Goal: Task Accomplishment & Management: Manage account settings

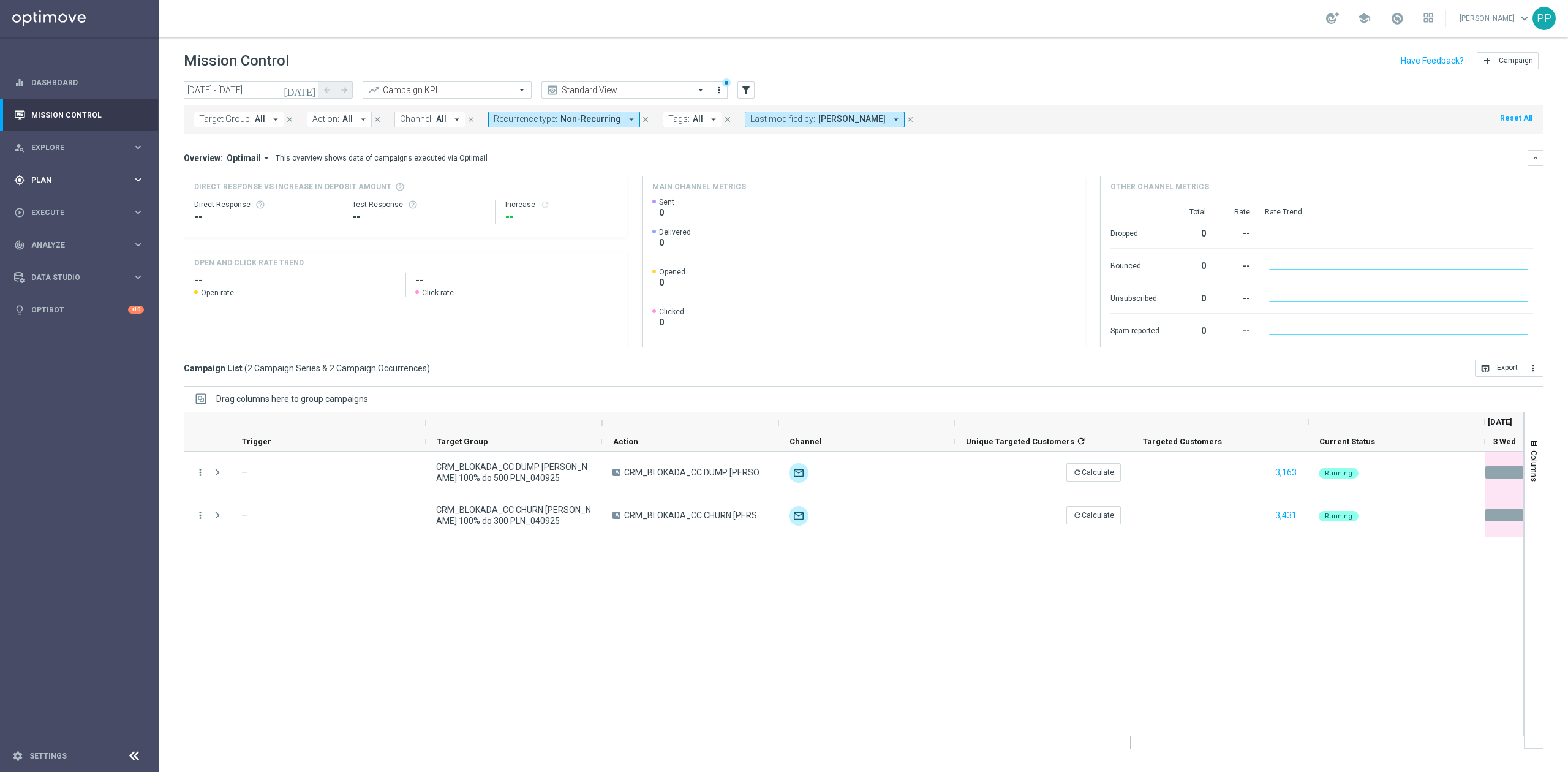
click at [65, 177] on span "Plan" at bounding box center [82, 180] width 101 height 7
click at [77, 203] on link "Target Groups" at bounding box center [80, 205] width 96 height 10
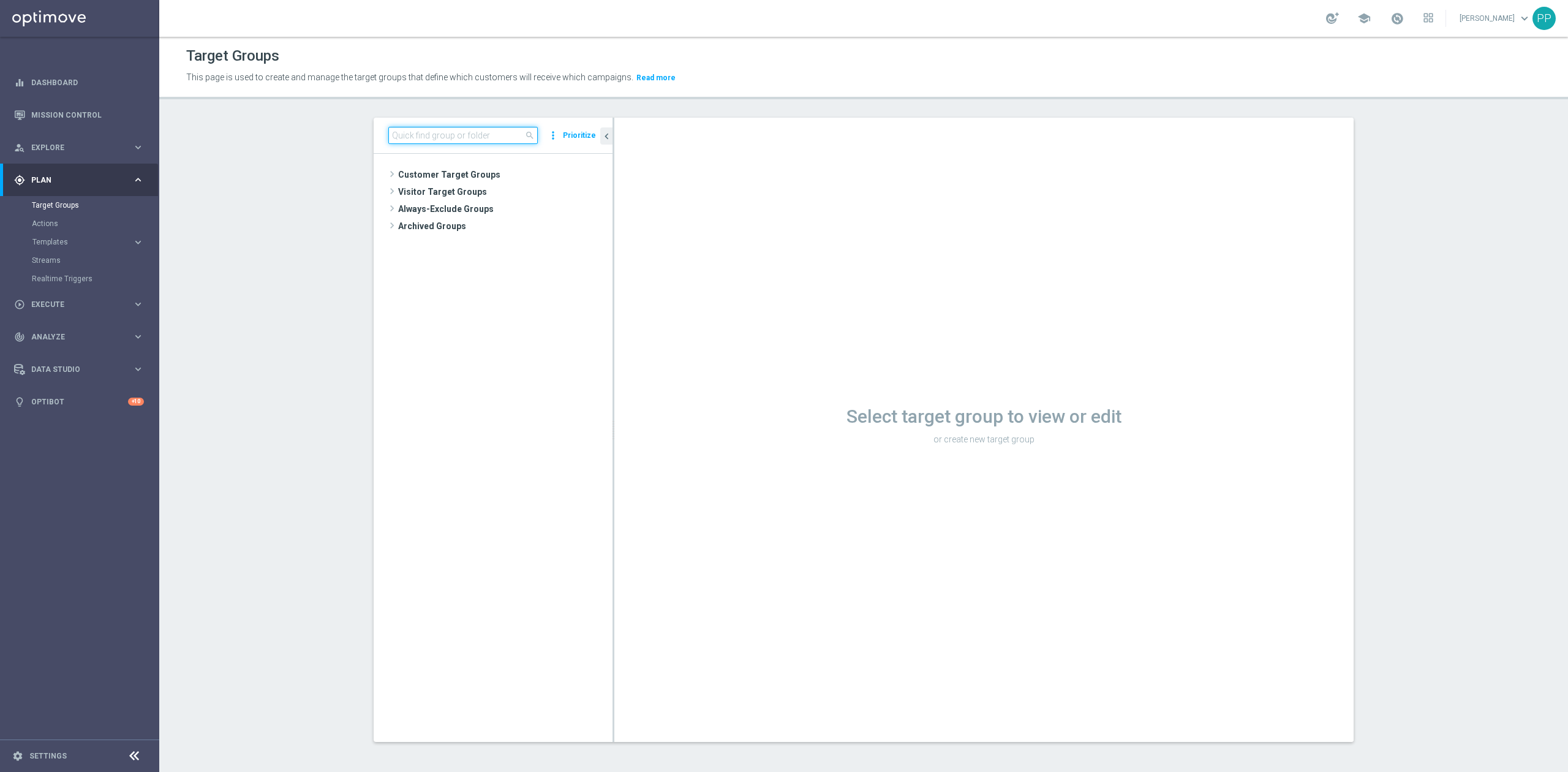
click at [434, 135] on input at bounding box center [463, 135] width 150 height 17
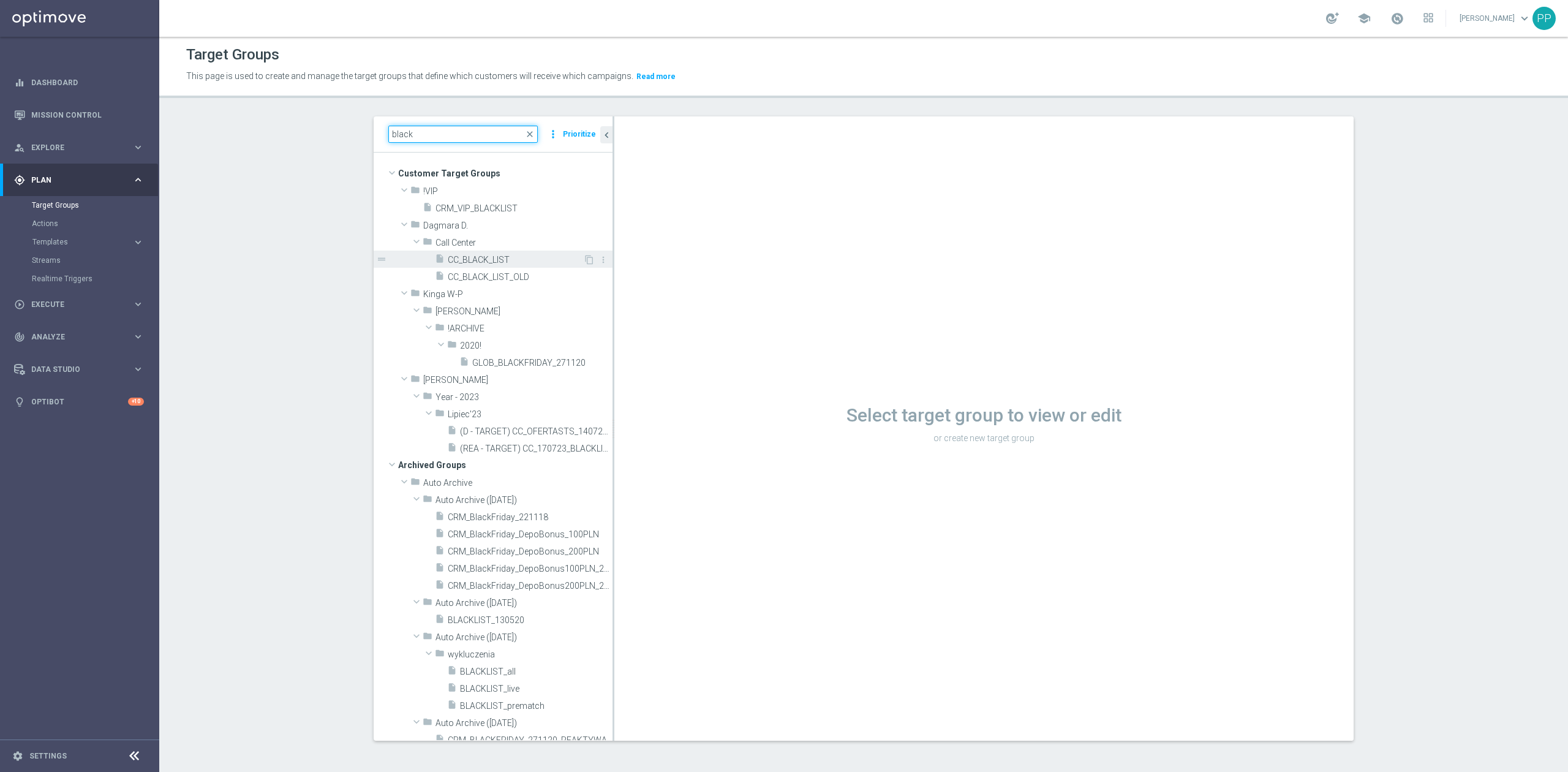
type input "black"
click at [517, 264] on span "CC_BLACK_LIST" at bounding box center [515, 260] width 135 height 10
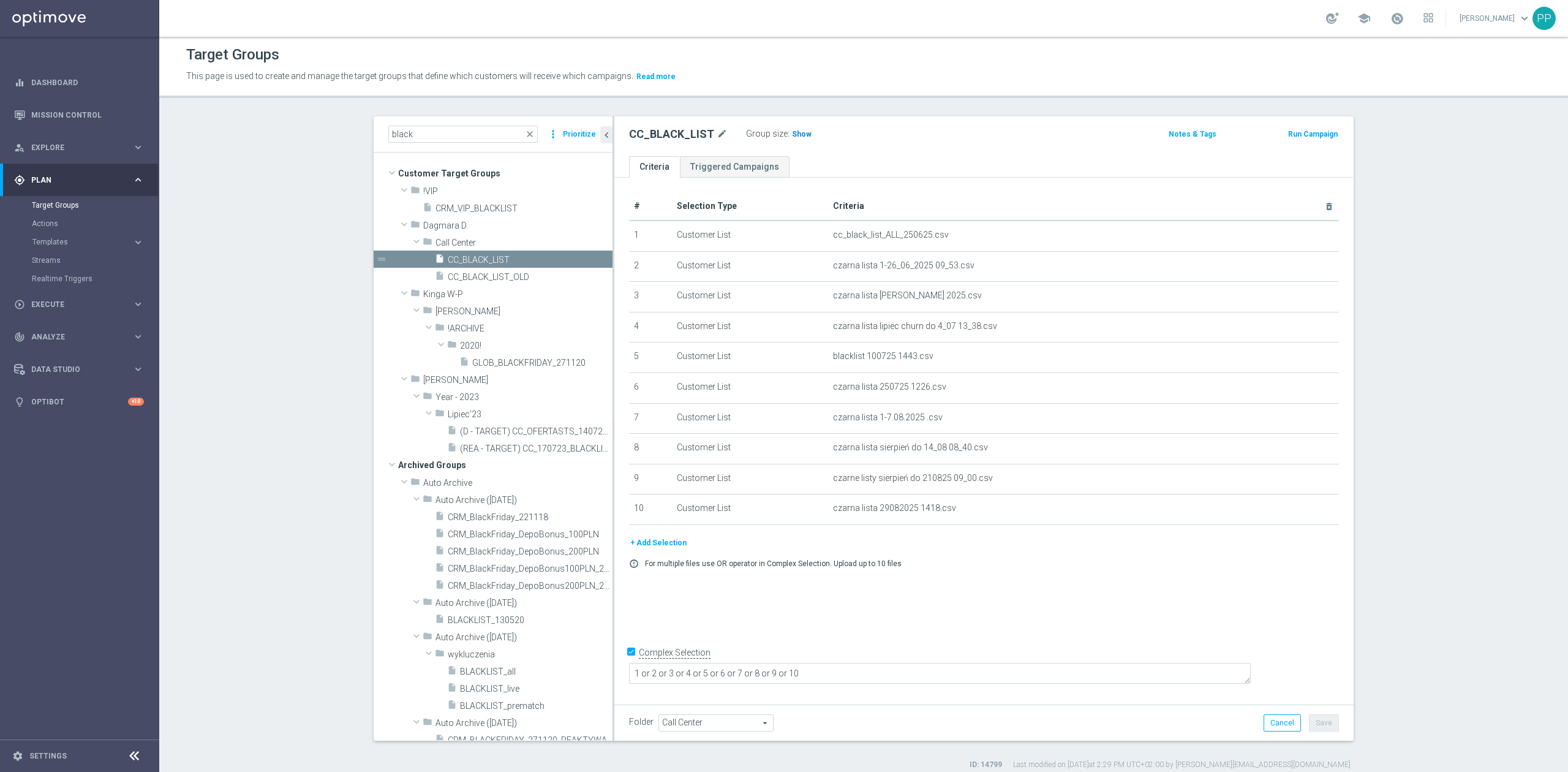
click at [792, 137] on span "Show" at bounding box center [801, 134] width 20 height 9
click at [1310, 422] on icon "delete_forever" at bounding box center [1314, 417] width 10 height 10
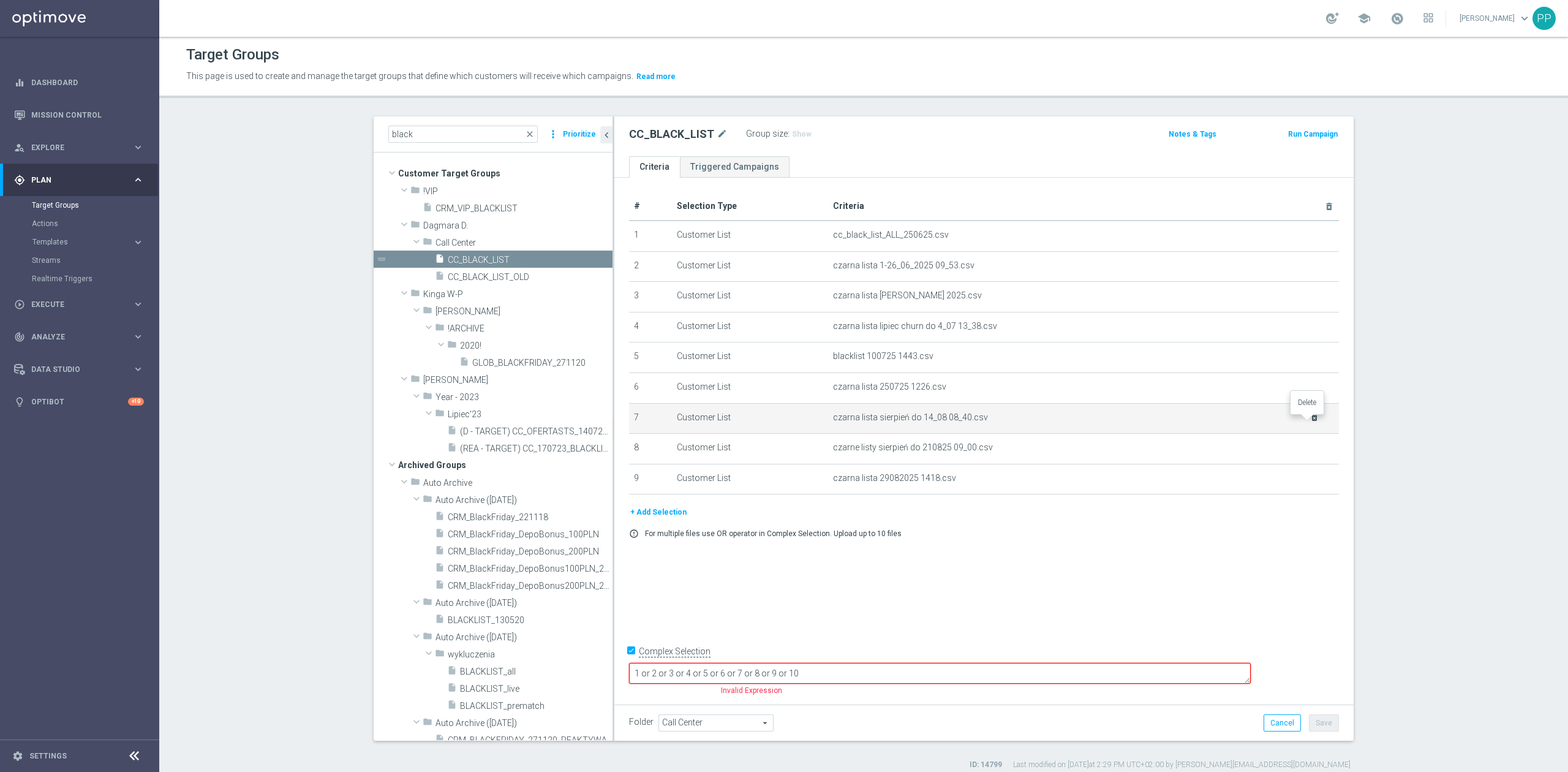
click at [1310, 422] on icon "delete_forever" at bounding box center [1314, 417] width 10 height 10
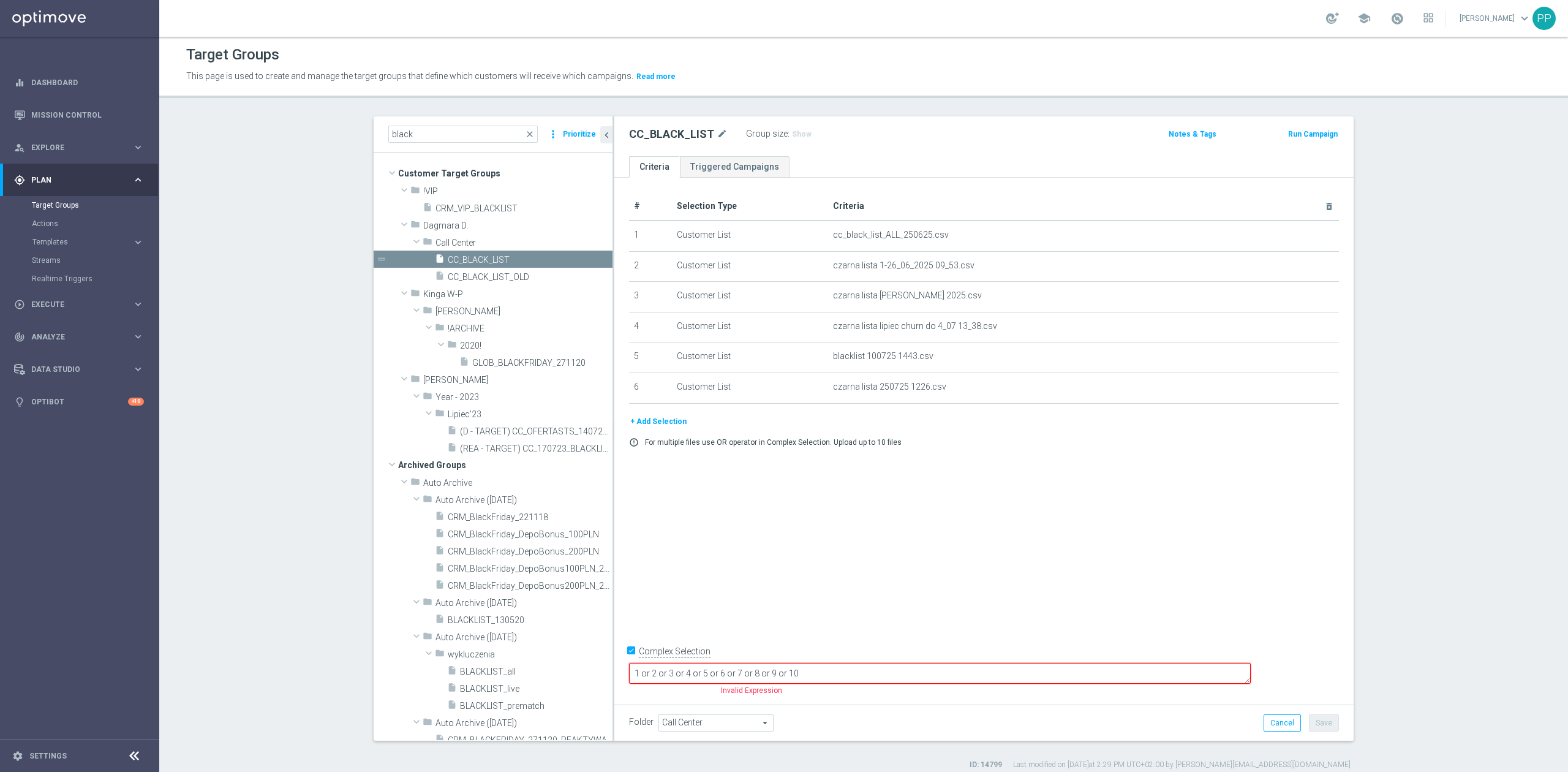
click at [673, 425] on button "+ Add Selection" at bounding box center [659, 421] width 59 height 14
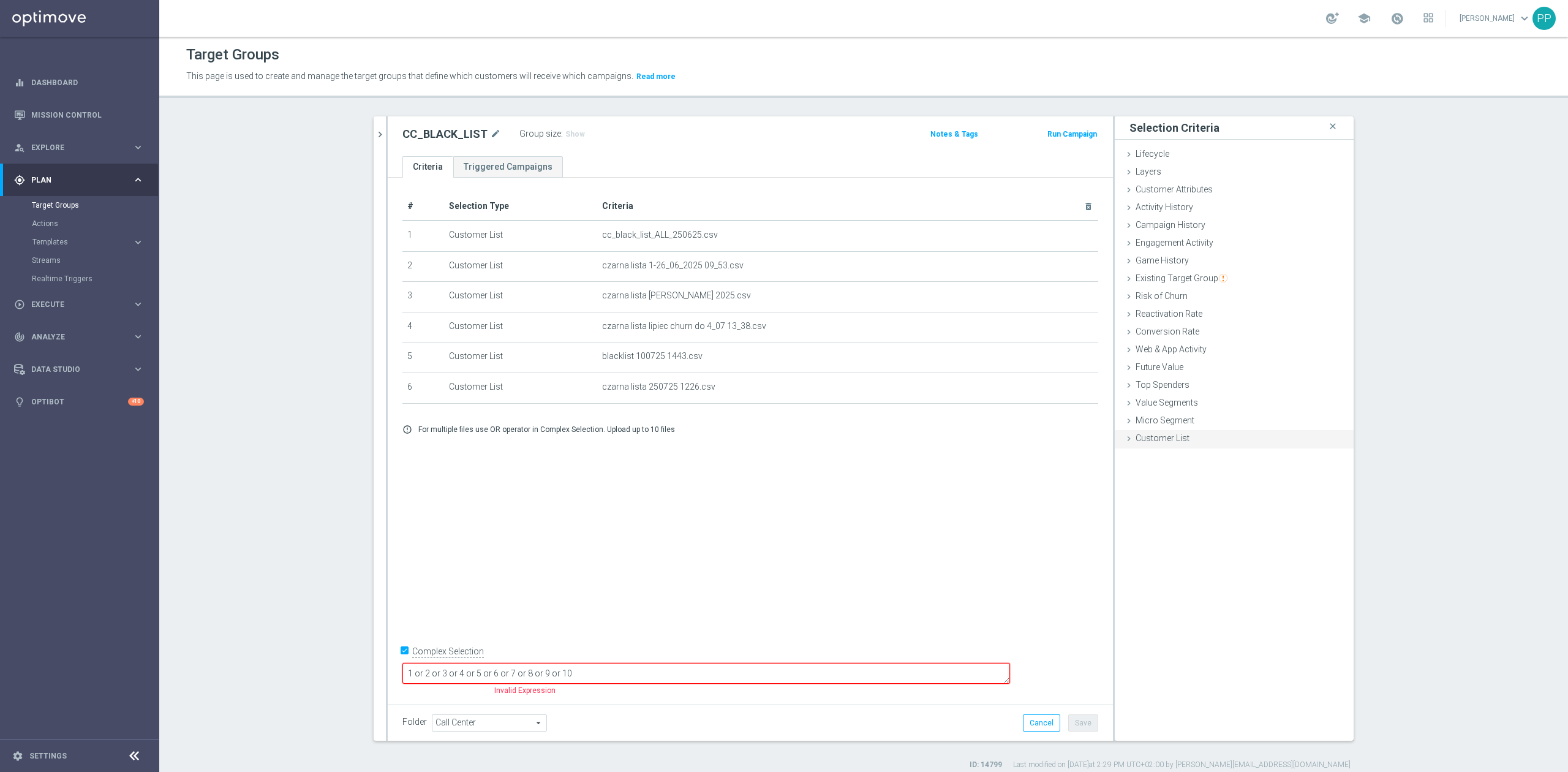
click at [1155, 442] on span "Customer List" at bounding box center [1162, 438] width 54 height 10
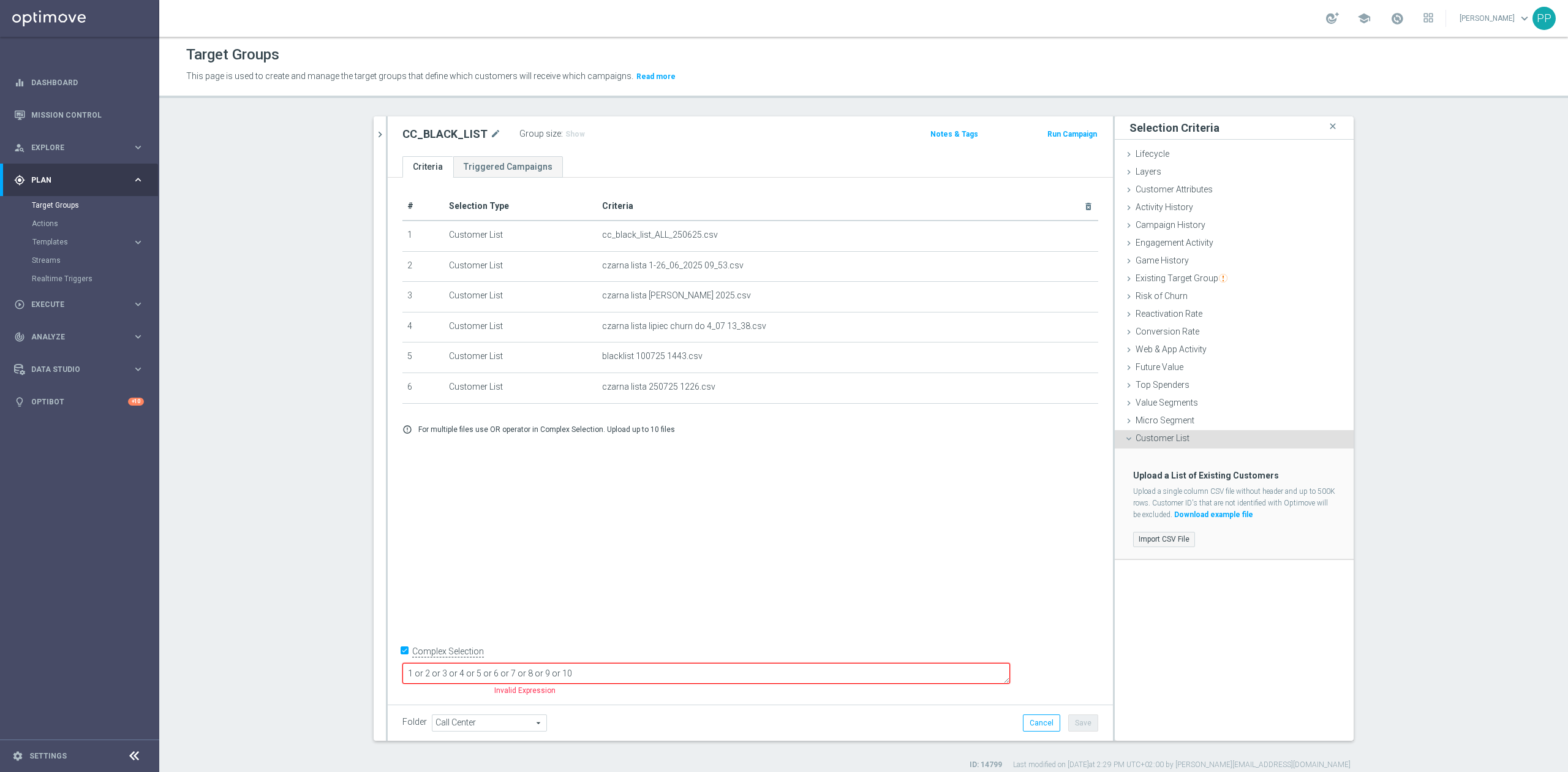
click at [1165, 537] on label "Import CSV File" at bounding box center [1164, 539] width 62 height 16
click at [0, 0] on input "Import CSV File" at bounding box center [0, 0] width 0 height 0
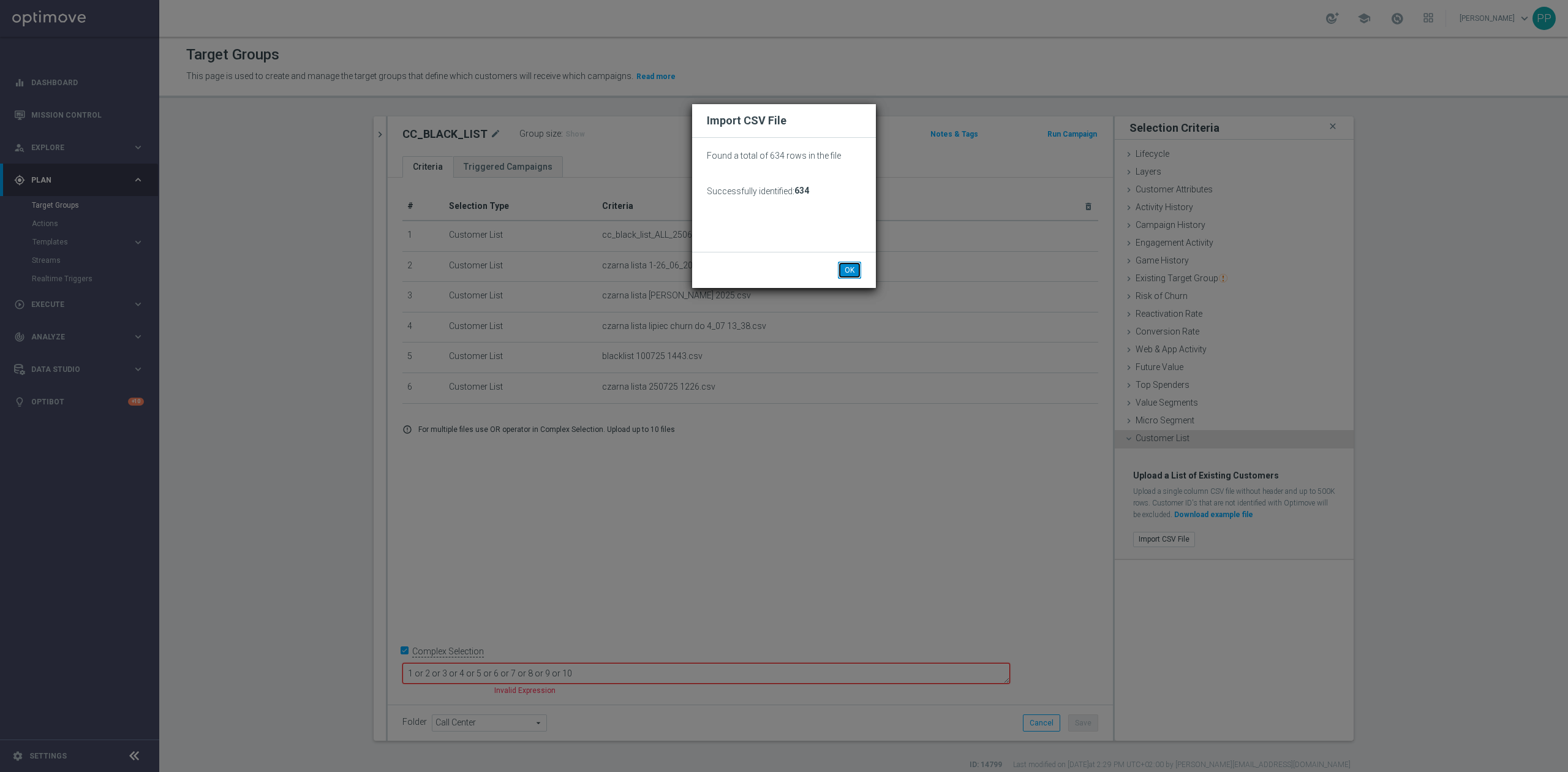
click at [854, 272] on button "OK" at bounding box center [850, 270] width 23 height 17
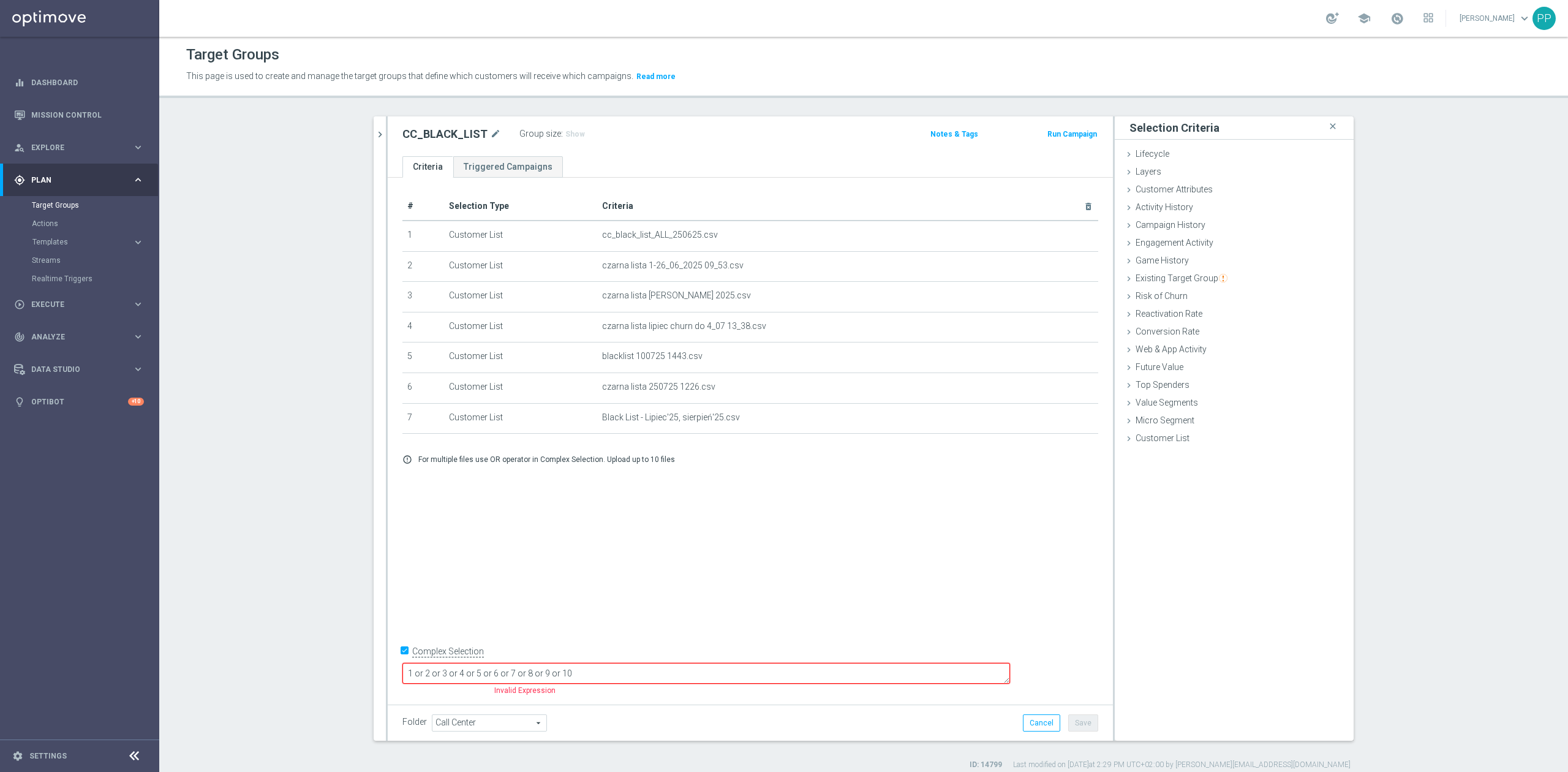
drag, startPoint x: 658, startPoint y: 665, endPoint x: 621, endPoint y: 672, distance: 37.7
click at [621, 672] on textarea "1 or 2 or 3 or 4 or 5 or 6 or 7 or 8 or 9 or 10" at bounding box center [706, 673] width 608 height 22
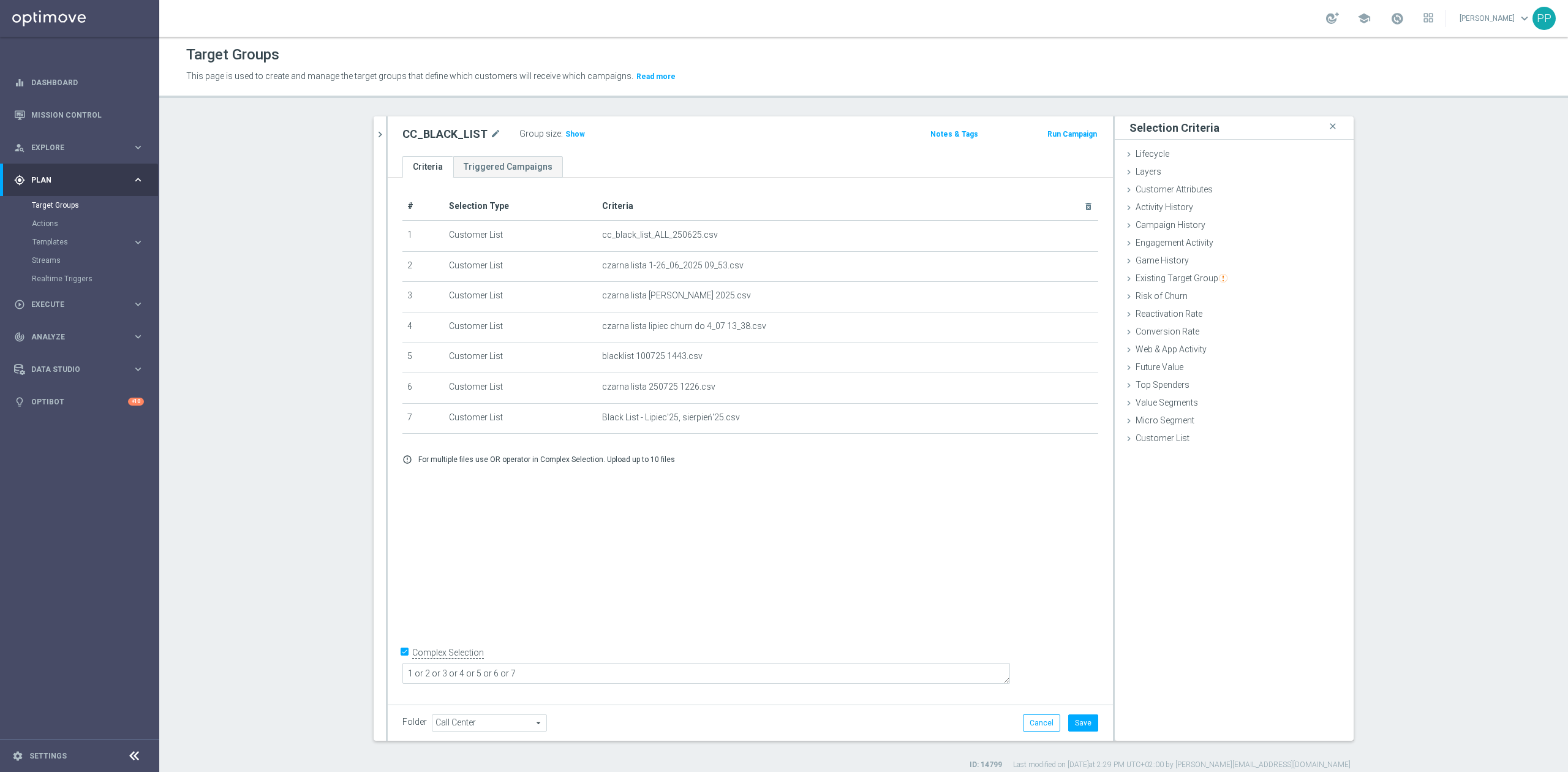
click at [637, 610] on div "# Selection Type Criteria delete_forever 1 Customer List cc_black_list_ALL_2506…" at bounding box center [750, 438] width 725 height 521
click at [568, 130] on span "Show" at bounding box center [575, 134] width 20 height 9
drag, startPoint x: 1069, startPoint y: 422, endPoint x: 949, endPoint y: 408, distance: 120.8
click at [0, 0] on icon "delete_forever" at bounding box center [0, 0] width 0 height 0
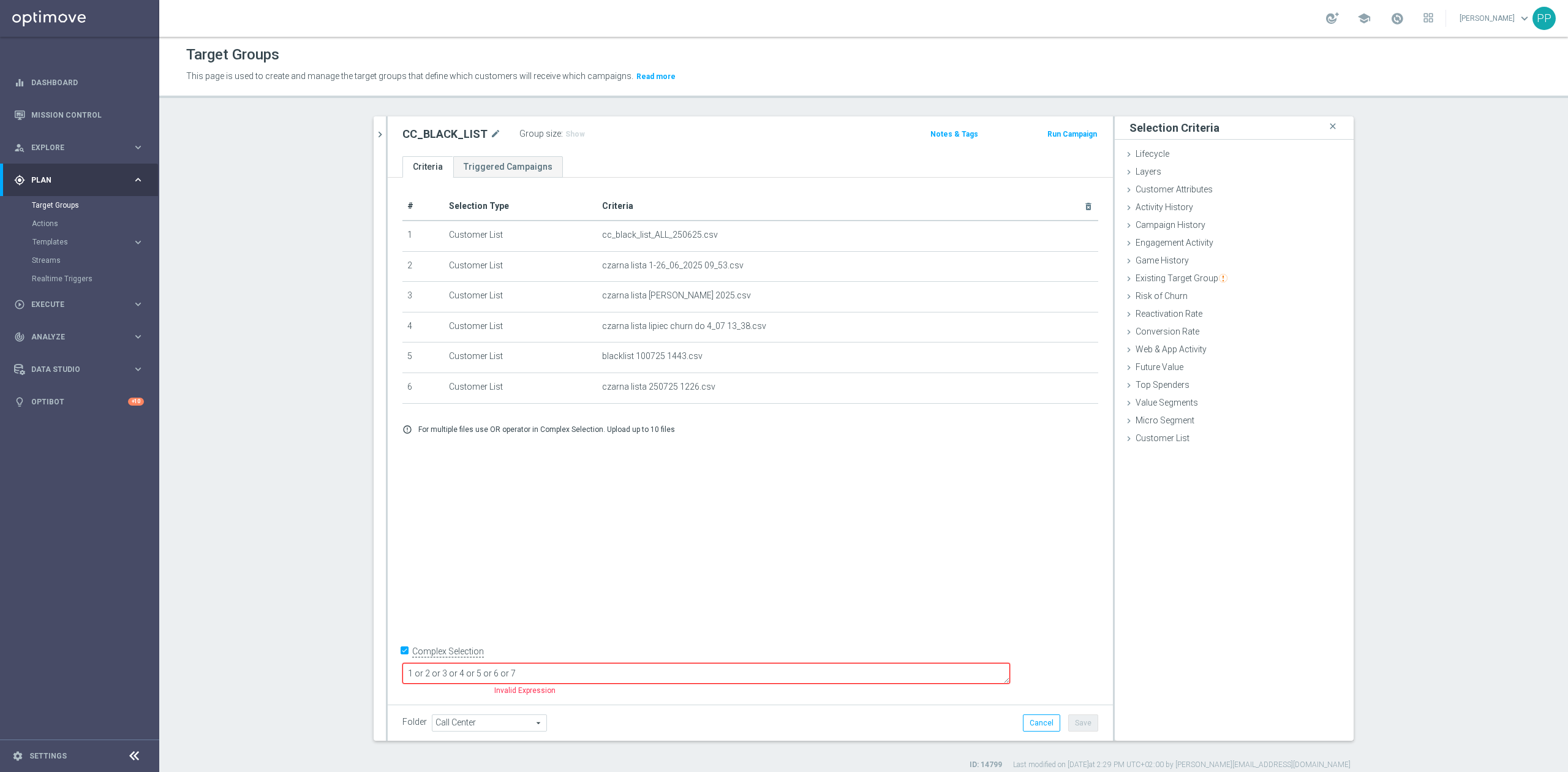
click at [680, 672] on textarea "1 or 2 or 3 or 4 or 5 or 6 or 7" at bounding box center [706, 673] width 608 height 22
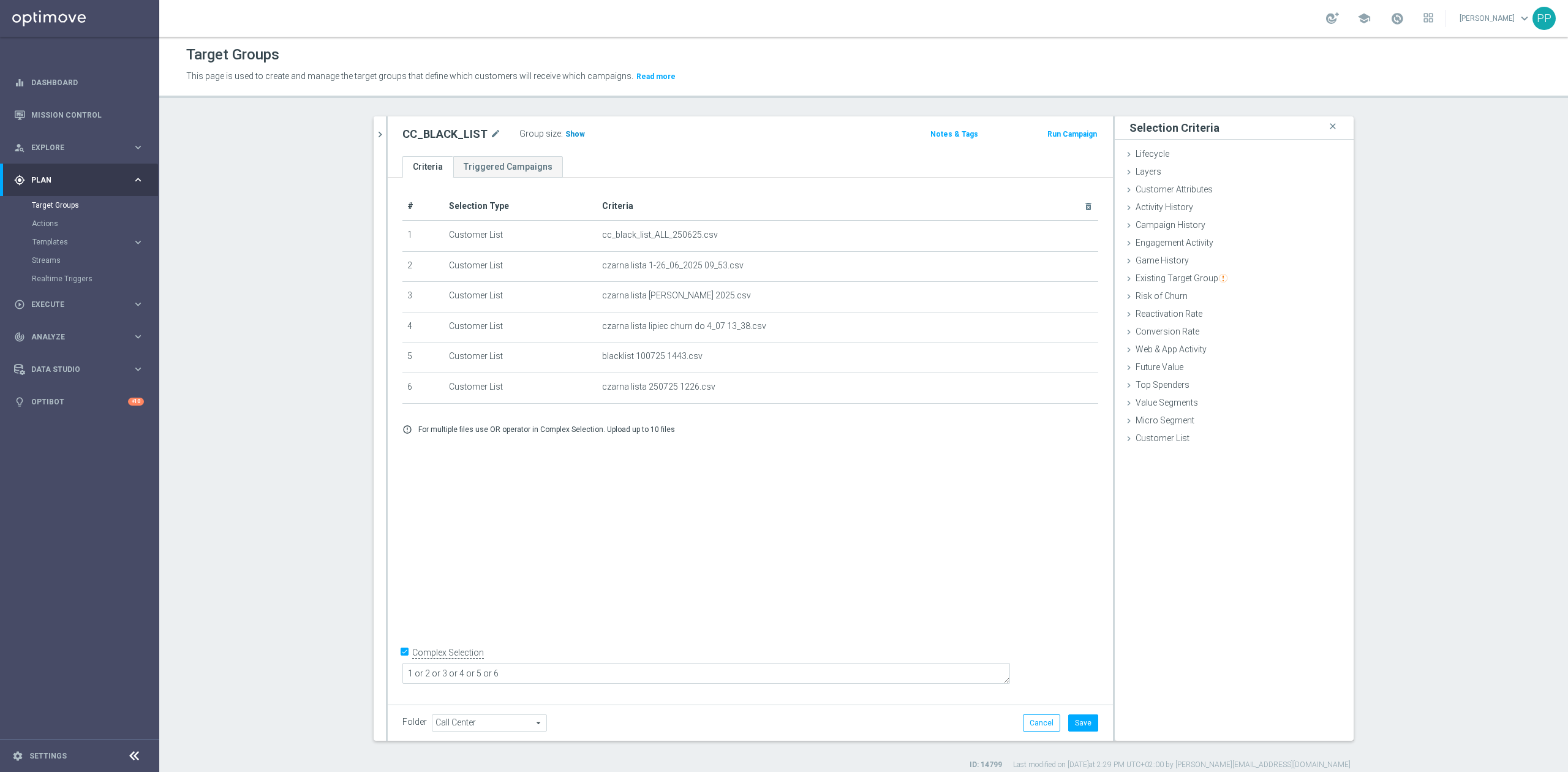
click at [568, 133] on span "Show" at bounding box center [575, 134] width 20 height 9
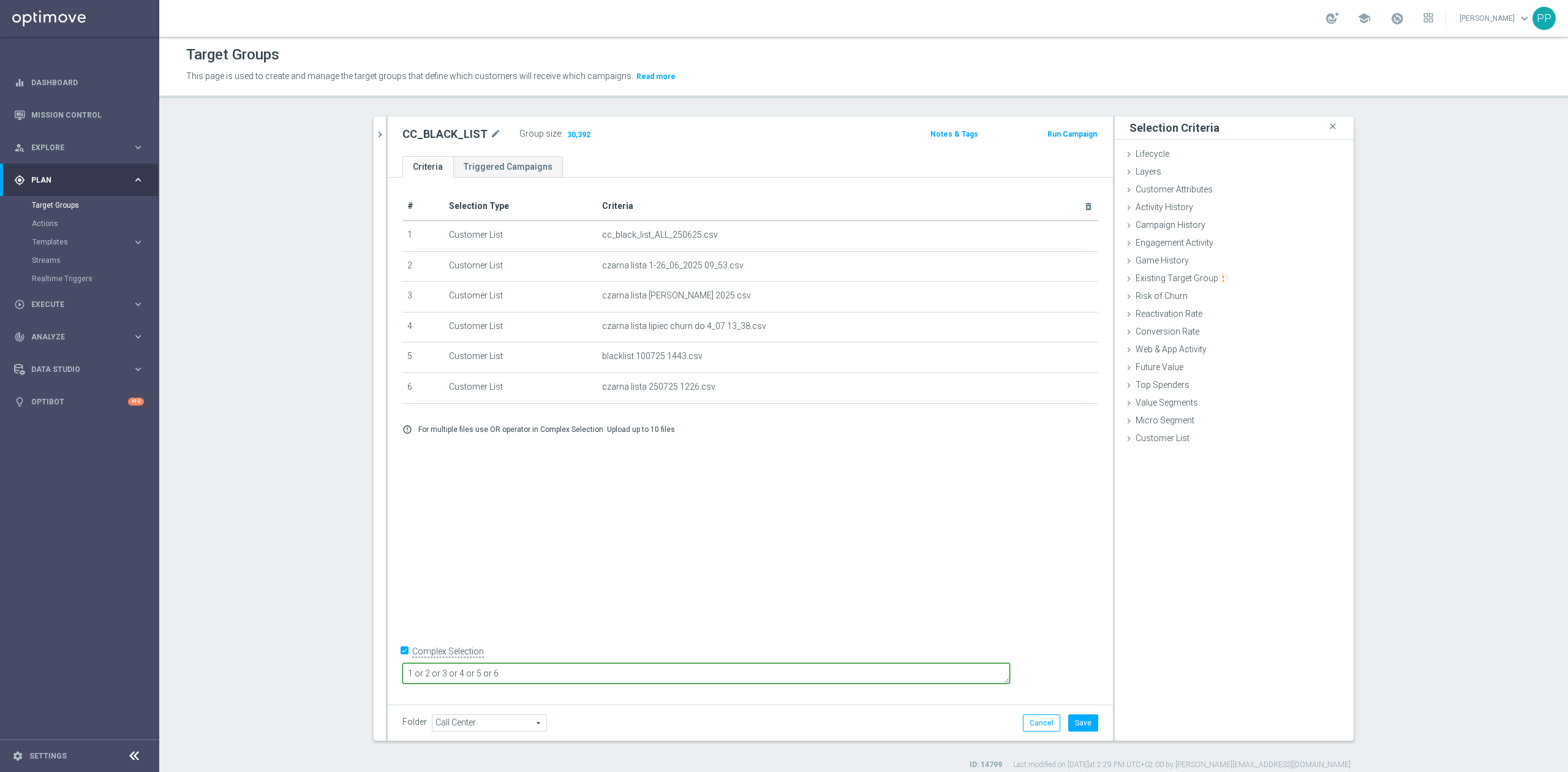
click at [638, 665] on textarea "1 or 2 or 3 or 4 or 5 or 6" at bounding box center [706, 673] width 608 height 22
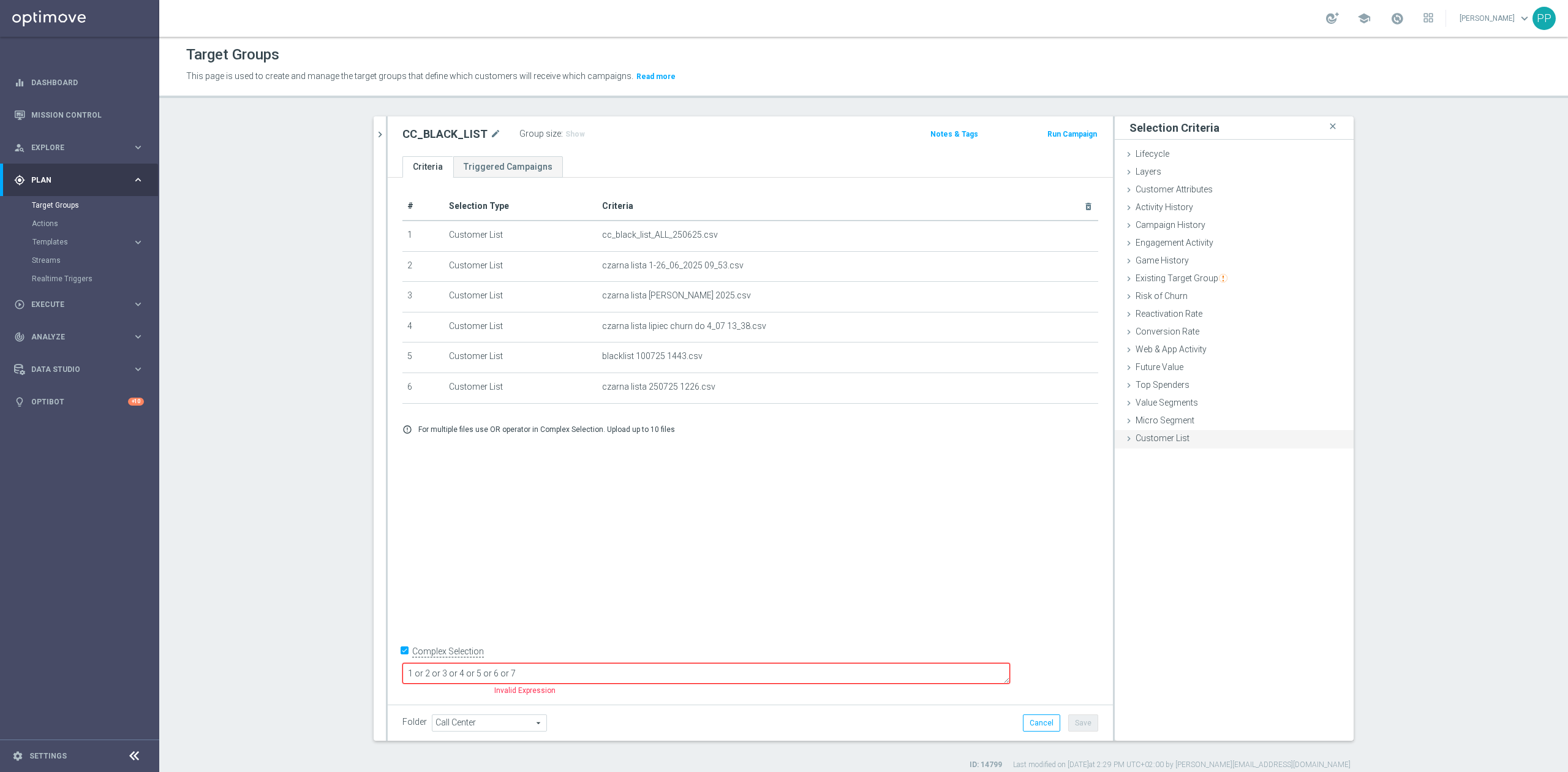
click at [1166, 444] on div "Customer List done selection saved" at bounding box center [1234, 439] width 239 height 18
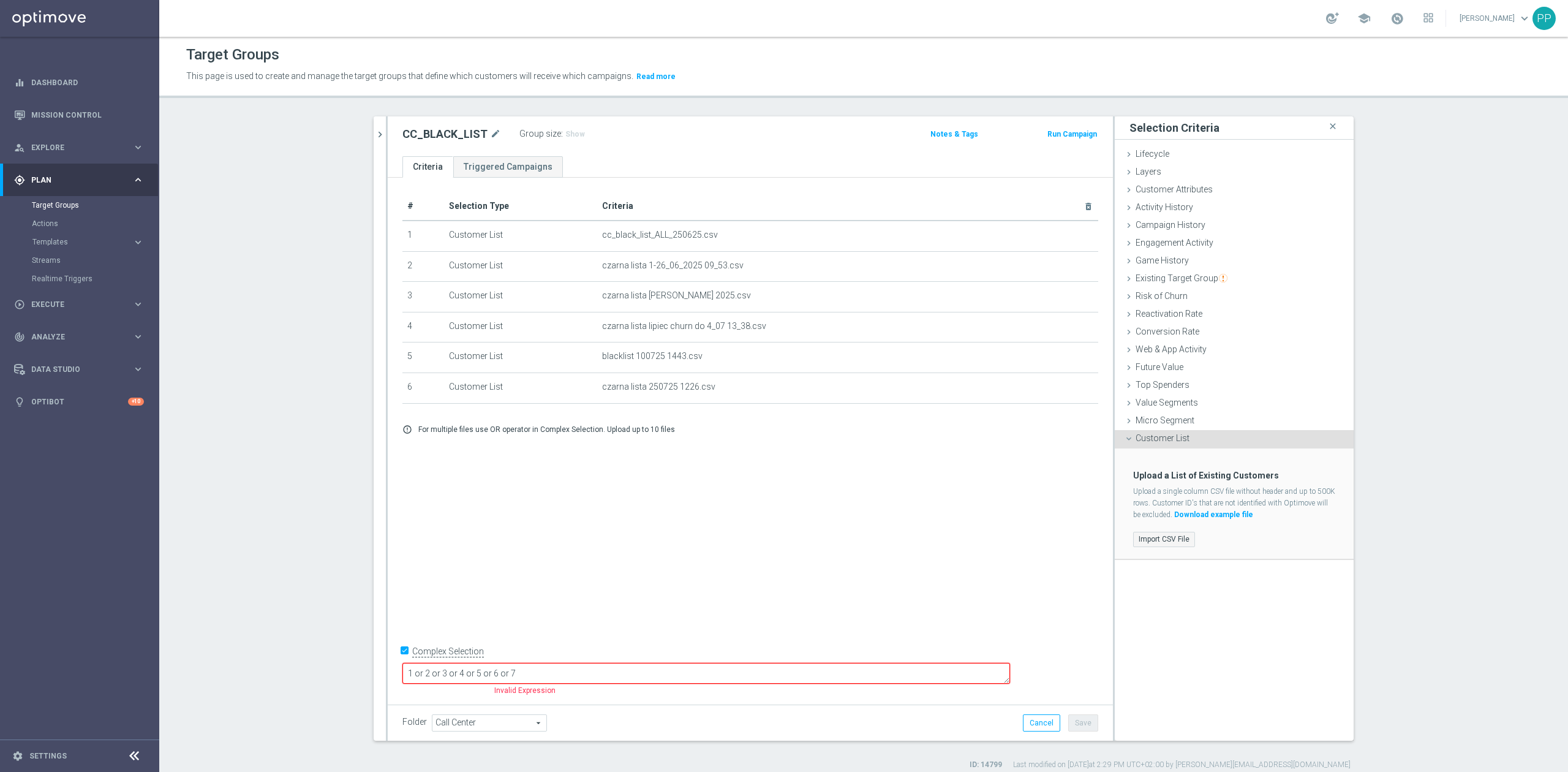
click at [1166, 544] on label "Import CSV File" at bounding box center [1164, 539] width 62 height 16
click at [0, 0] on input "Import CSV File" at bounding box center [0, 0] width 0 height 0
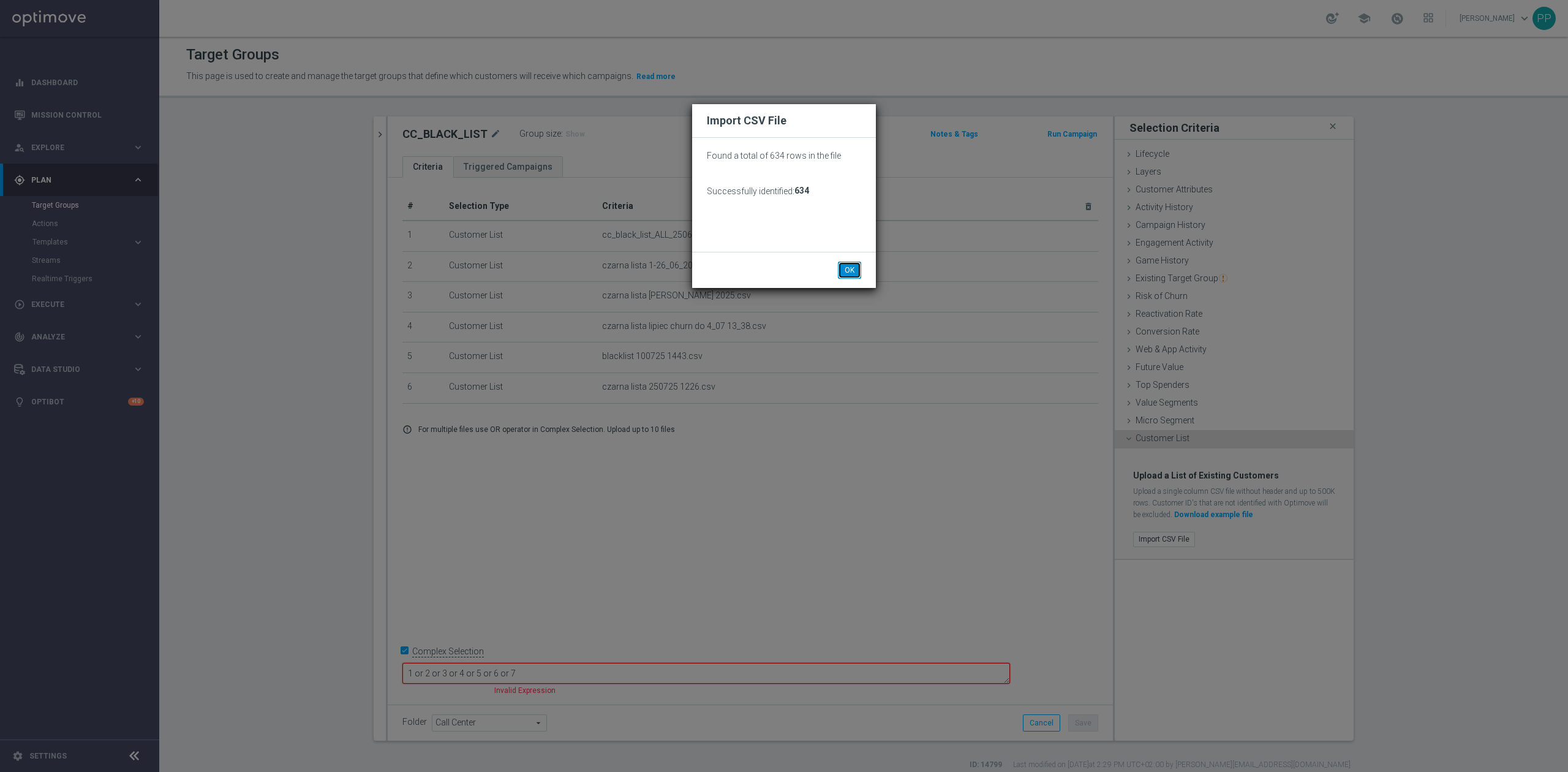
click at [848, 264] on button "OK" at bounding box center [850, 270] width 23 height 17
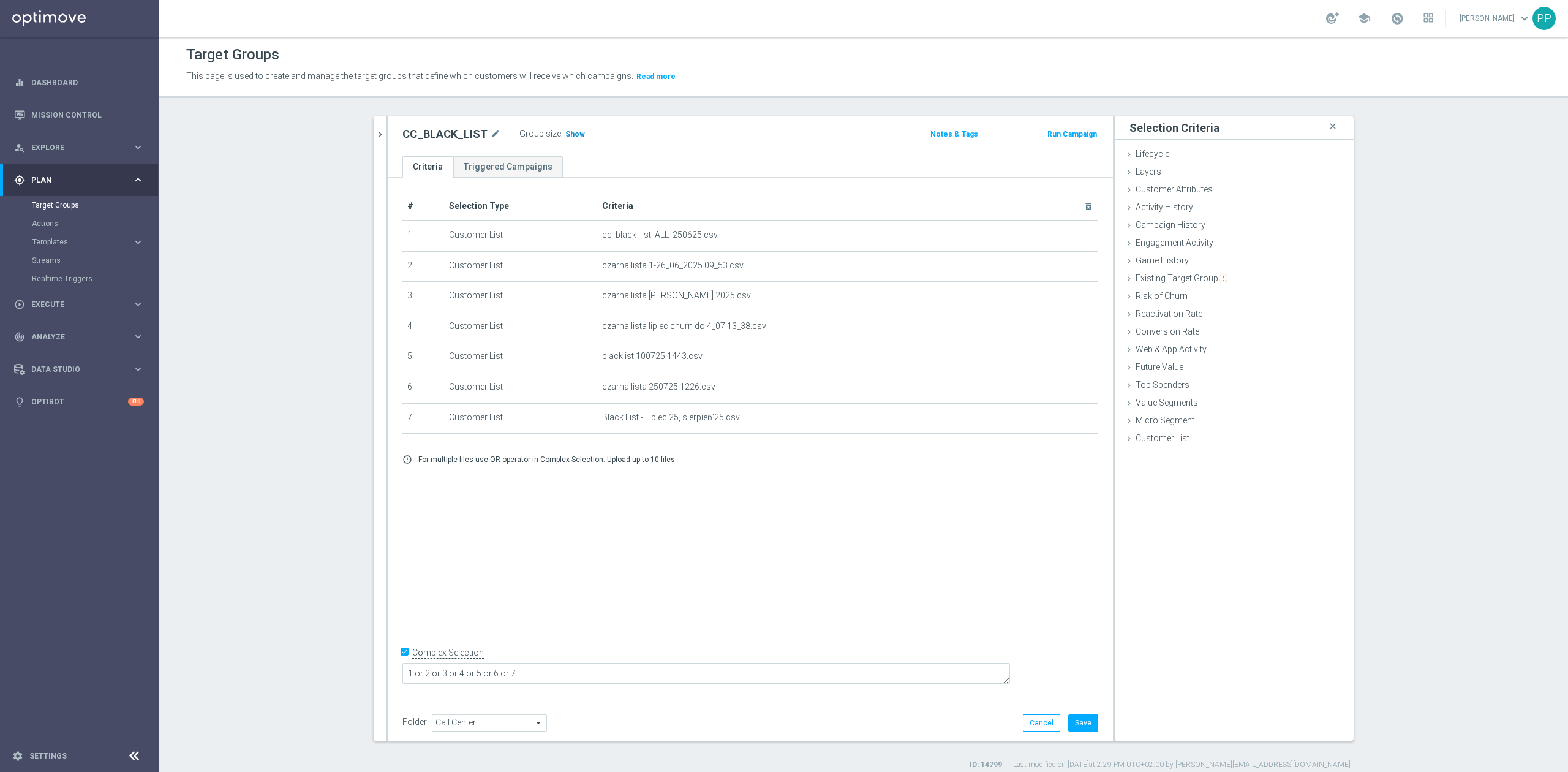
click at [565, 135] on span "Show" at bounding box center [575, 134] width 20 height 9
click at [1068, 725] on button "Save" at bounding box center [1083, 722] width 30 height 17
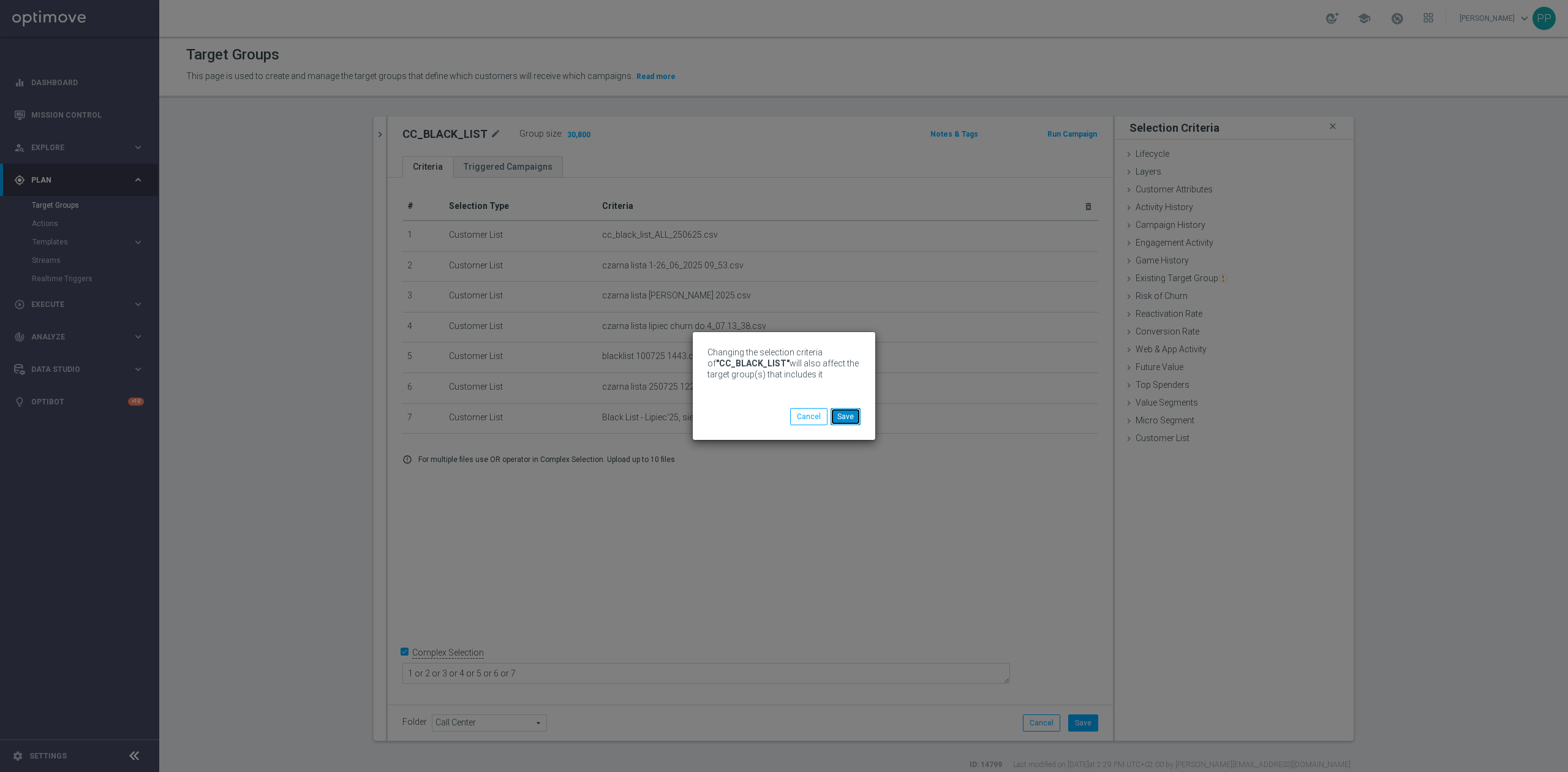
click at [856, 414] on button "Save" at bounding box center [846, 416] width 30 height 17
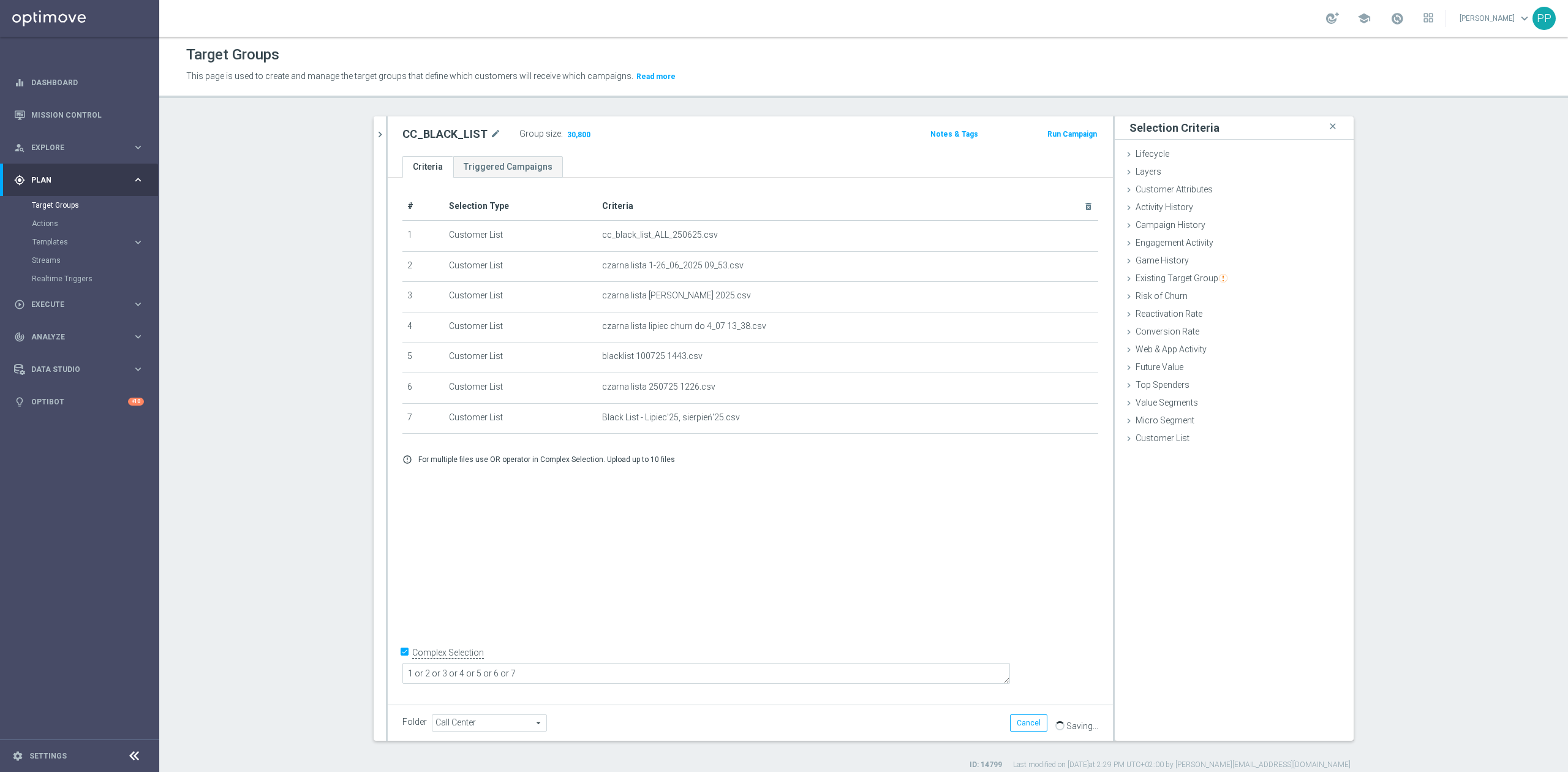
drag, startPoint x: 282, startPoint y: 370, endPoint x: 391, endPoint y: 119, distance: 273.6
click at [282, 370] on section "black close more_vert Prioritize Customer Target Groups library_add create_new_…" at bounding box center [863, 443] width 1409 height 654
click at [1150, 439] on span "Customer List" at bounding box center [1162, 438] width 54 height 10
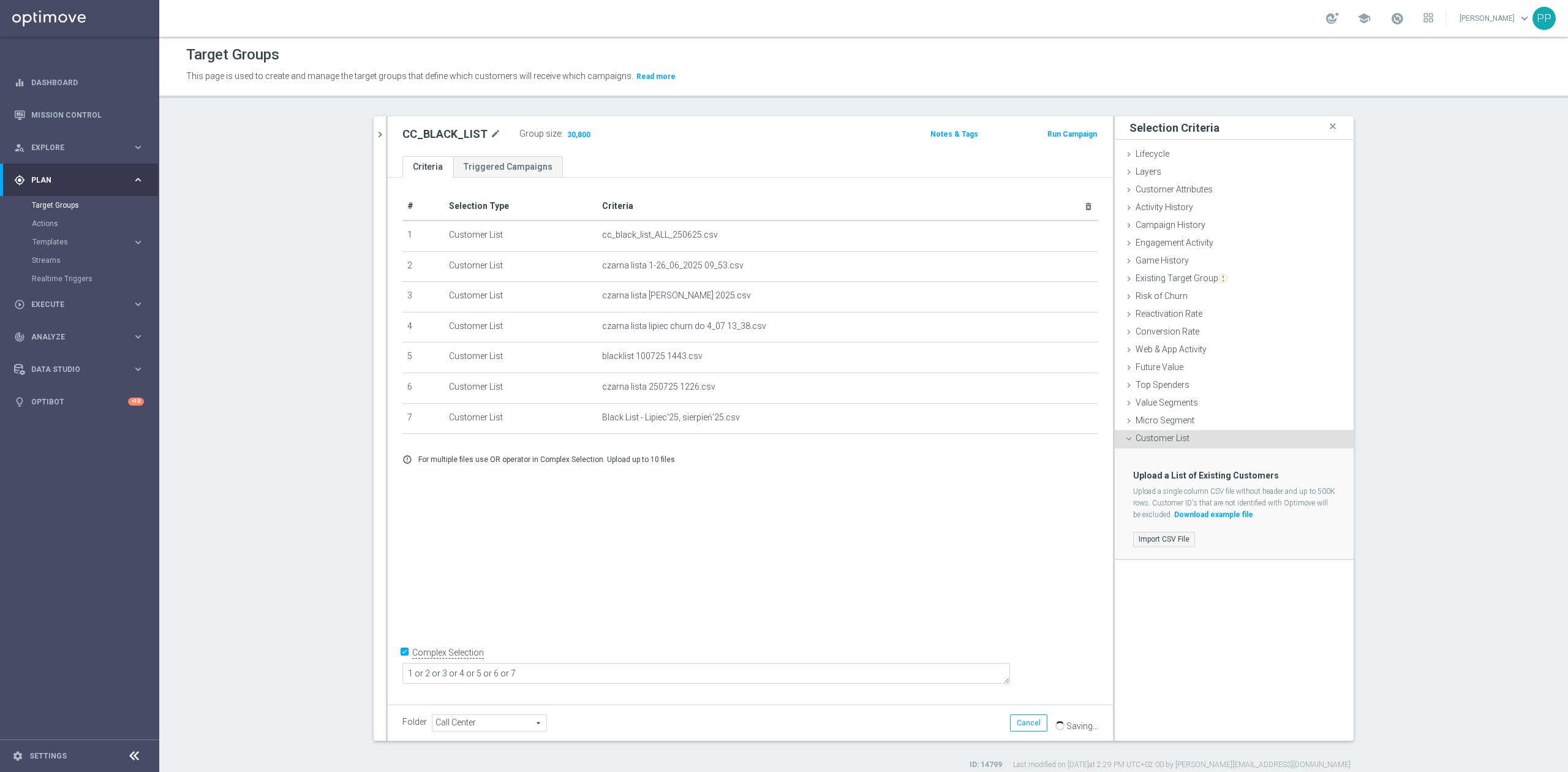
click at [1168, 544] on label "Import CSV File" at bounding box center [1164, 539] width 62 height 16
click at [0, 0] on input "Import CSV File" at bounding box center [0, 0] width 0 height 0
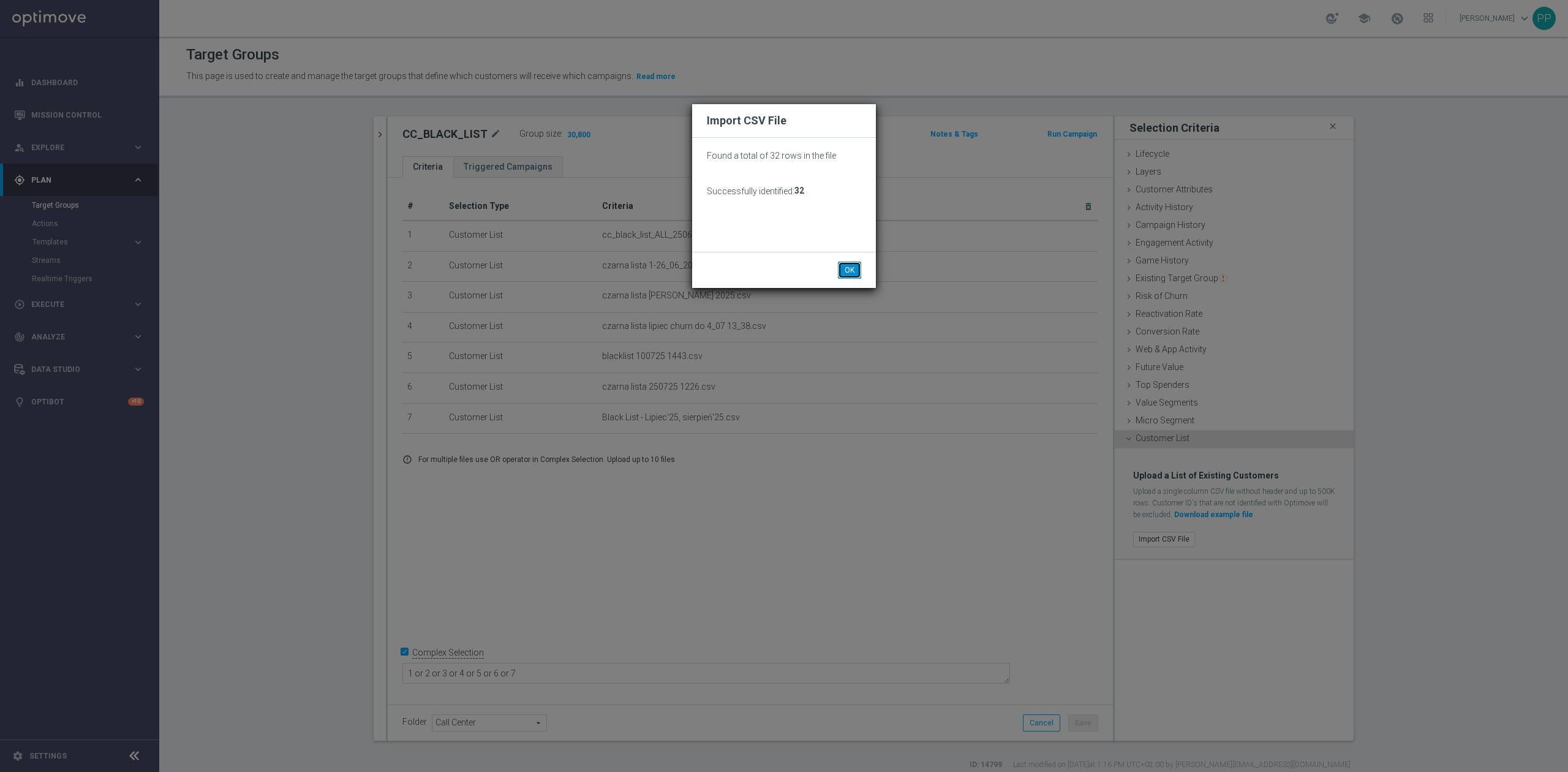
click at [843, 273] on button "OK" at bounding box center [850, 270] width 23 height 17
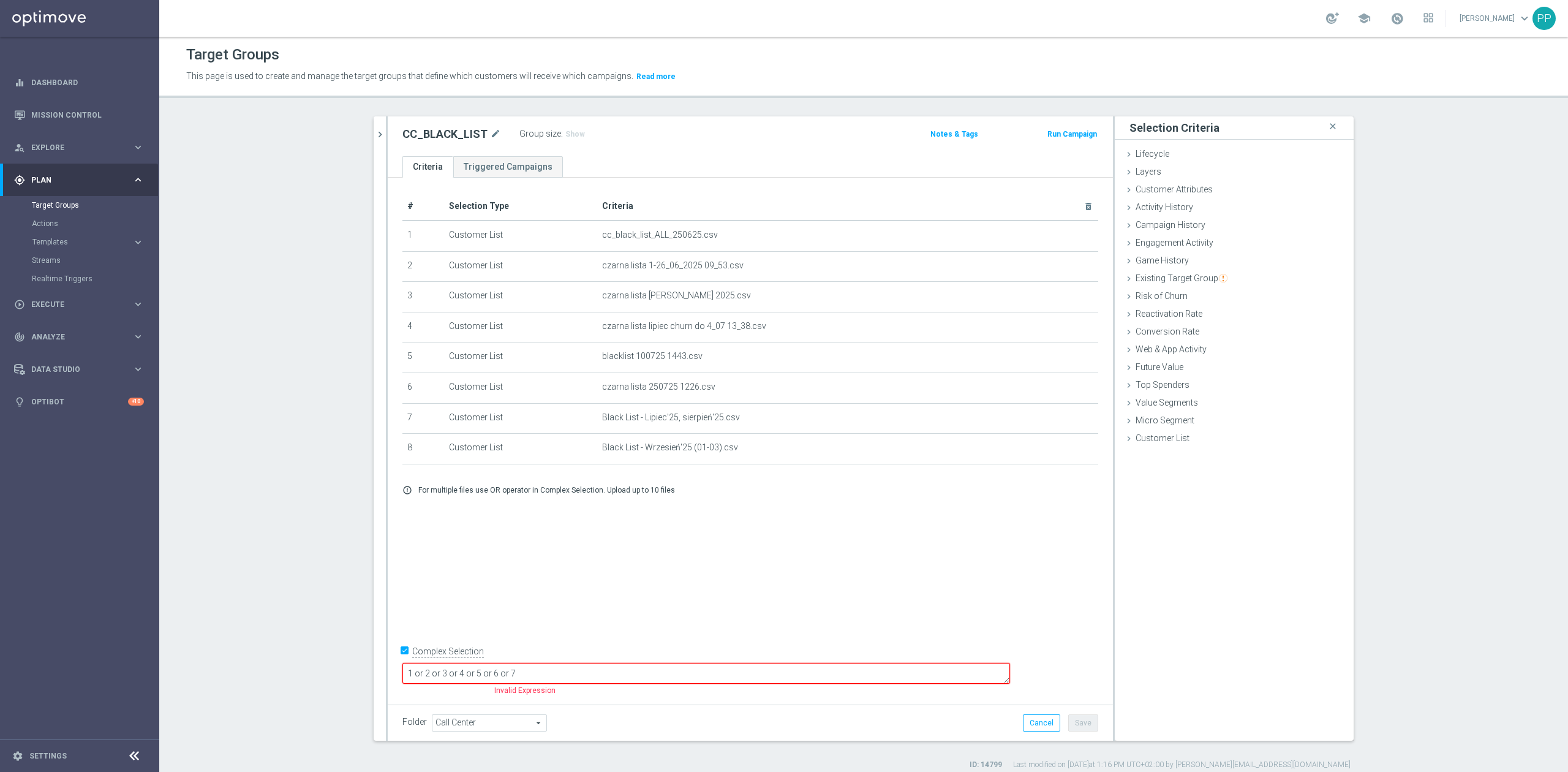
click at [619, 674] on textarea "1 or 2 or 3 or 4 or 5 or 6 or 7" at bounding box center [706, 673] width 608 height 22
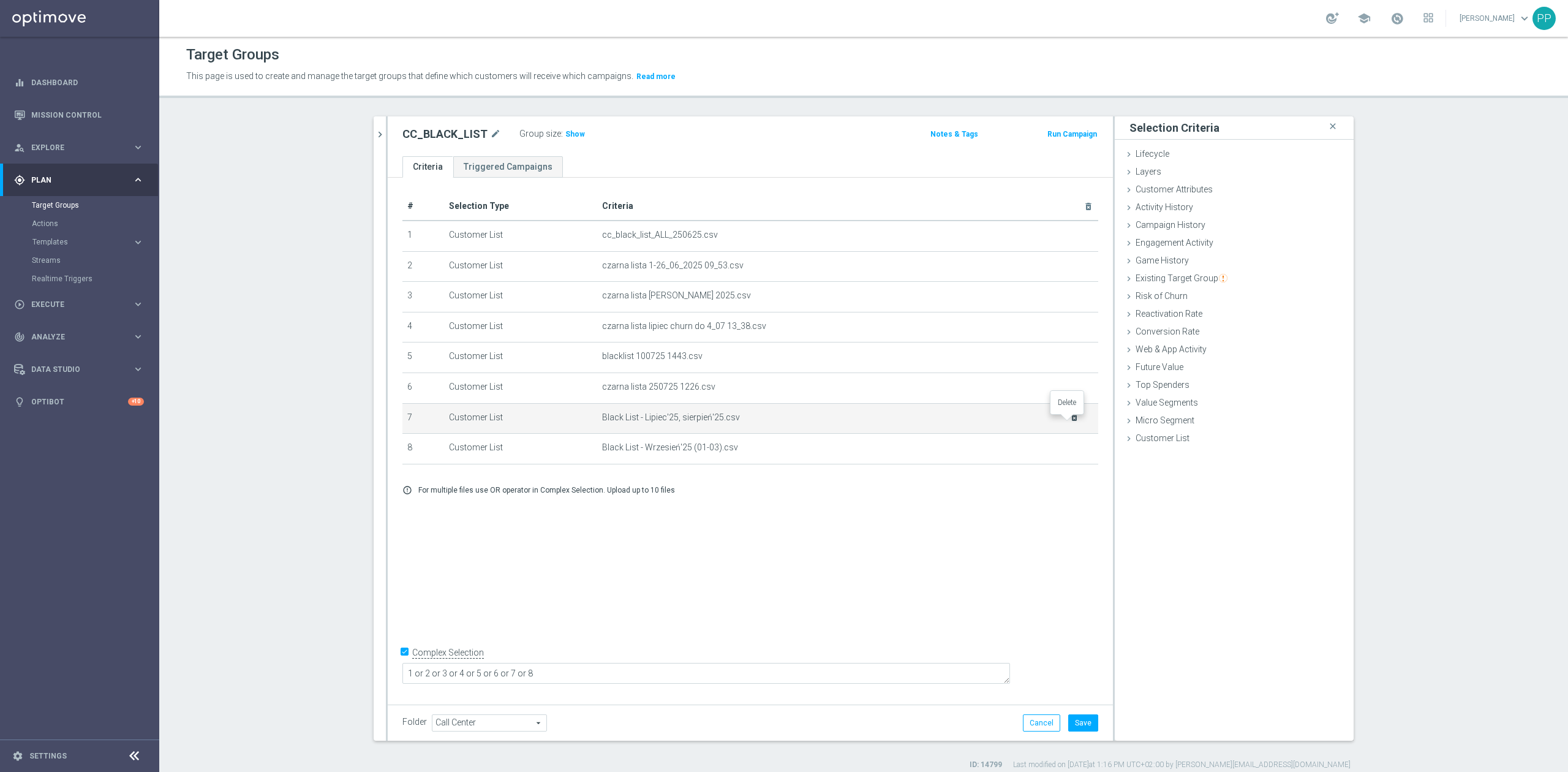
click at [1069, 422] on icon "delete_forever" at bounding box center [1074, 417] width 10 height 10
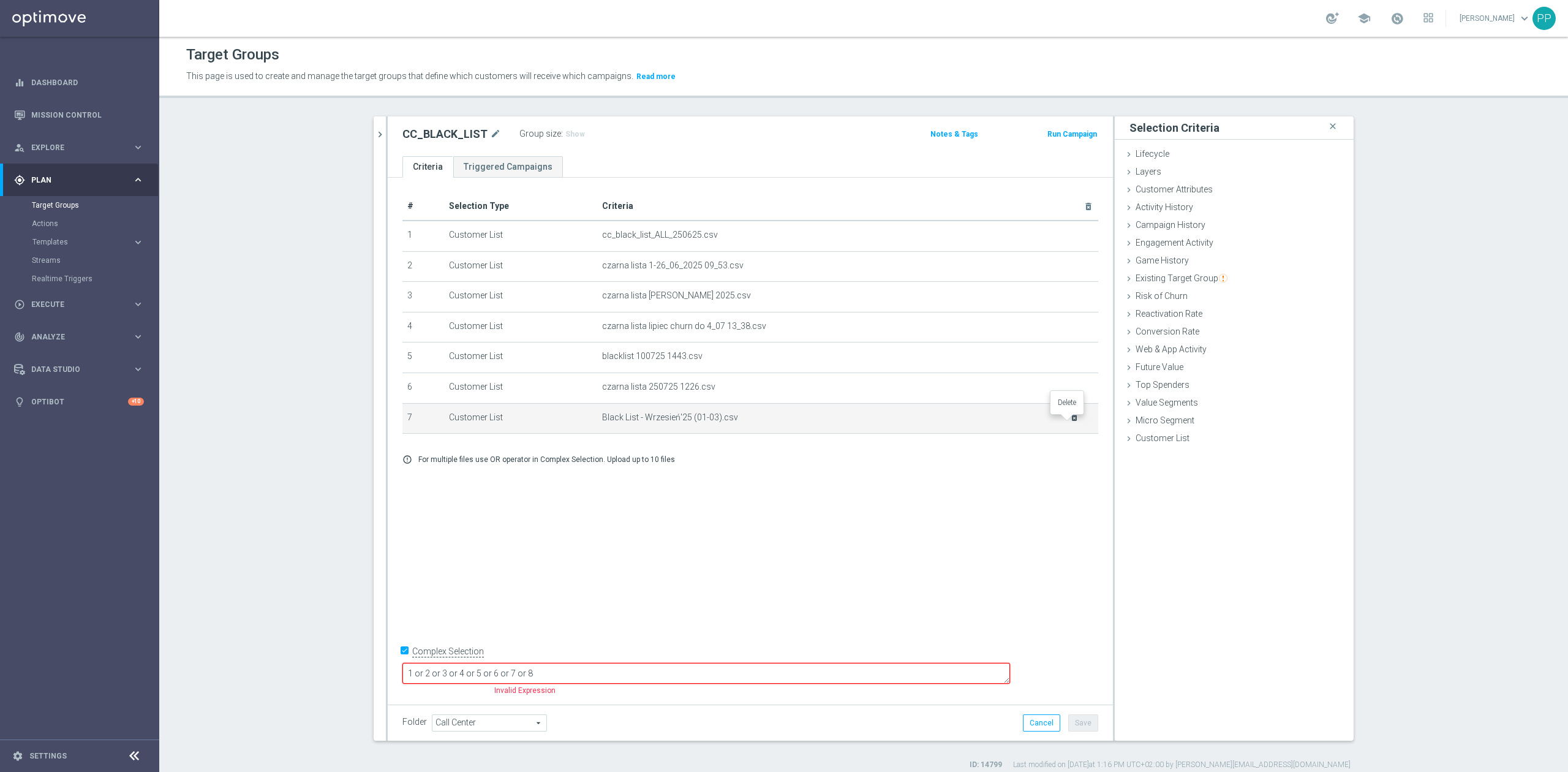
click at [1069, 422] on icon "delete_forever" at bounding box center [1074, 417] width 10 height 10
click at [1157, 442] on span "Customer List" at bounding box center [1162, 438] width 54 height 10
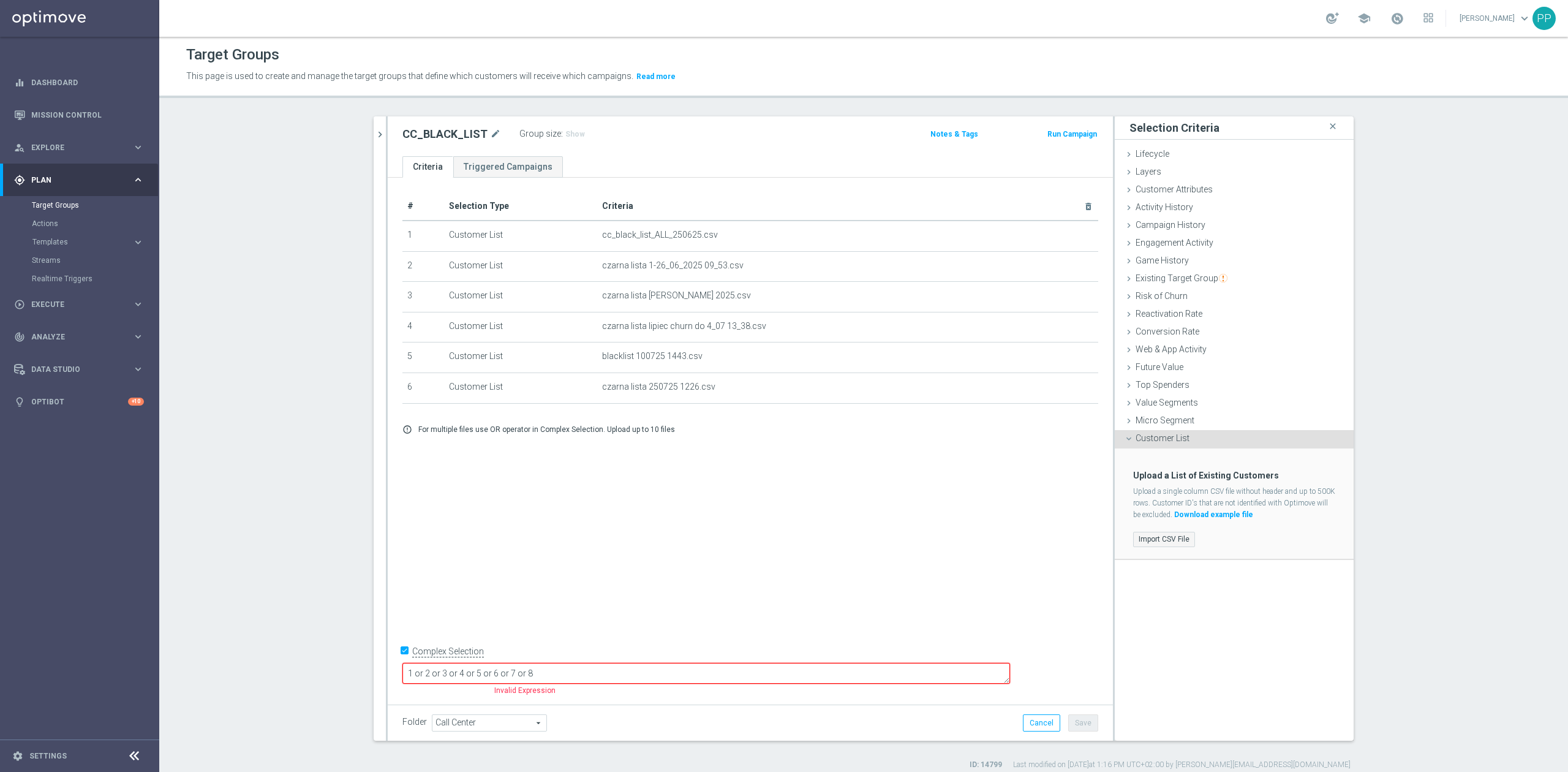
click at [1164, 534] on label "Import CSV File" at bounding box center [1164, 539] width 62 height 16
click at [0, 0] on input "Import CSV File" at bounding box center [0, 0] width 0 height 0
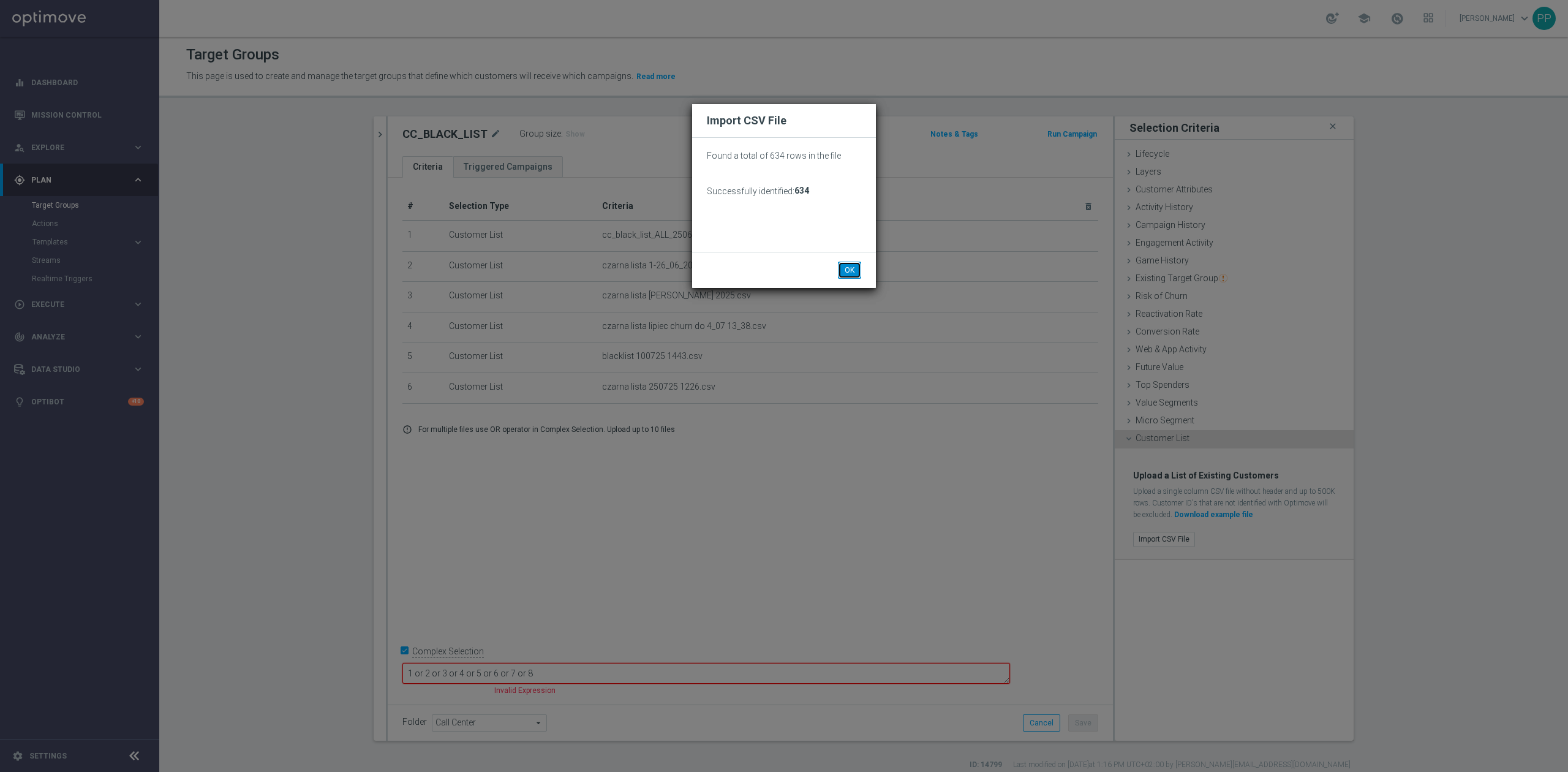
click at [843, 265] on button "OK" at bounding box center [850, 270] width 23 height 17
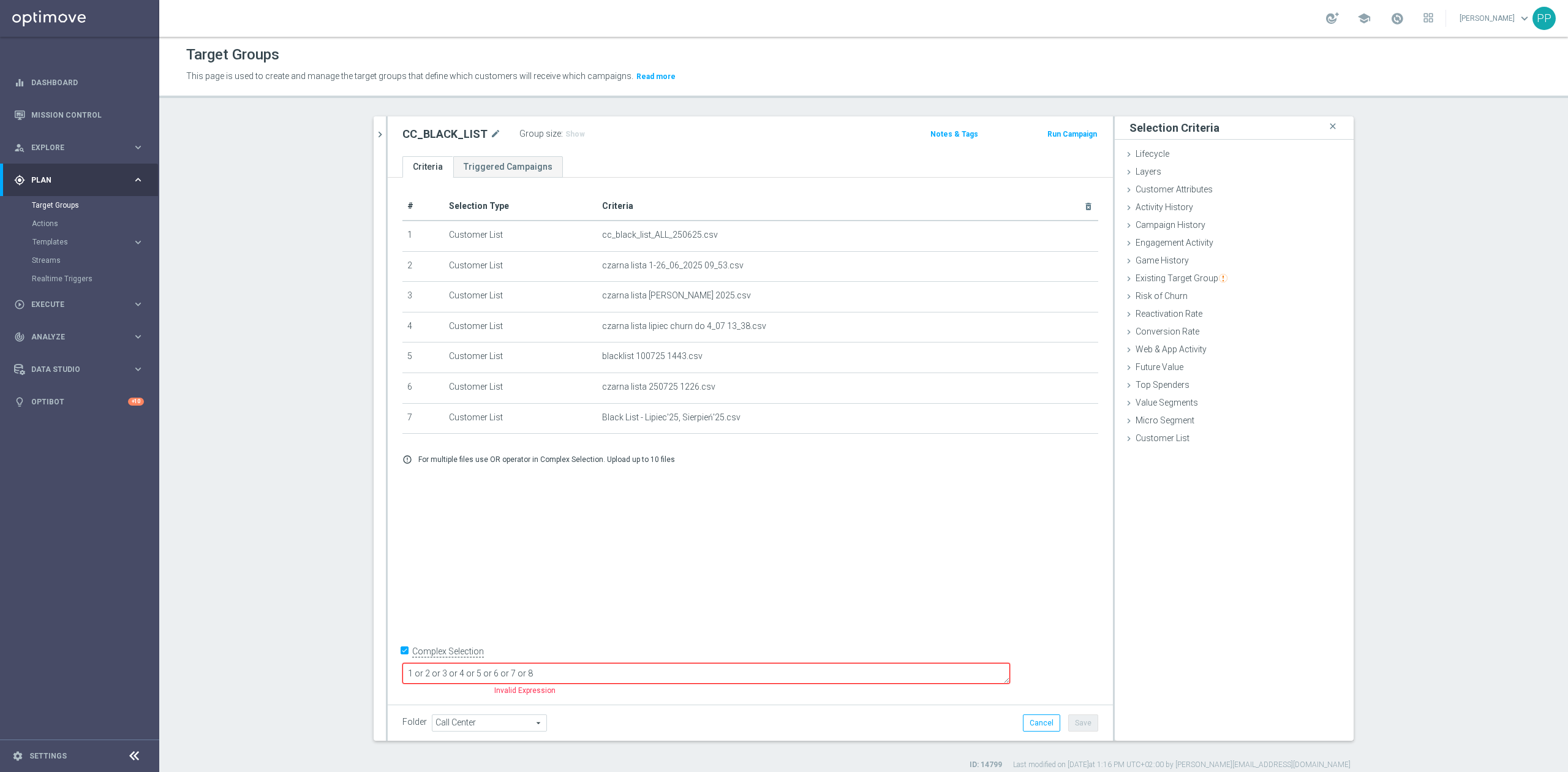
click at [724, 673] on textarea "1 or 2 or 3 or 4 or 5 or 6 or 7 or 8" at bounding box center [706, 673] width 608 height 22
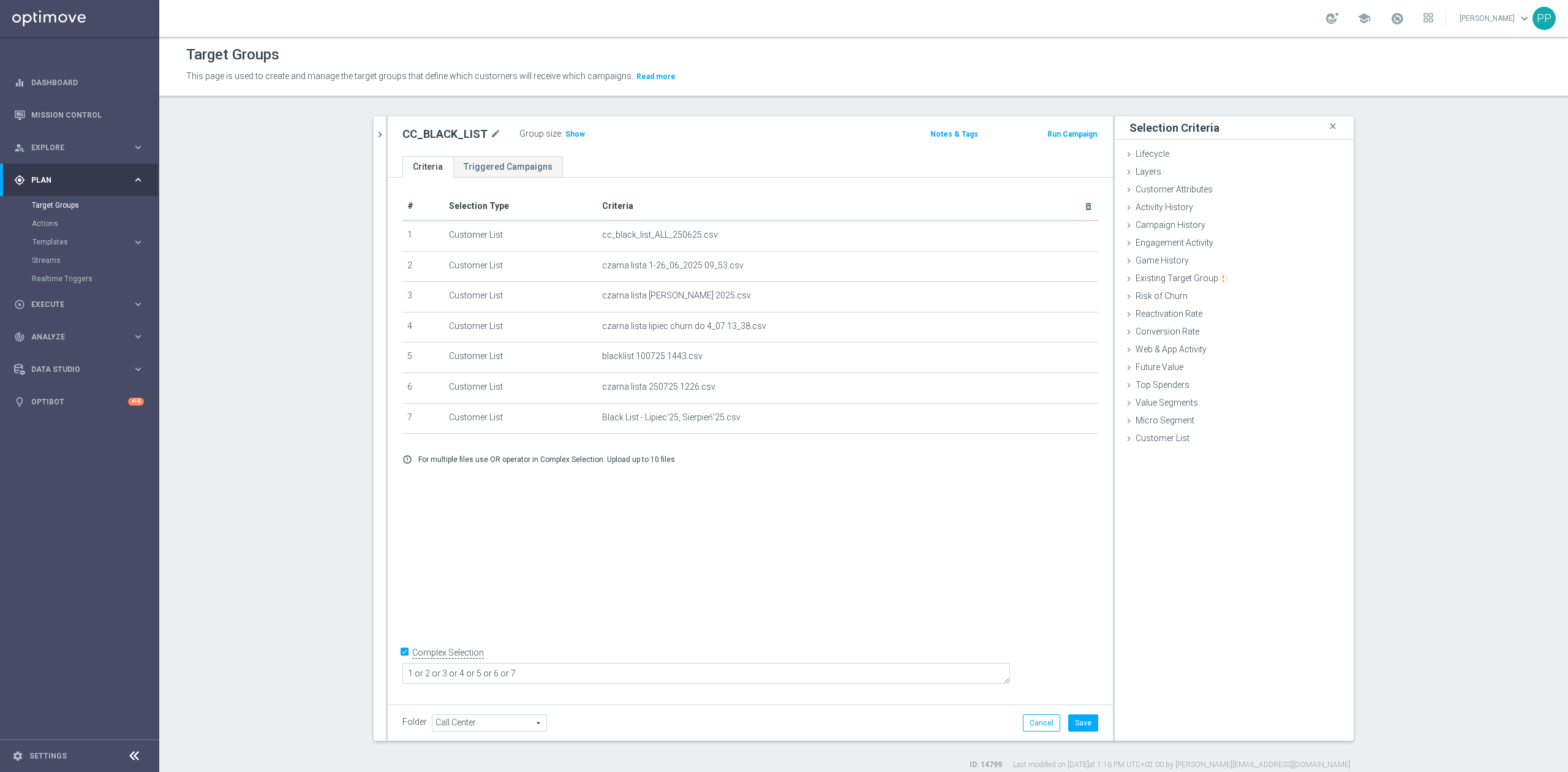
click at [667, 568] on div "# Selection Type Criteria delete_forever 1 Customer List cc_black_list_ALL_2506…" at bounding box center [750, 438] width 725 height 521
click at [565, 133] on span "Show" at bounding box center [575, 134] width 20 height 9
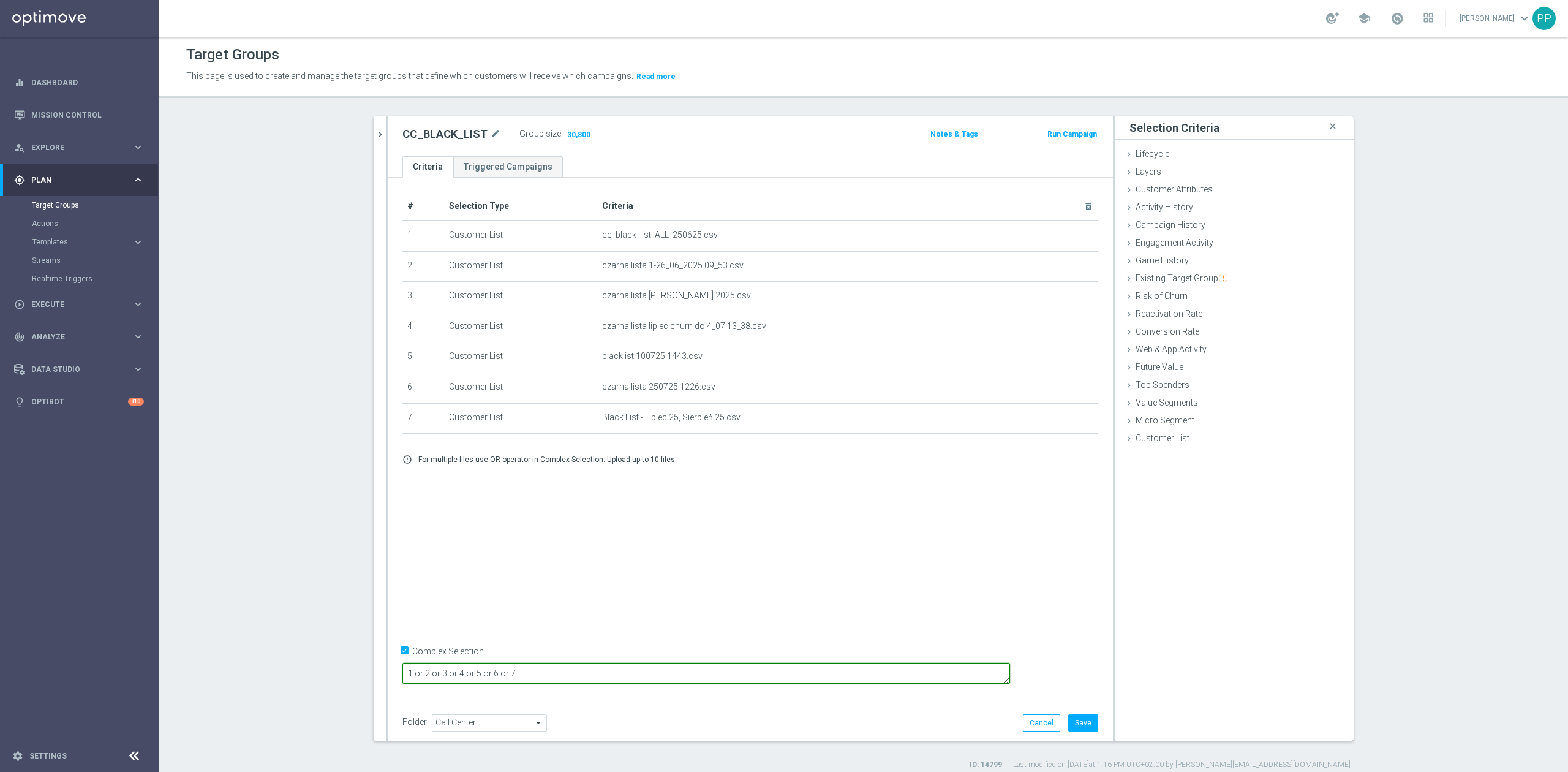
click at [720, 674] on textarea "1 or 2 or 3 or 4 or 5 or 6 or 7" at bounding box center [706, 673] width 608 height 22
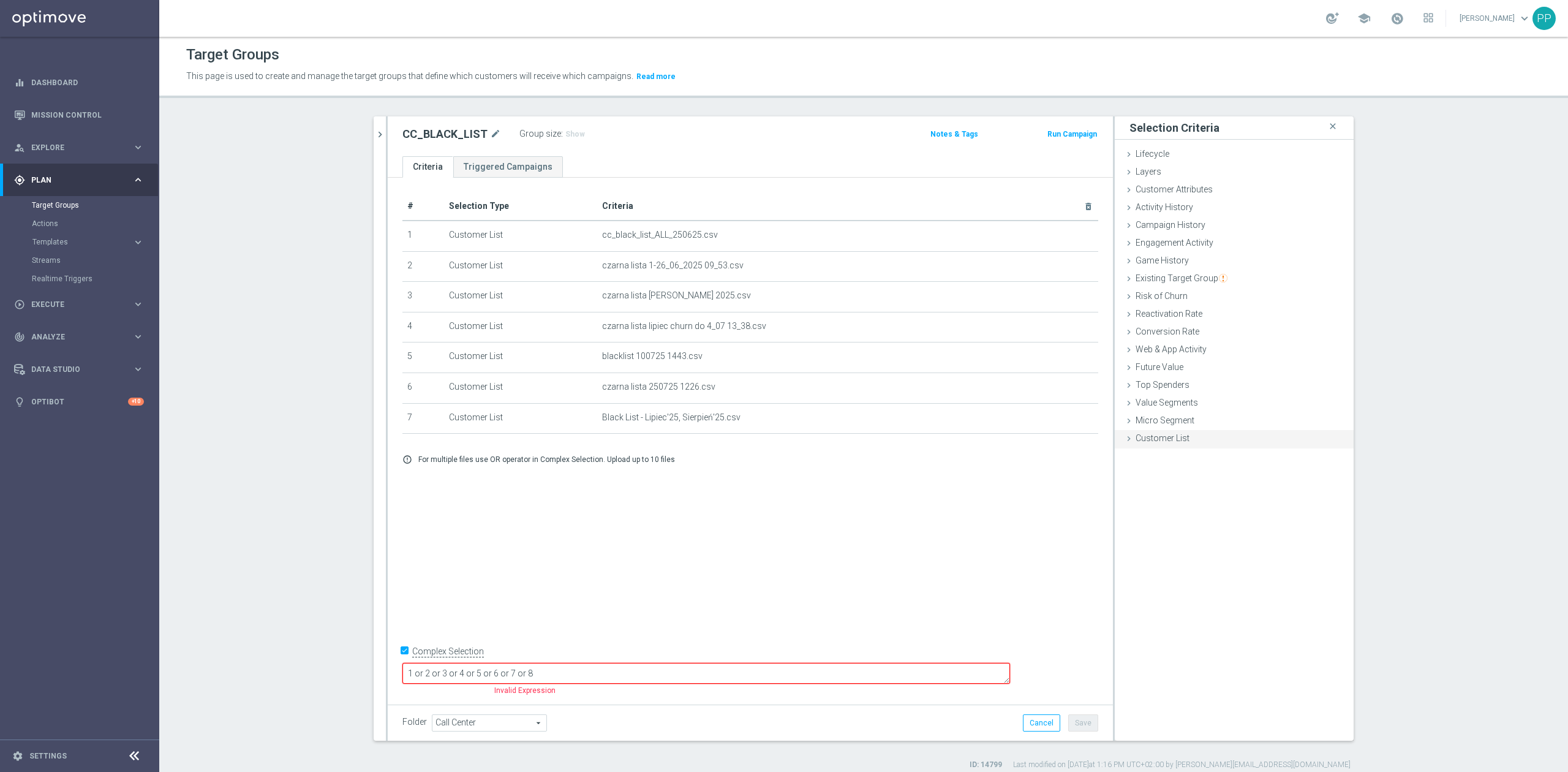
click at [1192, 439] on div "Customer List done selection saved" at bounding box center [1234, 439] width 239 height 18
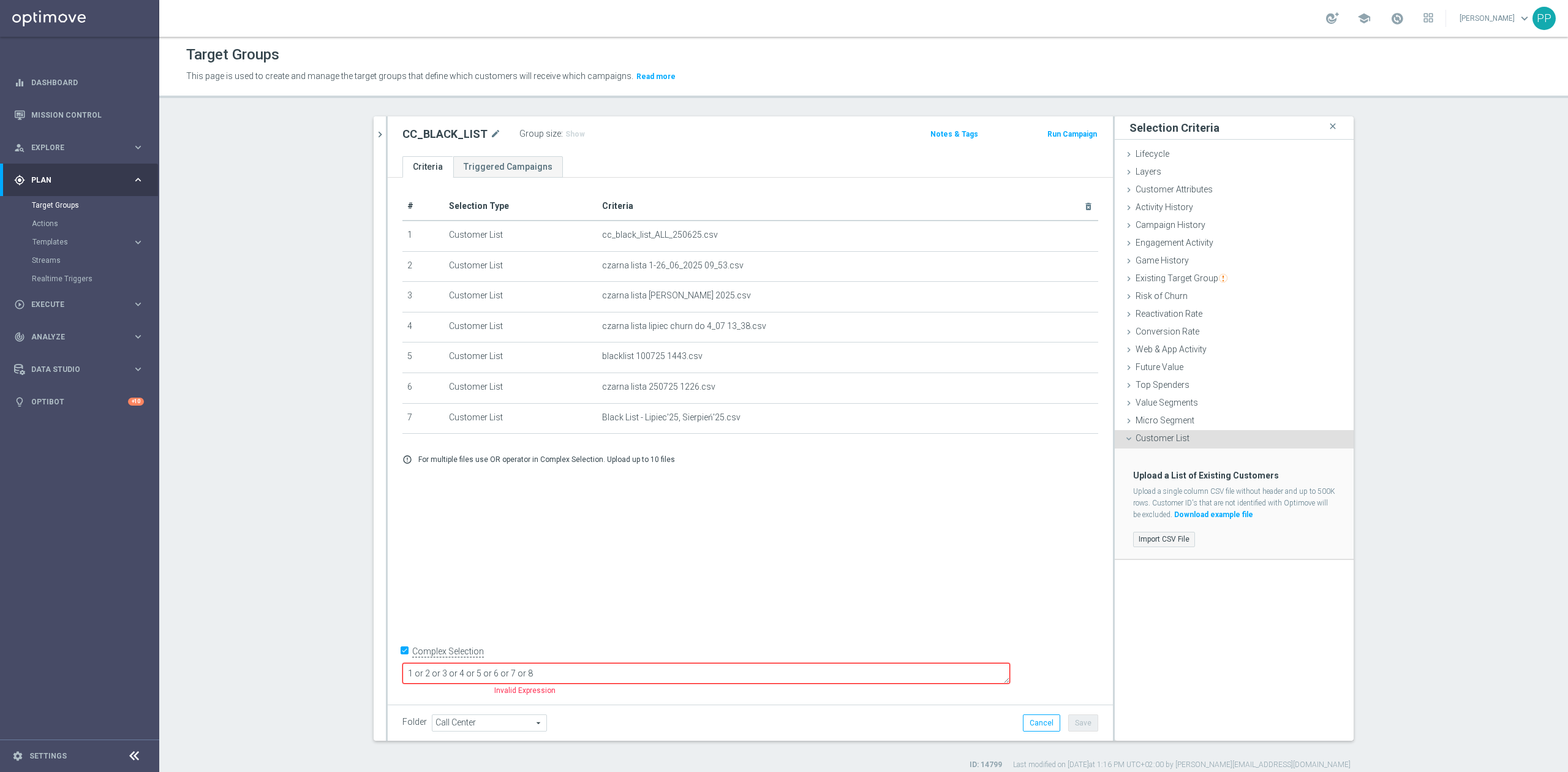
click at [1170, 540] on label "Import CSV File" at bounding box center [1164, 539] width 62 height 16
click at [0, 0] on input "Import CSV File" at bounding box center [0, 0] width 0 height 0
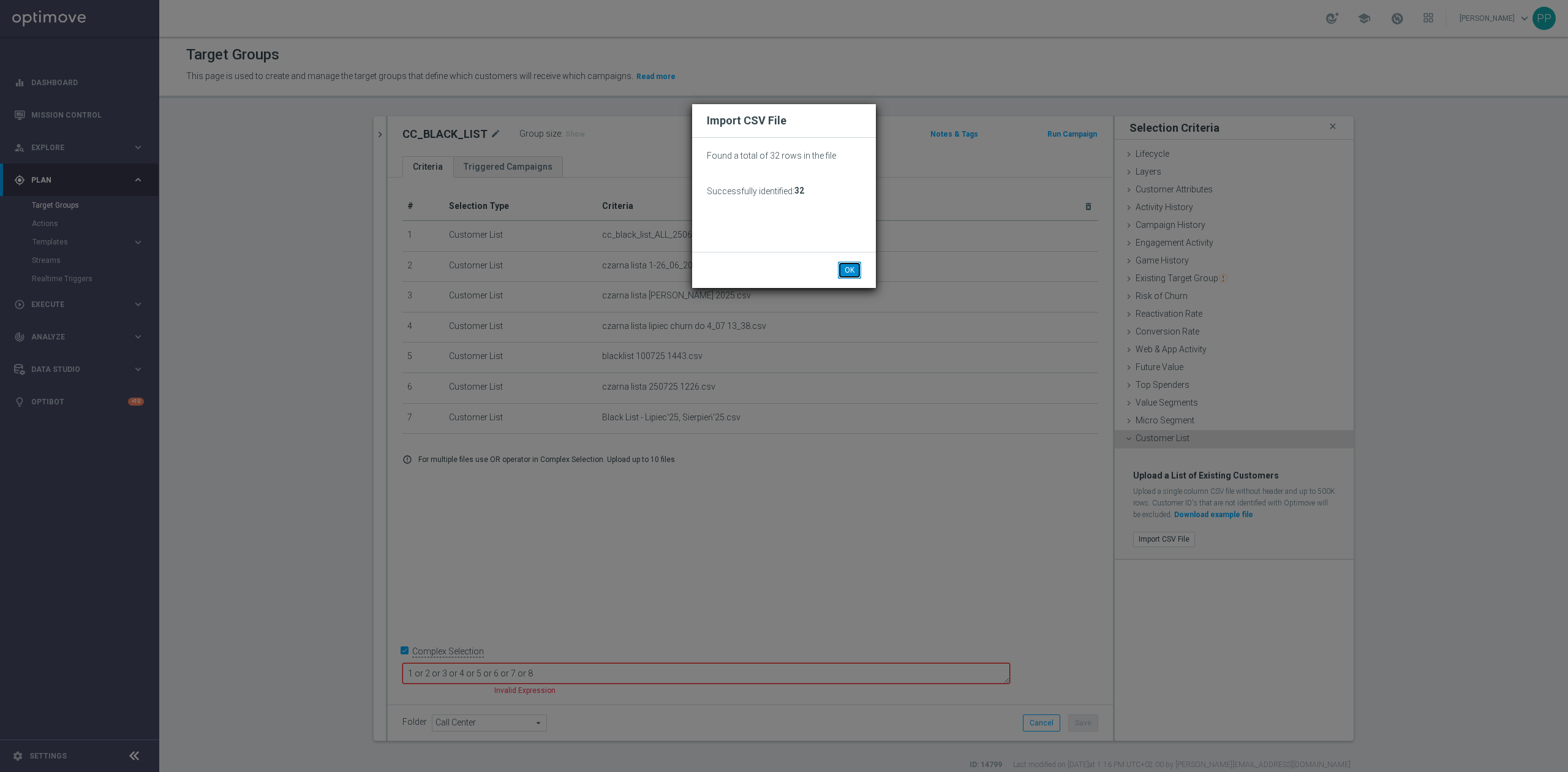
click at [851, 270] on button "OK" at bounding box center [850, 270] width 23 height 17
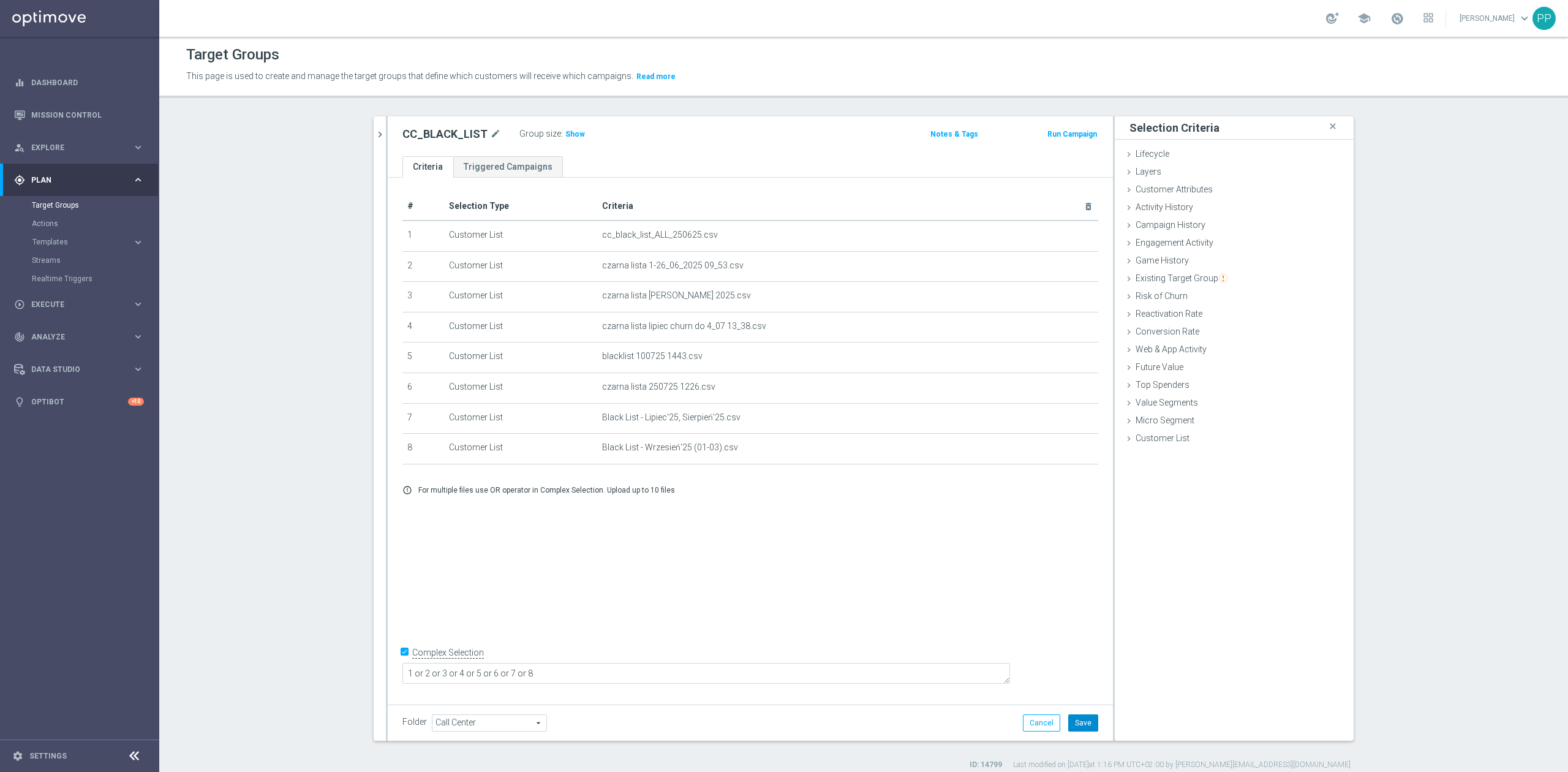
click at [1070, 725] on button "Save" at bounding box center [1083, 722] width 30 height 17
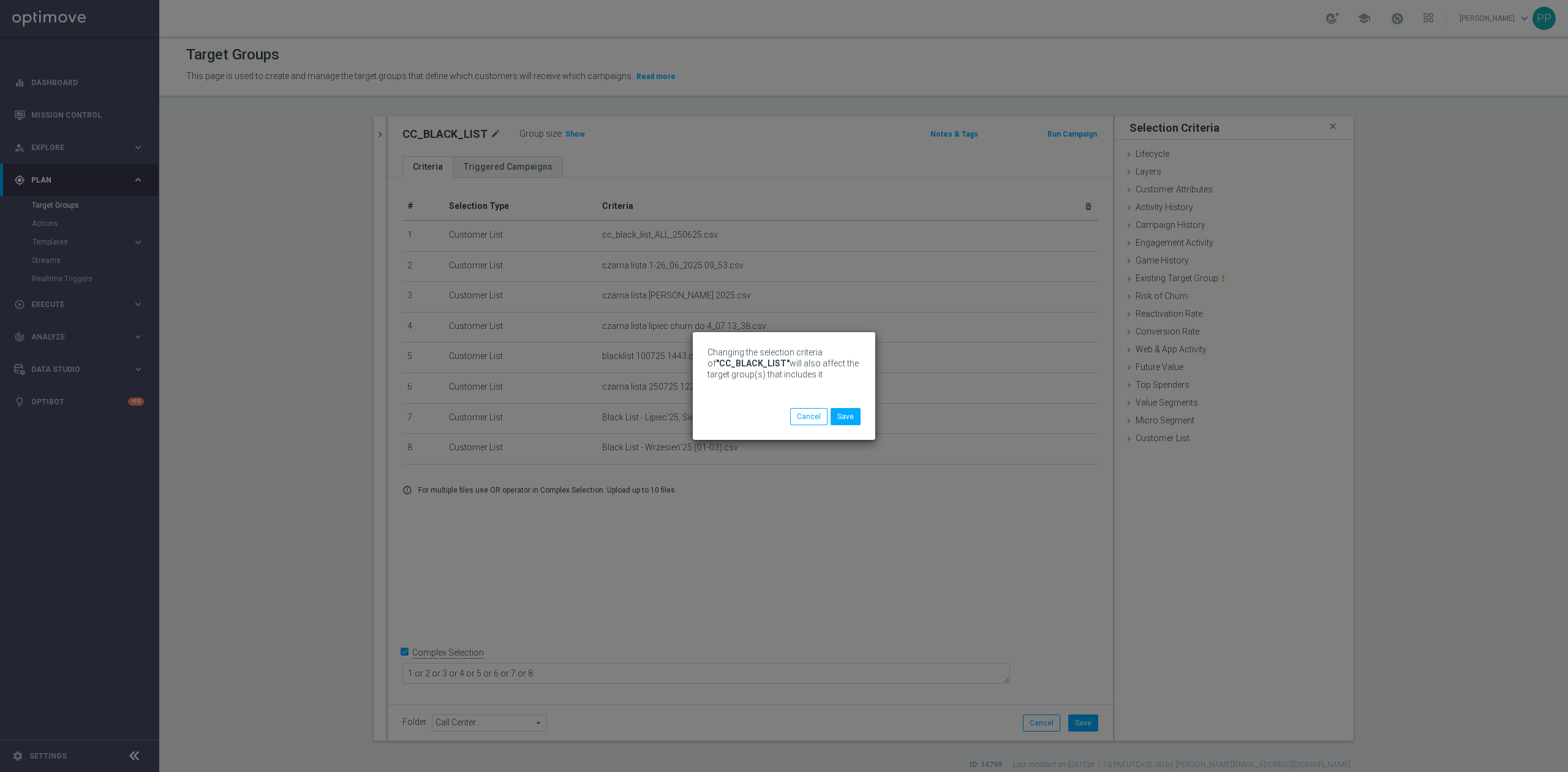
click at [570, 136] on div "Changing the selection criteria of "CC_BLACK_LIST" will also affect the target …" at bounding box center [784, 386] width 1568 height 772
click at [846, 419] on button "Save" at bounding box center [846, 416] width 30 height 17
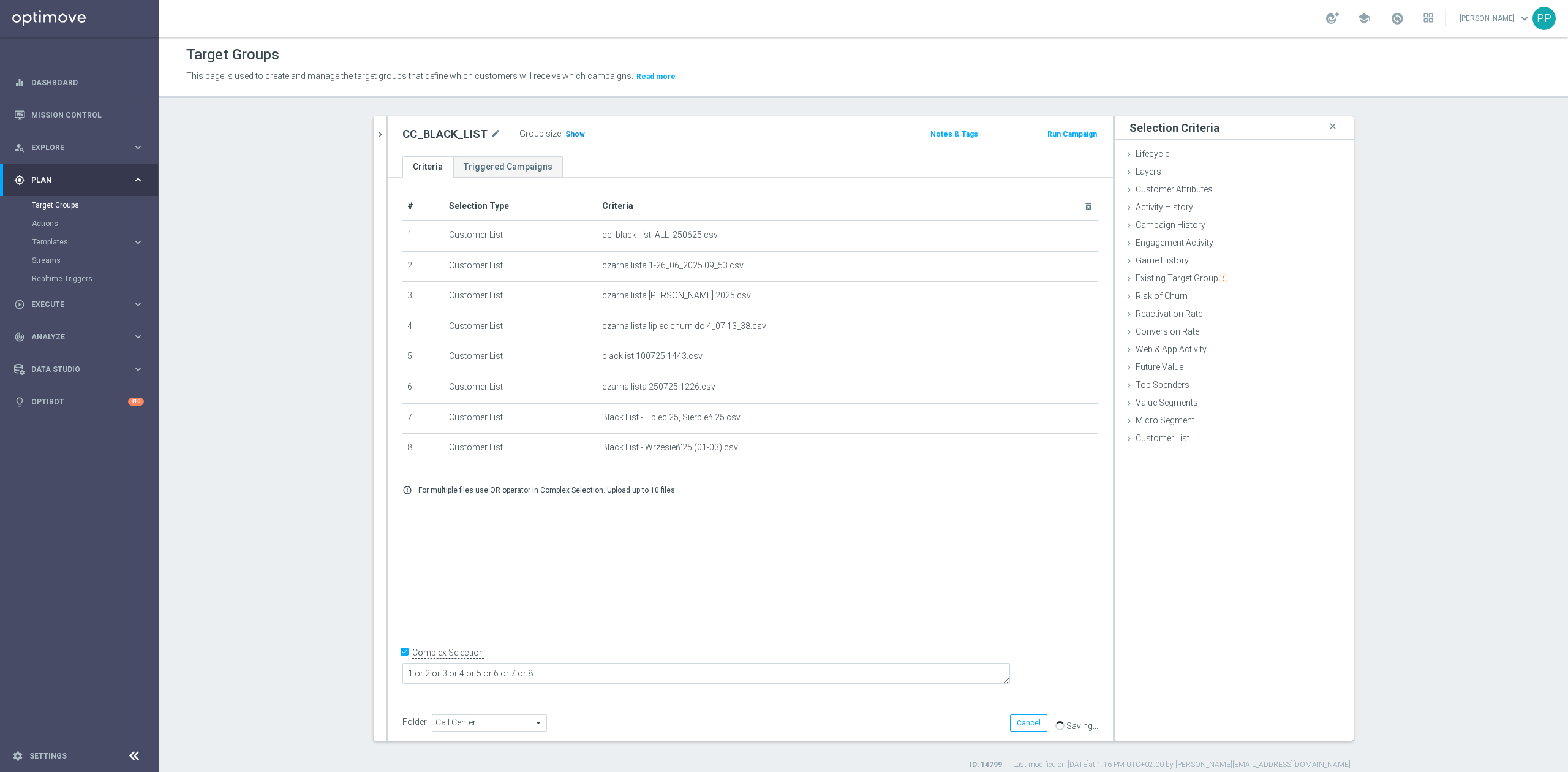
click at [565, 138] on span "Show" at bounding box center [575, 134] width 20 height 9
click at [804, 557] on div "# Selection Type Criteria delete_forever 1 Customer List cc_black_list_ALL_2506…" at bounding box center [750, 438] width 725 height 521
click at [612, 561] on div "# Selection Type Criteria delete_forever 1 Customer List cc_black_list_ALL_2506…" at bounding box center [750, 438] width 725 height 521
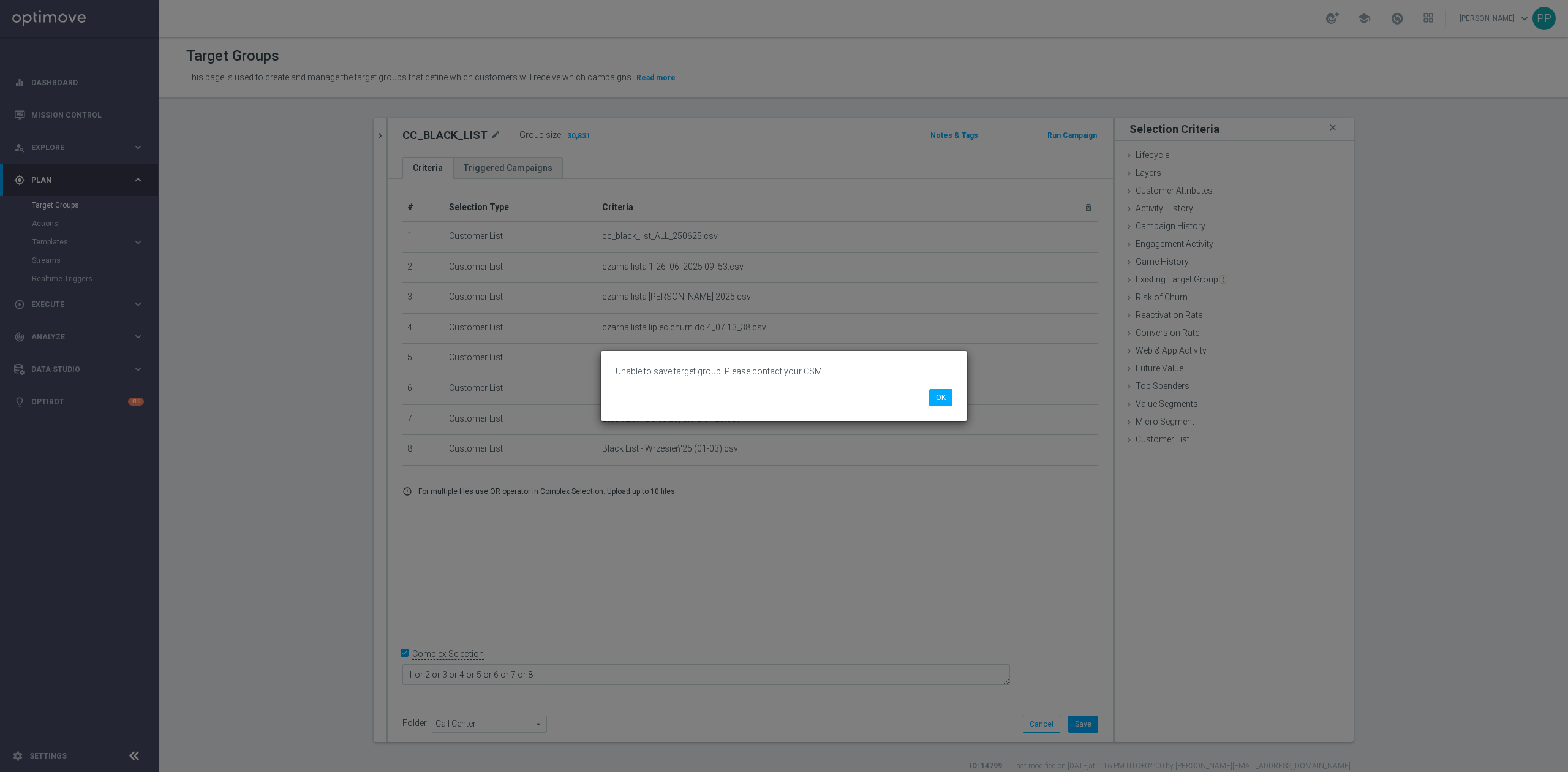
click at [945, 406] on div "Unable to save target group. Please contact your CSM OK" at bounding box center [784, 385] width 366 height 70
click at [946, 397] on button "OK" at bounding box center [941, 397] width 23 height 17
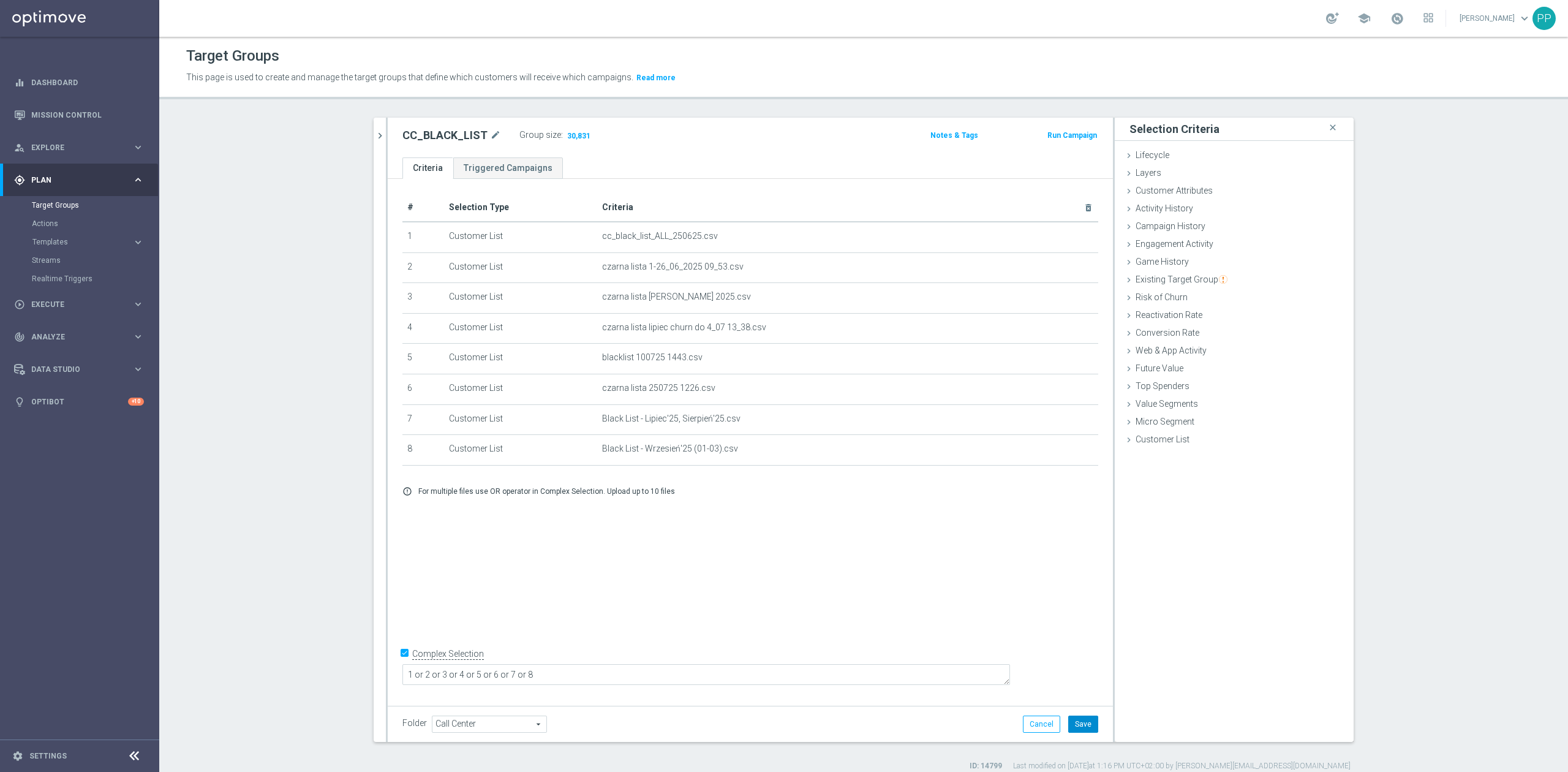
click at [1077, 726] on button "Save" at bounding box center [1083, 724] width 30 height 17
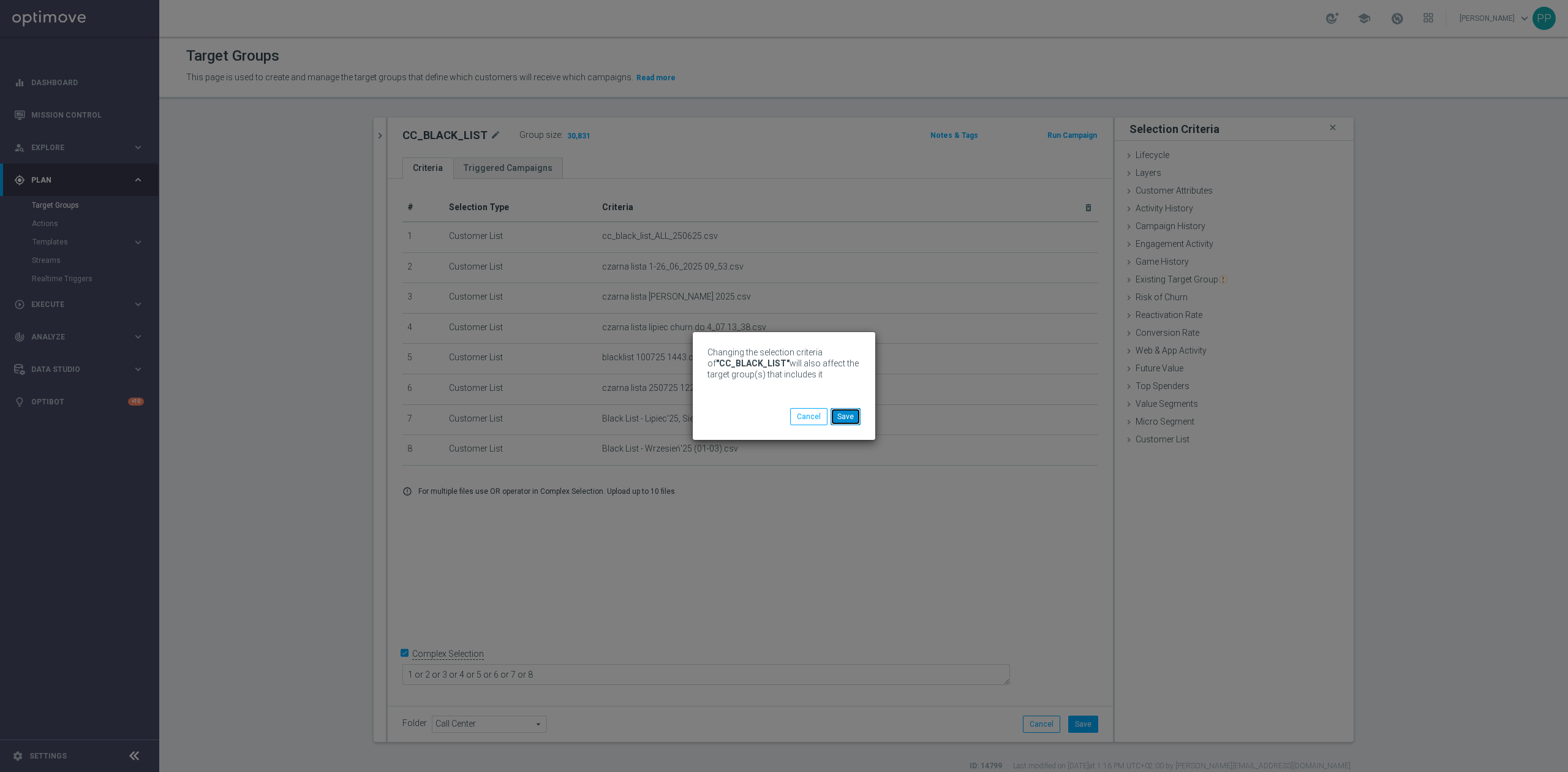
click at [846, 417] on button "Save" at bounding box center [846, 416] width 30 height 17
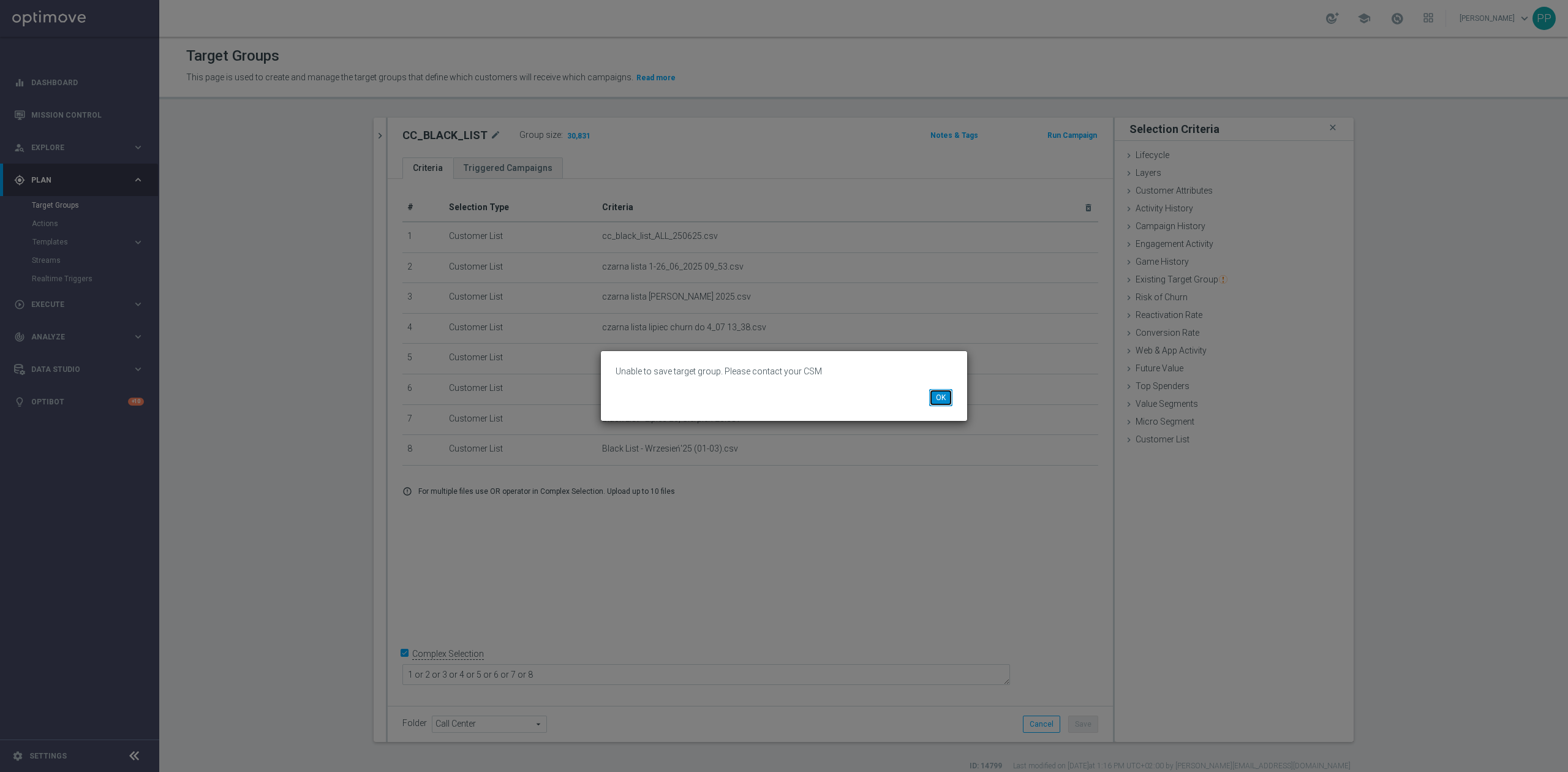
click at [937, 400] on button "OK" at bounding box center [941, 397] width 23 height 17
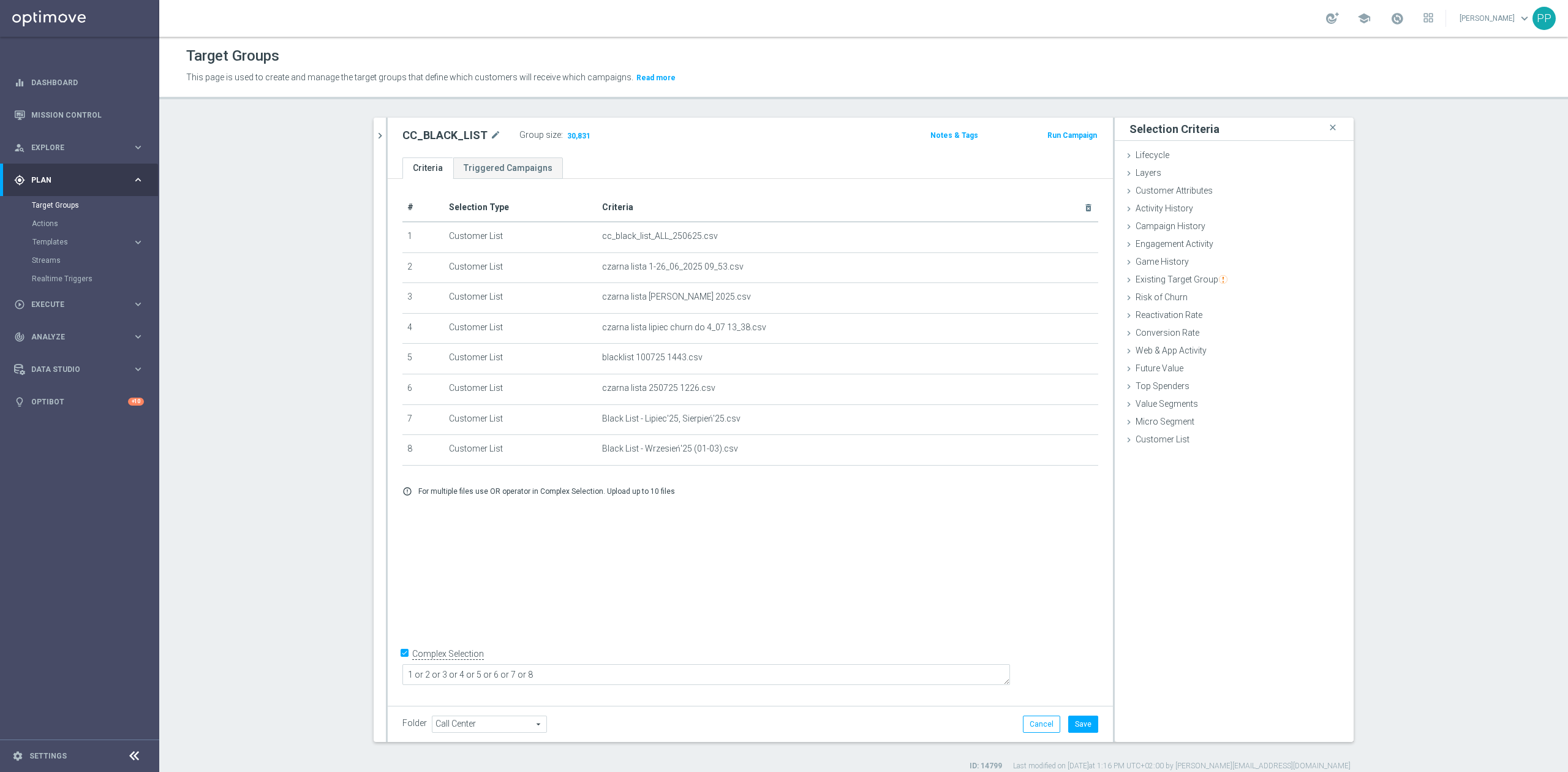
click at [996, 586] on div "# Selection Type Criteria delete_forever 1 Customer List cc_black_list_ALL_2506…" at bounding box center [750, 439] width 725 height 521
click at [1082, 726] on button "Save" at bounding box center [1083, 724] width 30 height 17
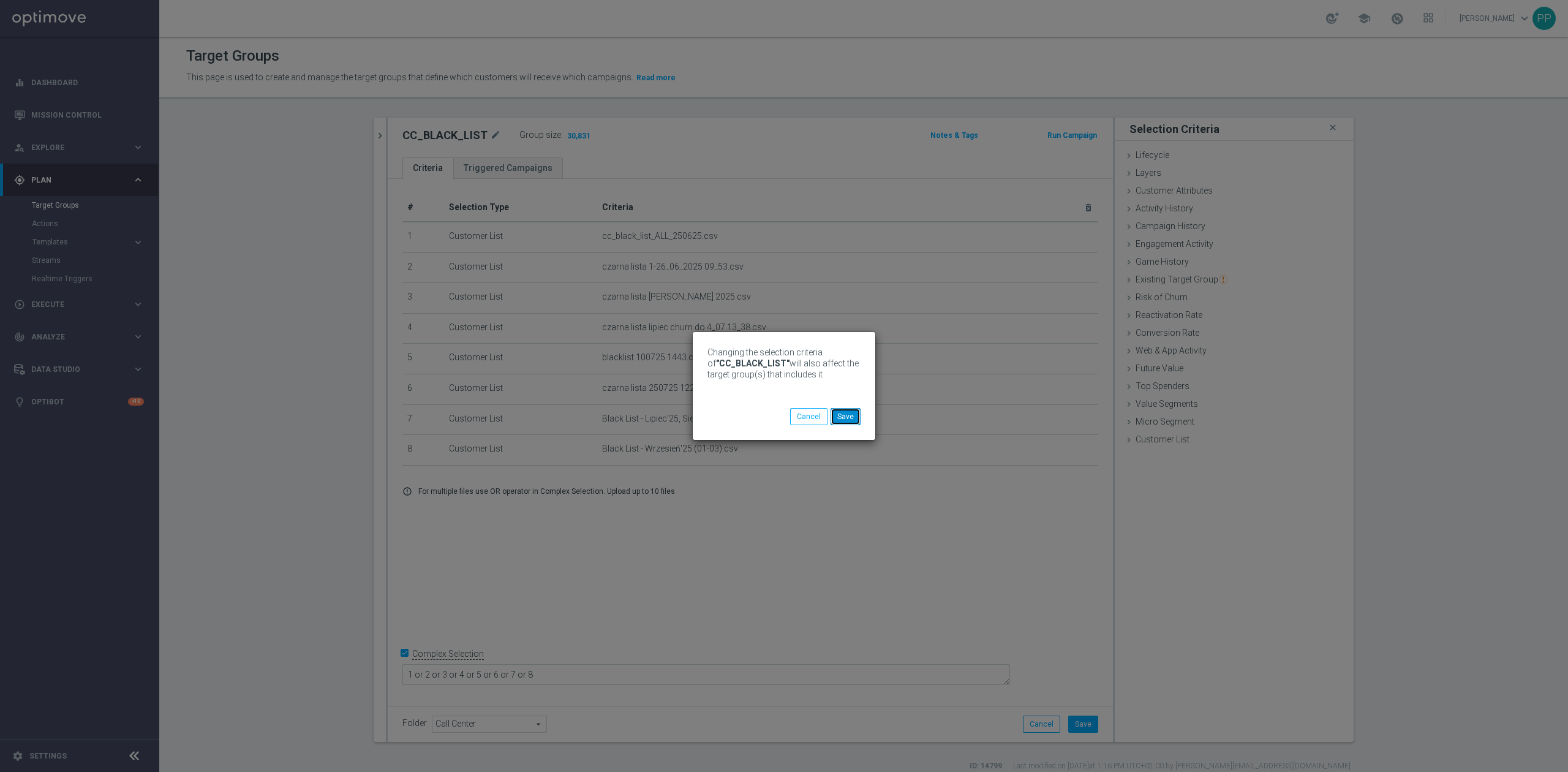
click at [833, 419] on button "Save" at bounding box center [846, 416] width 30 height 17
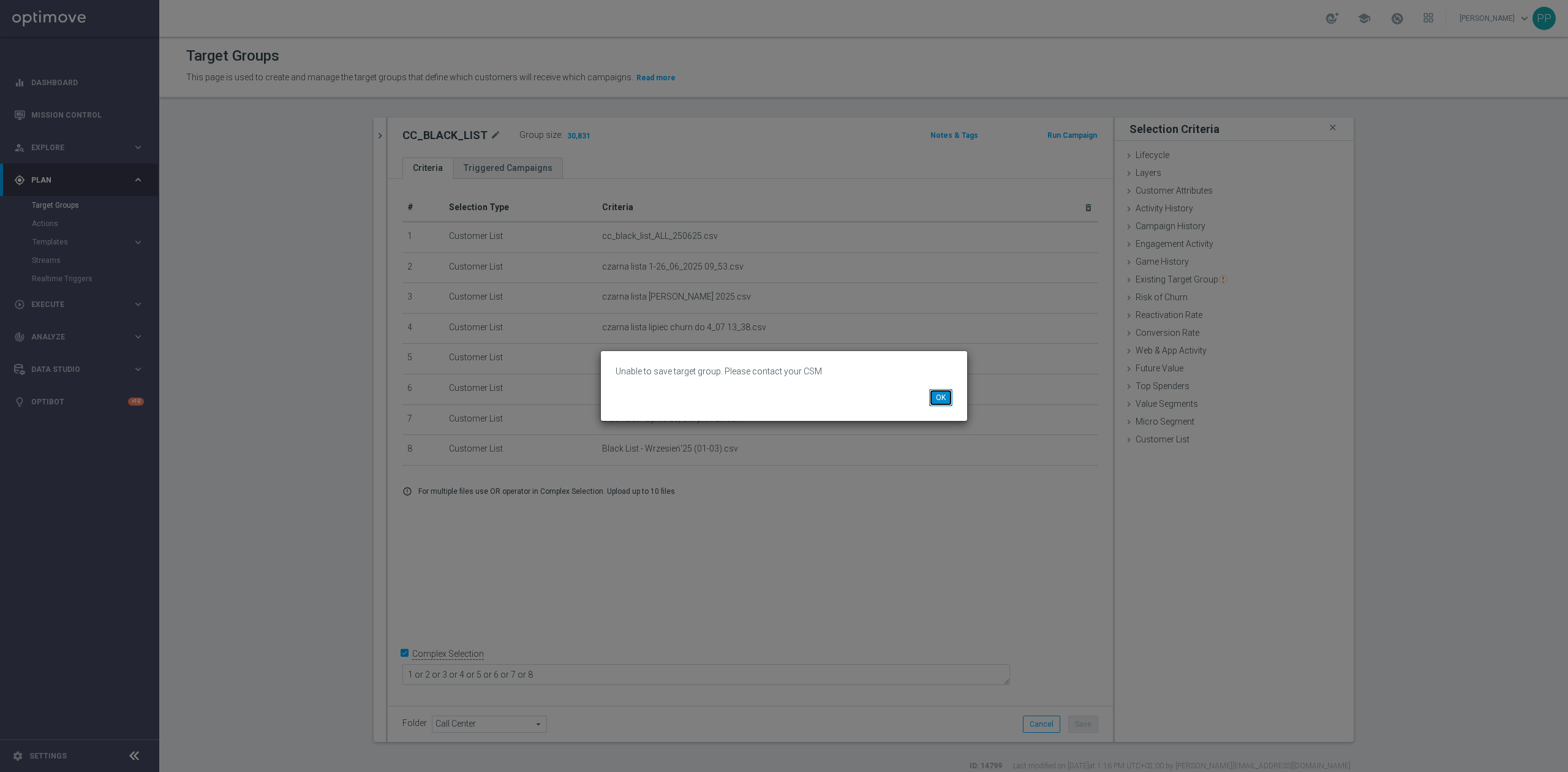
click at [933, 396] on button "OK" at bounding box center [941, 397] width 23 height 17
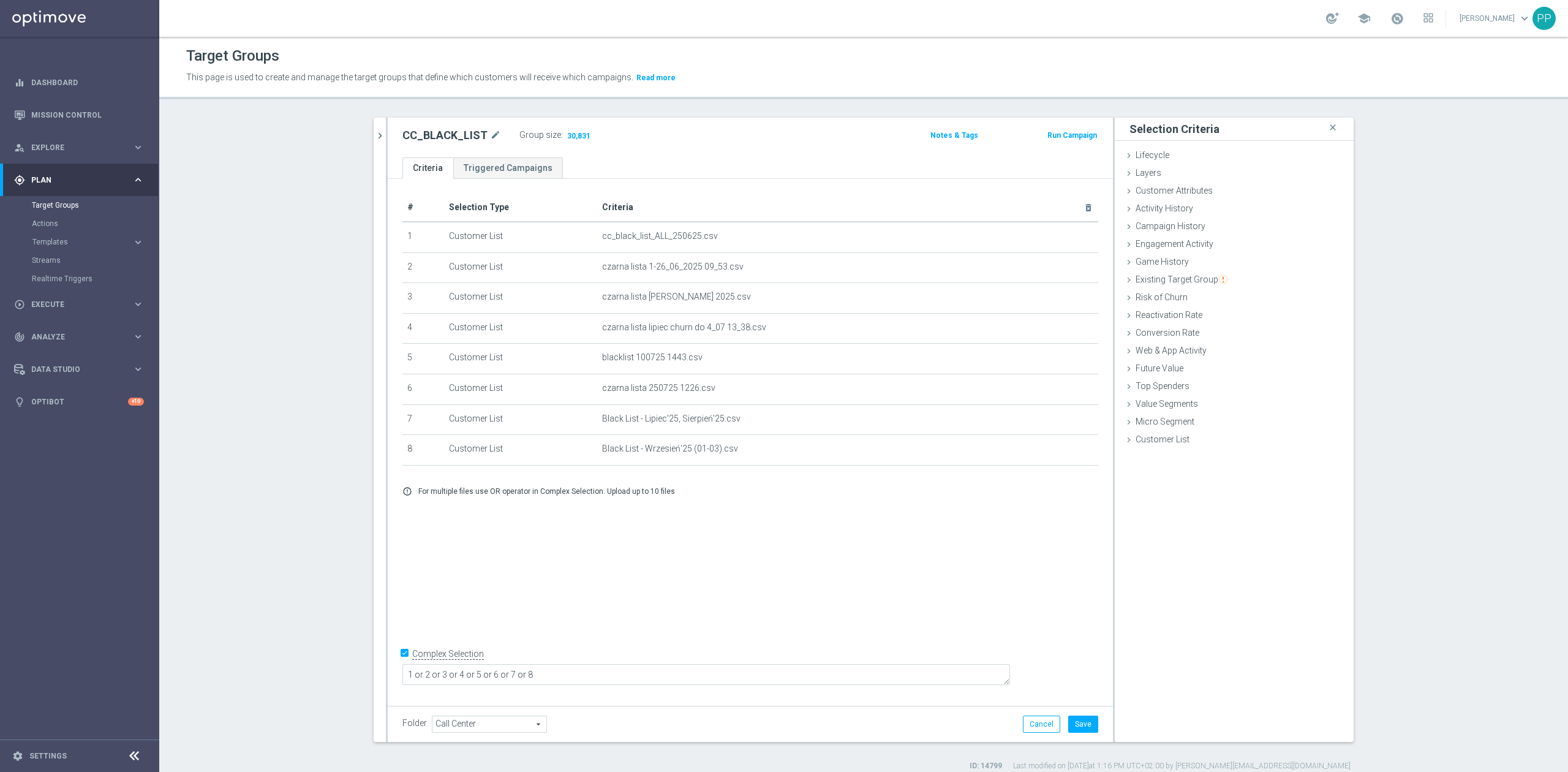
click at [952, 525] on div "# Selection Type Criteria delete_forever 1 Customer List cc_black_list_ALL_2506…" at bounding box center [750, 439] width 725 height 521
click at [1069, 454] on icon "delete_forever" at bounding box center [1074, 449] width 10 height 10
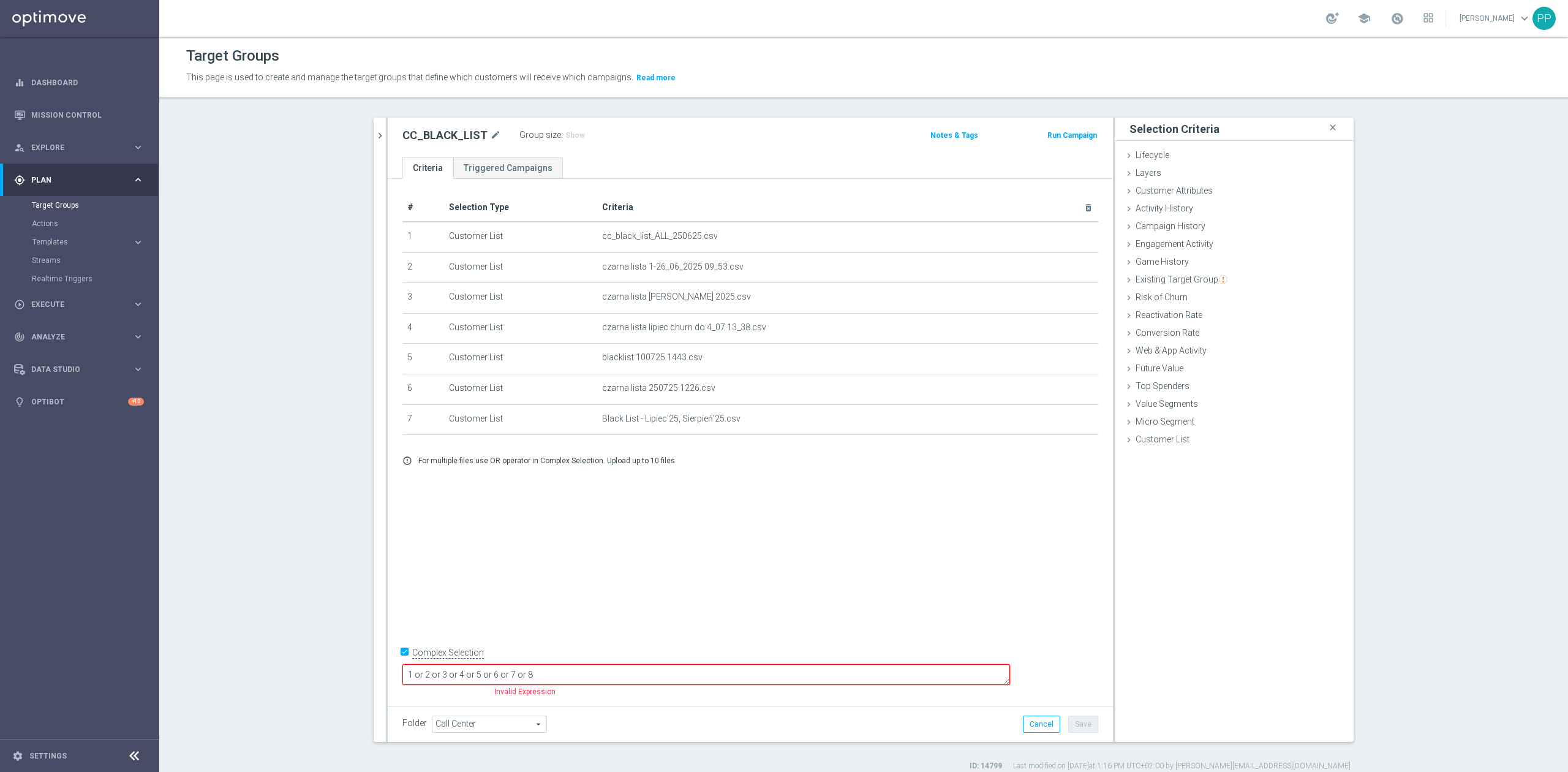
click at [907, 656] on div "# Selection Type Criteria delete_forever 1 Customer List cc_black_list_ALL_2506…" at bounding box center [750, 439] width 725 height 521
click at [904, 665] on textarea "1 or 2 or 3 or 4 or 5 or 6 or 7 or 8" at bounding box center [706, 675] width 608 height 22
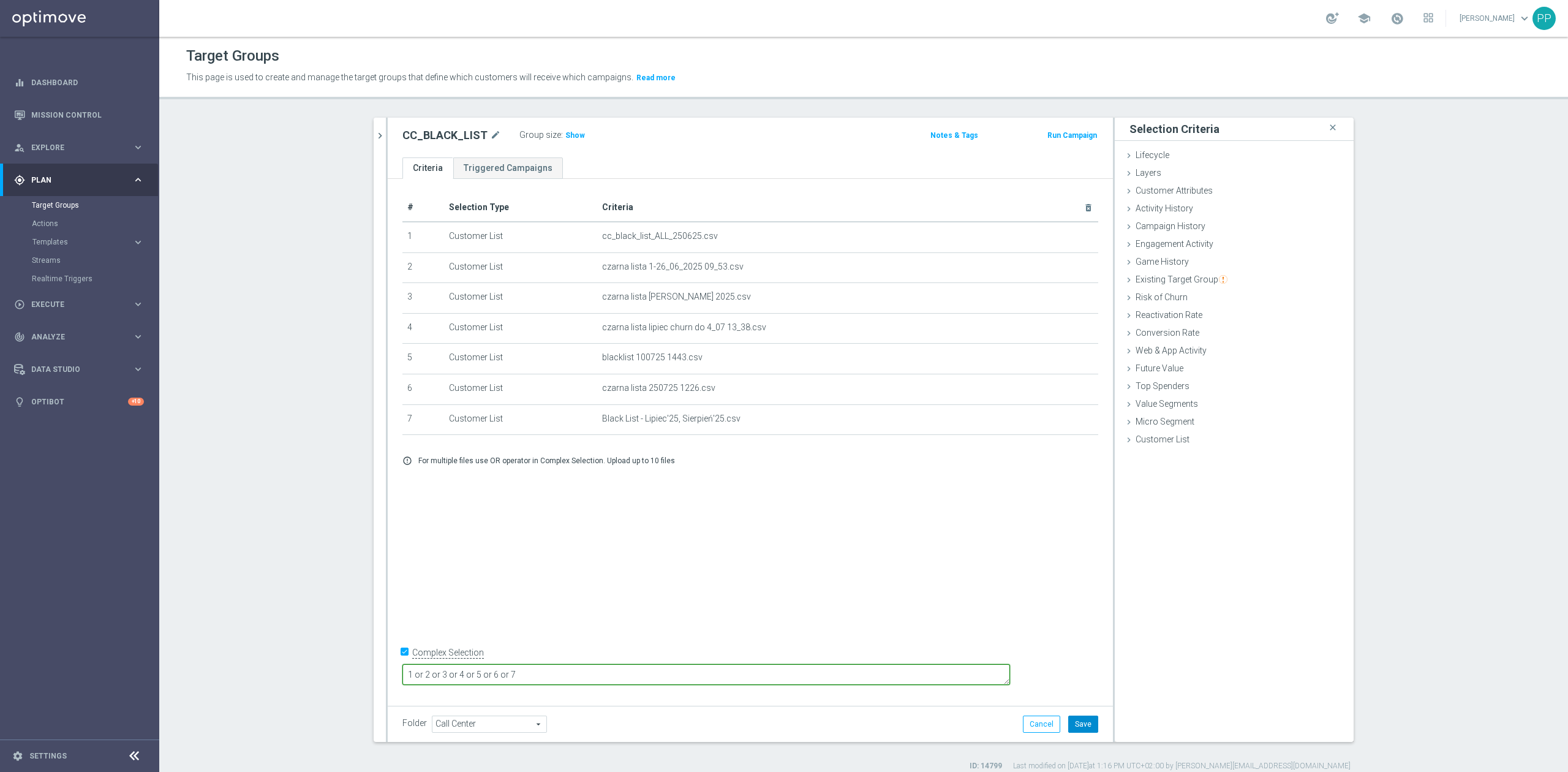
type textarea "1 or 2 or 3 or 4 or 5 or 6 or 7"
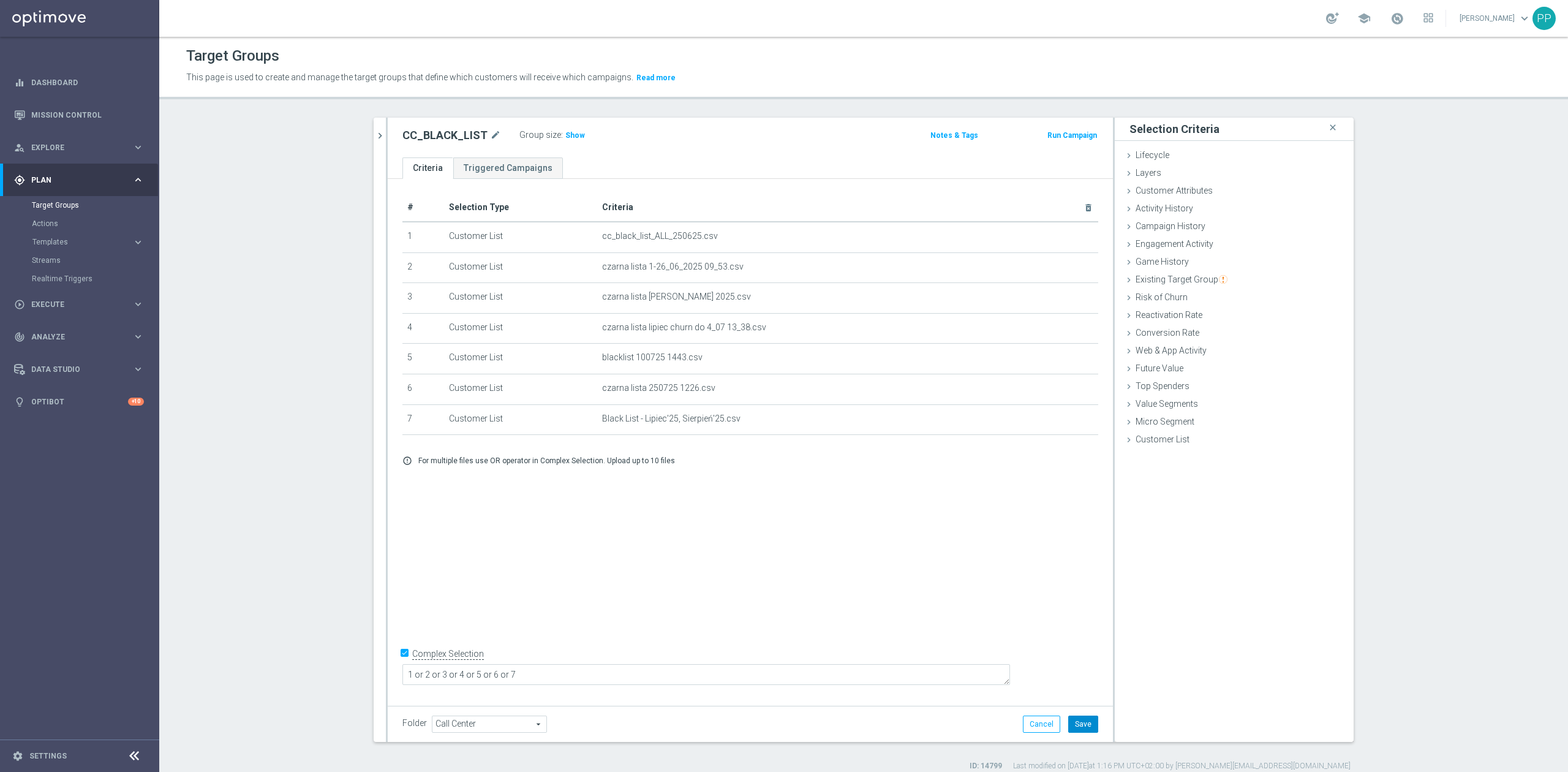
click at [1081, 723] on button "Save" at bounding box center [1083, 724] width 30 height 17
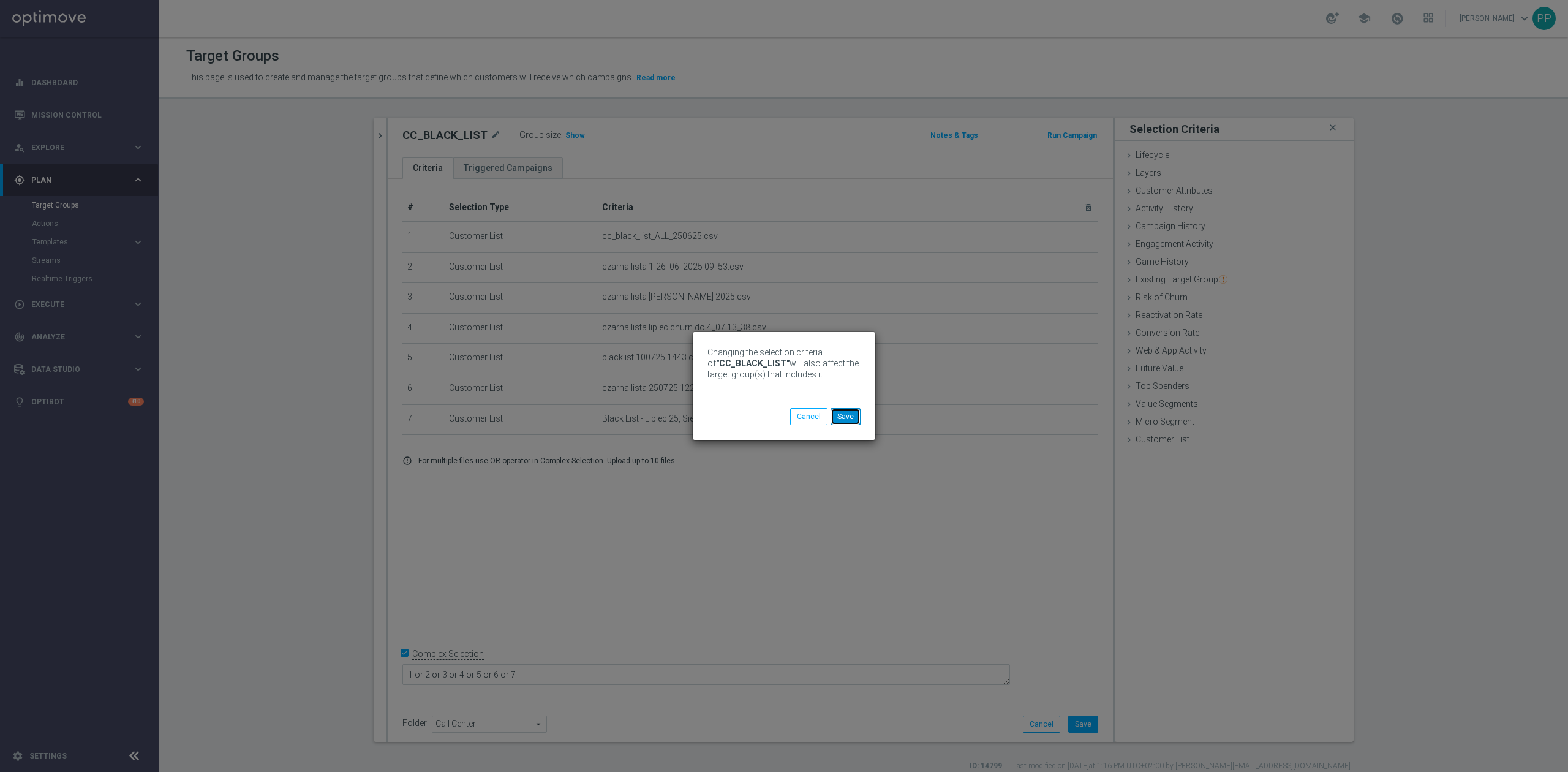
click at [846, 419] on button "Save" at bounding box center [846, 416] width 30 height 17
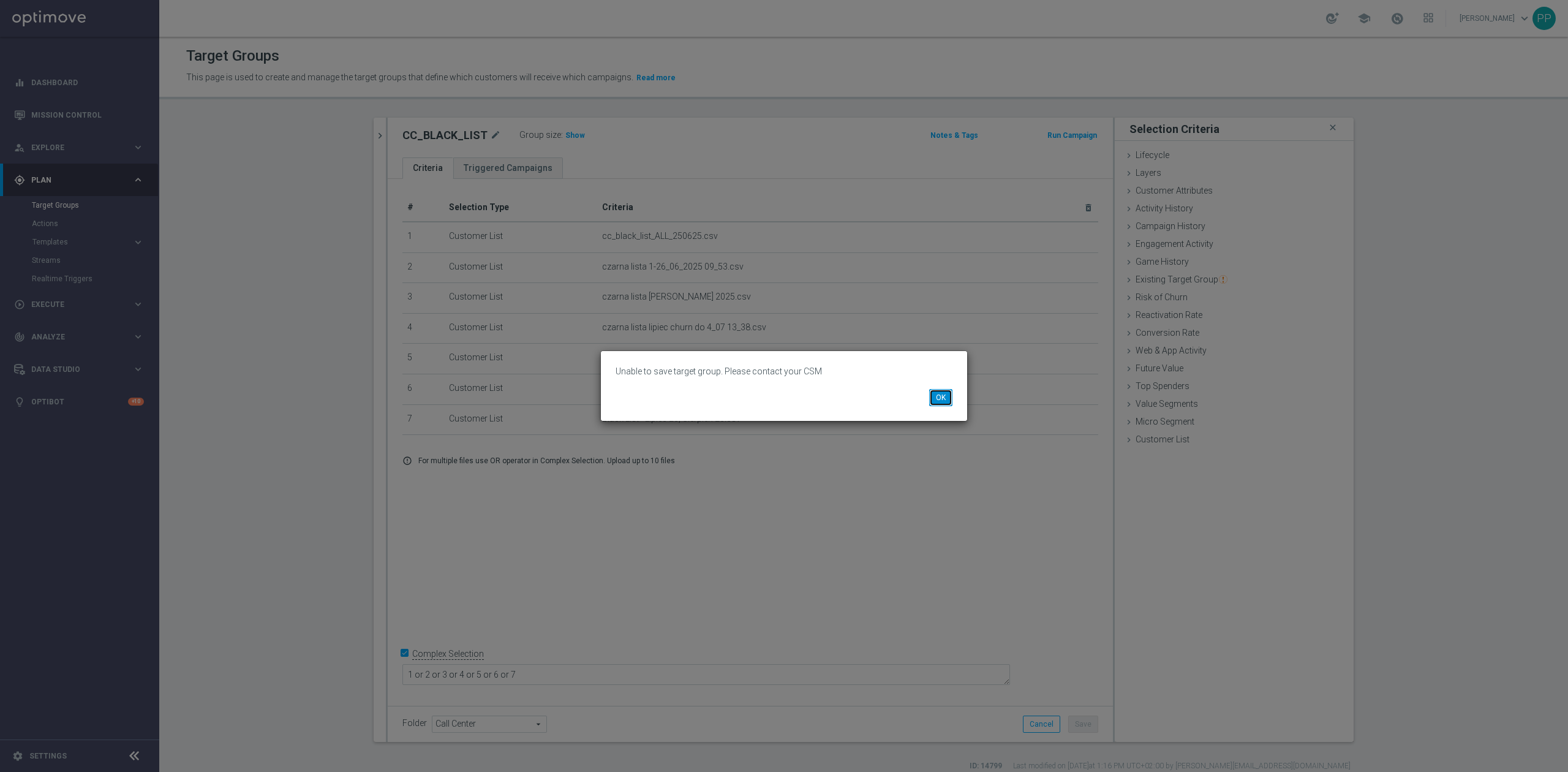
click at [934, 393] on button "OK" at bounding box center [941, 397] width 23 height 17
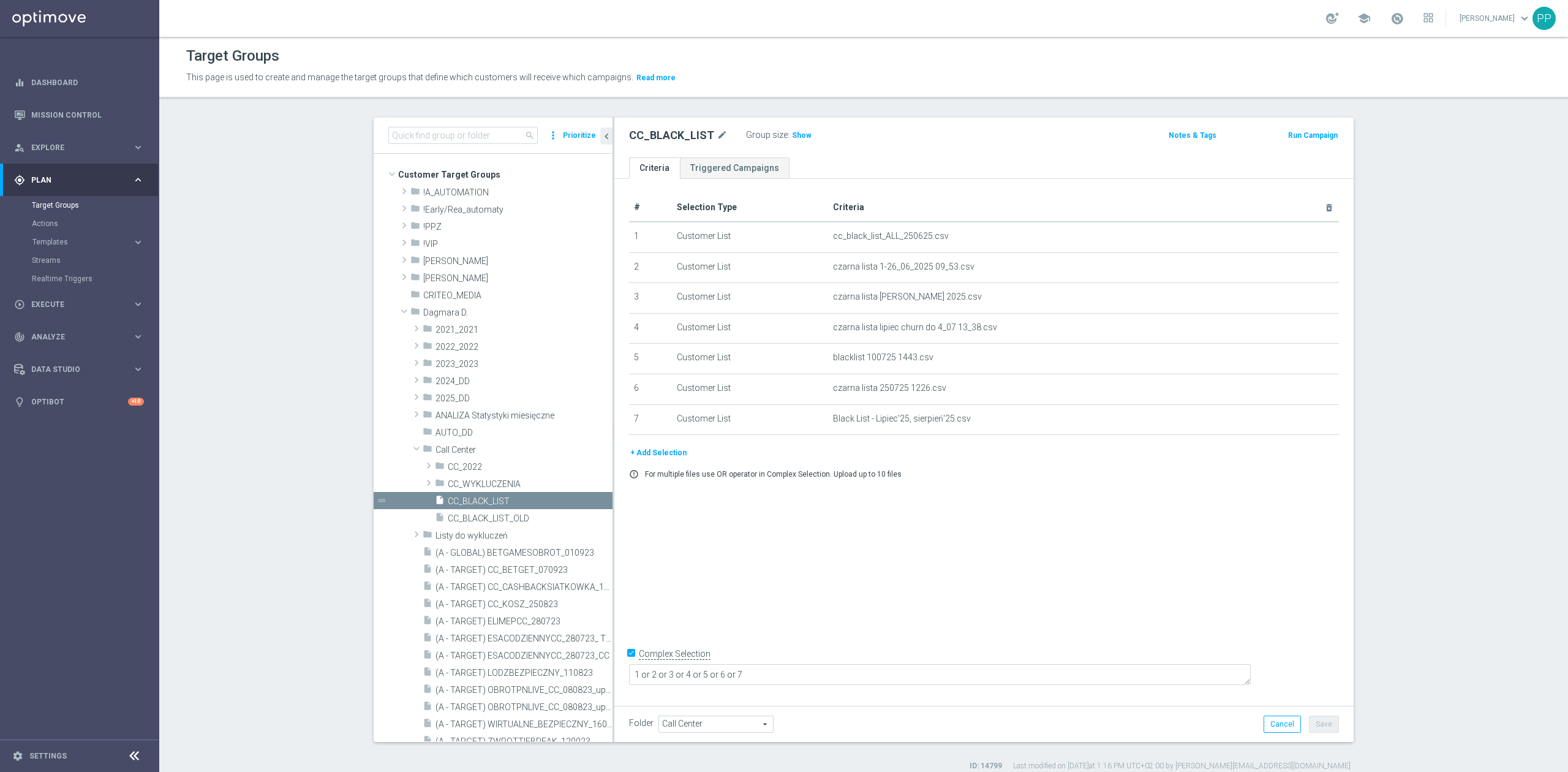
drag, startPoint x: 792, startPoint y: 135, endPoint x: 788, endPoint y: 145, distance: 10.8
click at [792, 135] on span "Show" at bounding box center [801, 135] width 20 height 9
click at [648, 459] on button "+ Add Selection" at bounding box center [659, 453] width 59 height 14
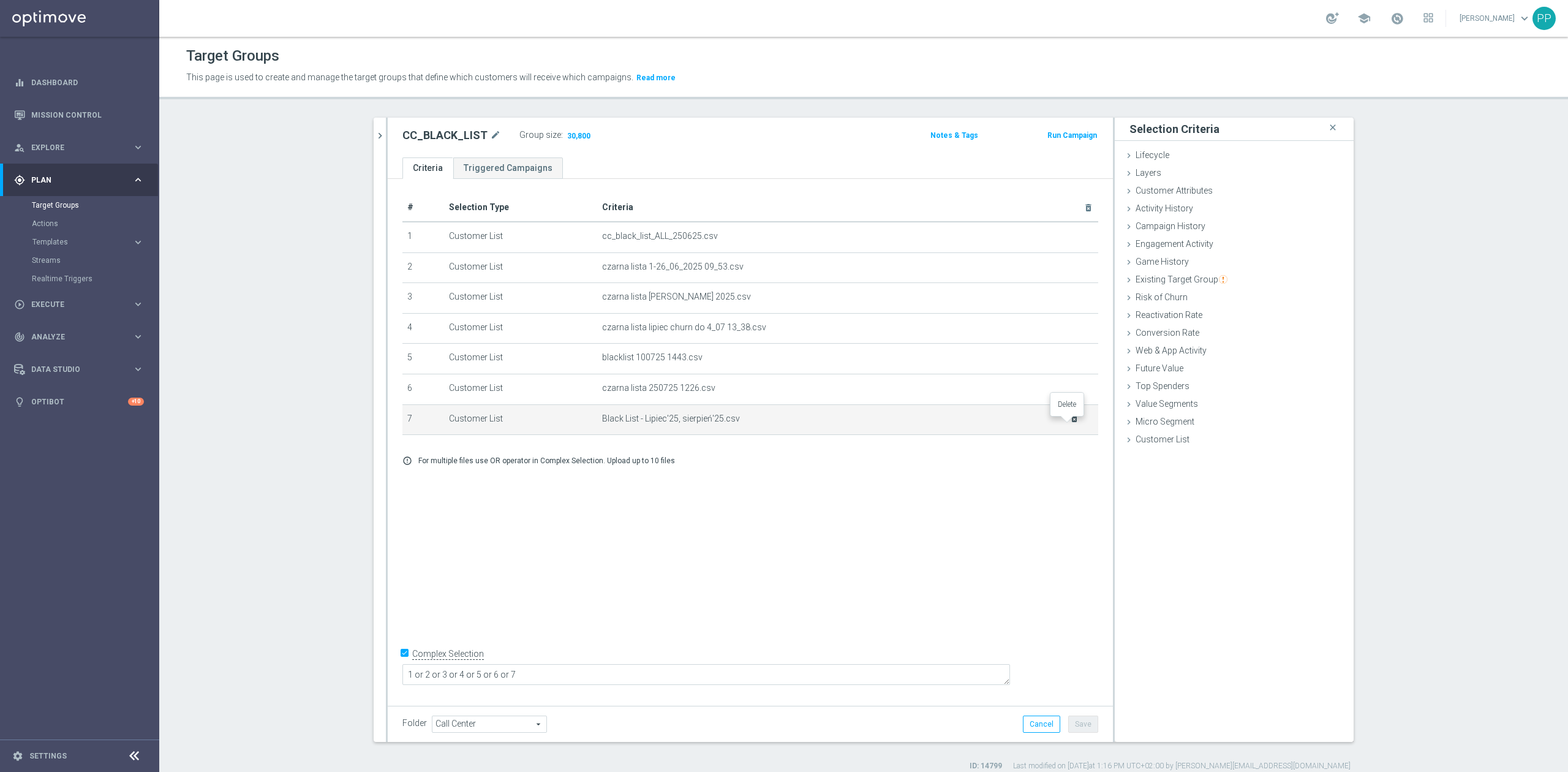
click at [1069, 423] on icon "delete_forever" at bounding box center [1074, 418] width 10 height 10
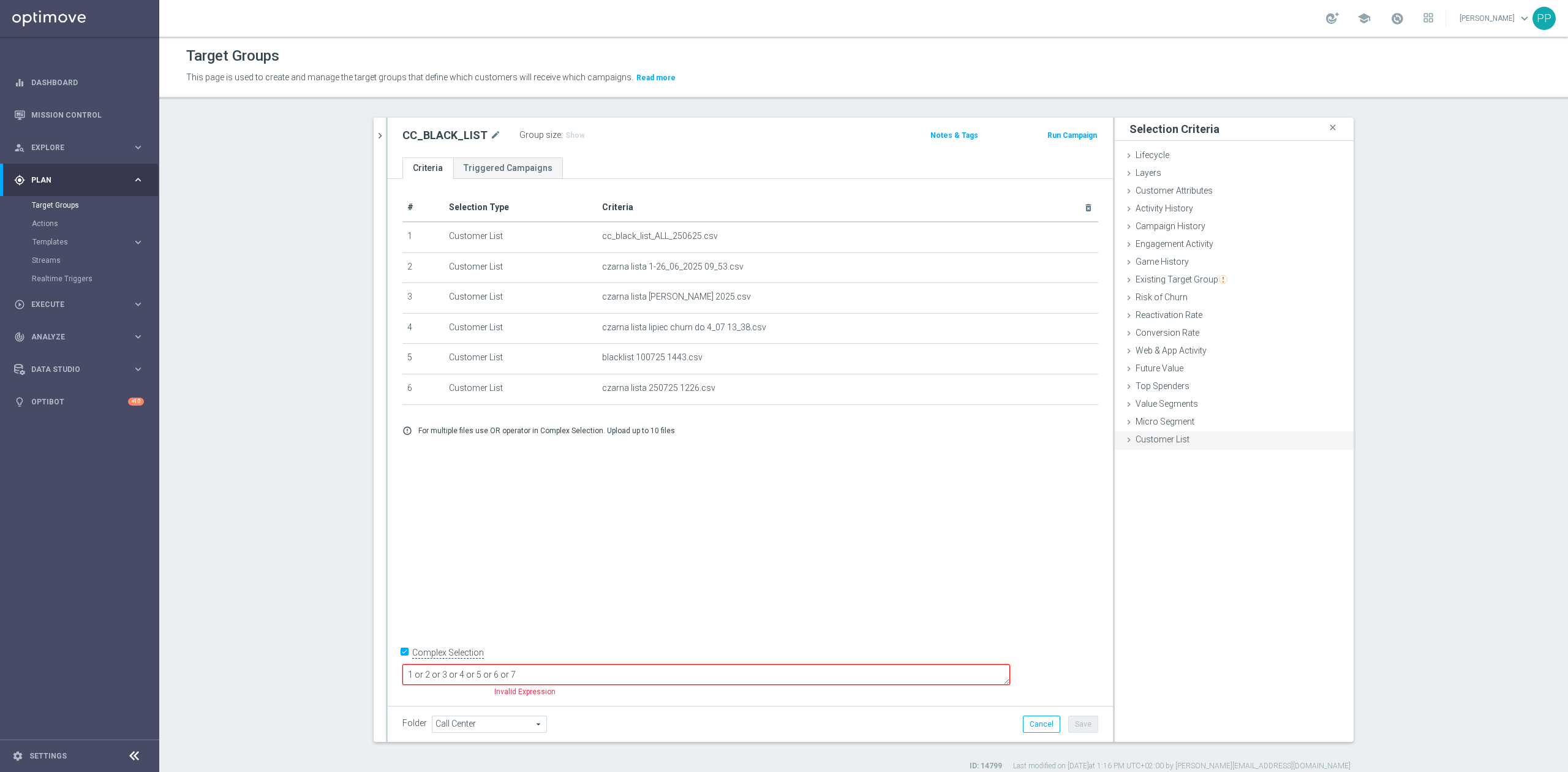
click at [1149, 443] on span "Customer List" at bounding box center [1162, 439] width 54 height 10
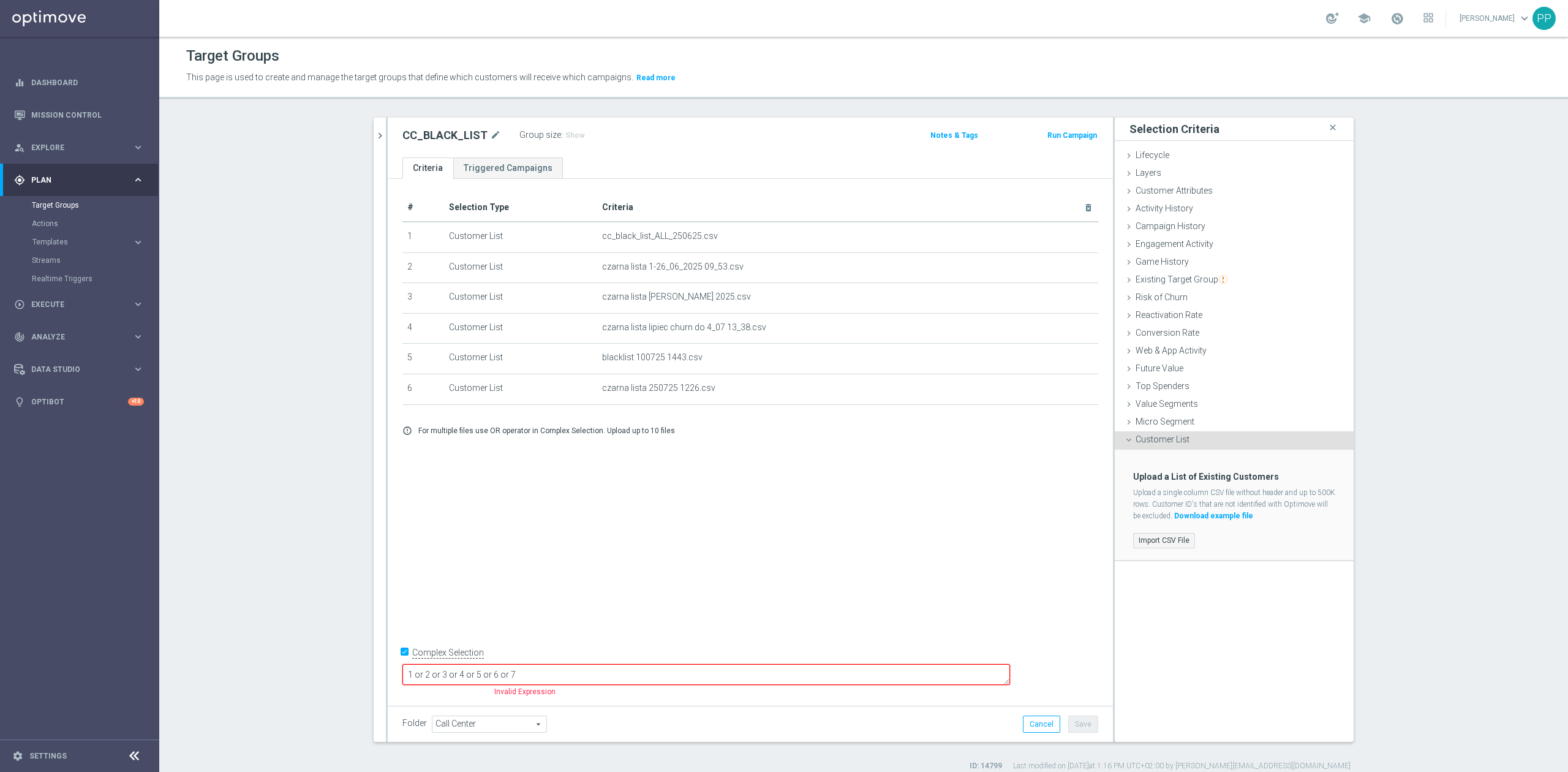
click at [1151, 536] on label "Import CSV File" at bounding box center [1164, 540] width 62 height 16
click at [0, 0] on input "Import CSV File" at bounding box center [0, 0] width 0 height 0
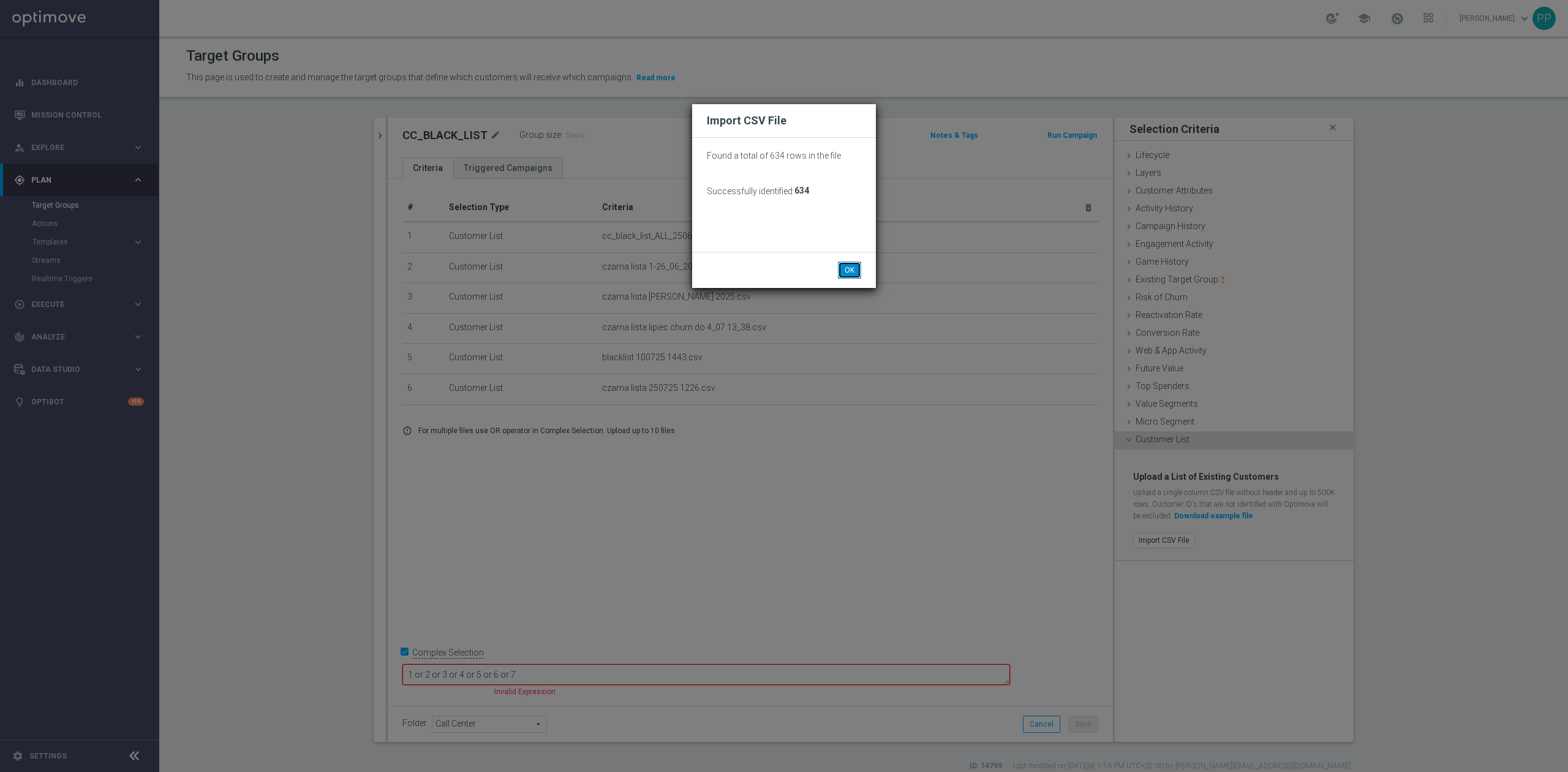
click at [841, 270] on button "OK" at bounding box center [850, 270] width 23 height 17
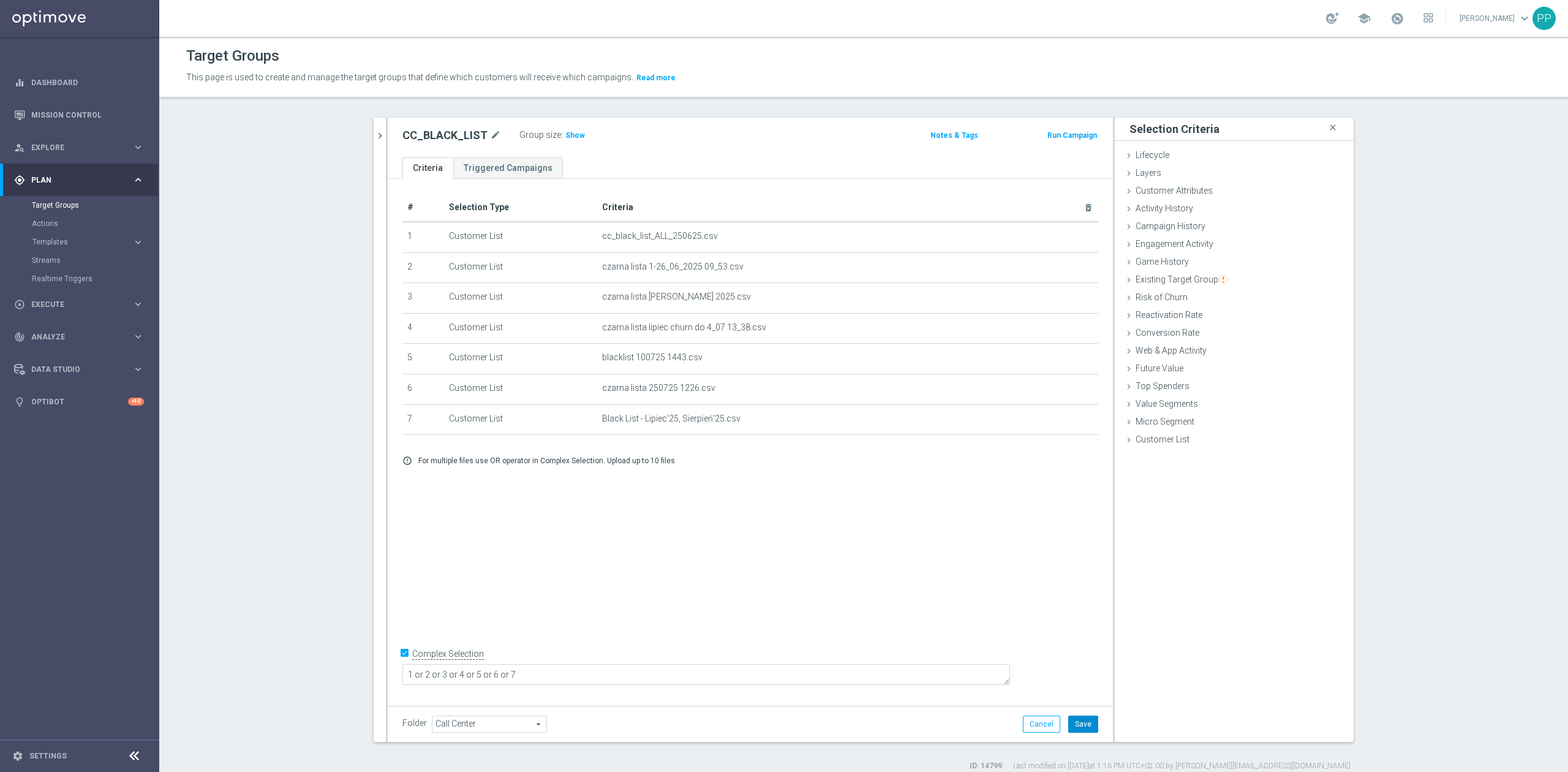
click at [1081, 730] on button "Save" at bounding box center [1083, 724] width 30 height 17
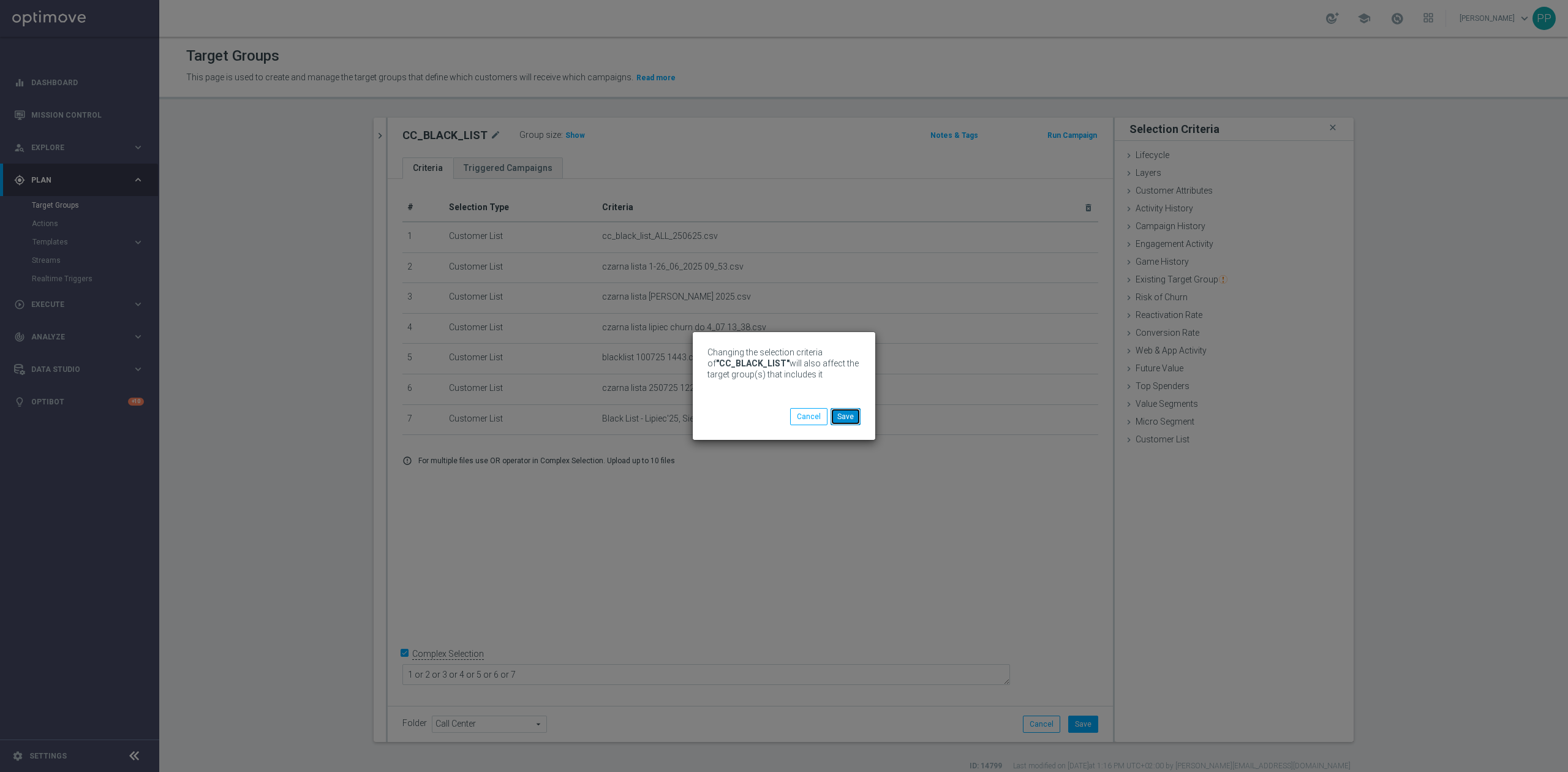
click at [848, 417] on button "Save" at bounding box center [846, 416] width 30 height 17
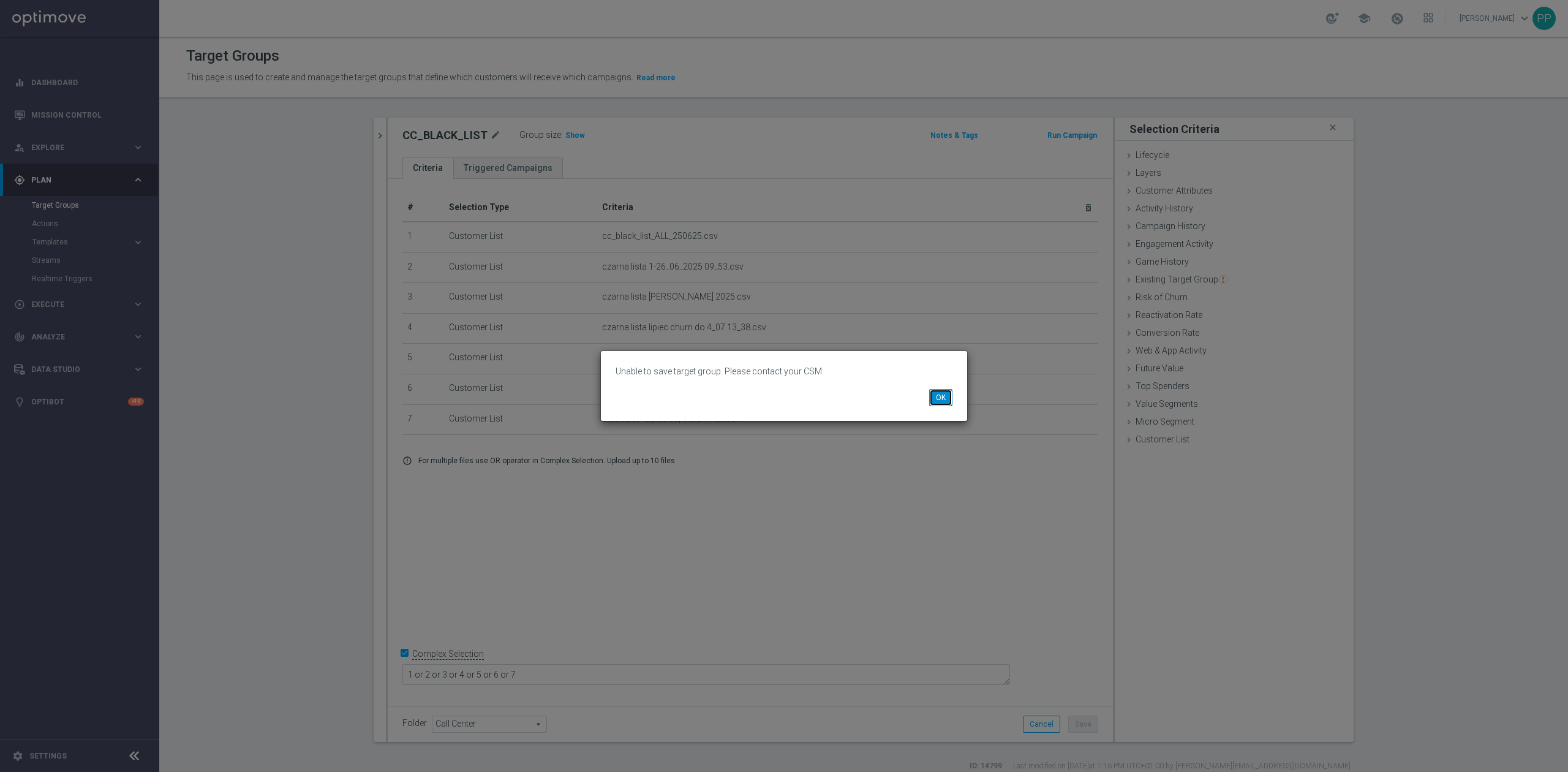
drag, startPoint x: 949, startPoint y: 392, endPoint x: 916, endPoint y: 499, distance: 112.0
click at [949, 392] on button "OK" at bounding box center [941, 397] width 23 height 17
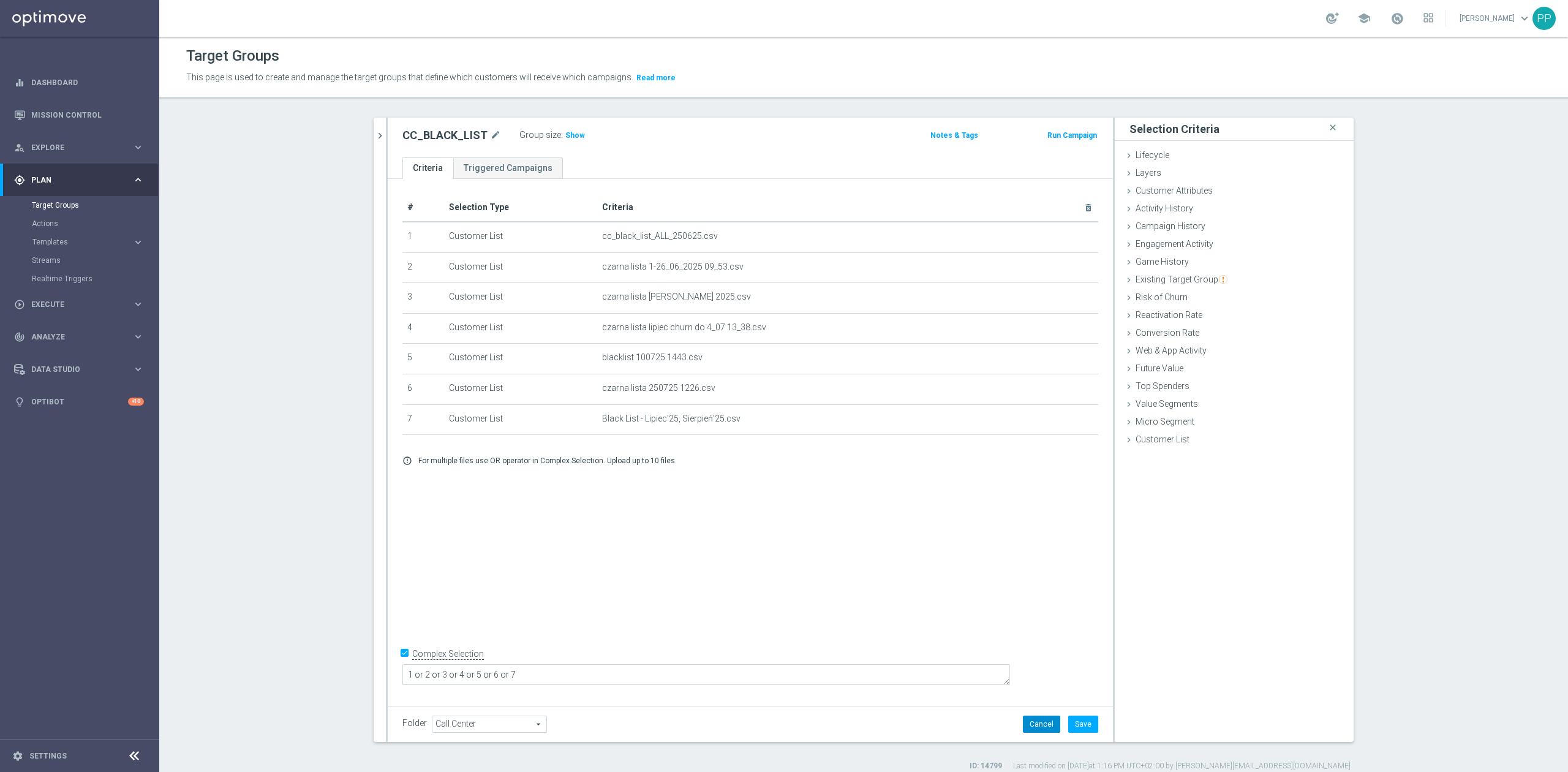
click at [1032, 725] on button "Cancel" at bounding box center [1041, 724] width 37 height 17
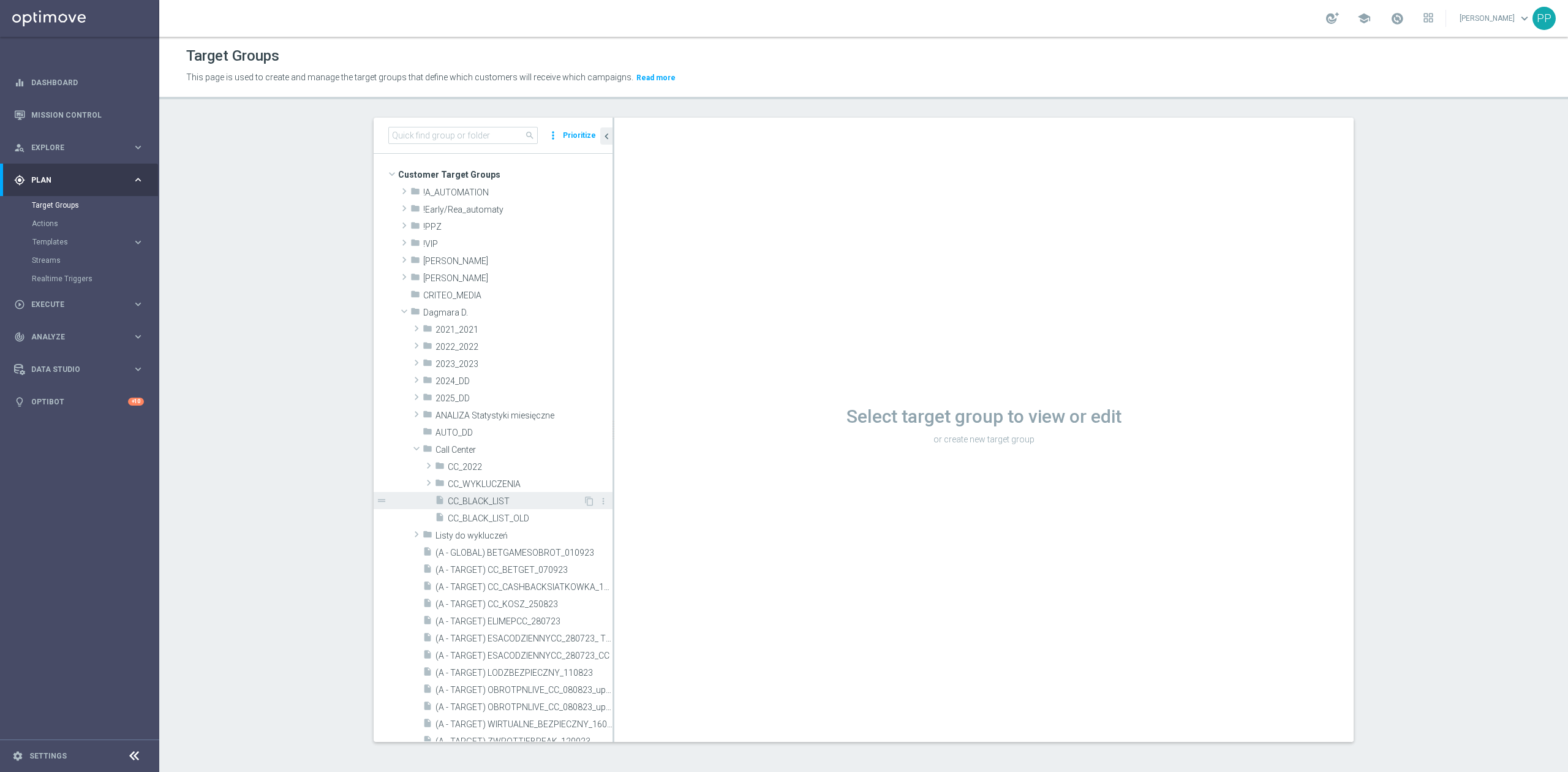
click at [506, 499] on span "CC_BLACK_LIST" at bounding box center [515, 501] width 135 height 10
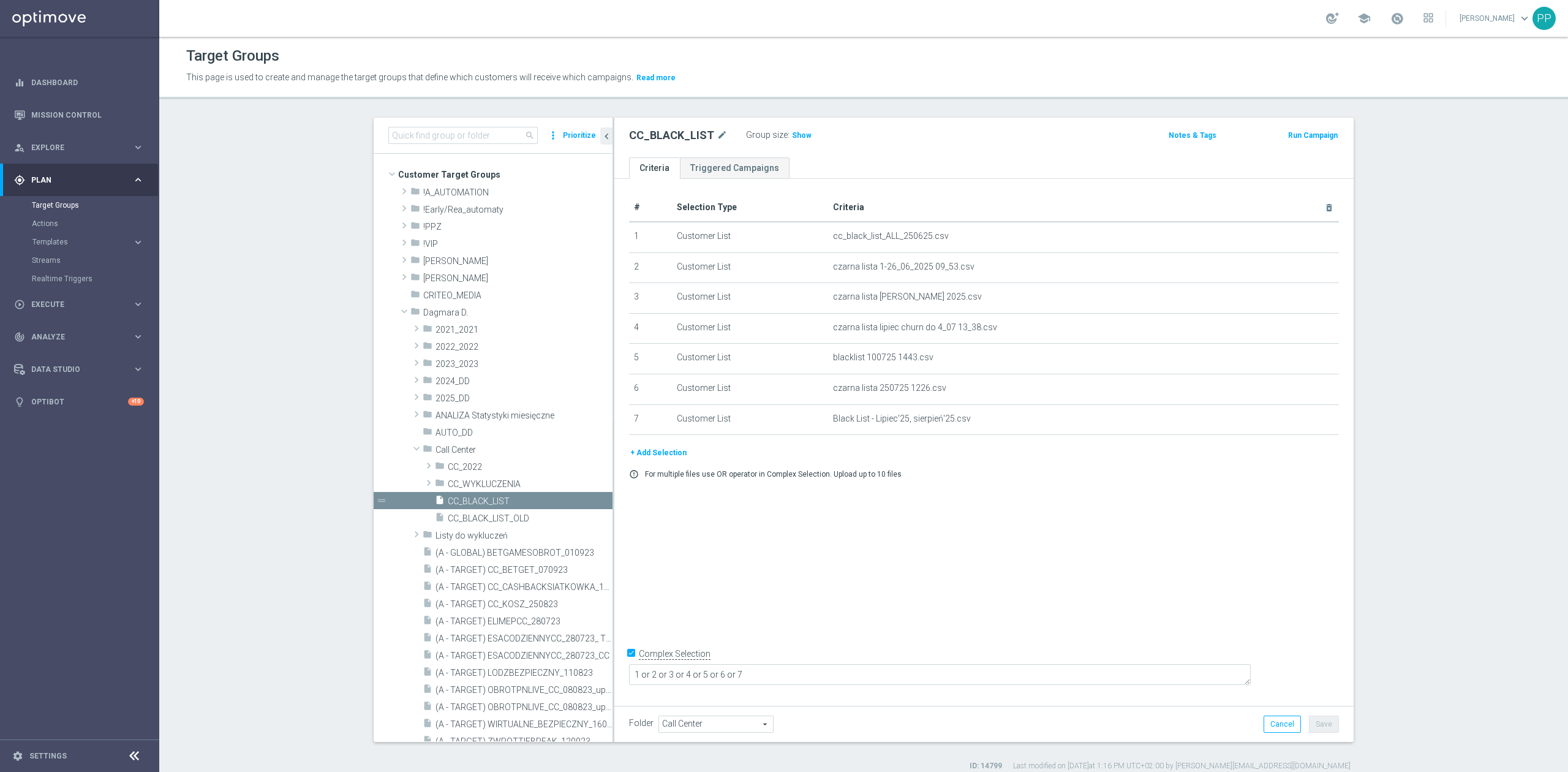
click at [669, 459] on button "+ Add Selection" at bounding box center [659, 453] width 59 height 14
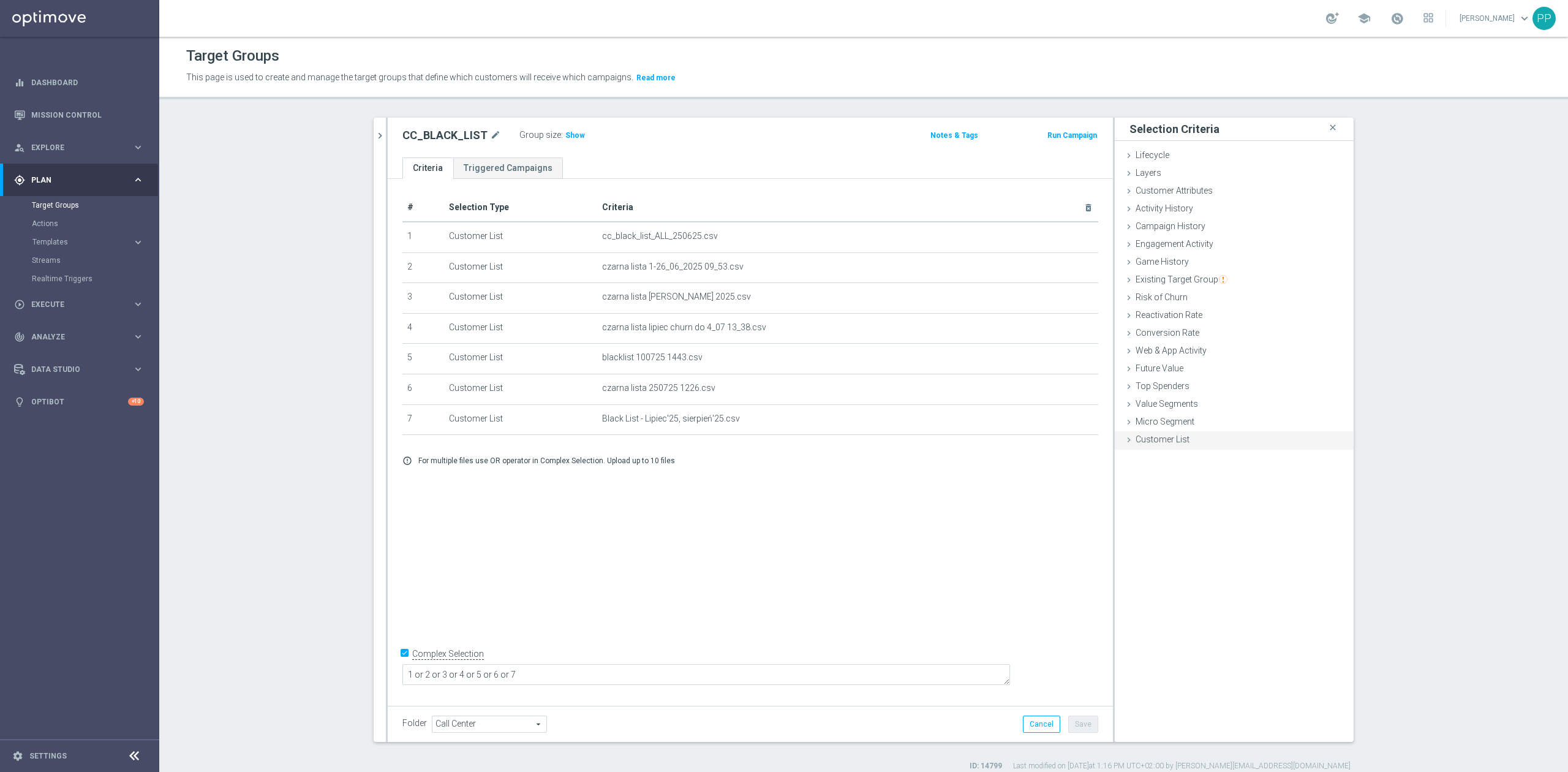
click at [1126, 440] on icon at bounding box center [1129, 440] width 10 height 10
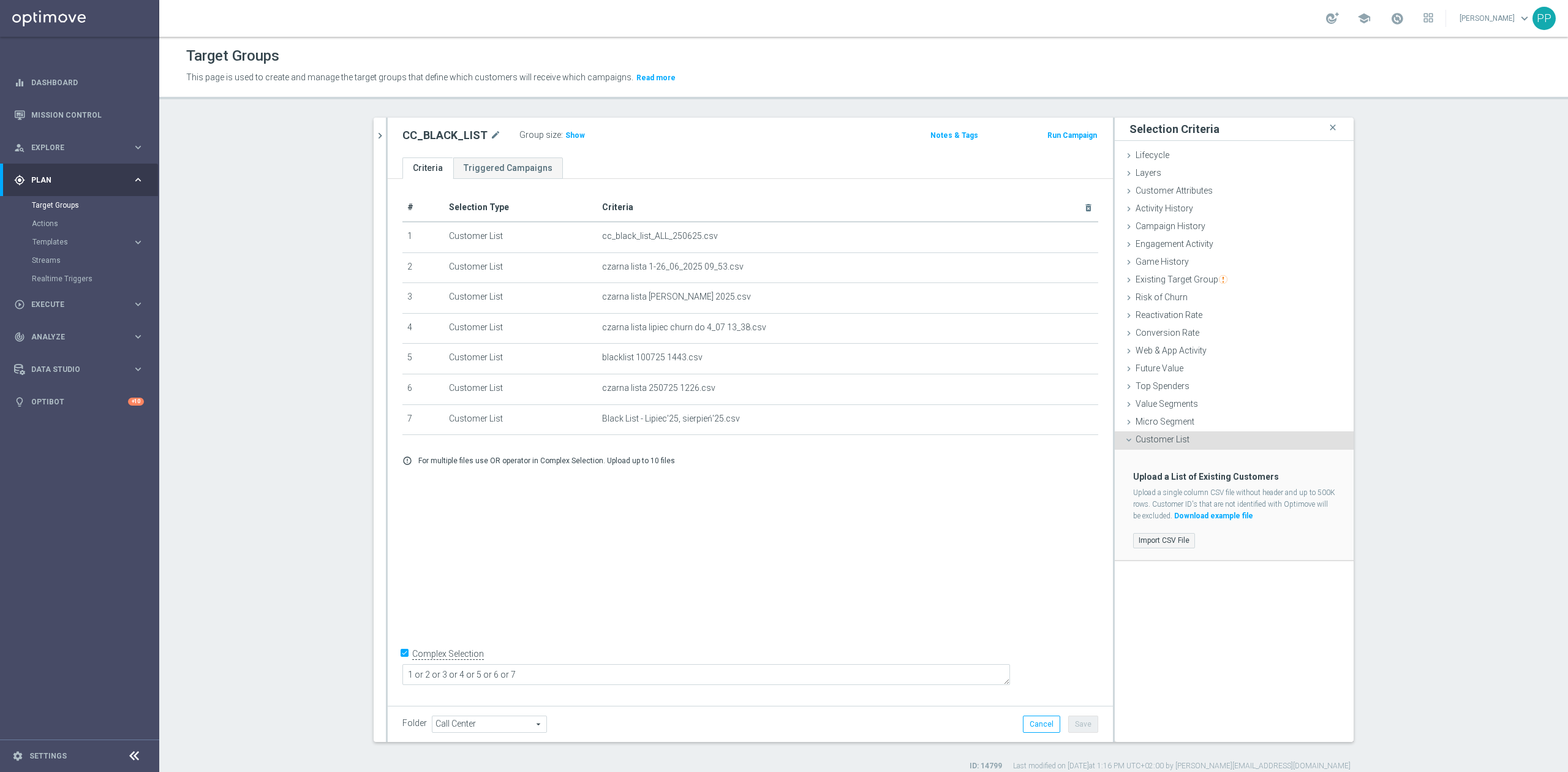
click at [1177, 538] on label "Import CSV File" at bounding box center [1164, 540] width 62 height 16
click at [0, 0] on input "Import CSV File" at bounding box center [0, 0] width 0 height 0
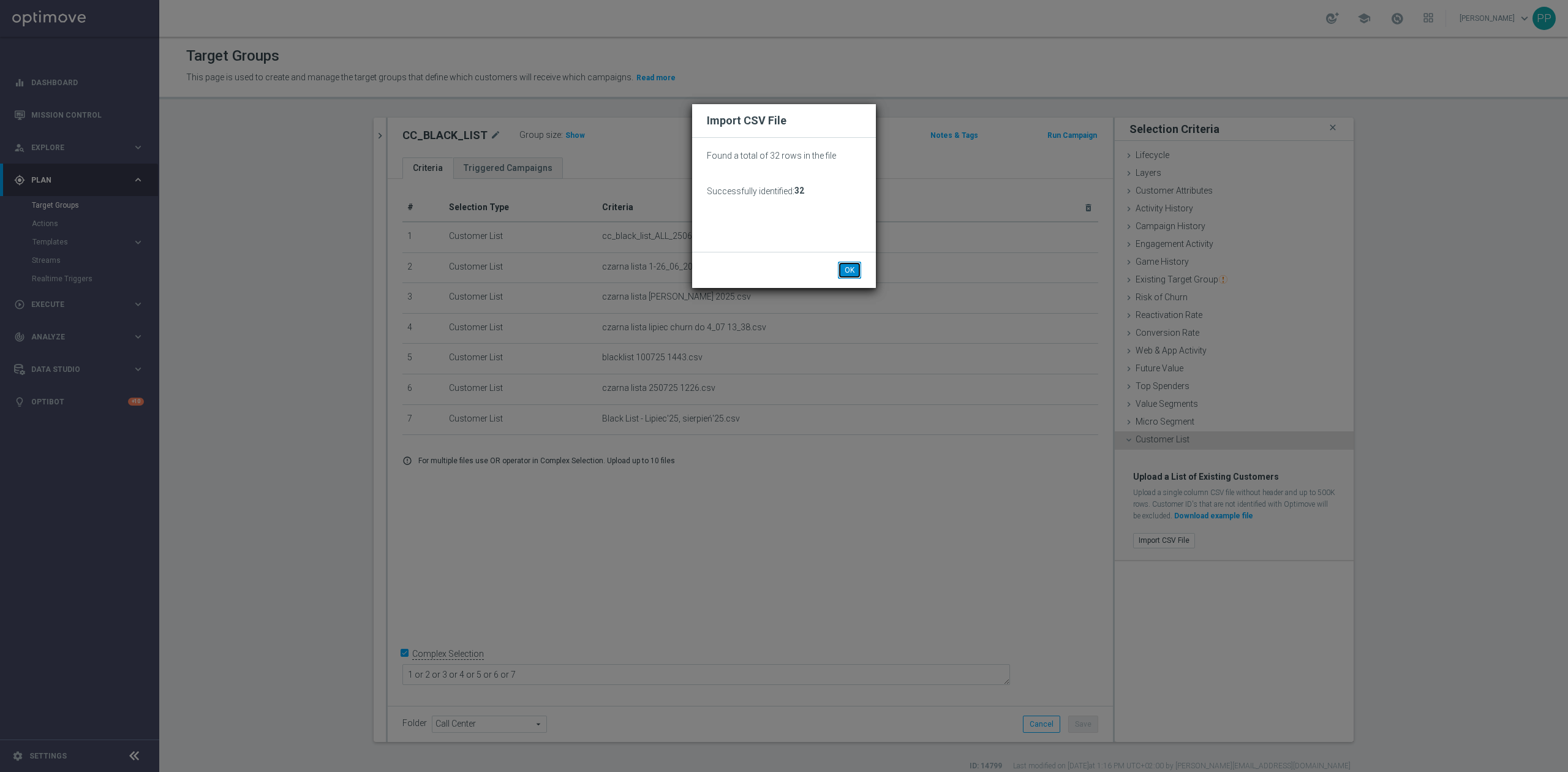
click at [858, 262] on button "OK" at bounding box center [850, 270] width 23 height 17
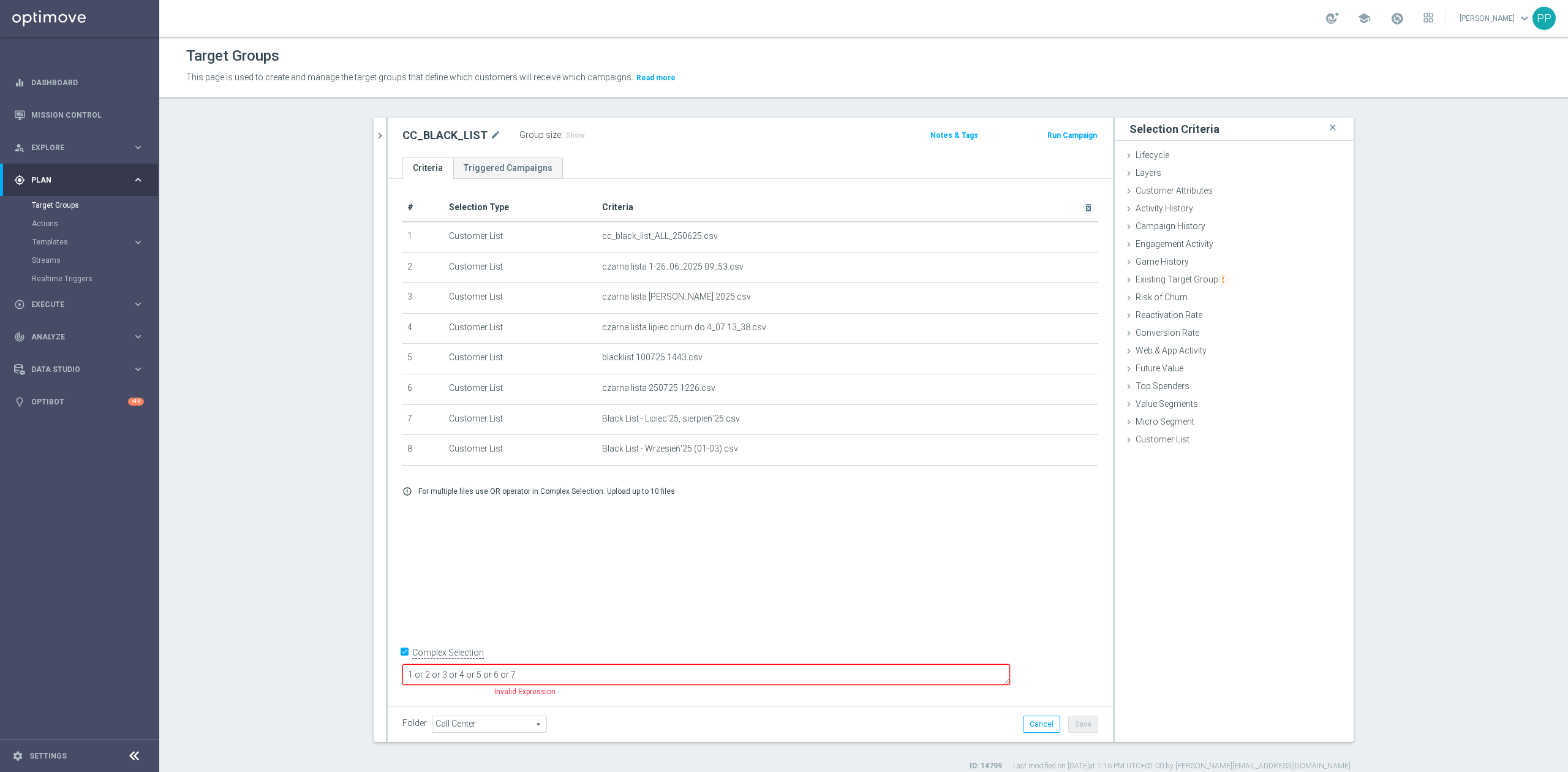
click at [629, 674] on textarea "1 or 2 or 3 or 4 or 5 or 6 or 7" at bounding box center [706, 675] width 608 height 22
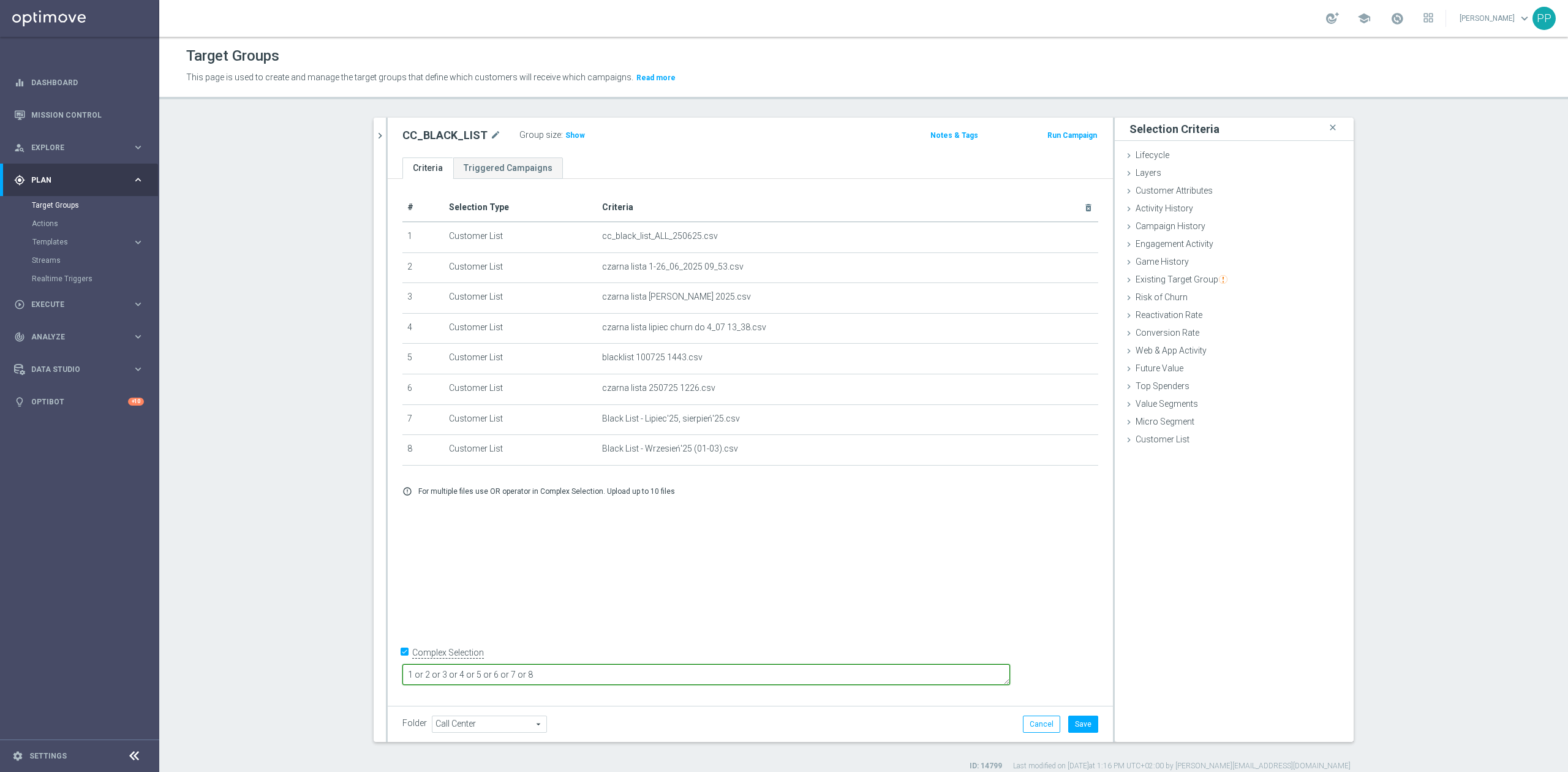
type textarea "1 or 2 or 3 or 4 or 5 or 6 or 7 or 8"
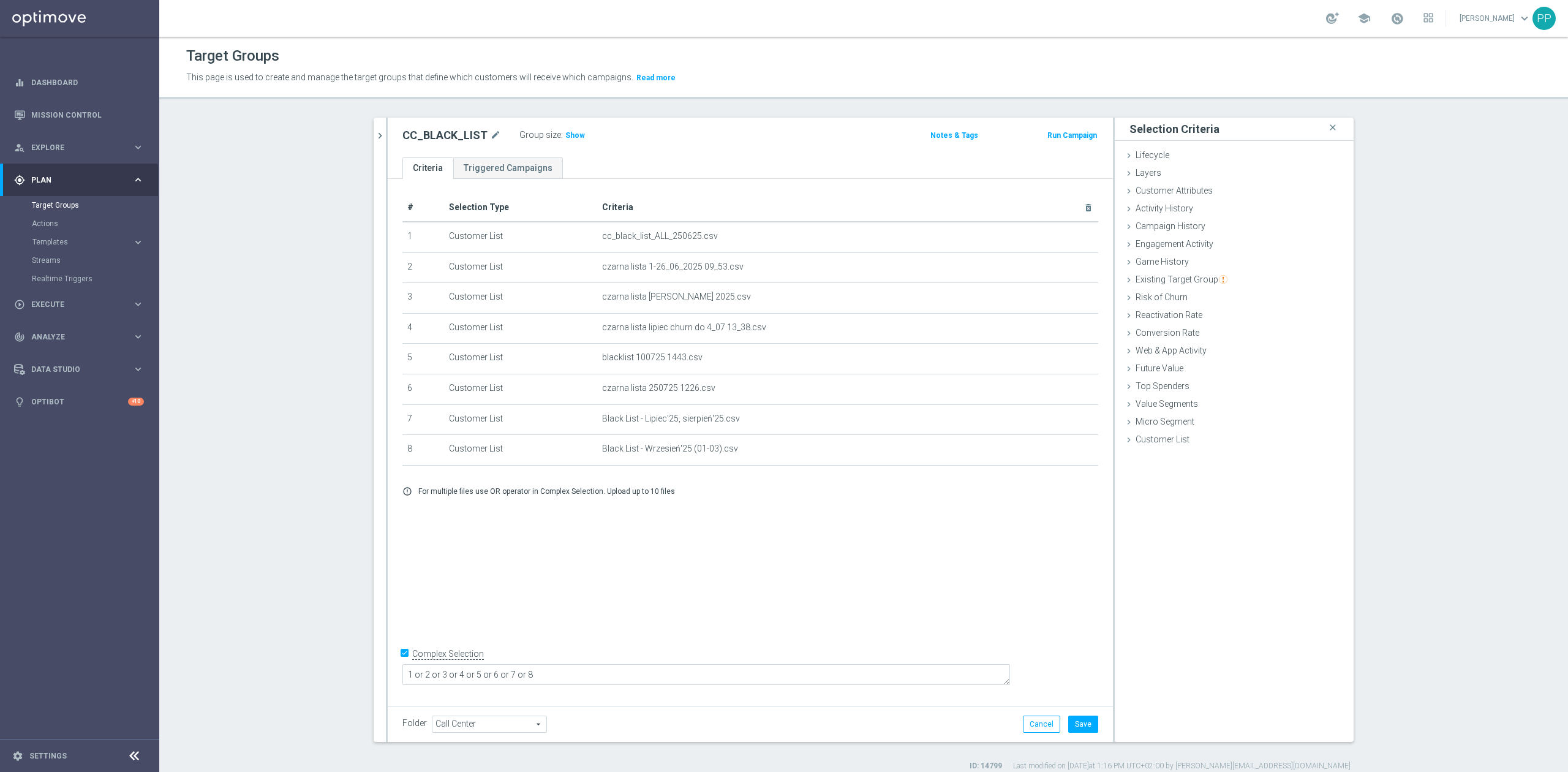
click at [706, 601] on div "# Selection Type Criteria delete_forever 1 Customer List cc_black_list_ALL_2506…" at bounding box center [750, 439] width 725 height 521
click at [1089, 726] on button "Save" at bounding box center [1083, 724] width 30 height 17
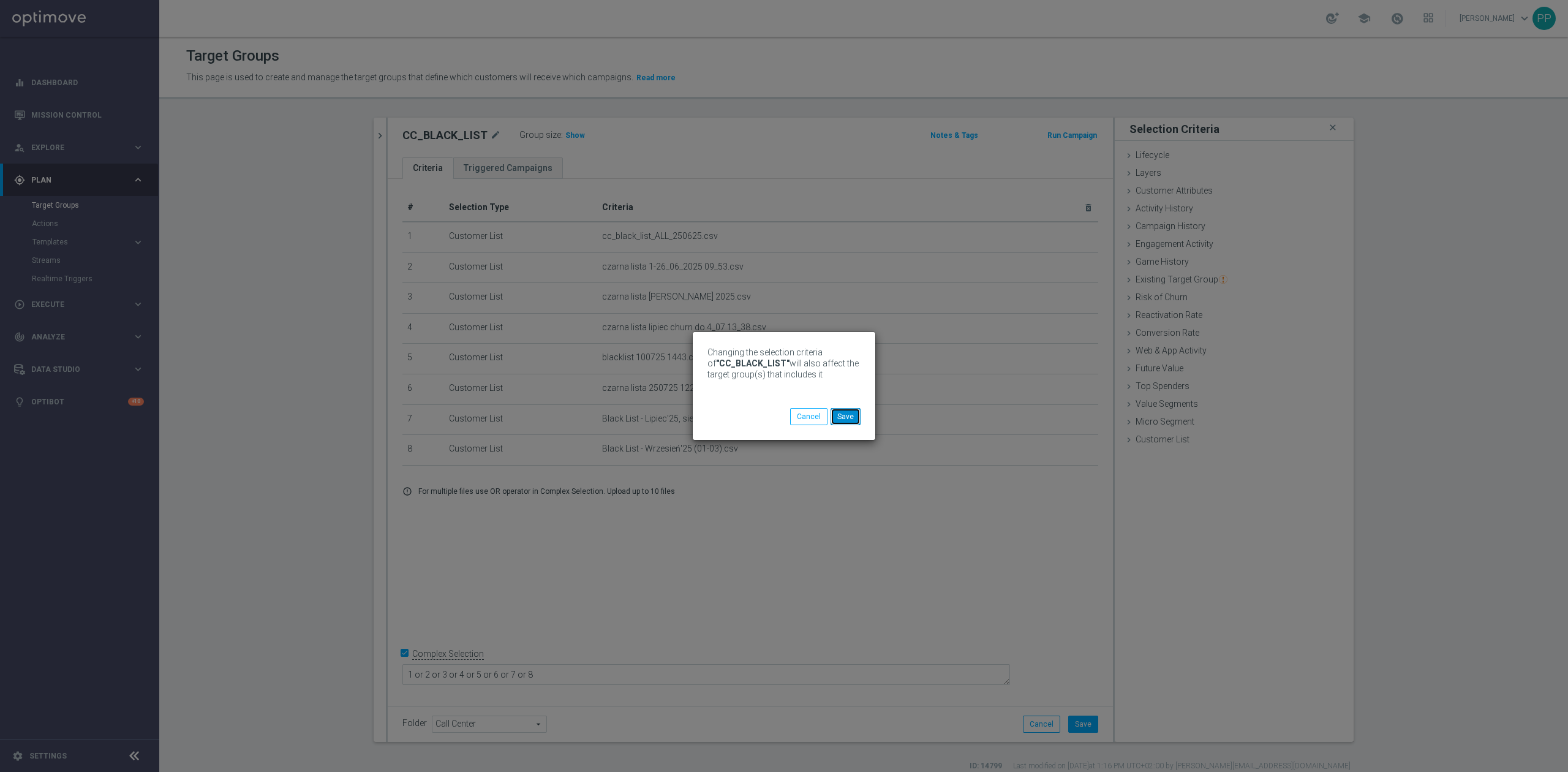
click at [856, 415] on button "Save" at bounding box center [846, 416] width 30 height 17
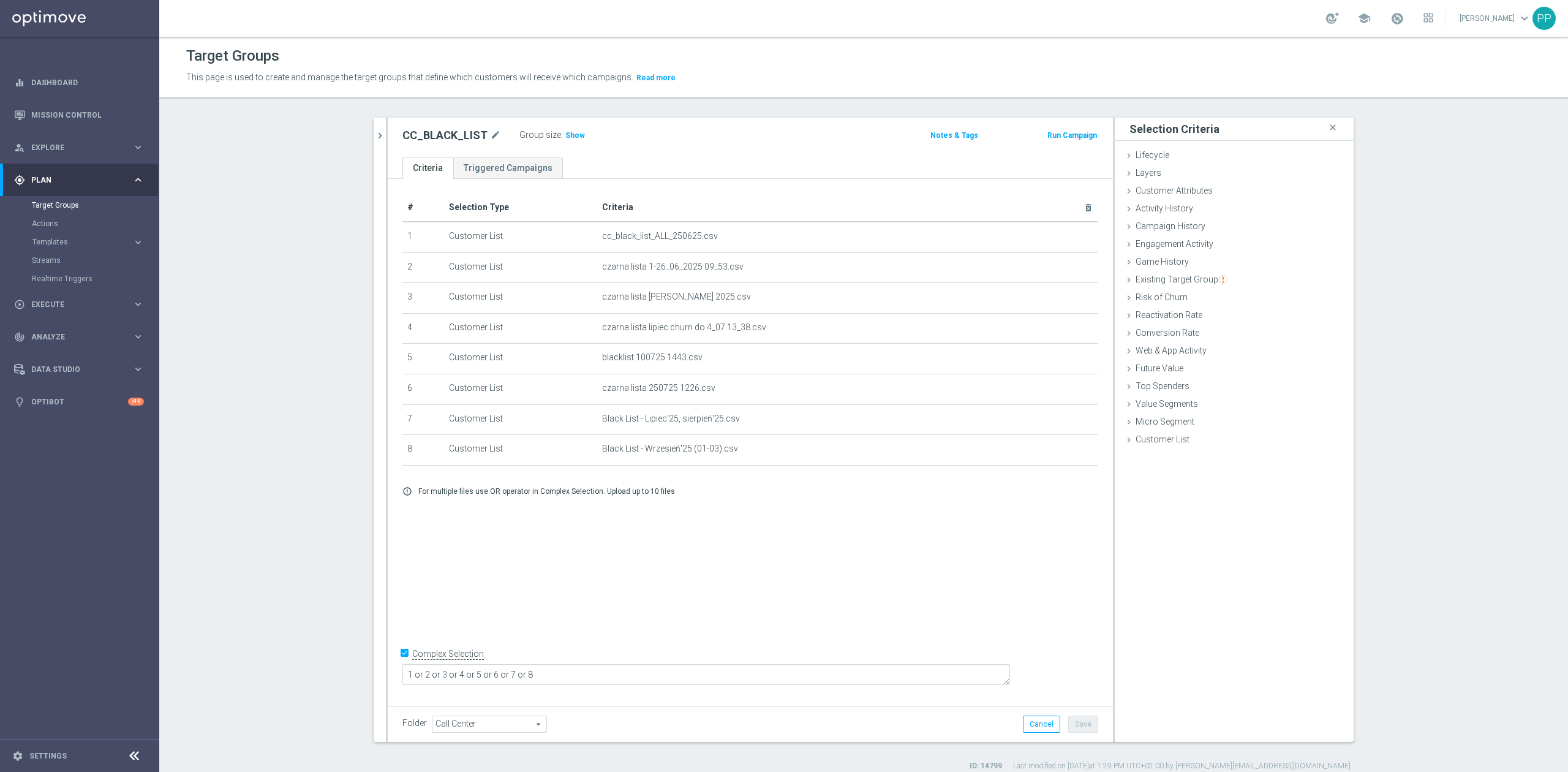
click at [412, 580] on div "# Selection Type Criteria delete_forever 1 Customer List cc_black_list_ALL_2506…" at bounding box center [750, 439] width 725 height 521
click at [572, 135] on span "Show" at bounding box center [575, 135] width 20 height 9
drag, startPoint x: 572, startPoint y: 135, endPoint x: 689, endPoint y: 119, distance: 118.1
click at [689, 118] on div "CC_BLACK_LIST mode_edit Group size : Show Calculating… Notes & Tags Run Campaign" at bounding box center [750, 137] width 725 height 40
drag, startPoint x: 945, startPoint y: 548, endPoint x: 941, endPoint y: 536, distance: 12.6
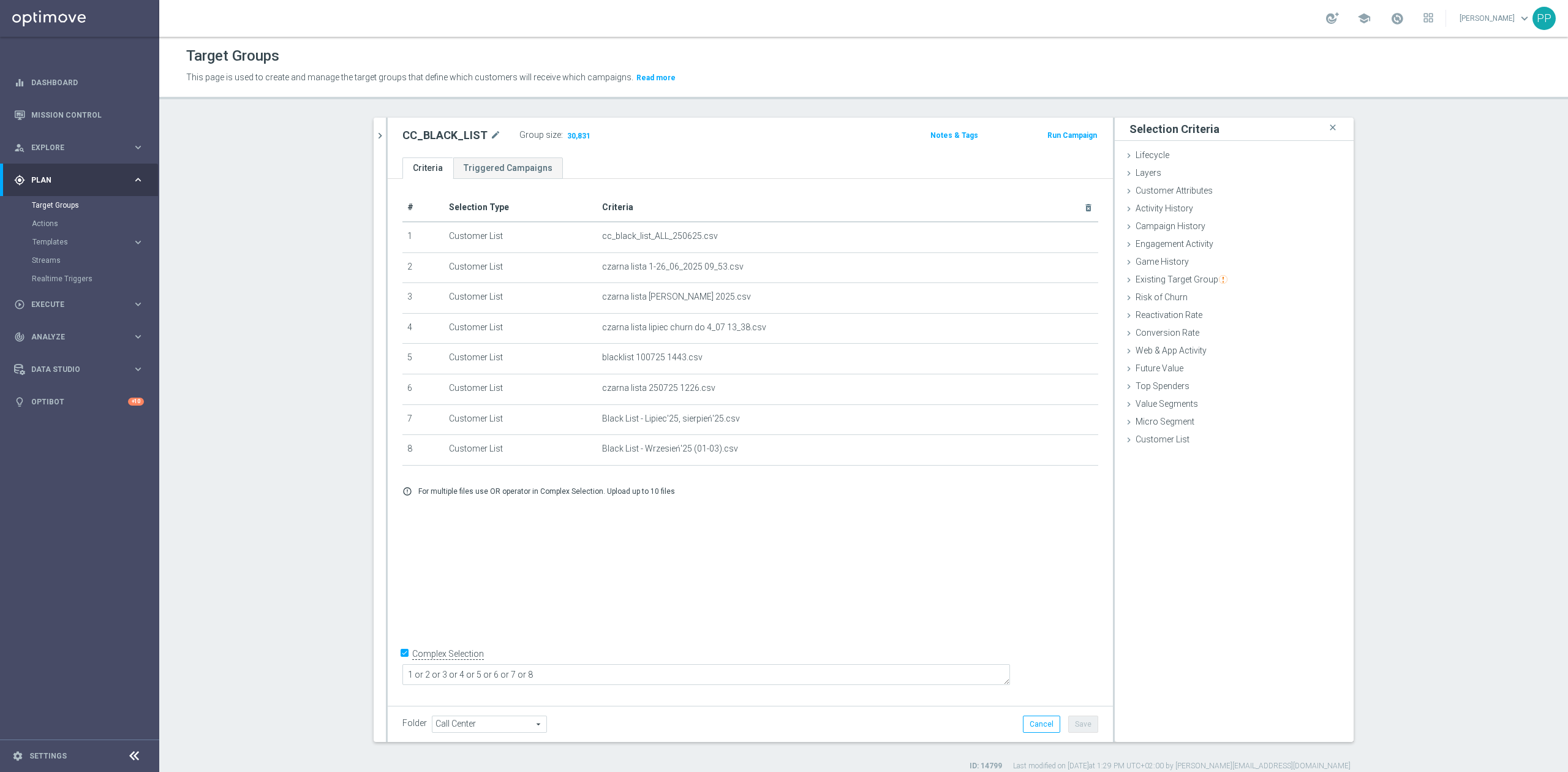
click at [945, 548] on div "# Selection Type Criteria delete_forever 1 Customer List cc_black_list_ALL_2506…" at bounding box center [750, 439] width 725 height 521
click at [374, 141] on icon "chevron_right" at bounding box center [380, 135] width 12 height 12
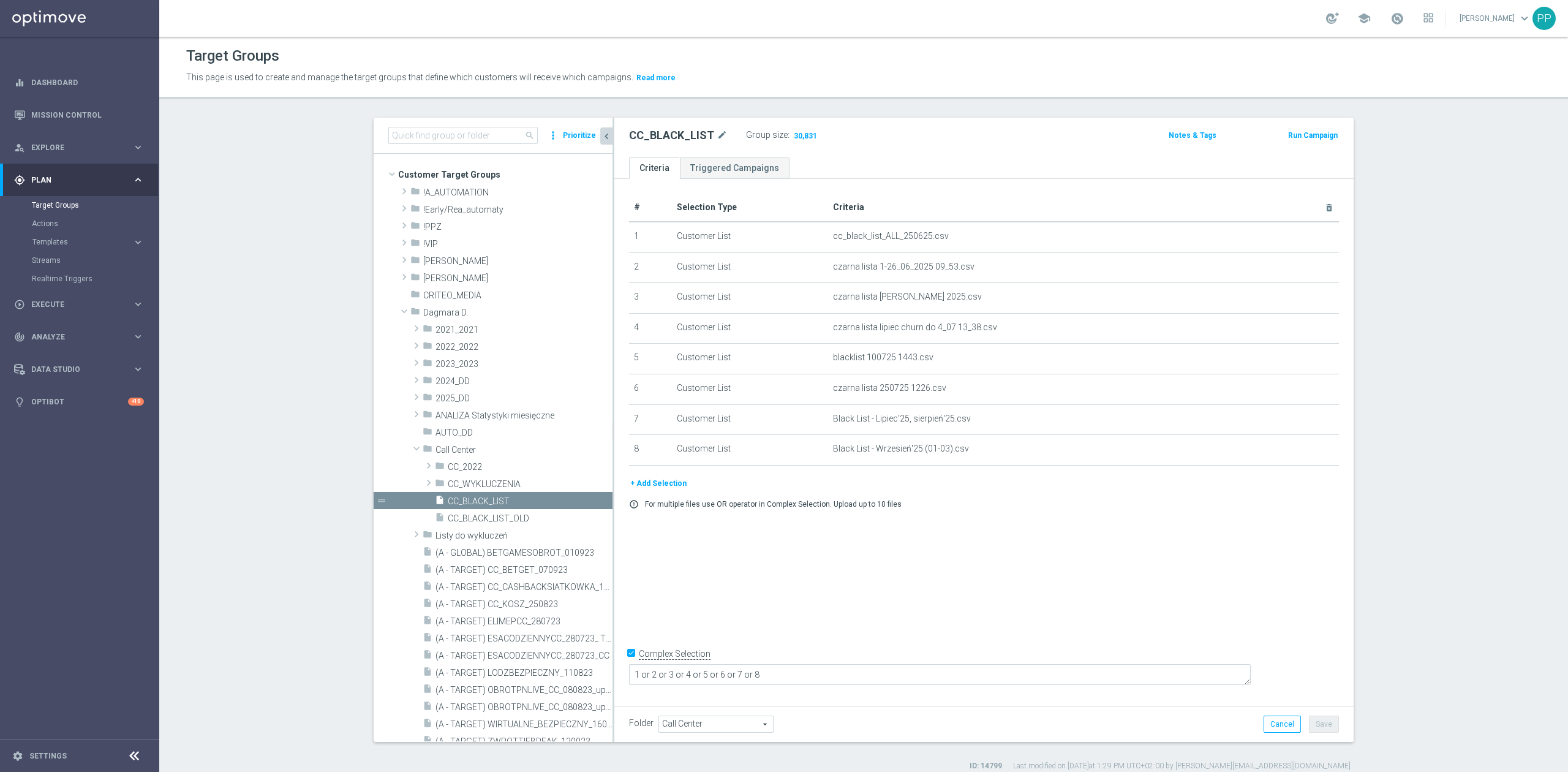
click at [276, 369] on section "search more_vert Prioritize Customer Target Groups library_add create_new_folder" at bounding box center [863, 444] width 1409 height 654
click at [400, 314] on span at bounding box center [404, 311] width 15 height 12
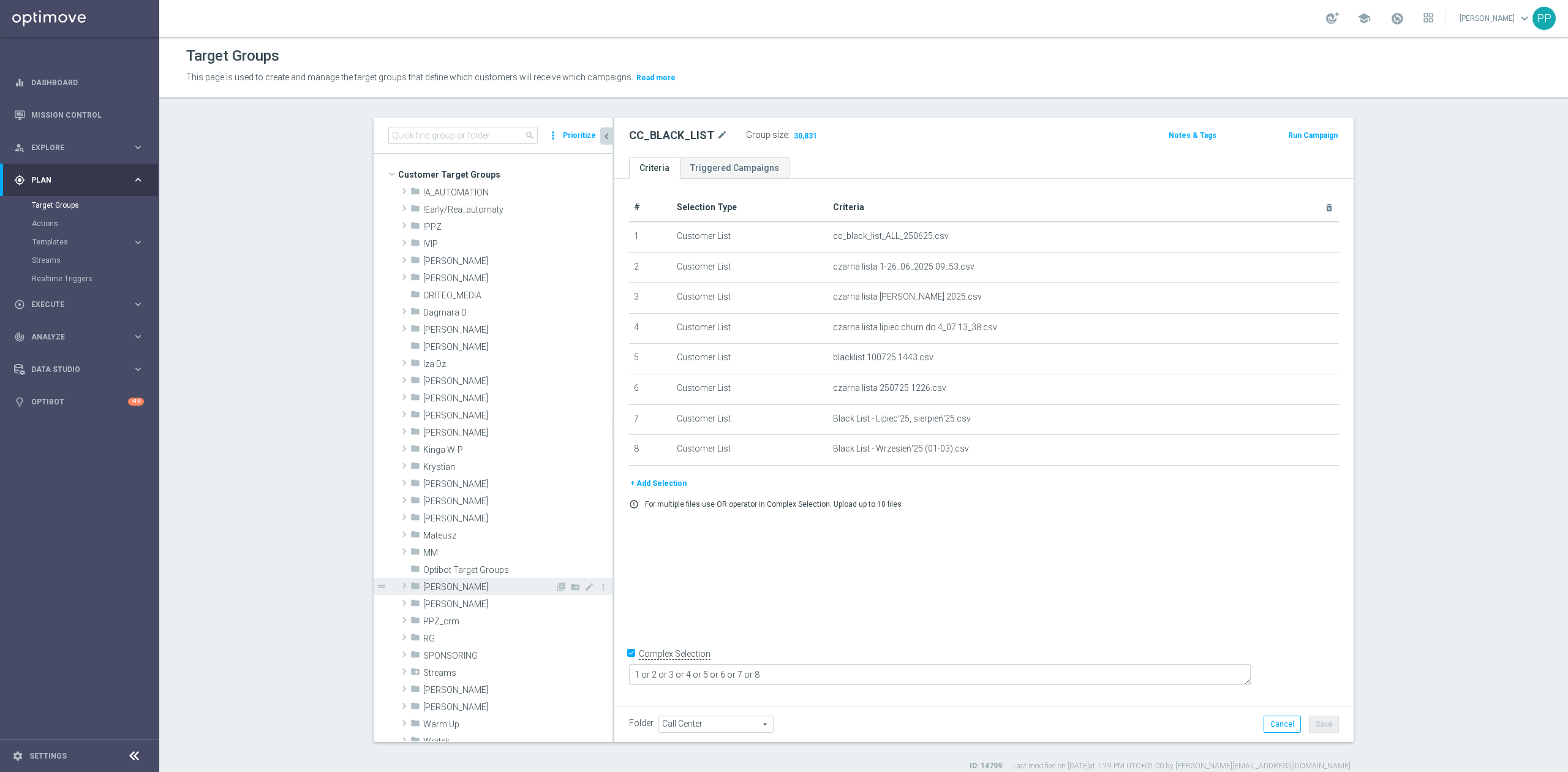
click at [475, 588] on span "[PERSON_NAME]" at bounding box center [489, 586] width 132 height 10
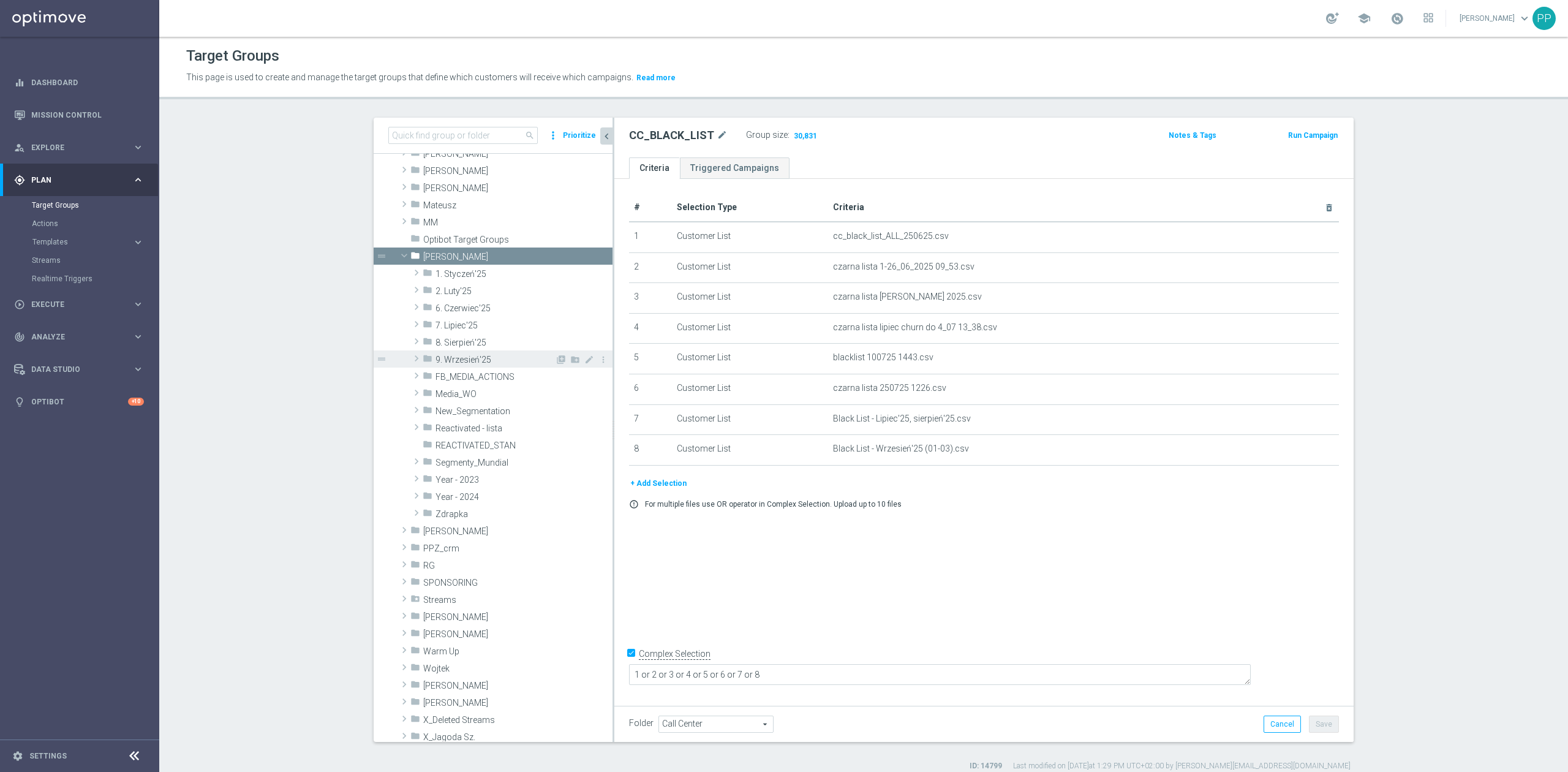
click at [478, 363] on span "9. Wrzesień'25" at bounding box center [495, 359] width 120 height 10
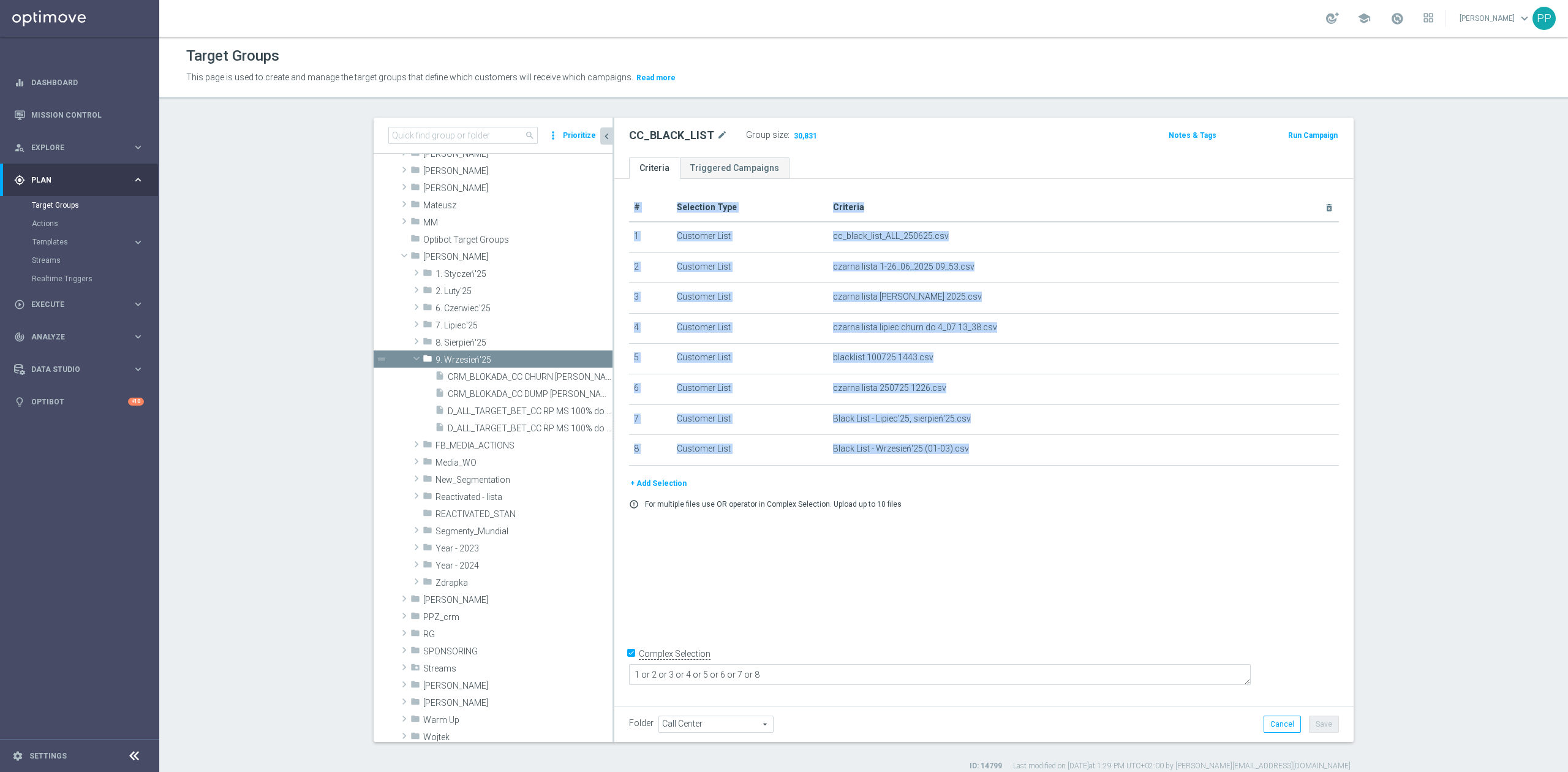
click at [614, 511] on div "# Selection Type Criteria delete_forever 1 Customer List cc_black_list_ALL_2506…" at bounding box center [984, 439] width 739 height 521
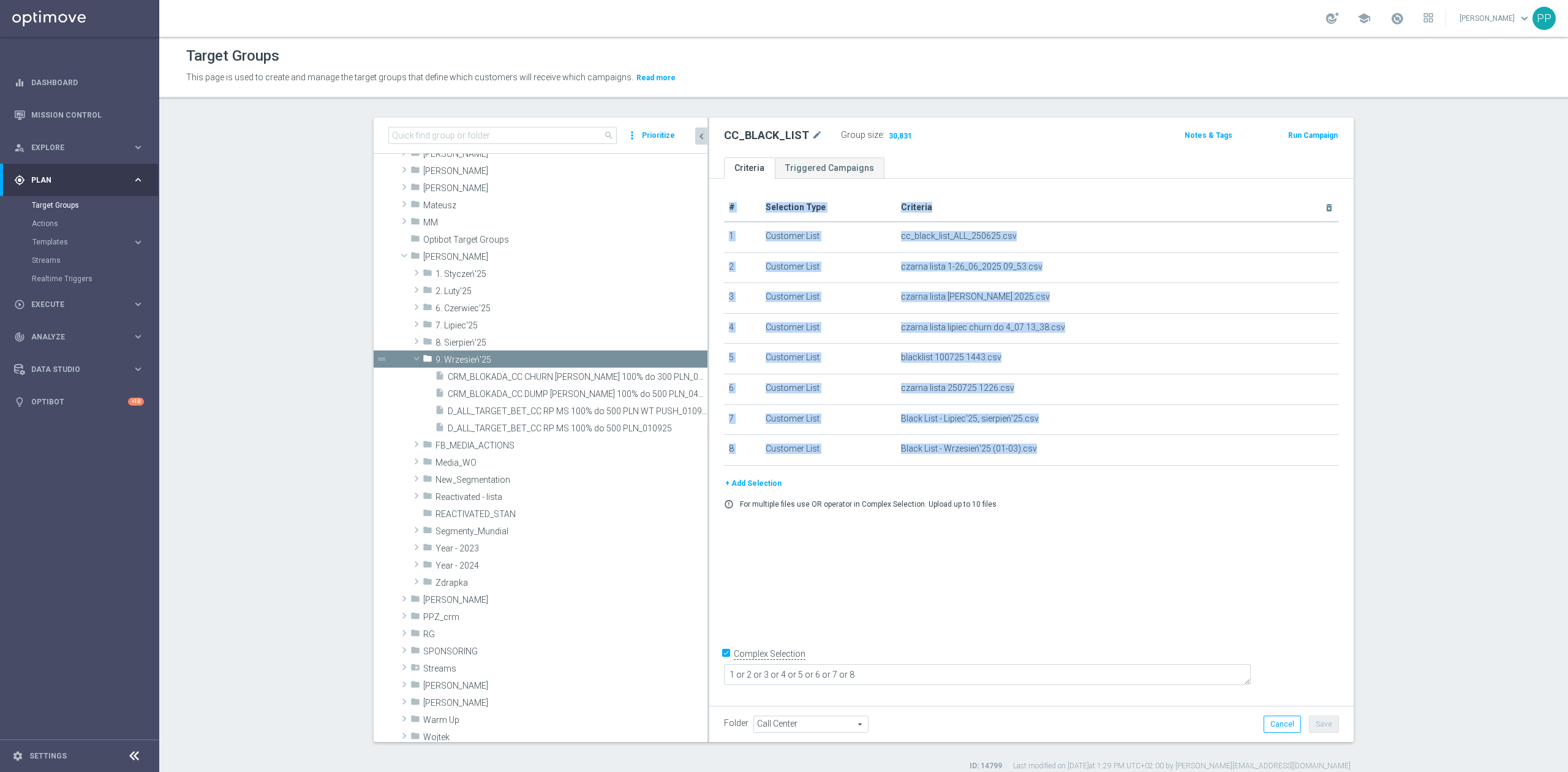
drag, startPoint x: 606, startPoint y: 510, endPoint x: 708, endPoint y: 502, distance: 102.3
click at [708, 502] on as-split "search more_vert Prioritize Customer Target Groups library_add create_new_folder" at bounding box center [864, 429] width 980 height 624
click at [641, 419] on div "insert_drive_file D_ALL_TARGET_BET_CC RP MS 100% do 500 PLN_010925" at bounding box center [557, 427] width 243 height 17
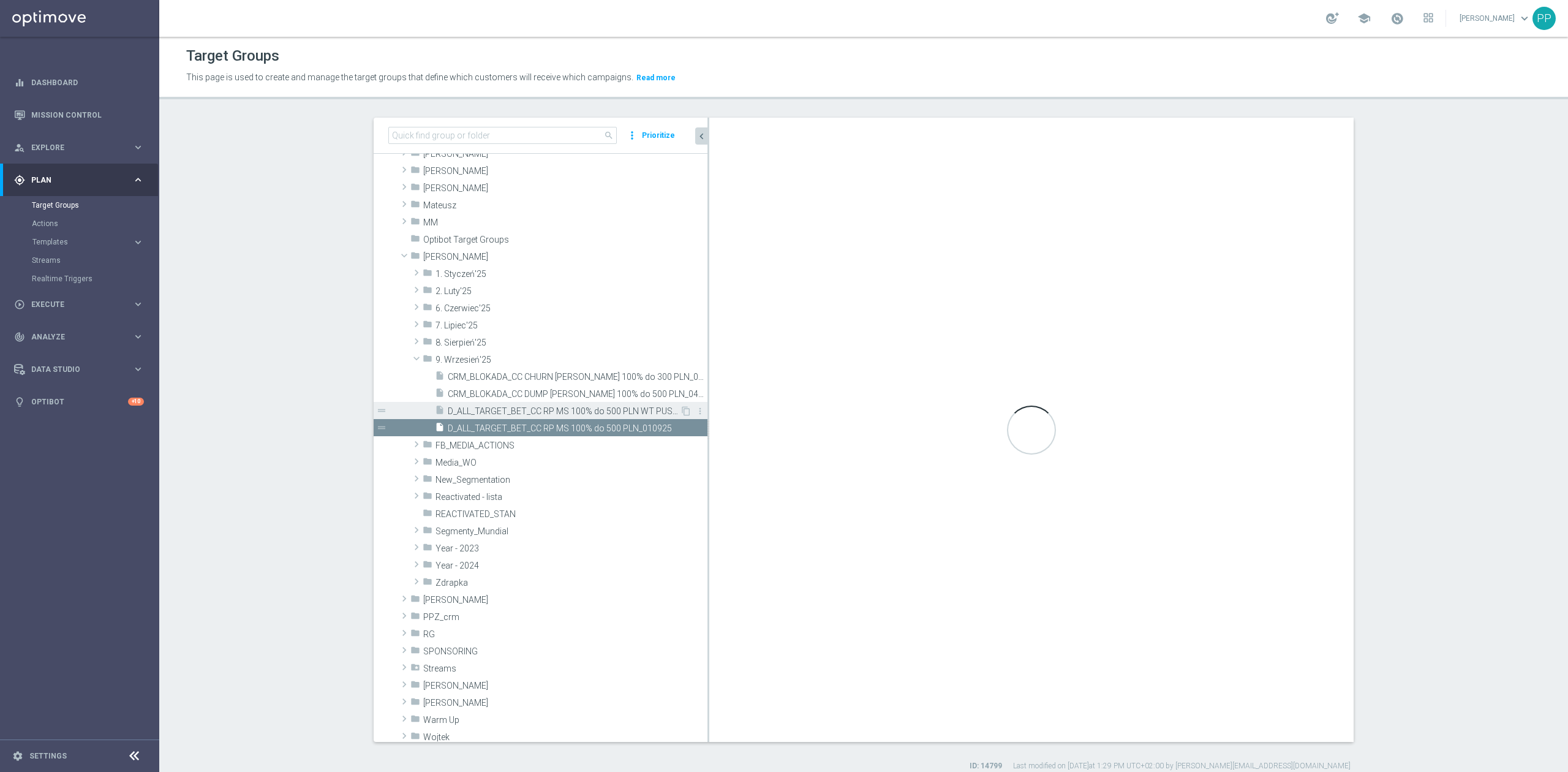
click at [638, 412] on span "D_ALL_TARGET_BET_CC RP MS 100% do 500 PLN WT PUSH_010925" at bounding box center [564, 410] width 232 height 10
checkbox input "false"
type input "9. Wrzesień'25"
checkbox input "true"
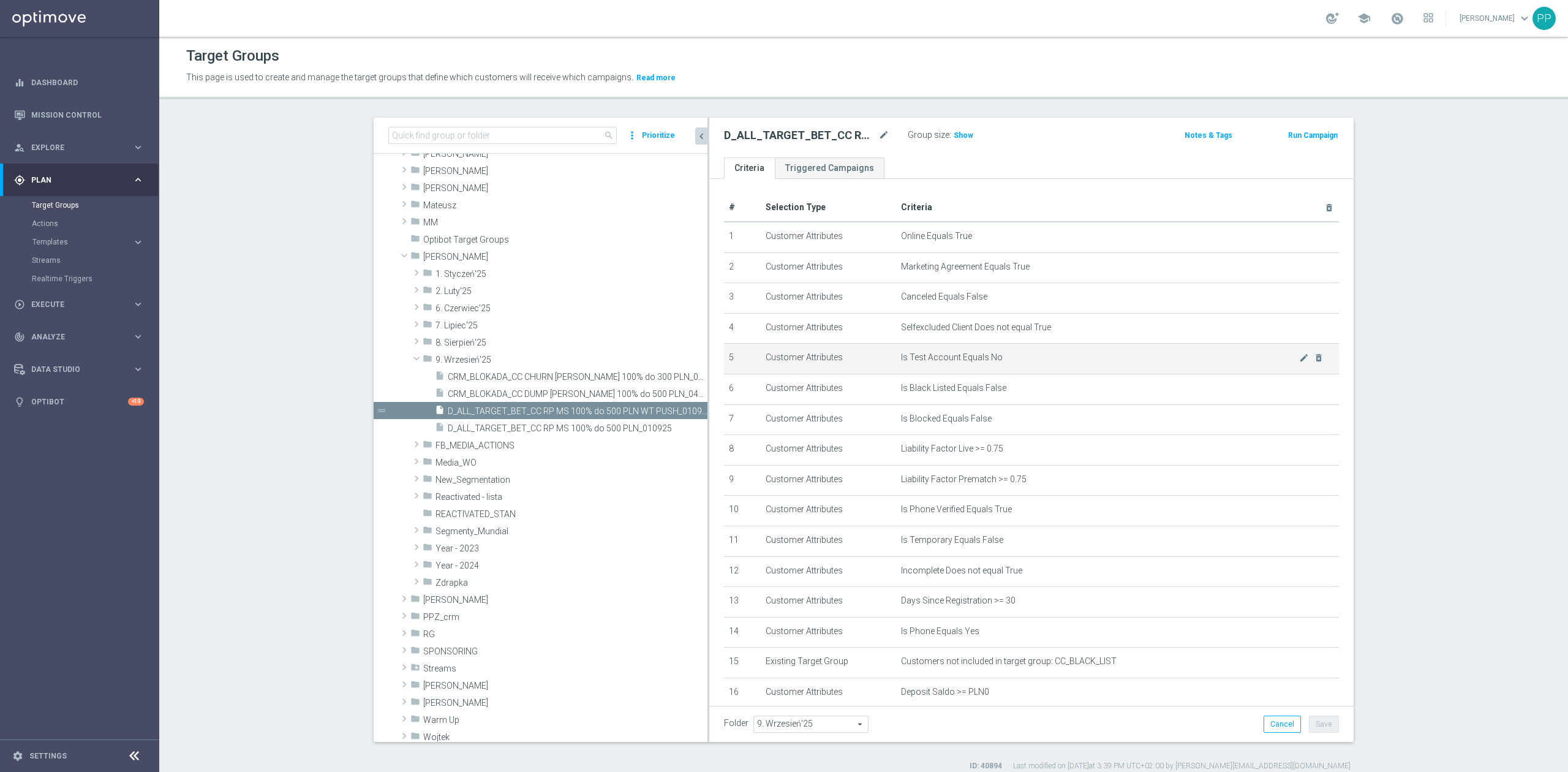
drag, startPoint x: 1404, startPoint y: 319, endPoint x: 1054, endPoint y: 374, distance: 354.3
click at [1404, 319] on section "search more_vert Prioritize Customer Target Groups library_add create_new_folder" at bounding box center [863, 444] width 1409 height 654
click at [681, 413] on icon "content_copy" at bounding box center [686, 410] width 10 height 10
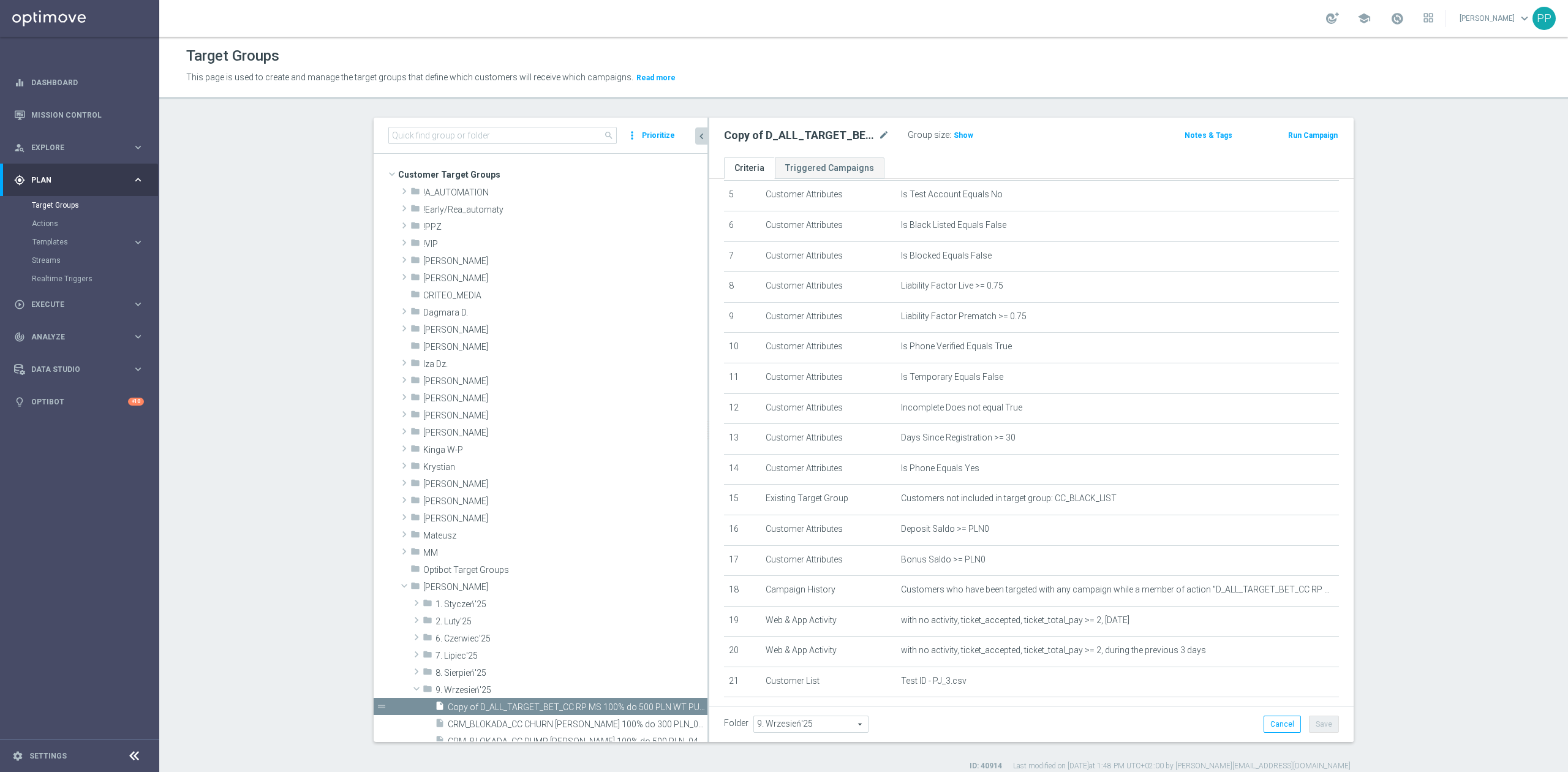
scroll to position [163, 0]
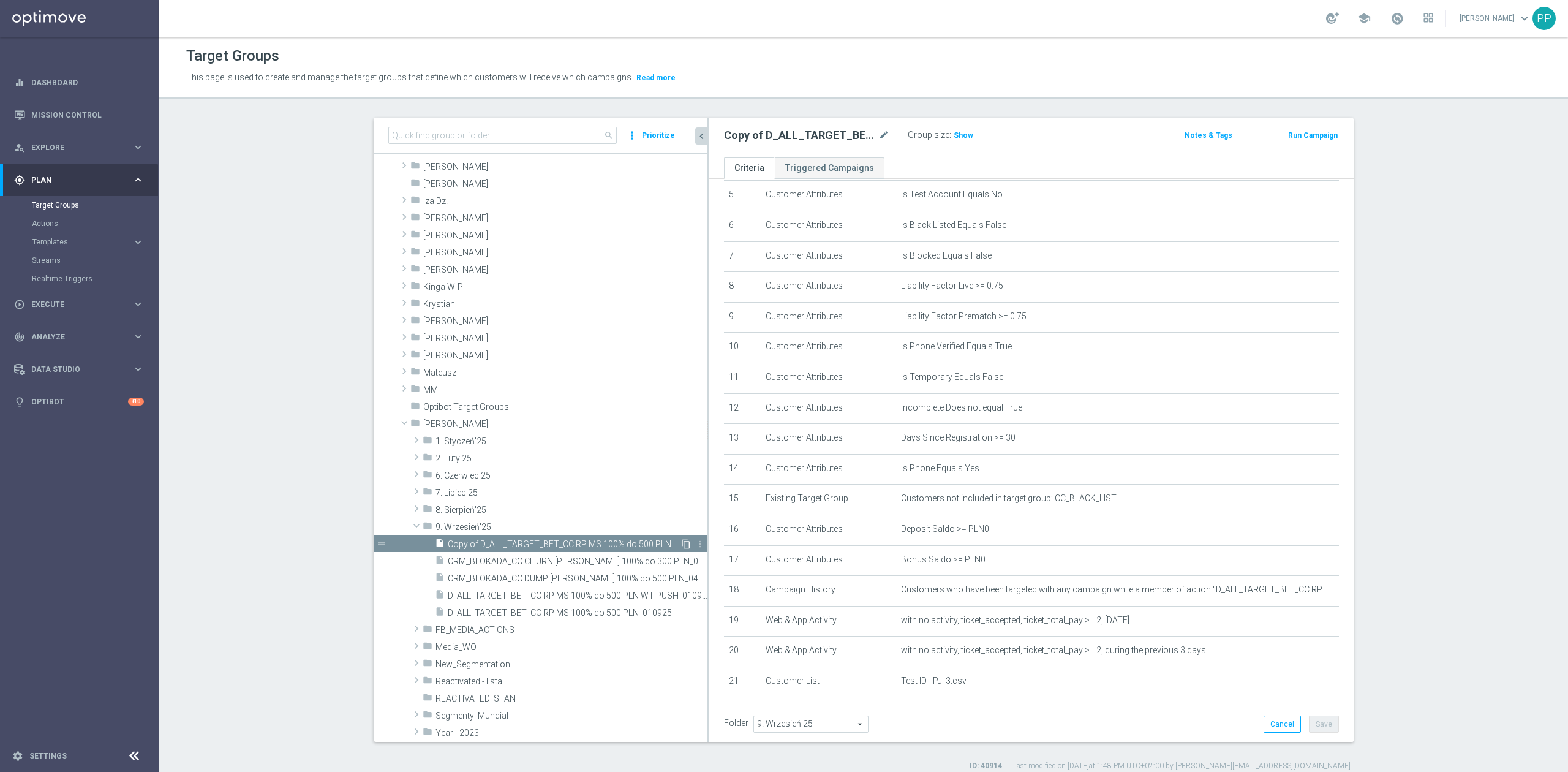
click at [681, 542] on icon "content_copy" at bounding box center [686, 544] width 10 height 10
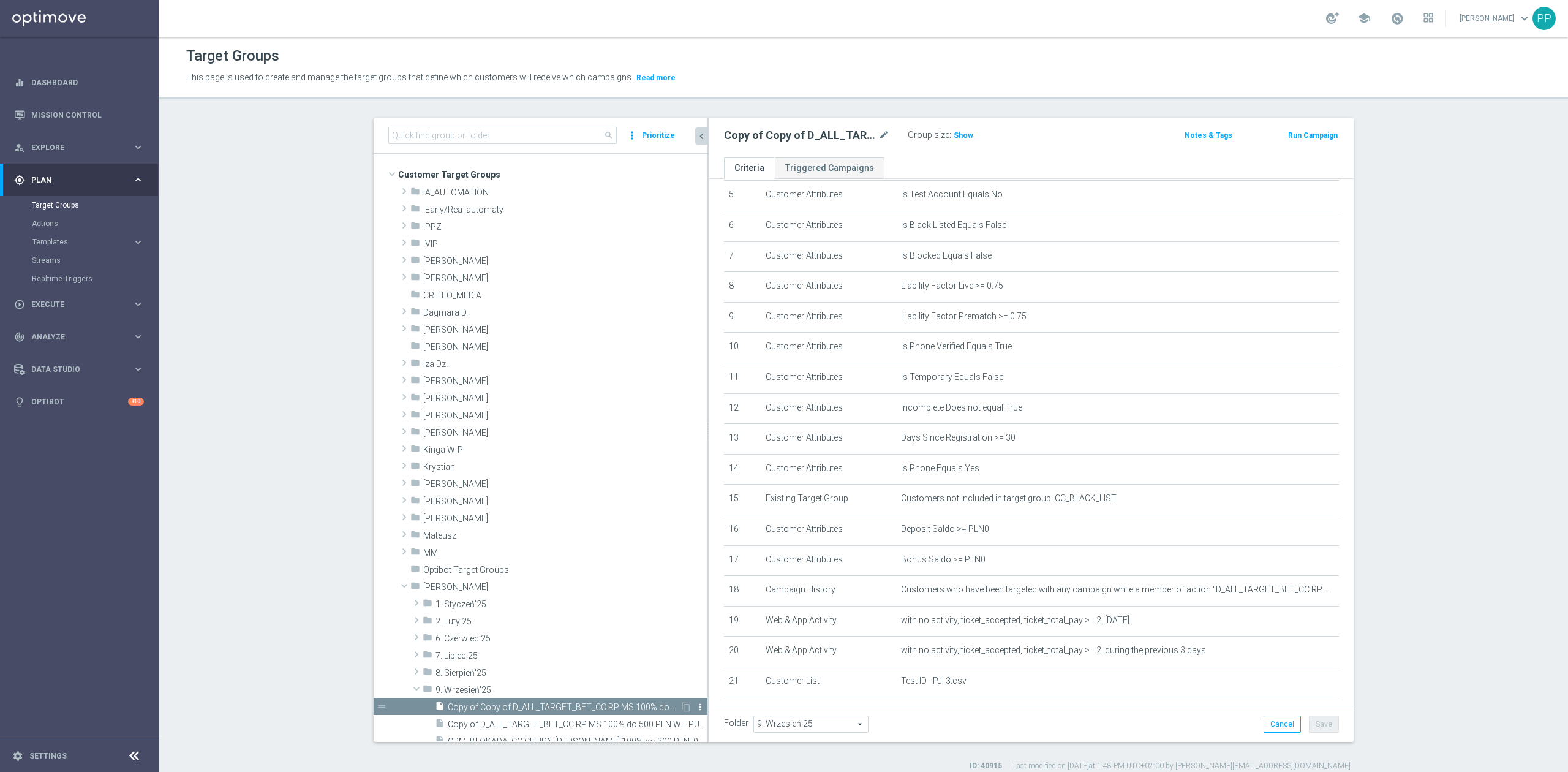
click at [695, 704] on icon "more_vert" at bounding box center [700, 707] width 10 height 10
click at [251, 650] on section "search more_vert Prioritize Customer Target Groups library_add create_new_folder" at bounding box center [863, 444] width 1409 height 654
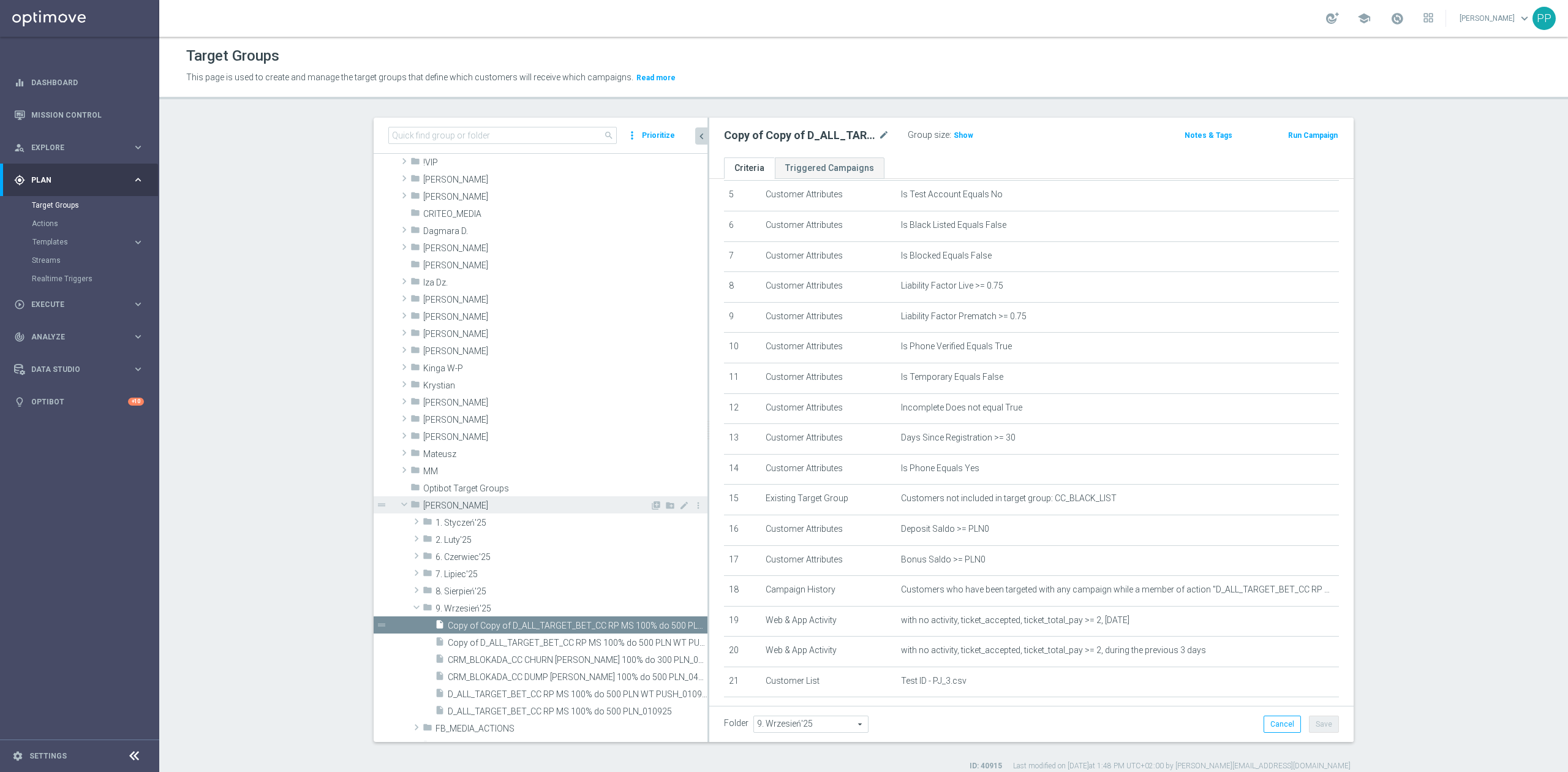
click at [617, 644] on span "Copy of D_ALL_TARGET_BET_CC RP MS 100% do 500 PLN WT PUSH_010925" at bounding box center [578, 642] width 260 height 10
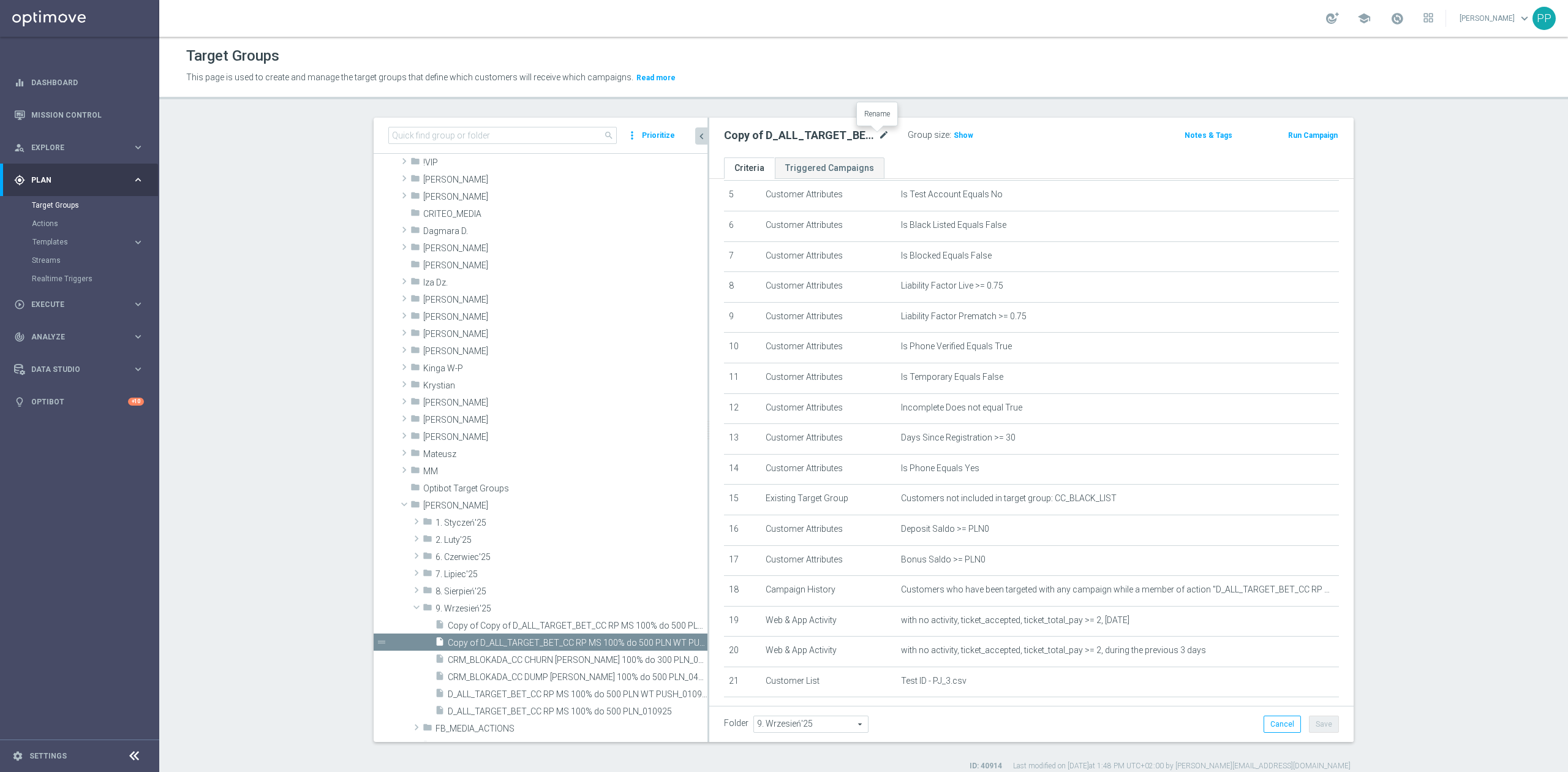
click at [878, 138] on icon "mode_edit" at bounding box center [884, 135] width 11 height 15
type input "D_ALL_TARGET_BET_CC RP MS 100% do 500 PLN SR PUSH_010925"
click at [902, 103] on div "Target Groups This page is used to create and manage the target groups that def…" at bounding box center [863, 404] width 1409 height 735
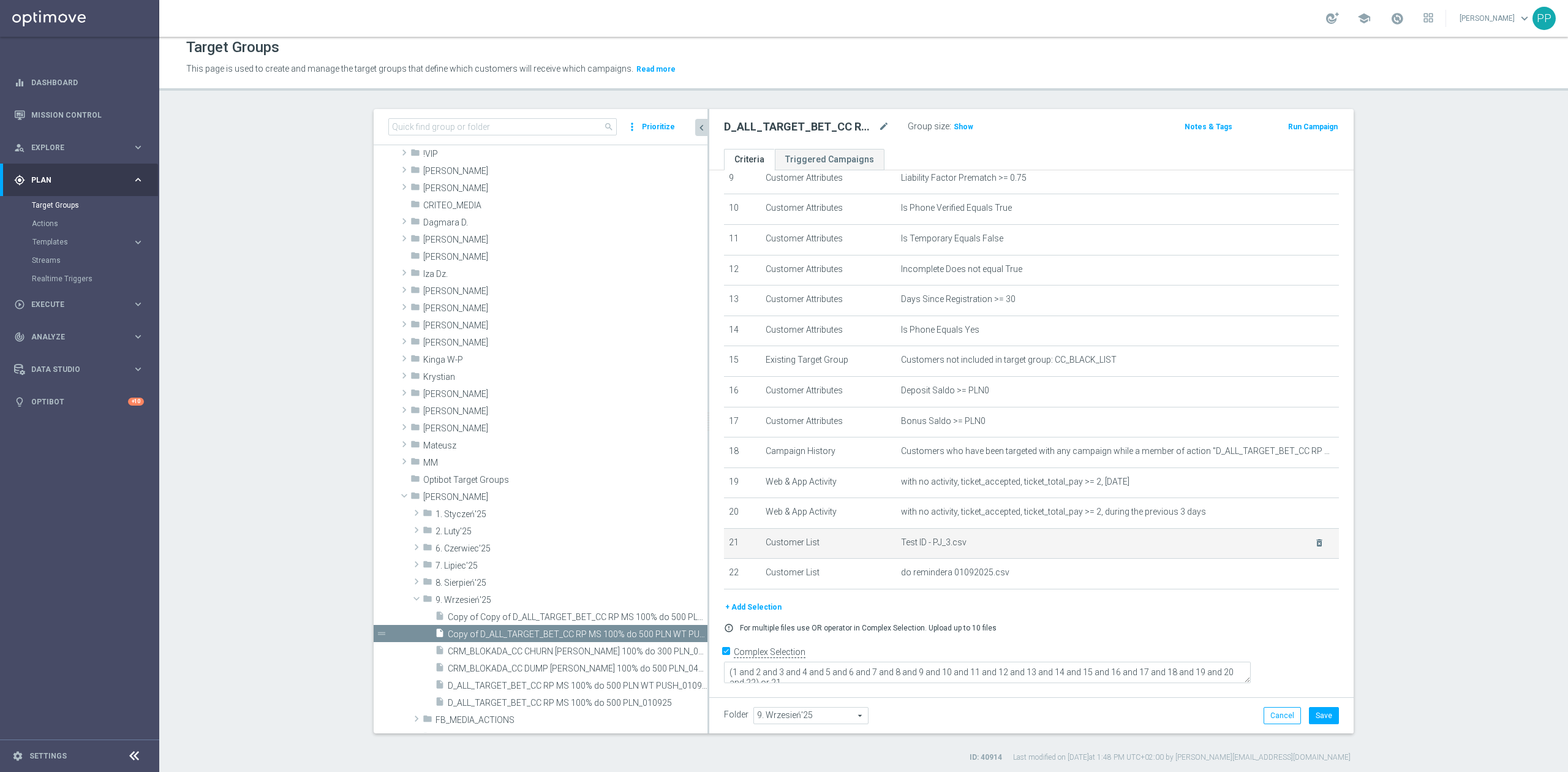
scroll to position [11, 0]
click at [1314, 575] on icon "delete_forever" at bounding box center [1319, 570] width 10 height 10
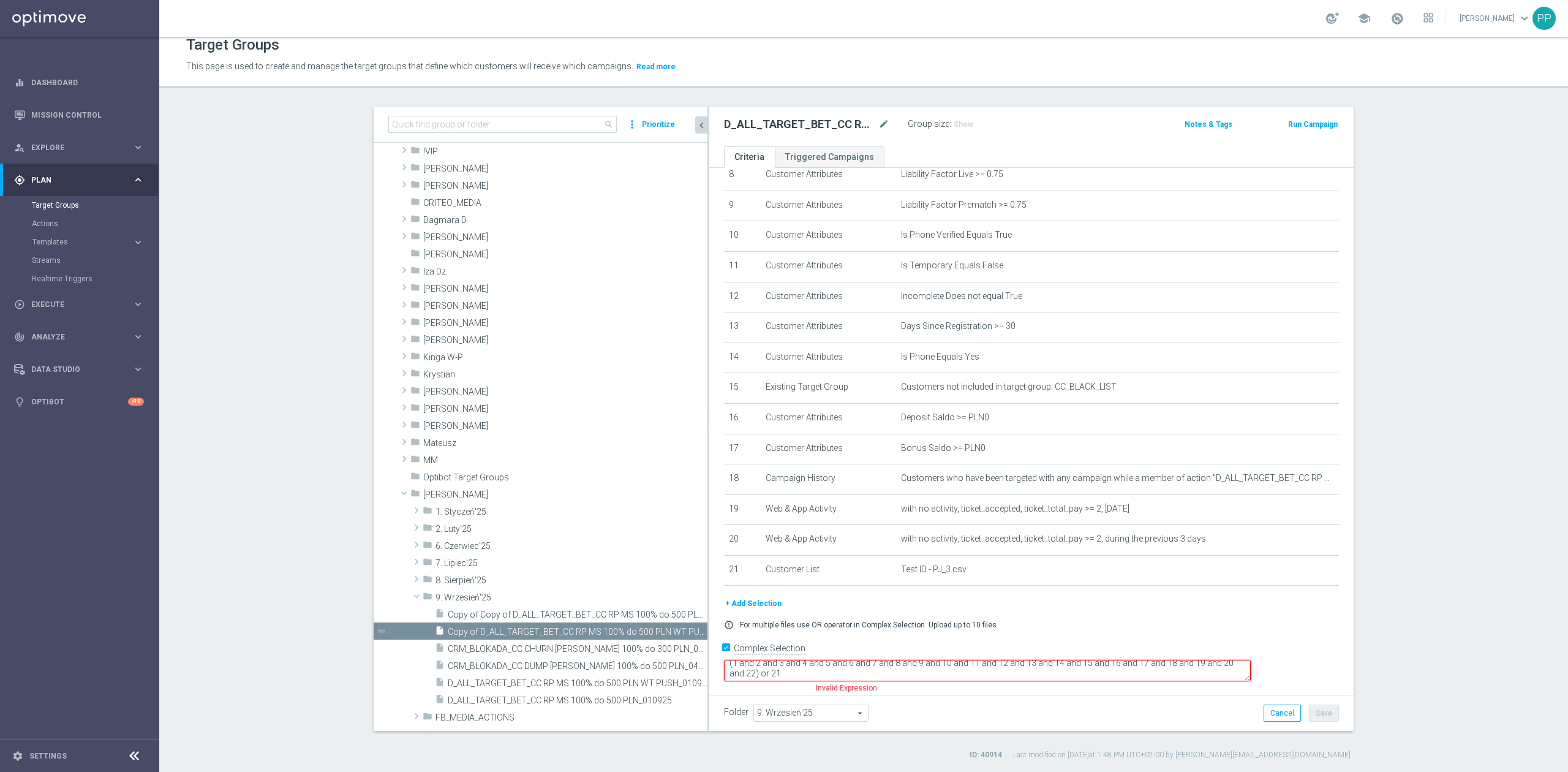
scroll to position [10, 0]
click at [976, 673] on textarea "(1 and 2 and 3 and 4 and 5 and 6 and 7 and 8 and 9 and 10 and 11 and 12 and 13 …" at bounding box center [987, 671] width 527 height 22
click at [849, 667] on textarea "(1 and 2 and 3 and 4 and 5 and 6 and 7 and 8 and 9 and 10 and 11 and 12 and 13 …" at bounding box center [987, 671] width 527 height 22
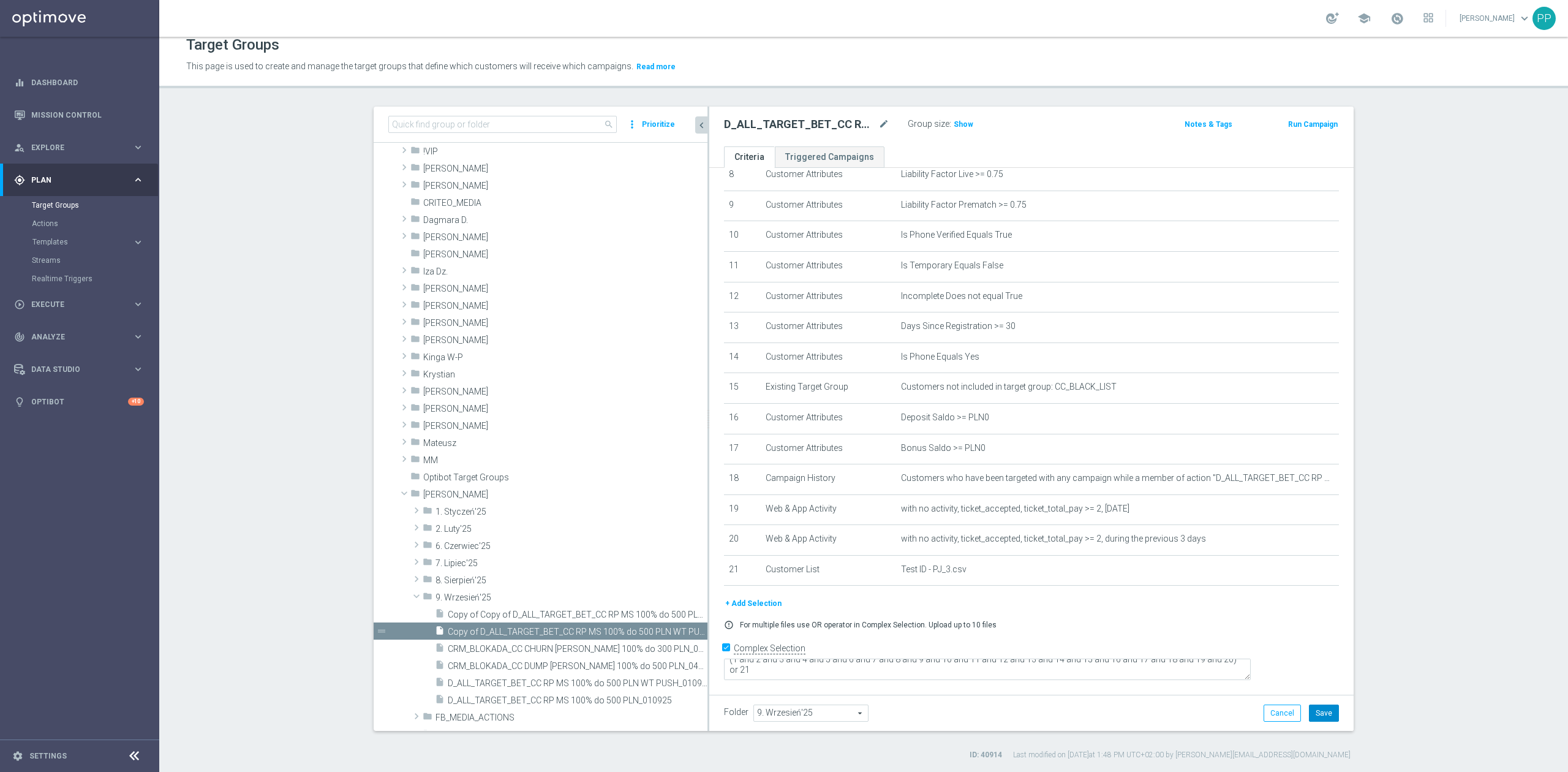
click at [1325, 709] on button "Save" at bounding box center [1324, 712] width 30 height 17
drag, startPoint x: 632, startPoint y: 616, endPoint x: 680, endPoint y: 548, distance: 83.2
click at [632, 616] on span "Copy of Copy of D_ALL_TARGET_BET_CC RP MS 100% do 500 PLN WT PUSH_010925" at bounding box center [578, 614] width 260 height 10
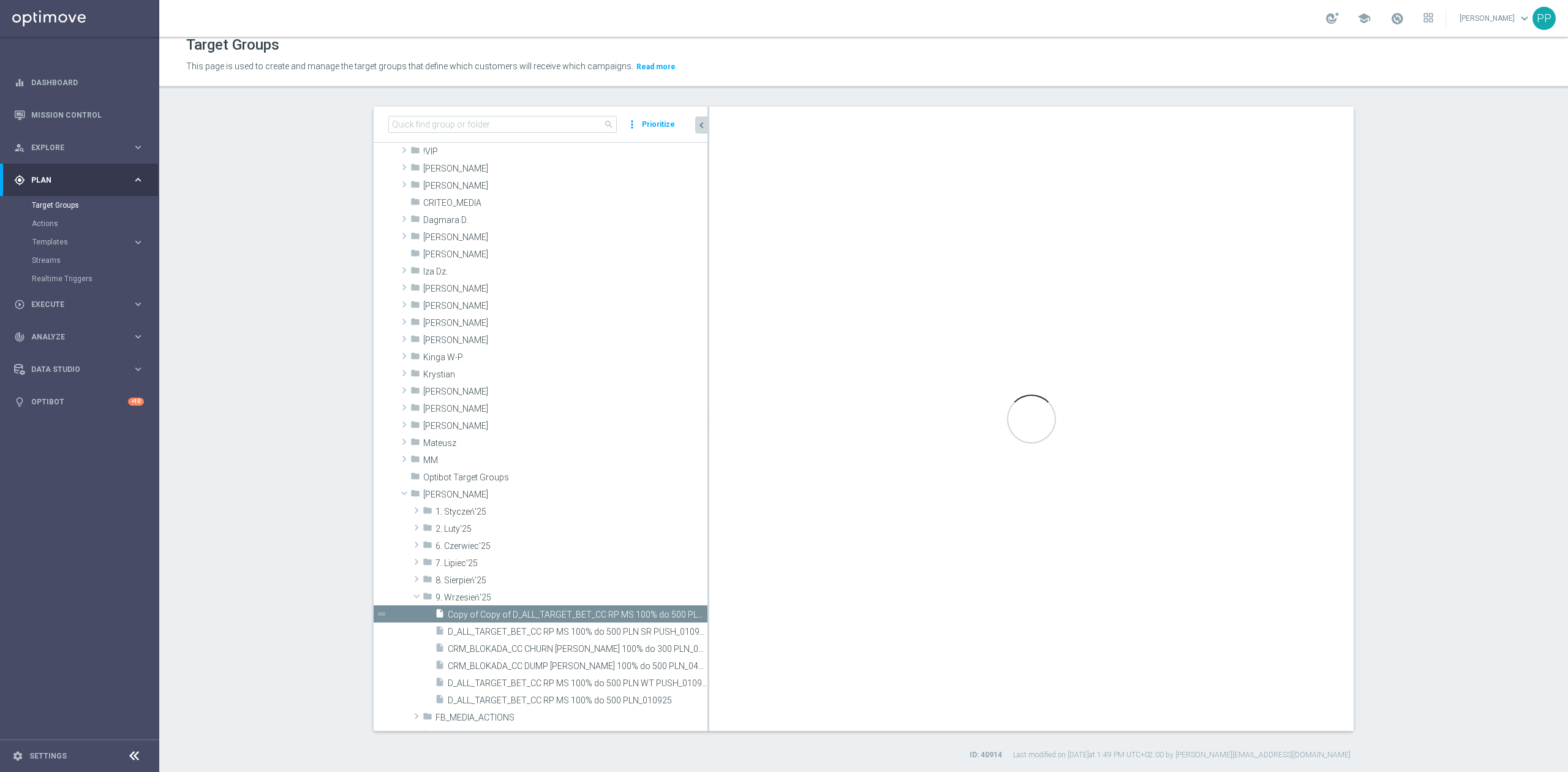
type textarea "(1 and 2 and 3 and 4 and 5 and 6 and 7 and 8 and 9 and 10 and 11 and 12 and 13 …"
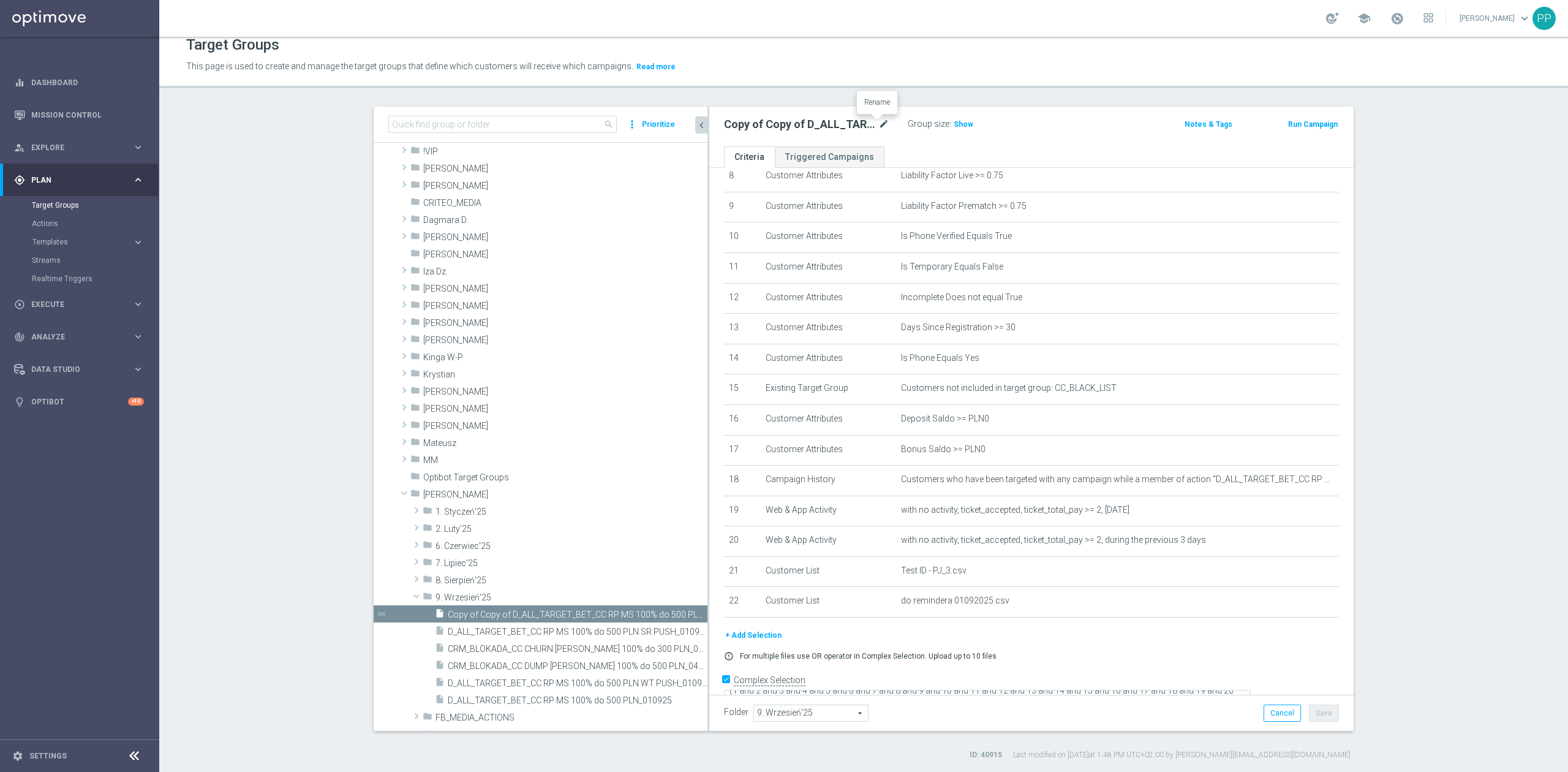
click at [878, 125] on icon "mode_edit" at bounding box center [884, 124] width 11 height 15
type input "D_ALL_TARGET_BET_CC RP MS 100% do 500 PLN ND SMS_010925"
click at [881, 71] on p "This page is used to create and manage the target groups that define which cust…" at bounding box center [692, 67] width 1012 height 14
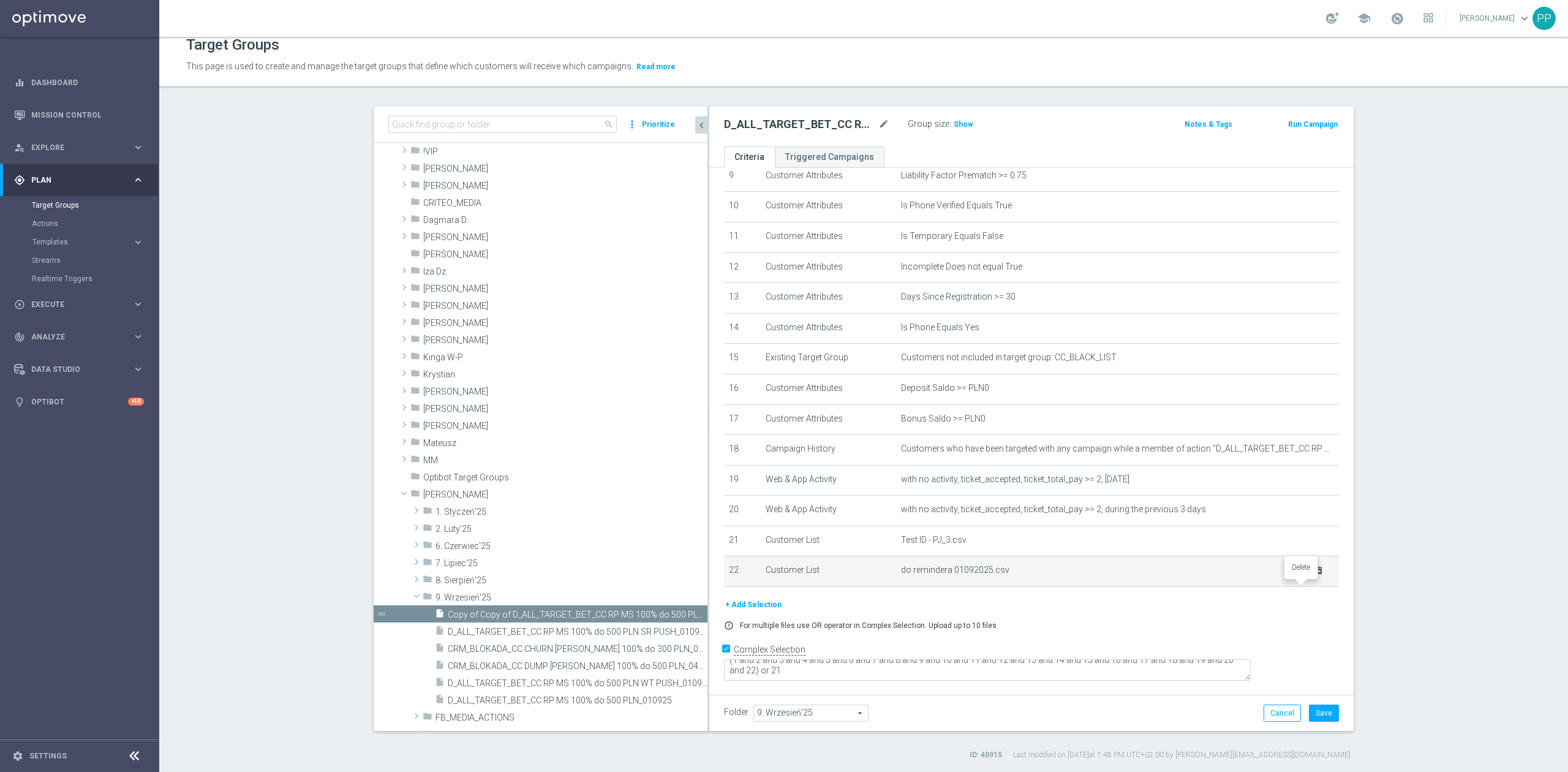
click at [1314, 575] on icon "delete_forever" at bounding box center [1319, 570] width 10 height 10
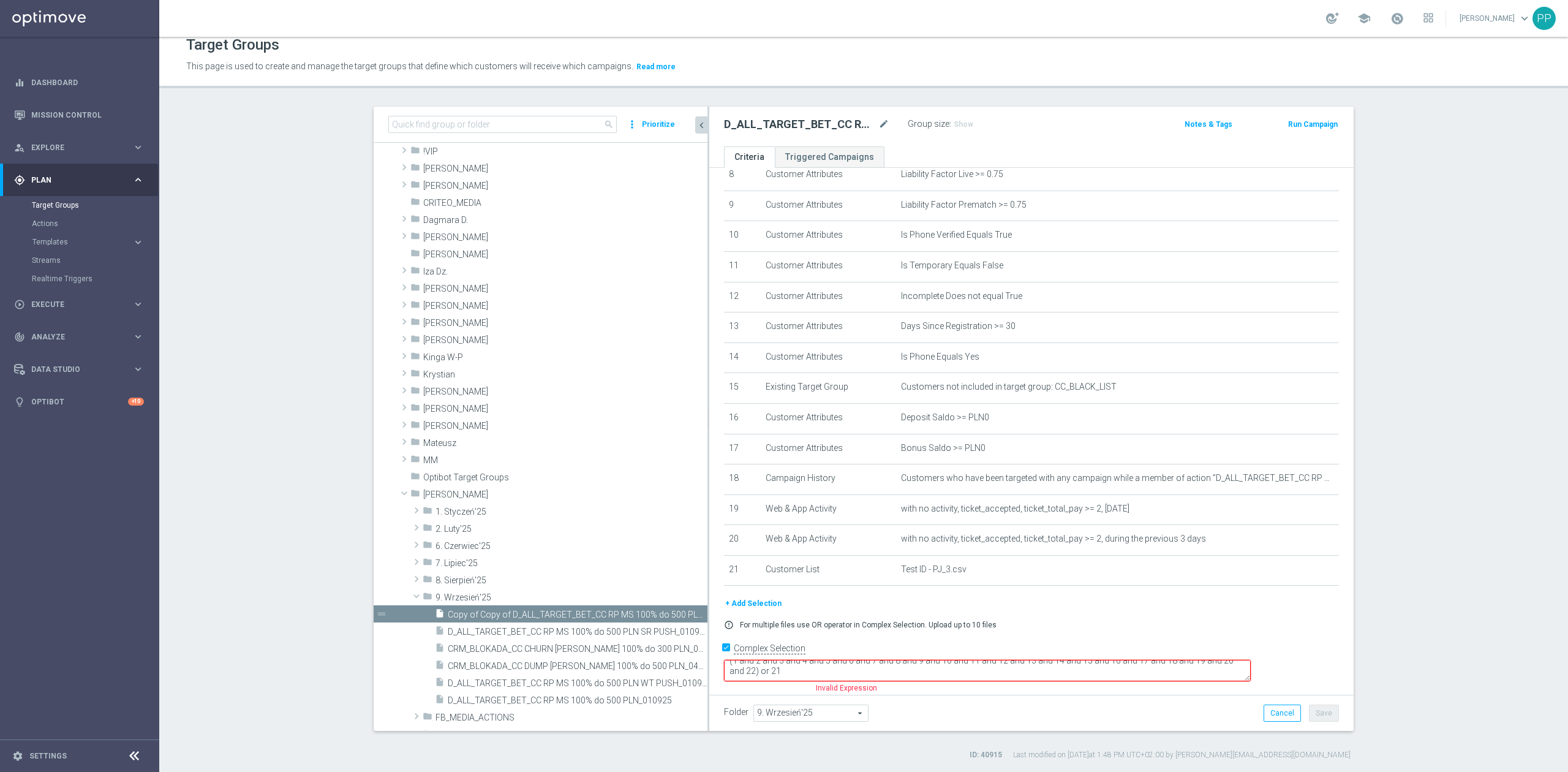
scroll to position [263, 0]
click at [849, 669] on textarea "(1 and 2 and 3 and 4 and 5 and 6 and 7 and 8 and 9 and 10 and 11 and 12 and 13 …" at bounding box center [987, 671] width 527 height 22
type textarea "(1 and 2 and 3 and 4 and 5 and 6 and 7 and 8 and 9 and 10 and 11 and 12 and 13 …"
click at [925, 706] on div "Folder 9. Wrzesień'25 9. Wrzesień'25 arrow_drop_down search Cancel Save Saving.…" at bounding box center [1031, 712] width 615 height 17
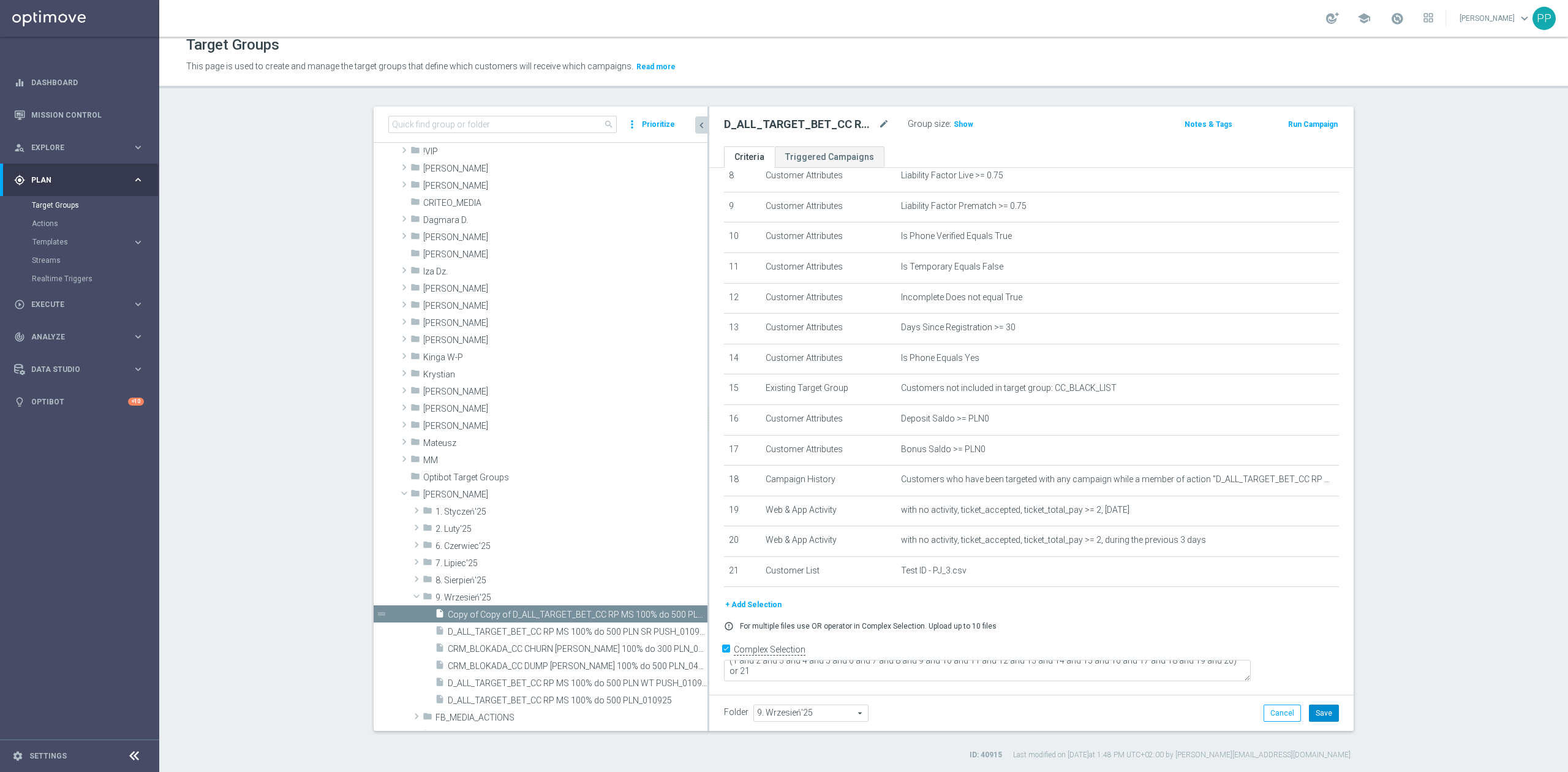
click at [1321, 716] on button "Save" at bounding box center [1324, 712] width 30 height 17
click at [883, 123] on icon "mode_edit" at bounding box center [884, 124] width 11 height 15
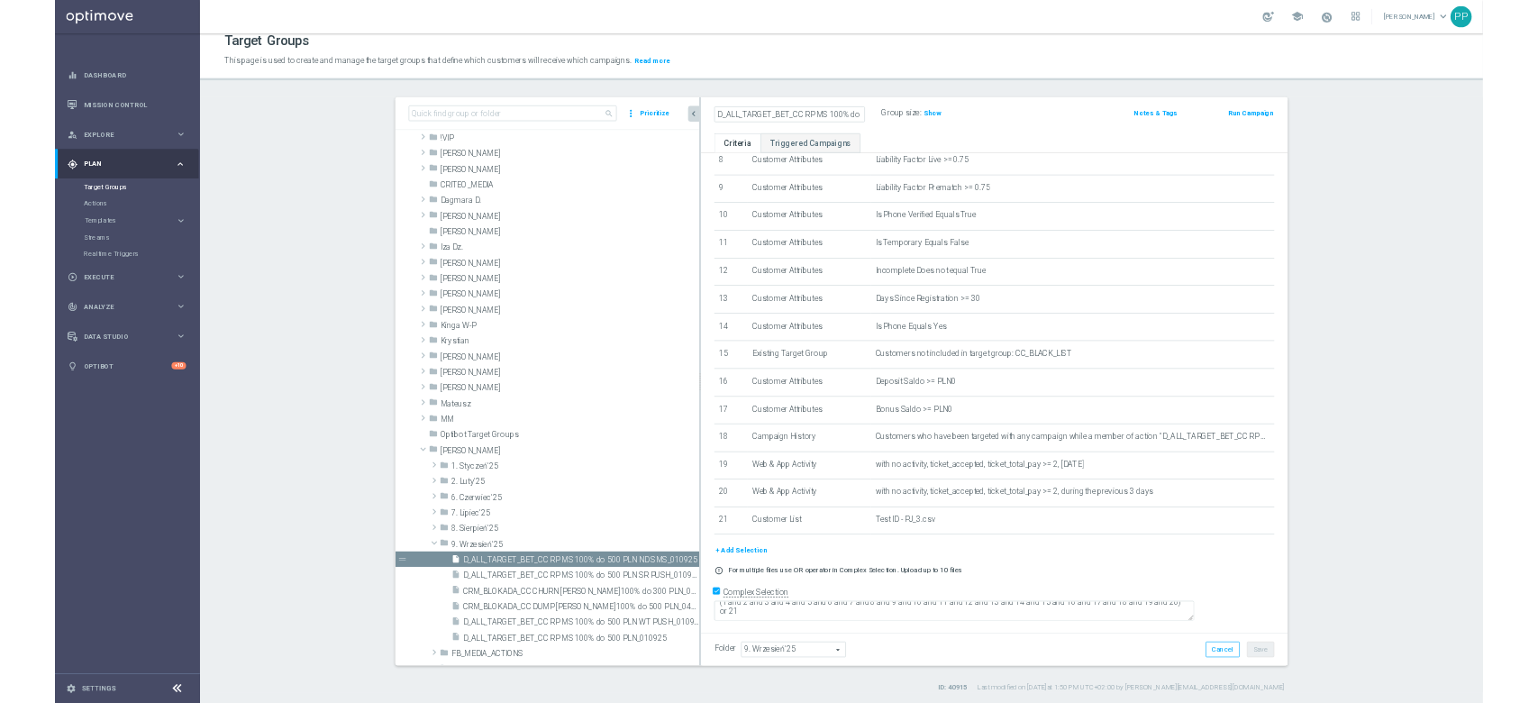
scroll to position [0, 142]
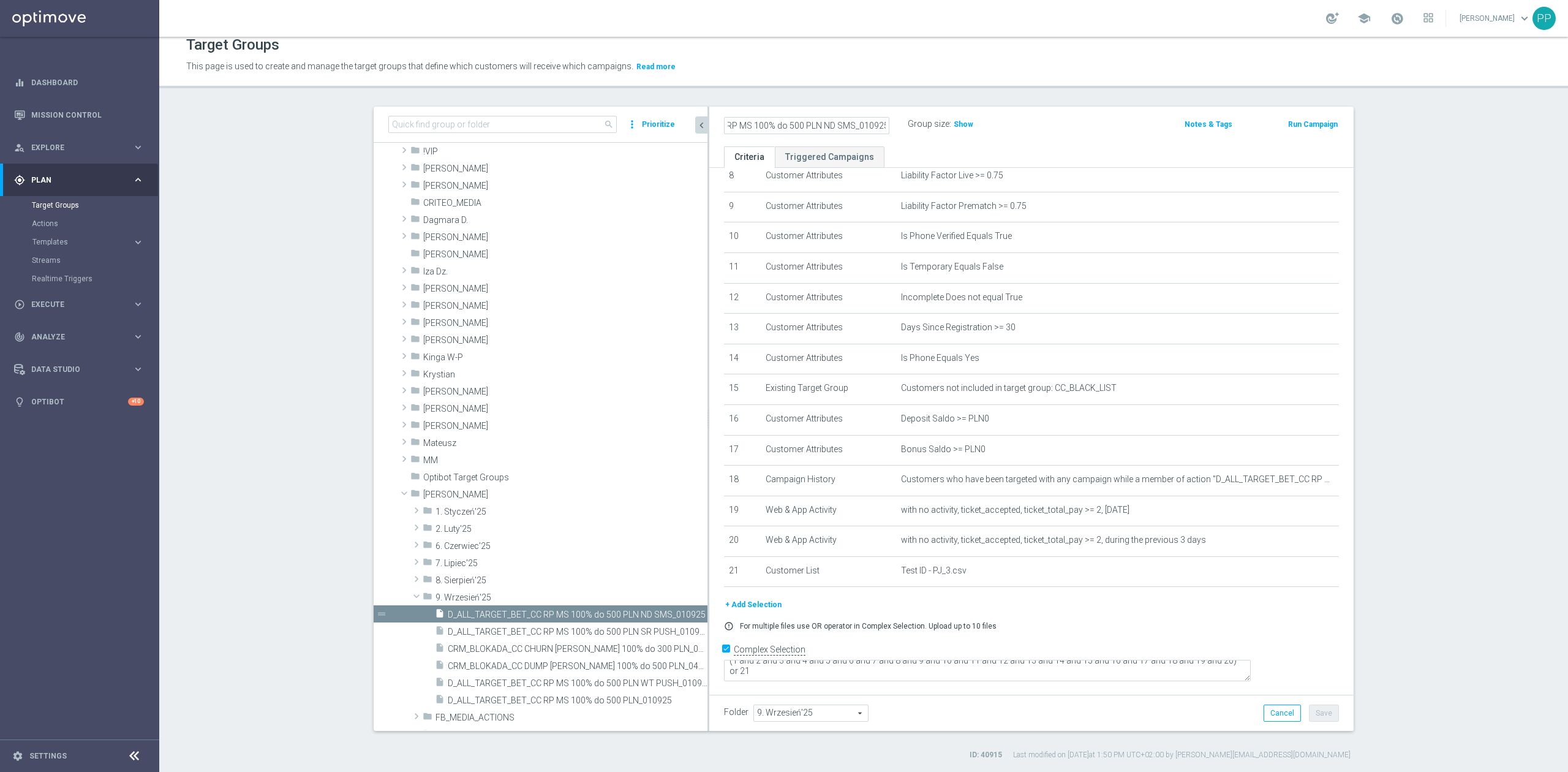
click at [867, 70] on p "This page is used to create and manage the target groups that define which cust…" at bounding box center [692, 67] width 1012 height 14
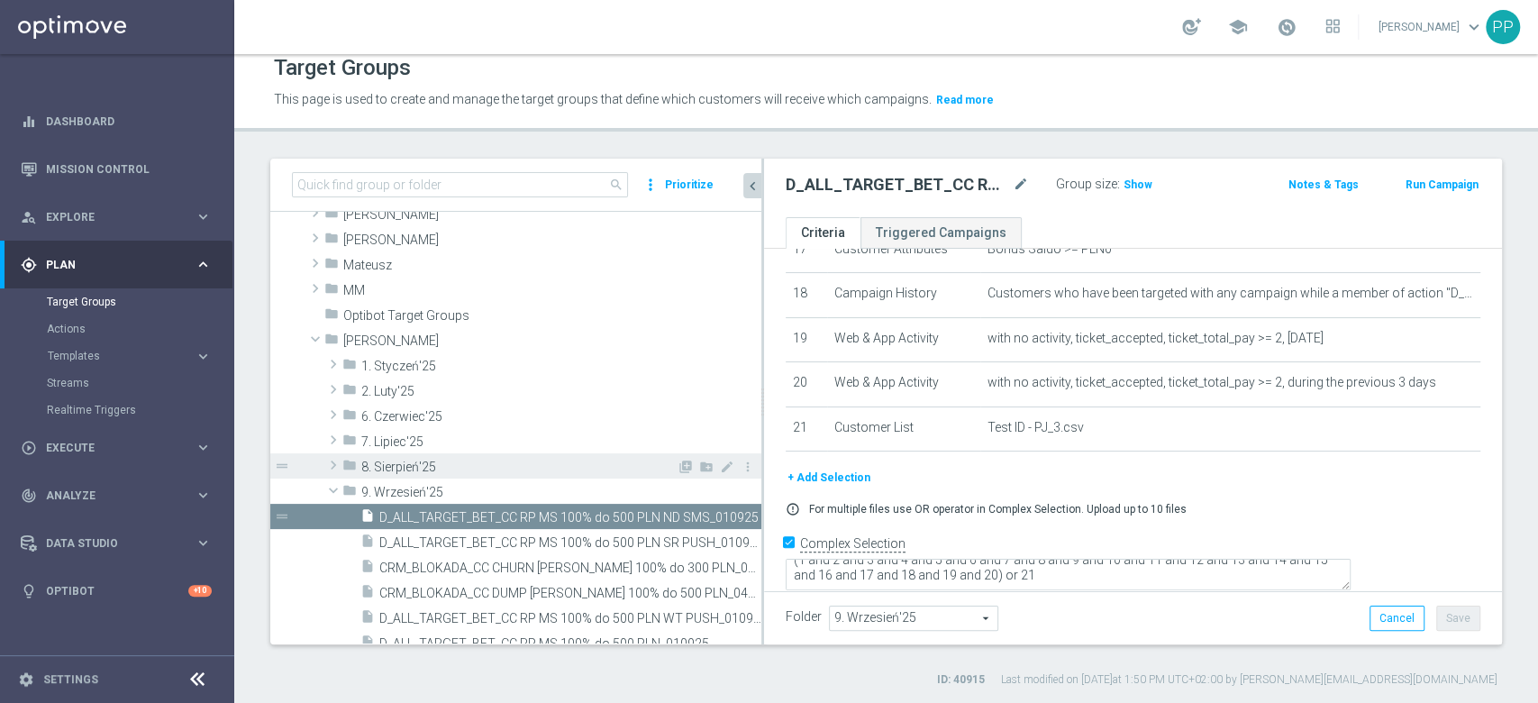
scroll to position [480, 0]
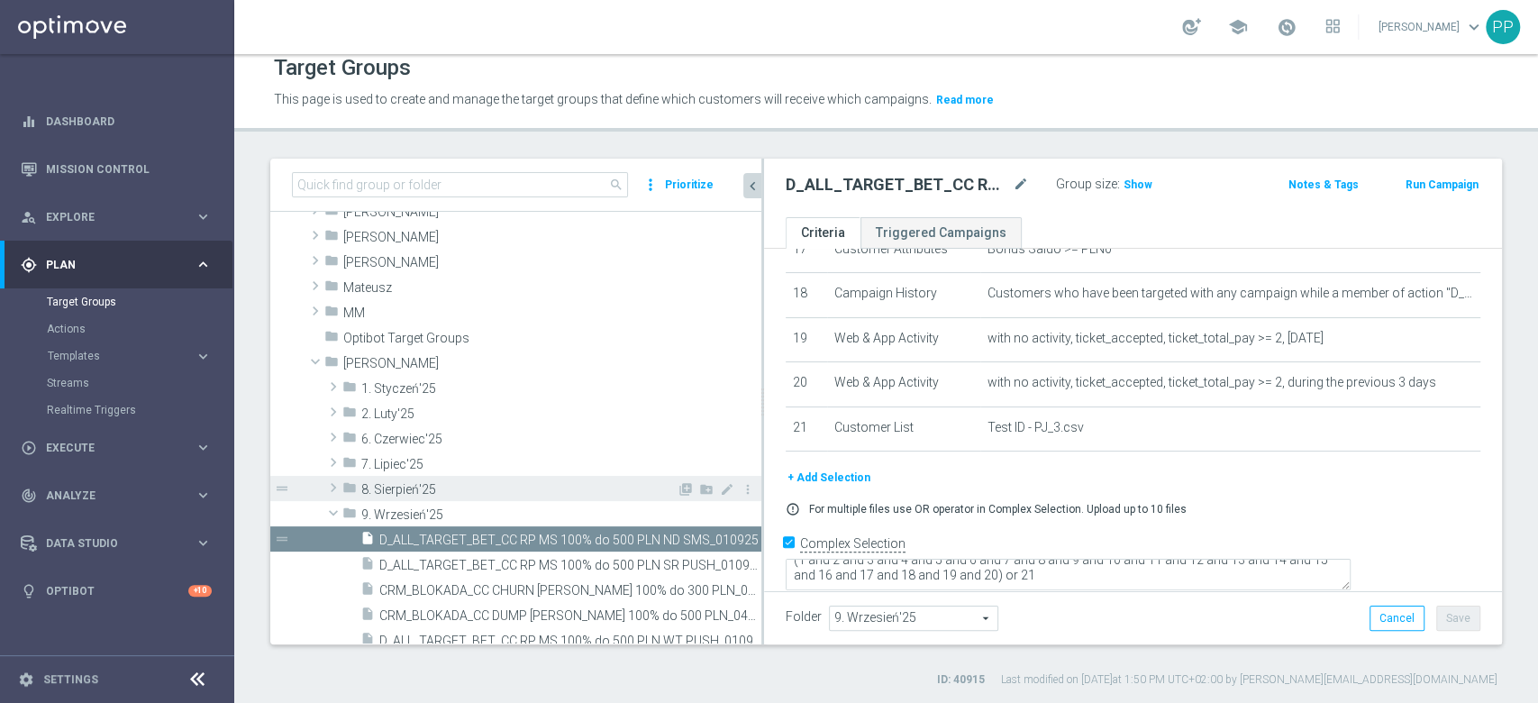
click at [519, 490] on span "8. Sierpień'25" at bounding box center [518, 489] width 315 height 15
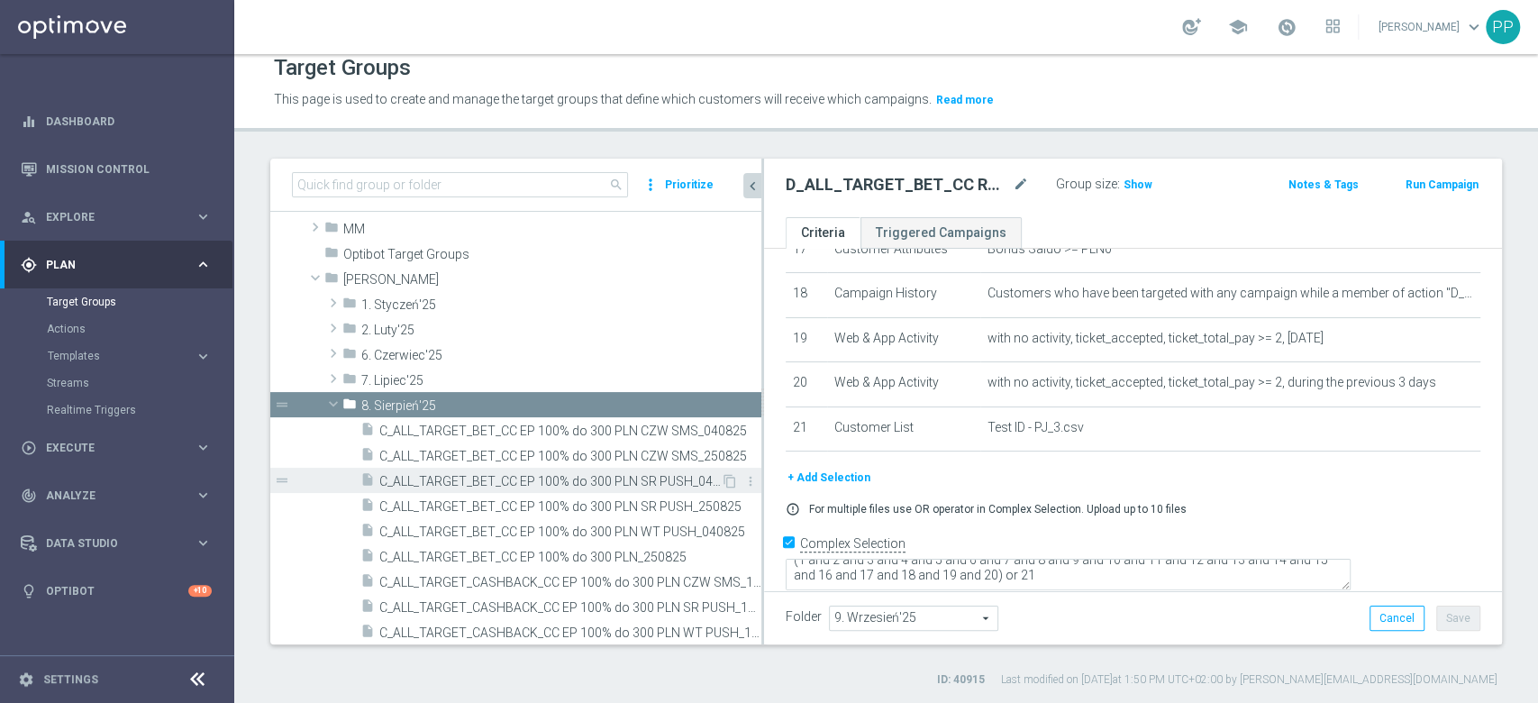
scroll to position [600, 0]
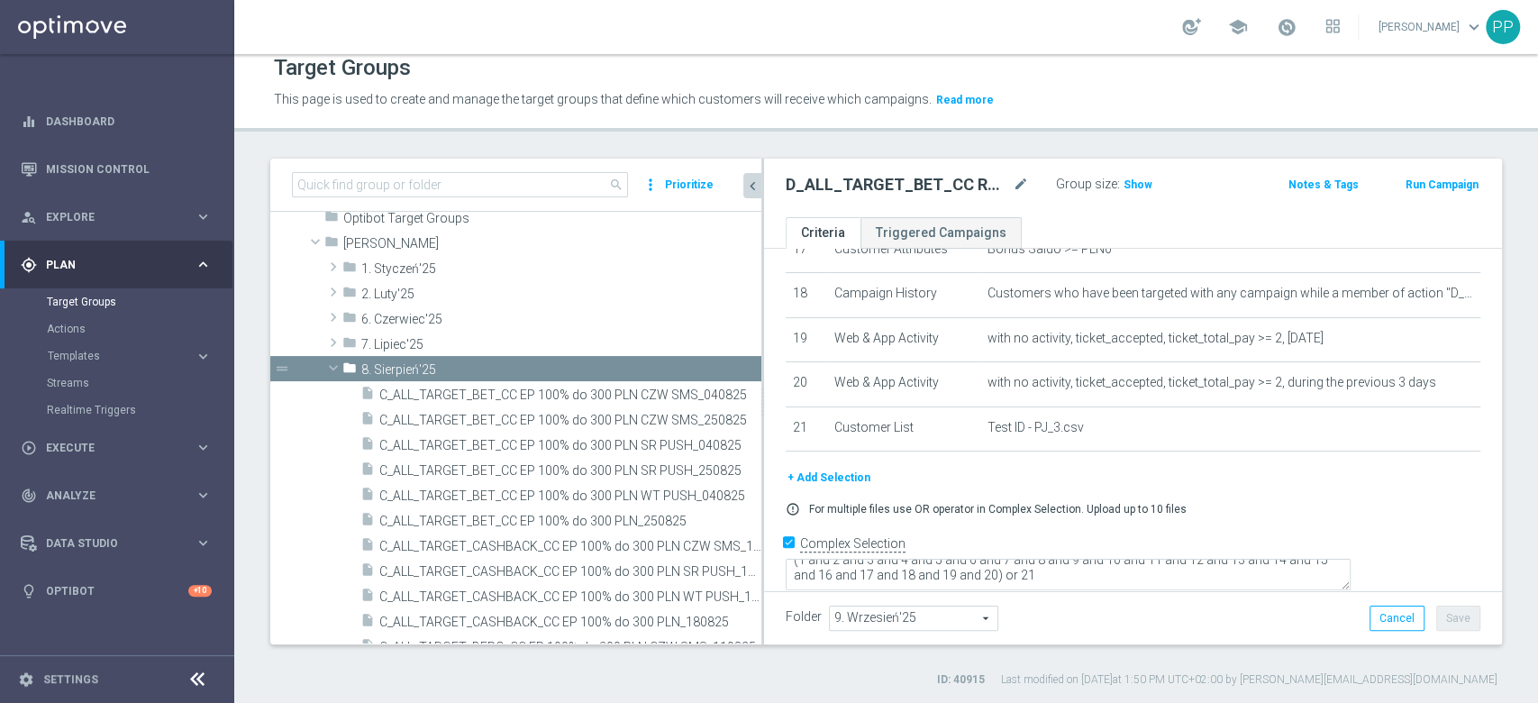
drag, startPoint x: 762, startPoint y: 454, endPoint x: 860, endPoint y: 461, distance: 98.5
click at [860, 461] on as-split "search more_vert Prioritize Customer Target Groups library_add create_new_folder" at bounding box center [886, 402] width 1232 height 486
click at [630, 445] on span "C_ALL_TARGET_BET_CC EP 100% do 300 PLN SR PUSH_040825" at bounding box center [550, 445] width 342 height 15
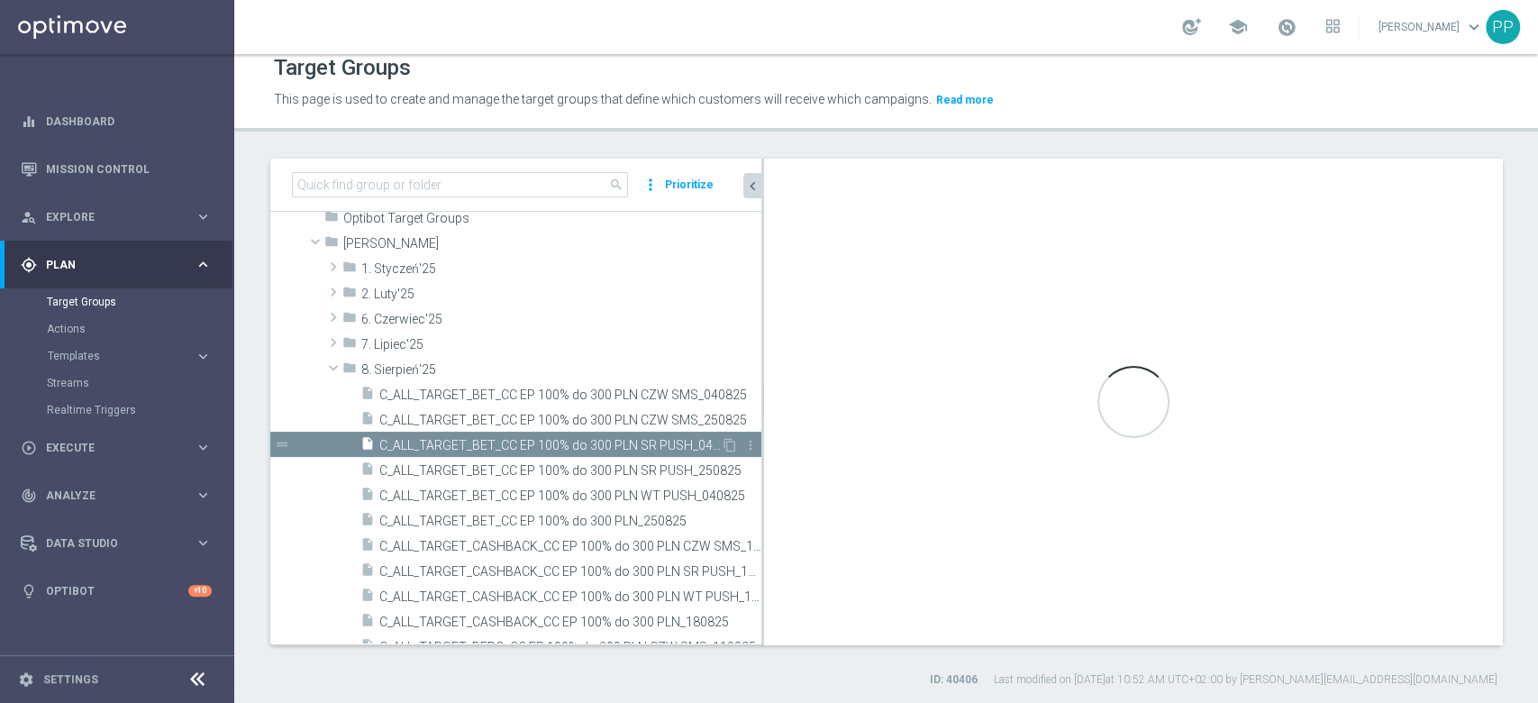
type input "8. Sierpień'25"
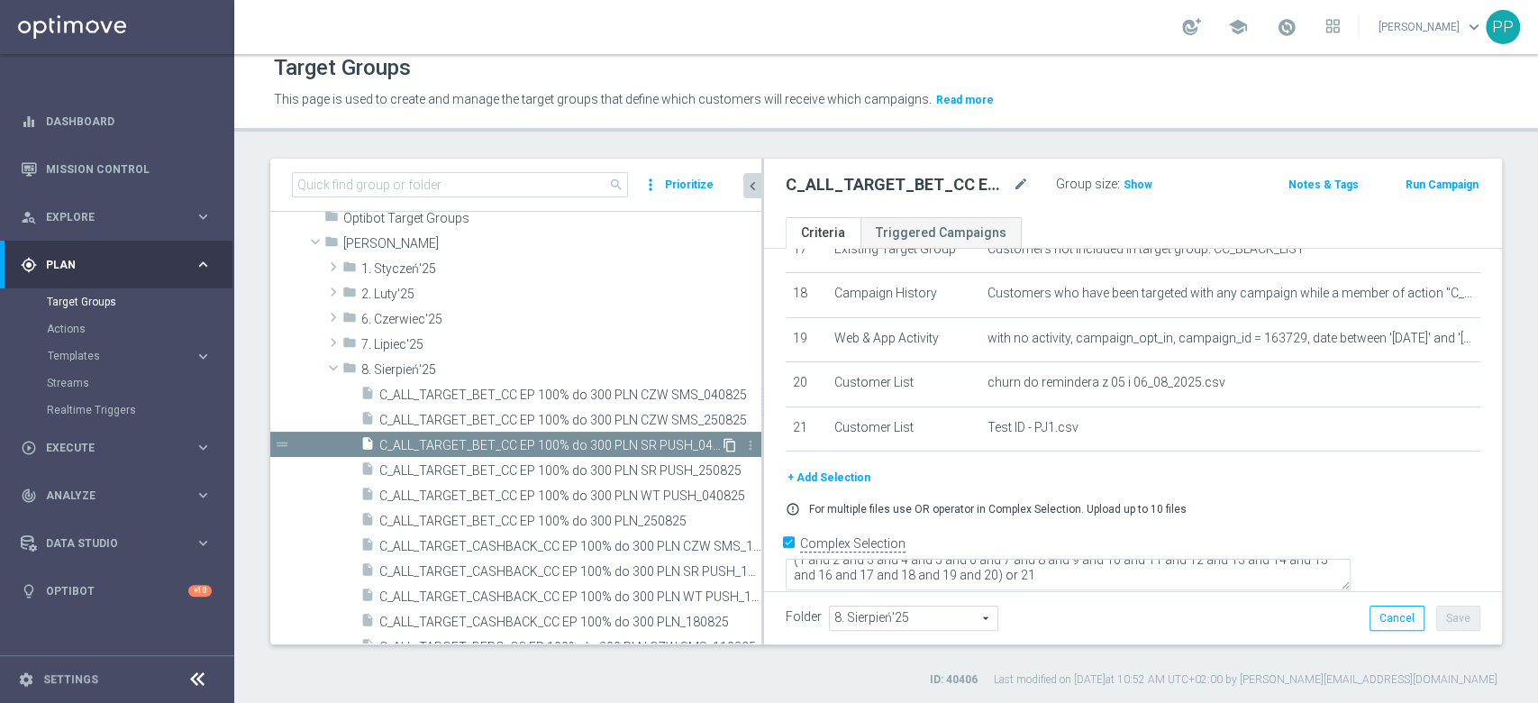
click at [723, 442] on icon "content_copy" at bounding box center [730, 445] width 14 height 14
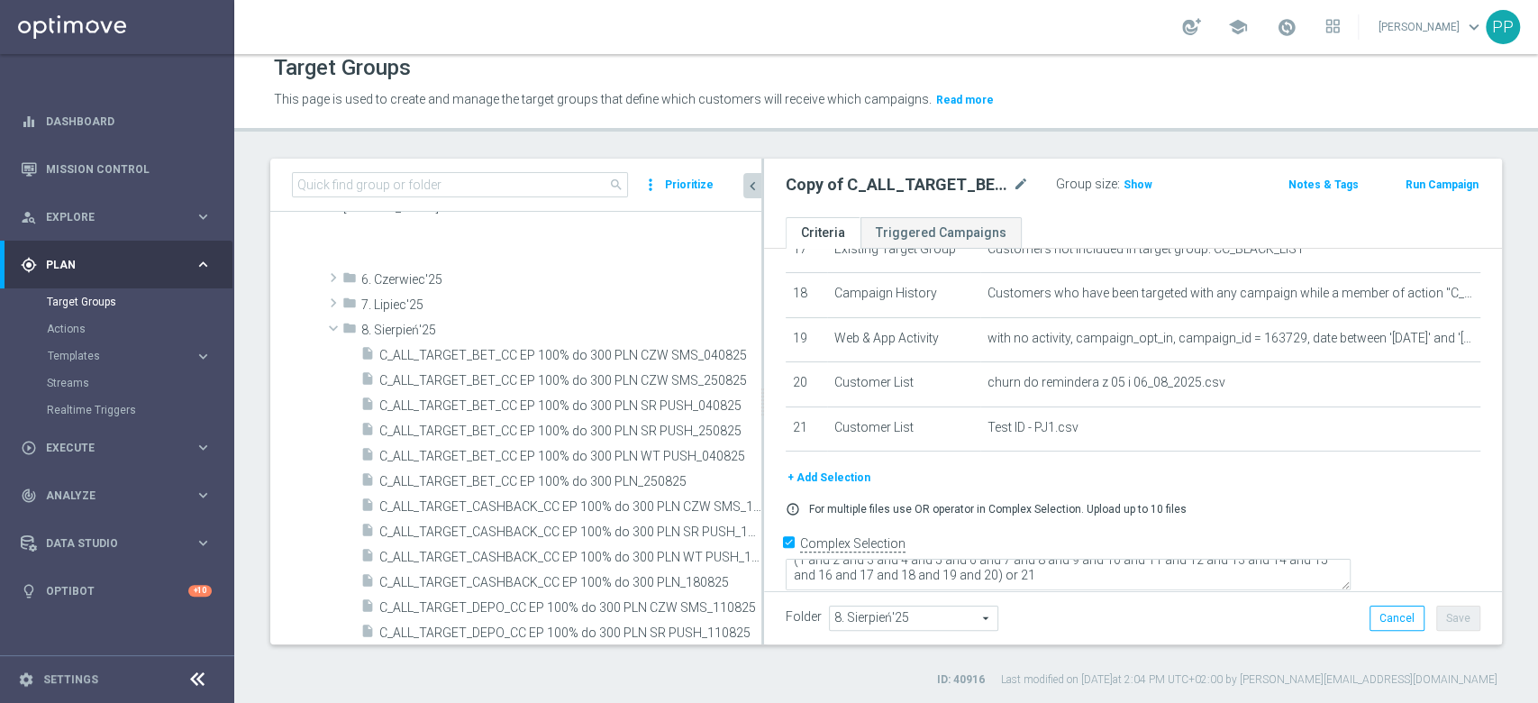
scroll to position [1026, 0]
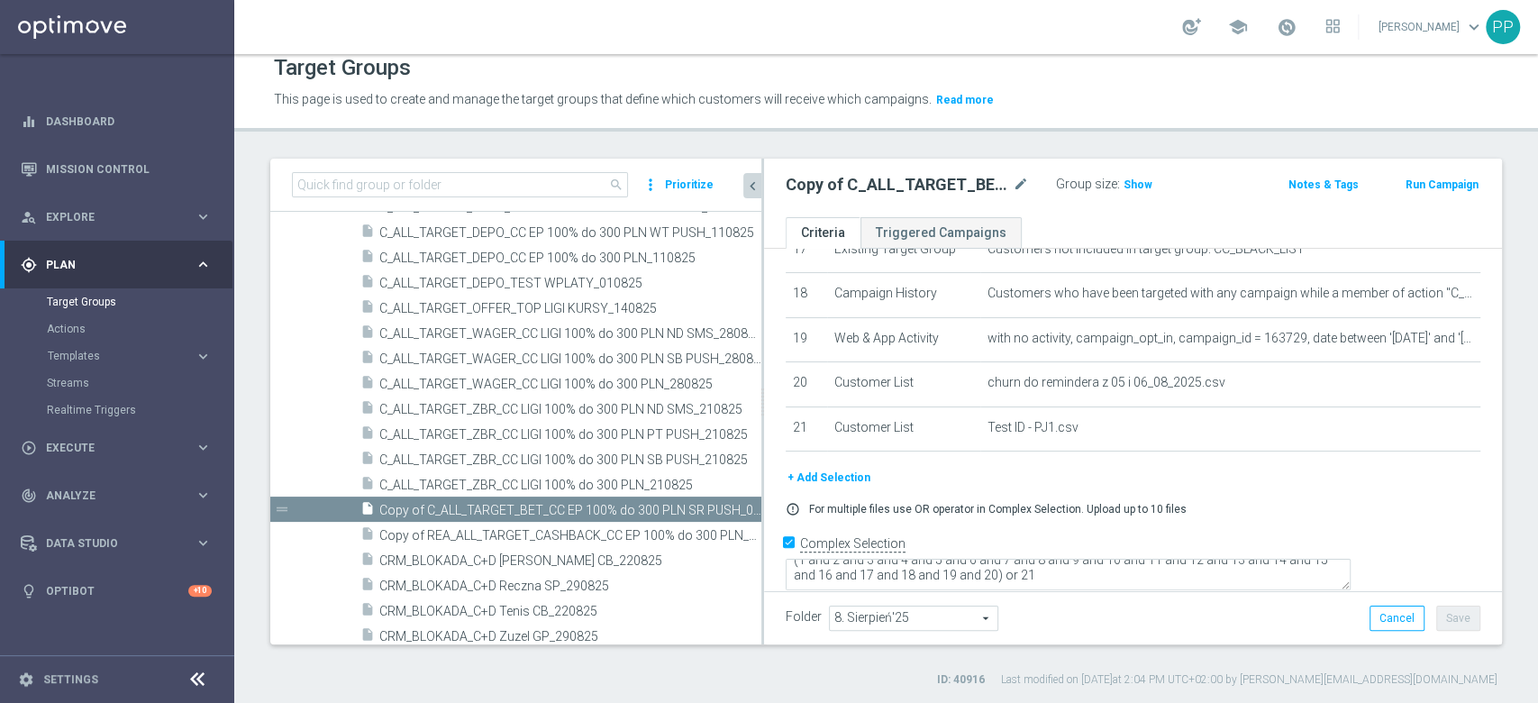
click at [898, 616] on span "8. Sierpień'25" at bounding box center [914, 618] width 168 height 23
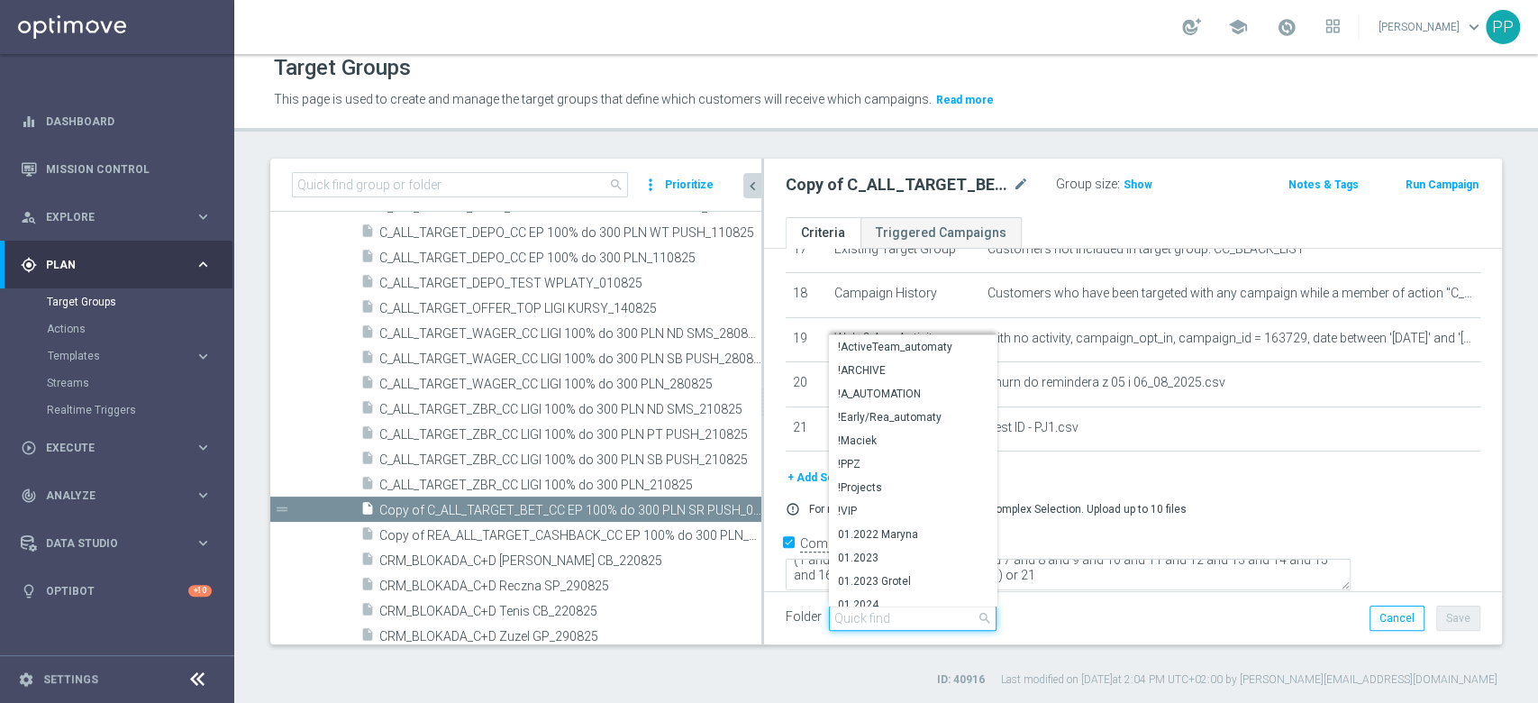
click at [898, 616] on input "search" at bounding box center [913, 618] width 168 height 25
type input "8"
type input "9. wrz"
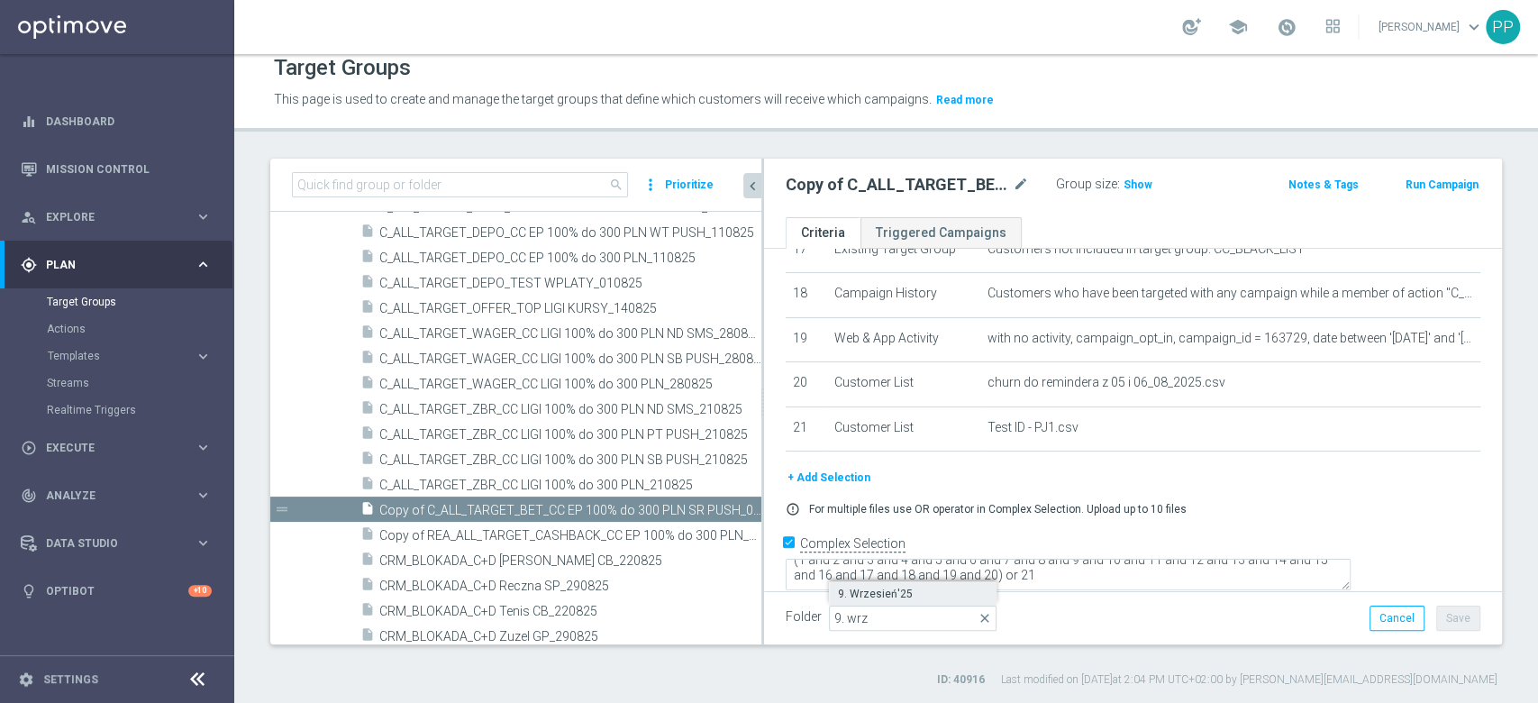
click at [909, 593] on span "9. Wrzesień'25" at bounding box center [913, 594] width 150 height 14
type input "9. Wrzesień'25"
click at [1437, 616] on button "Save" at bounding box center [1459, 618] width 44 height 25
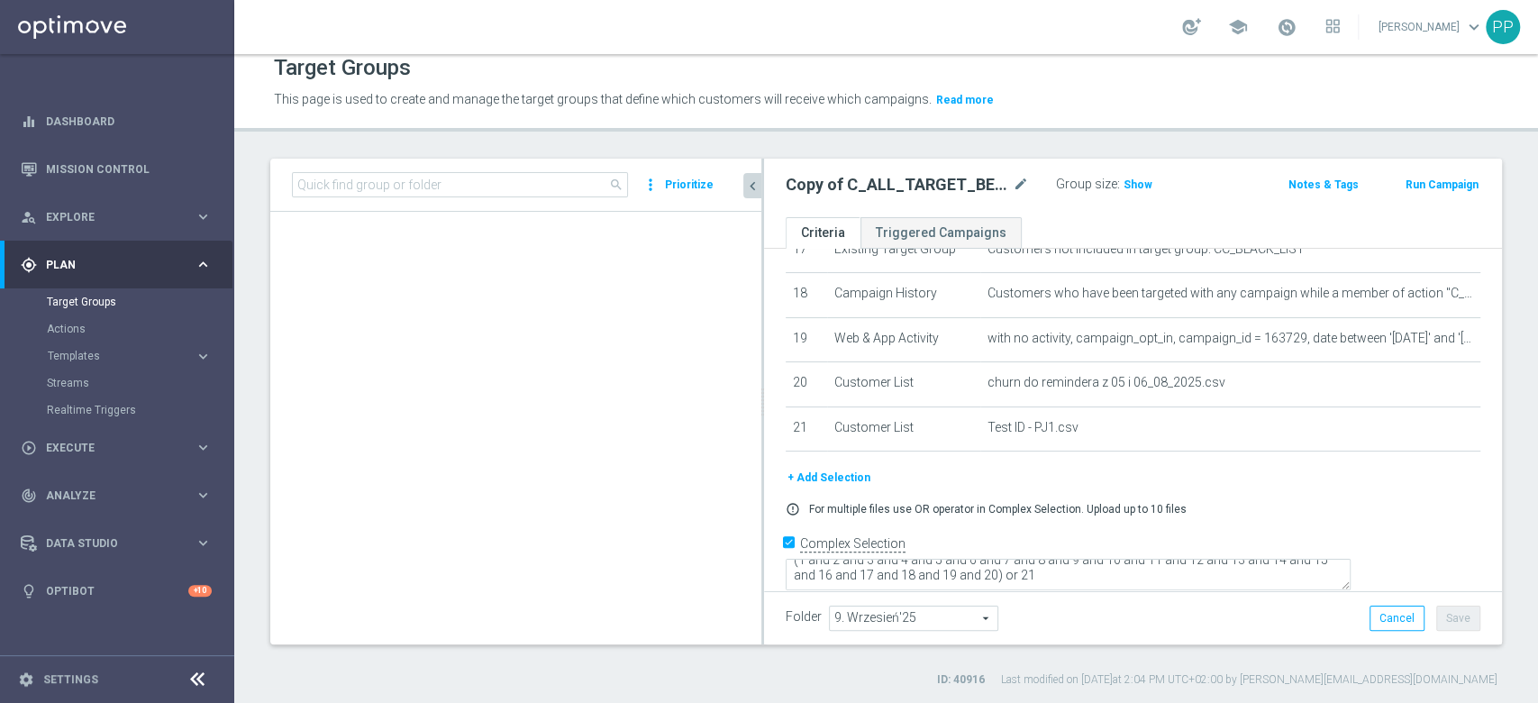
scroll to position [2455, 0]
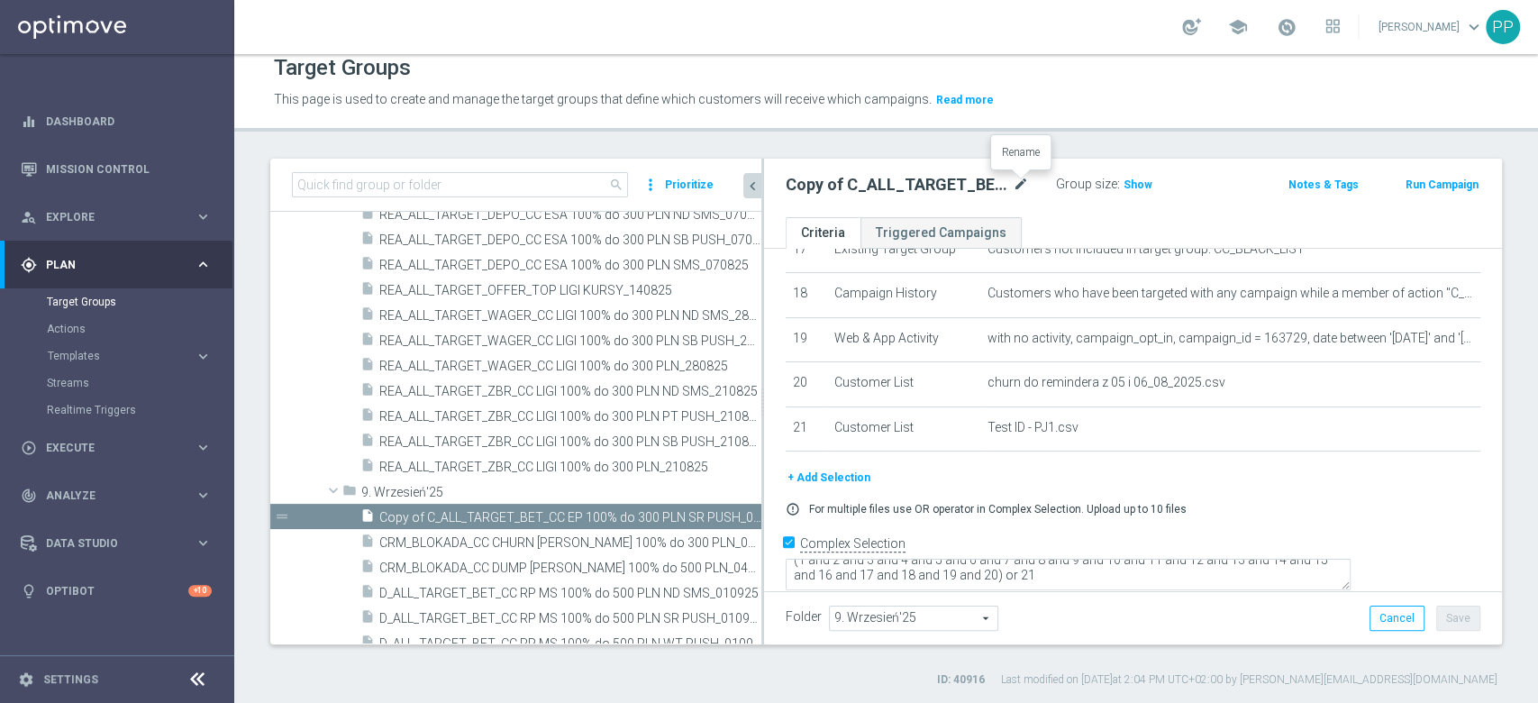
click at [1025, 182] on icon "mode_edit" at bounding box center [1021, 185] width 16 height 22
type input "C_ALL_TARGET_BET_CC EL MS 100% do 300 PLN SR PUSH_020925"
click at [1031, 118] on header "Target Groups This page is used to create and manage the target groups that def…" at bounding box center [886, 86] width 1304 height 92
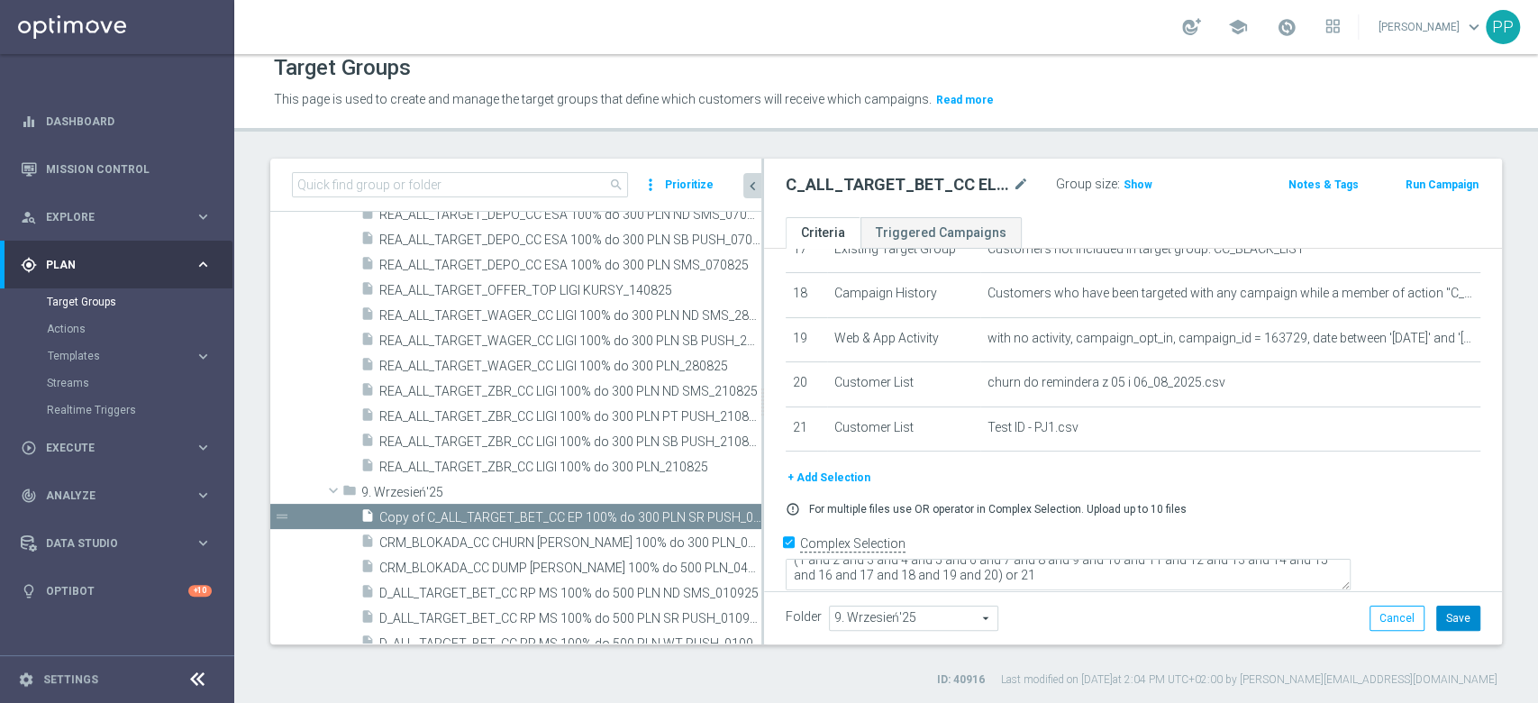
click at [1439, 616] on button "Save" at bounding box center [1459, 618] width 44 height 25
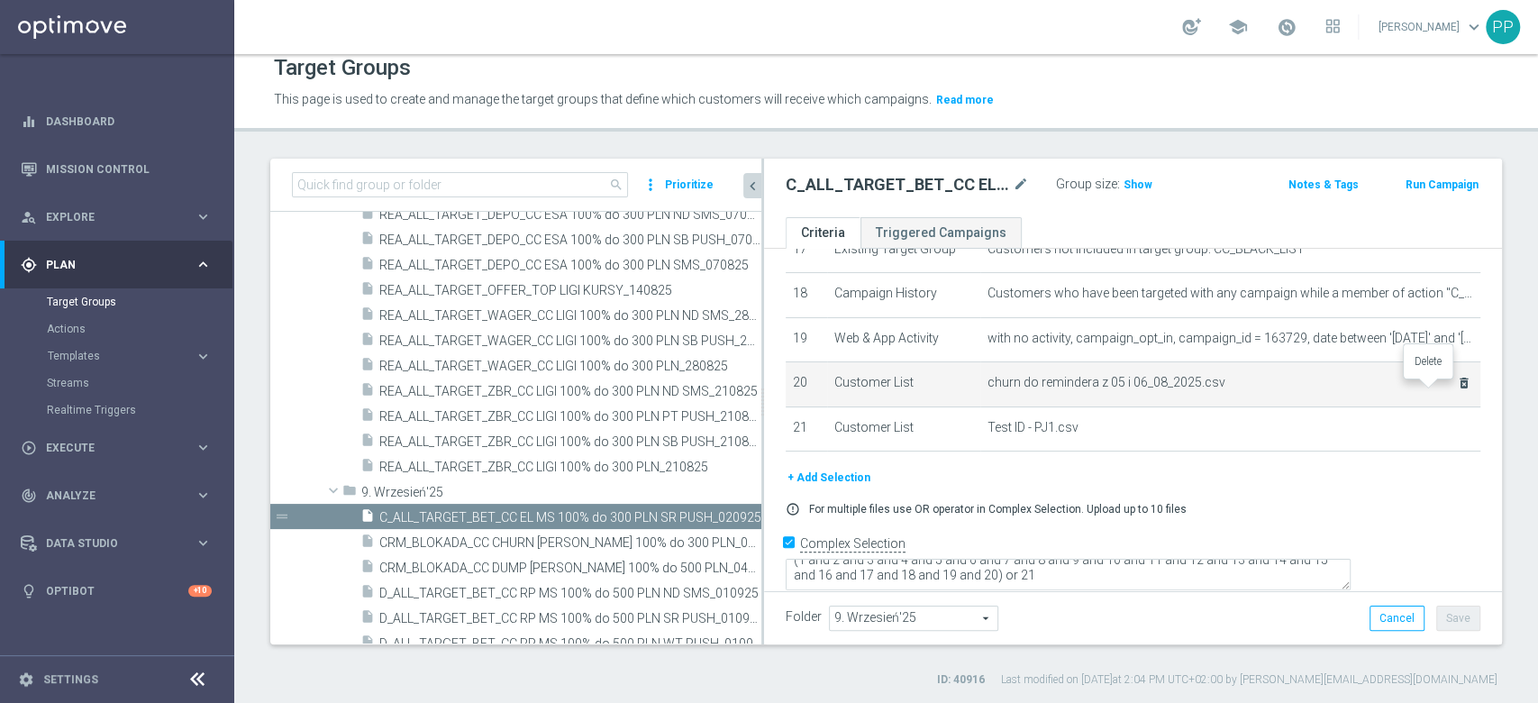
click at [1457, 390] on icon "delete_forever" at bounding box center [1464, 383] width 14 height 14
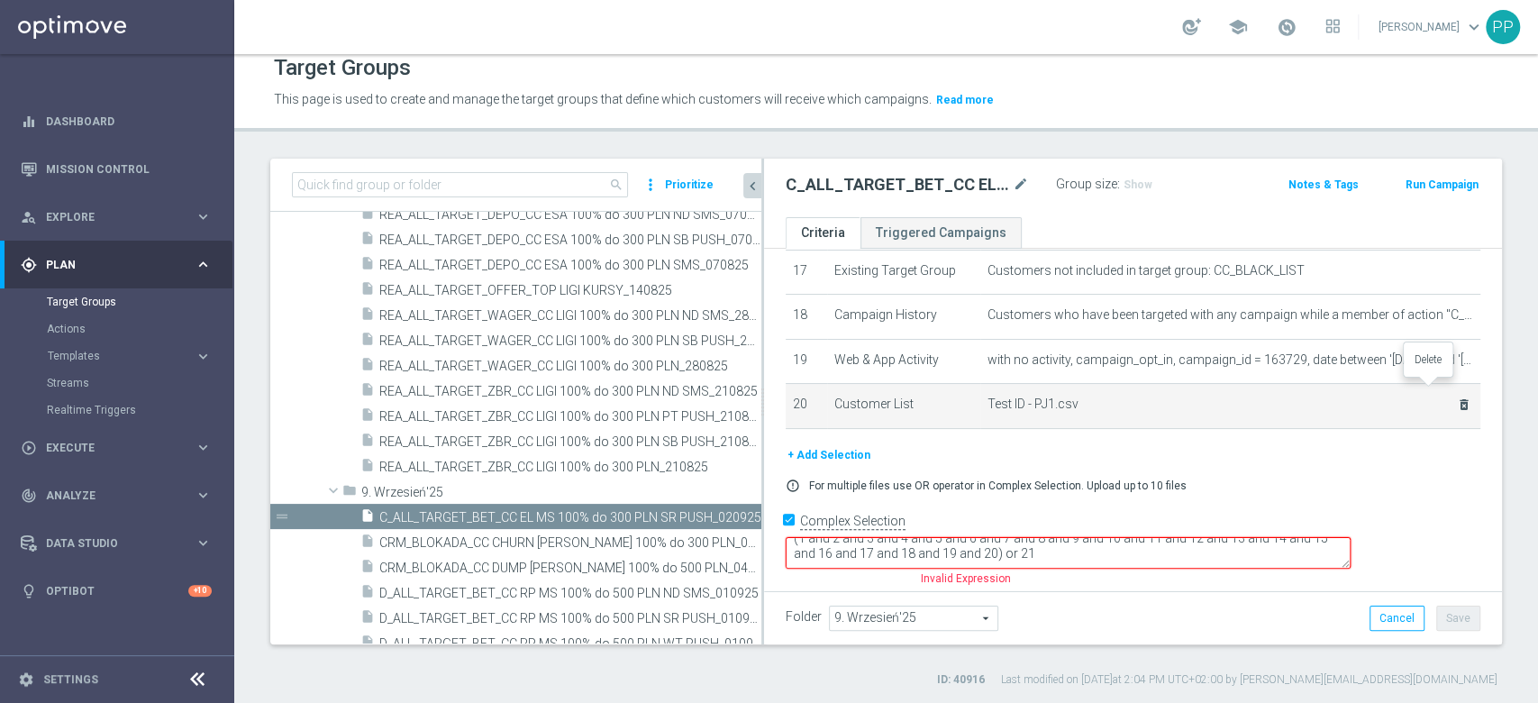
scroll to position [756, 0]
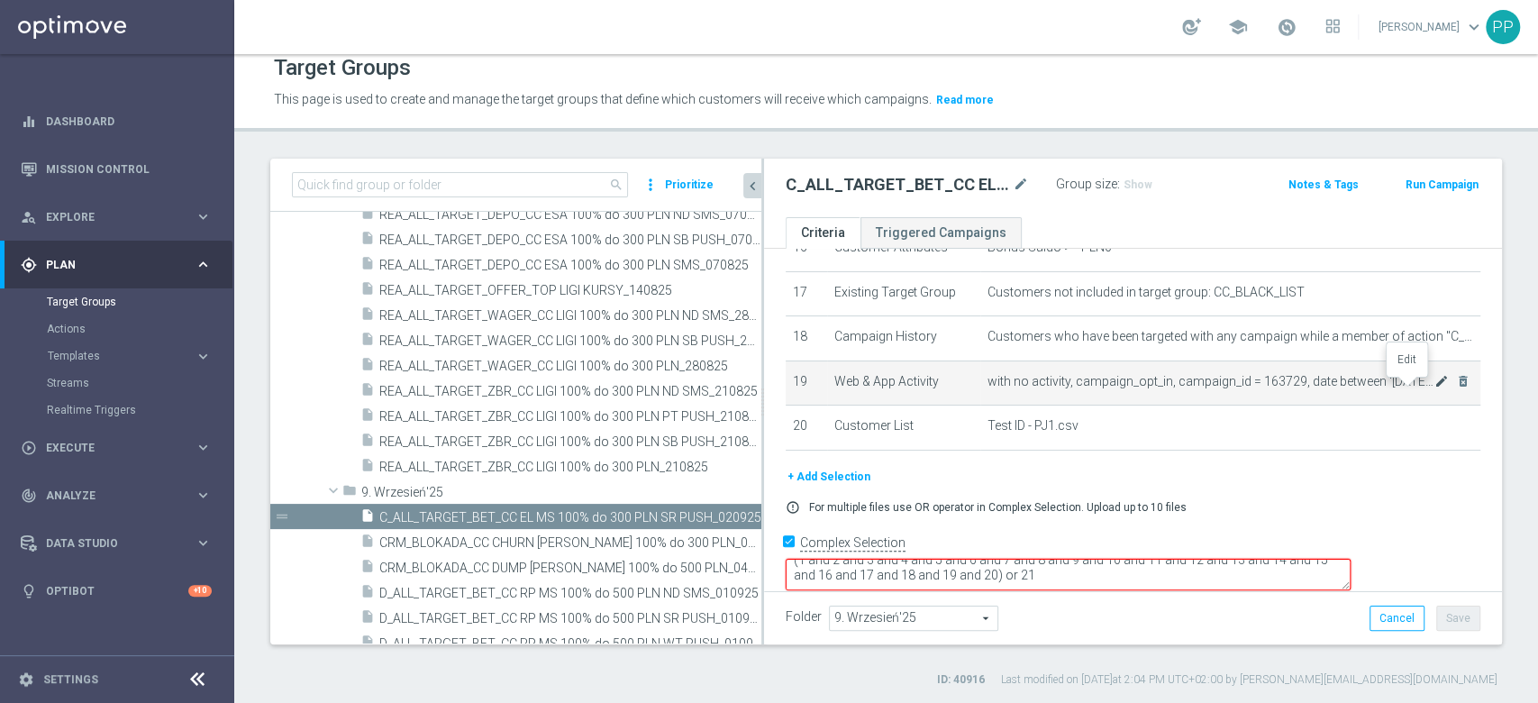
click at [1435, 384] on icon "mode_edit" at bounding box center [1442, 381] width 14 height 14
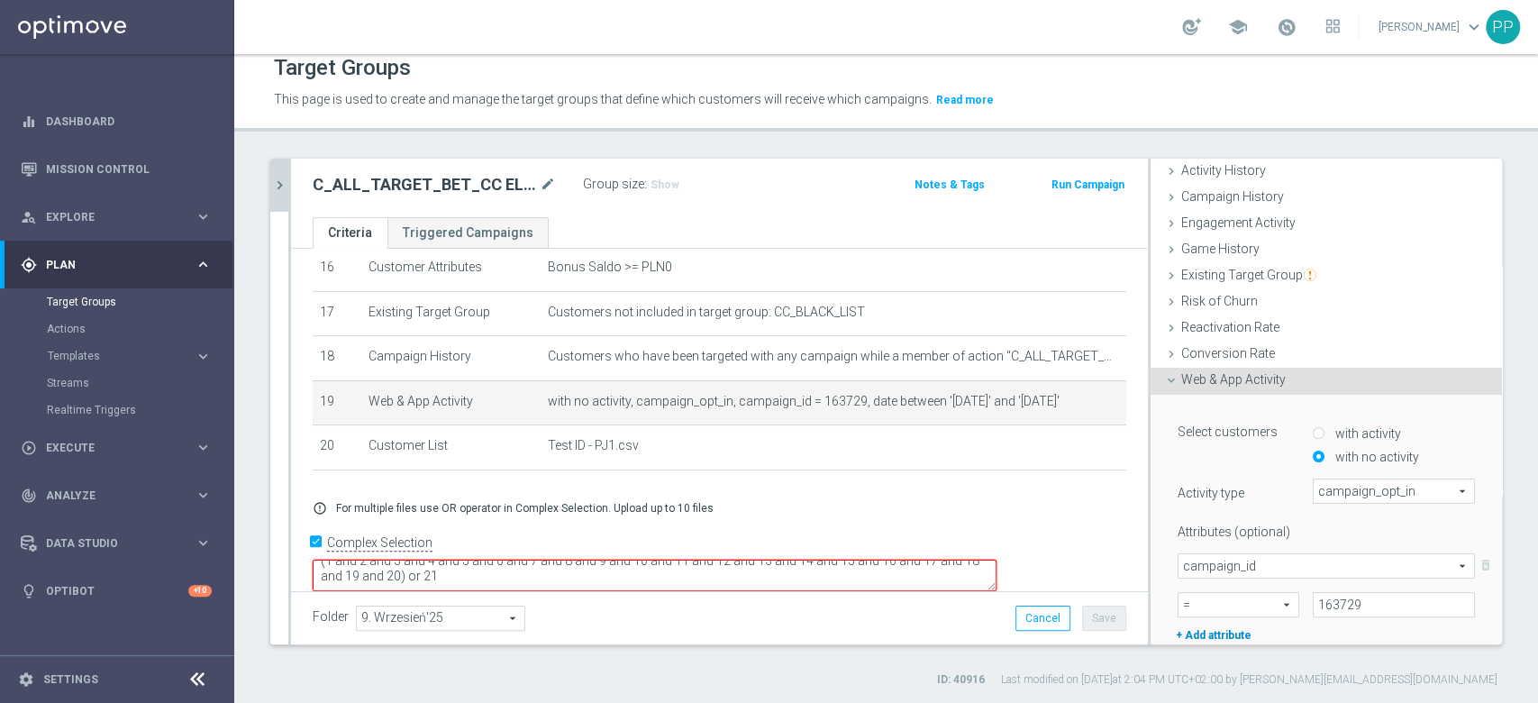
scroll to position [240, 0]
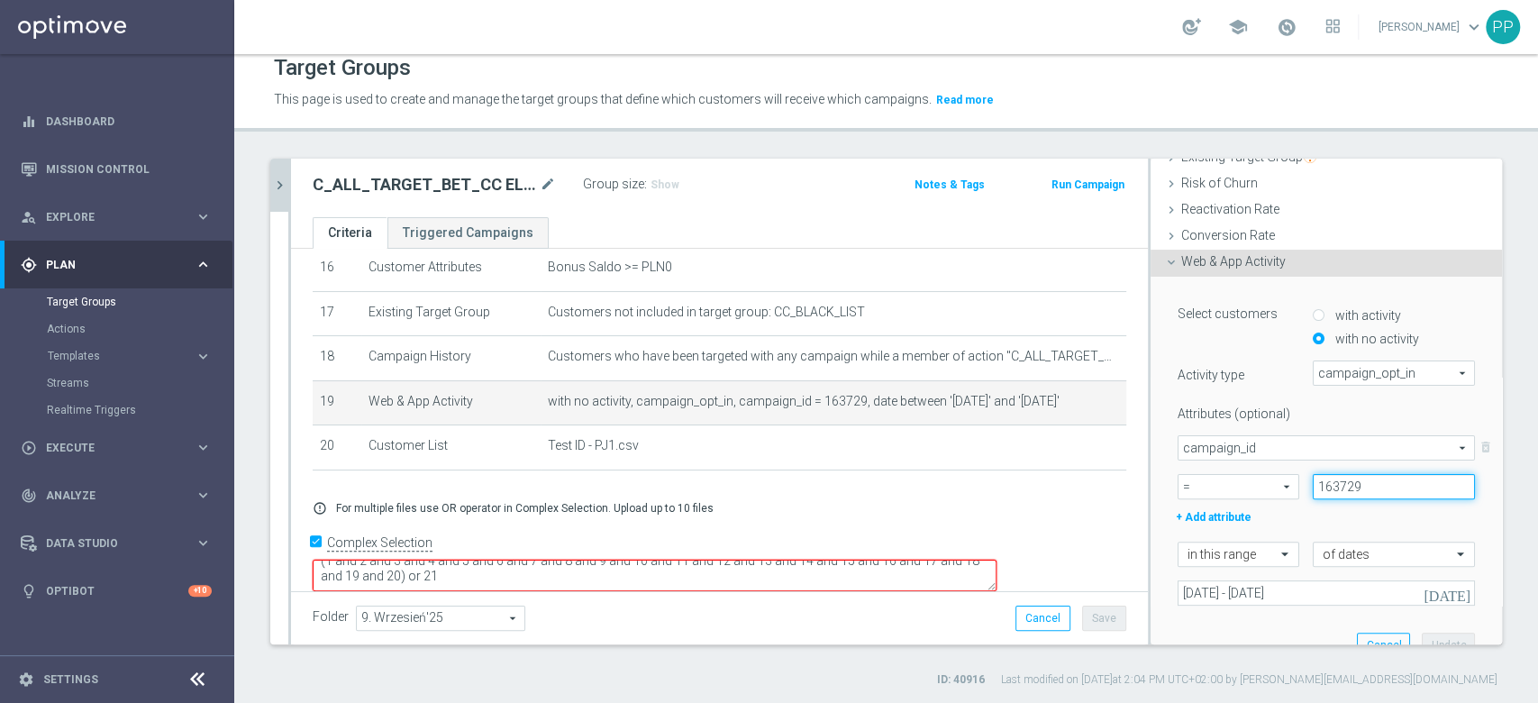
drag, startPoint x: 1340, startPoint y: 479, endPoint x: 1291, endPoint y: 484, distance: 49.9
click at [1313, 484] on input "163729" at bounding box center [1394, 486] width 162 height 25
paste input "74685"
type input "174685"
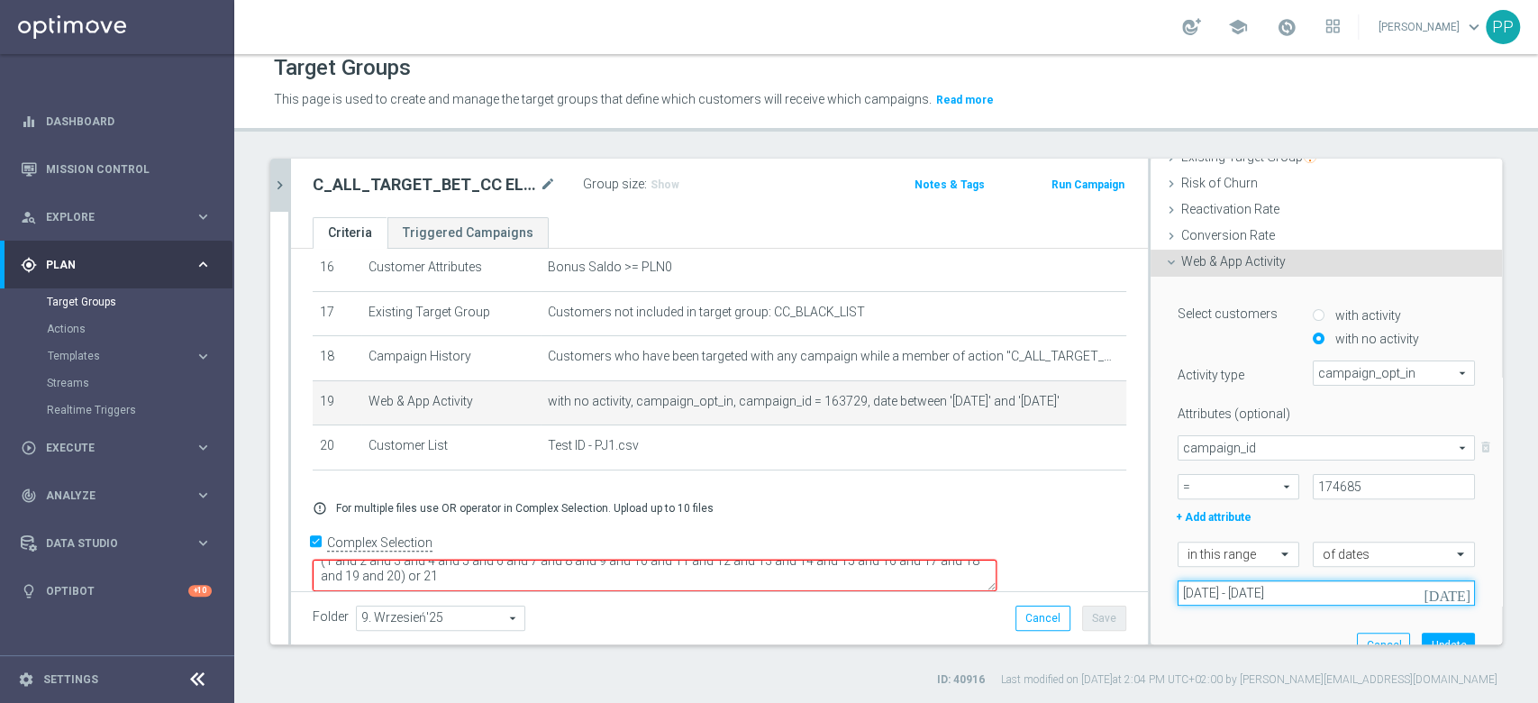
click at [1287, 581] on input "[DATE] - [DATE]" at bounding box center [1326, 592] width 297 height 25
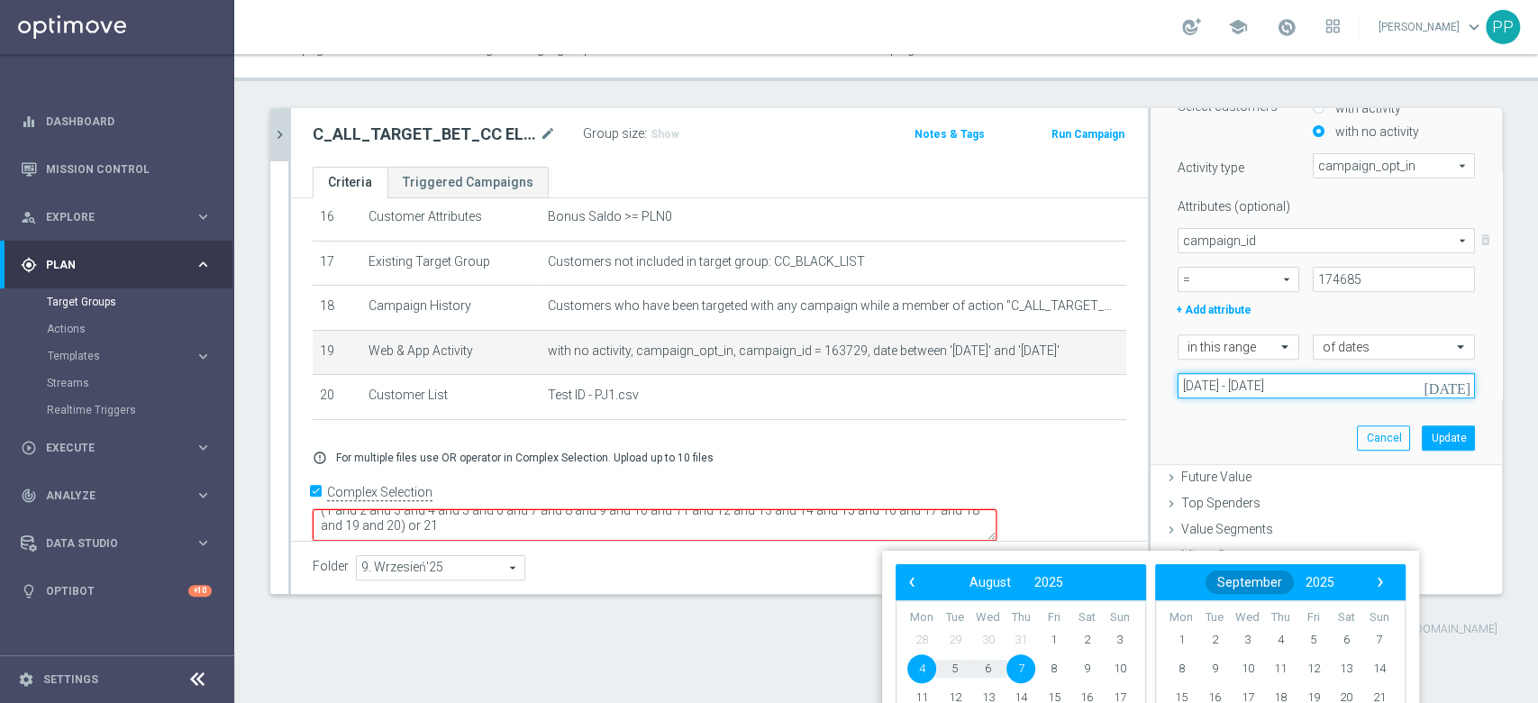
scroll to position [0, 0]
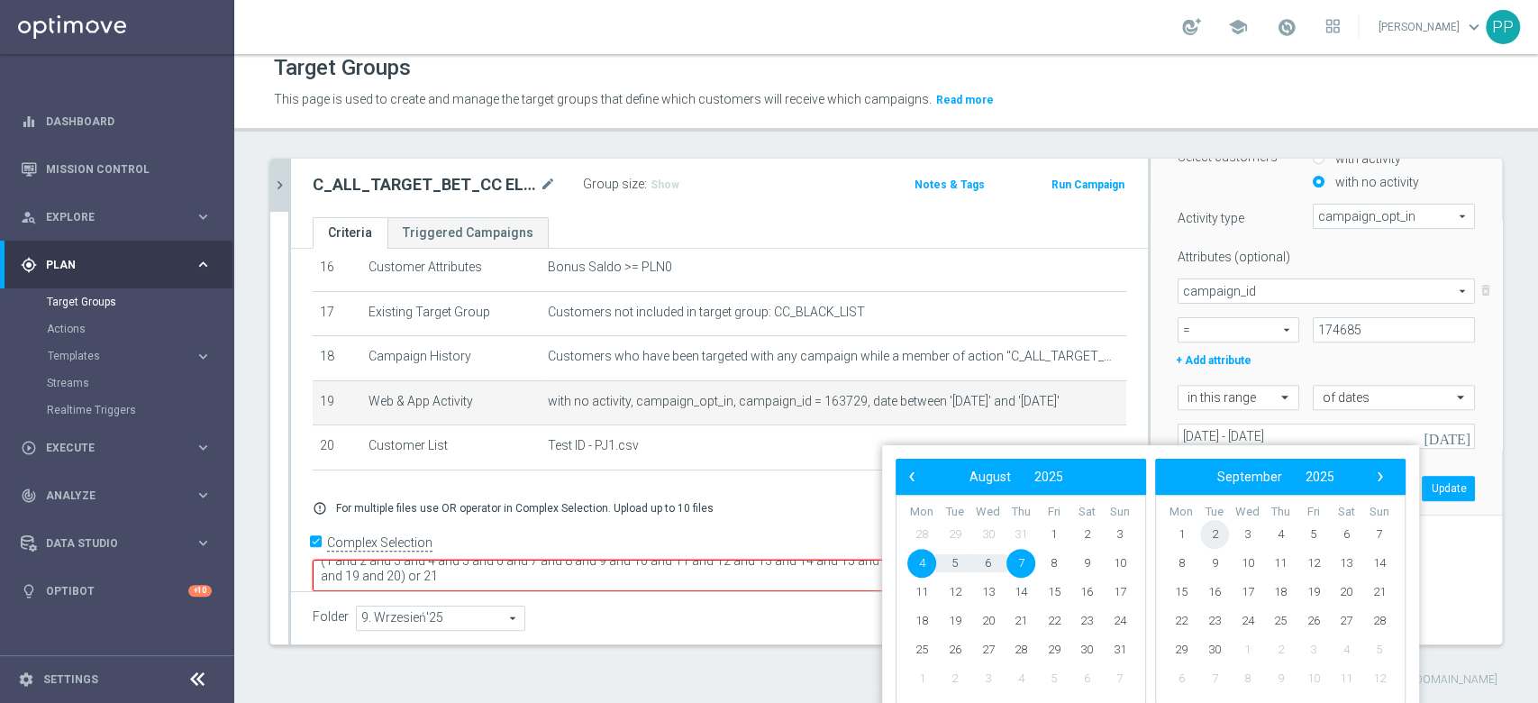
click at [1216, 536] on span "2" at bounding box center [1214, 534] width 29 height 29
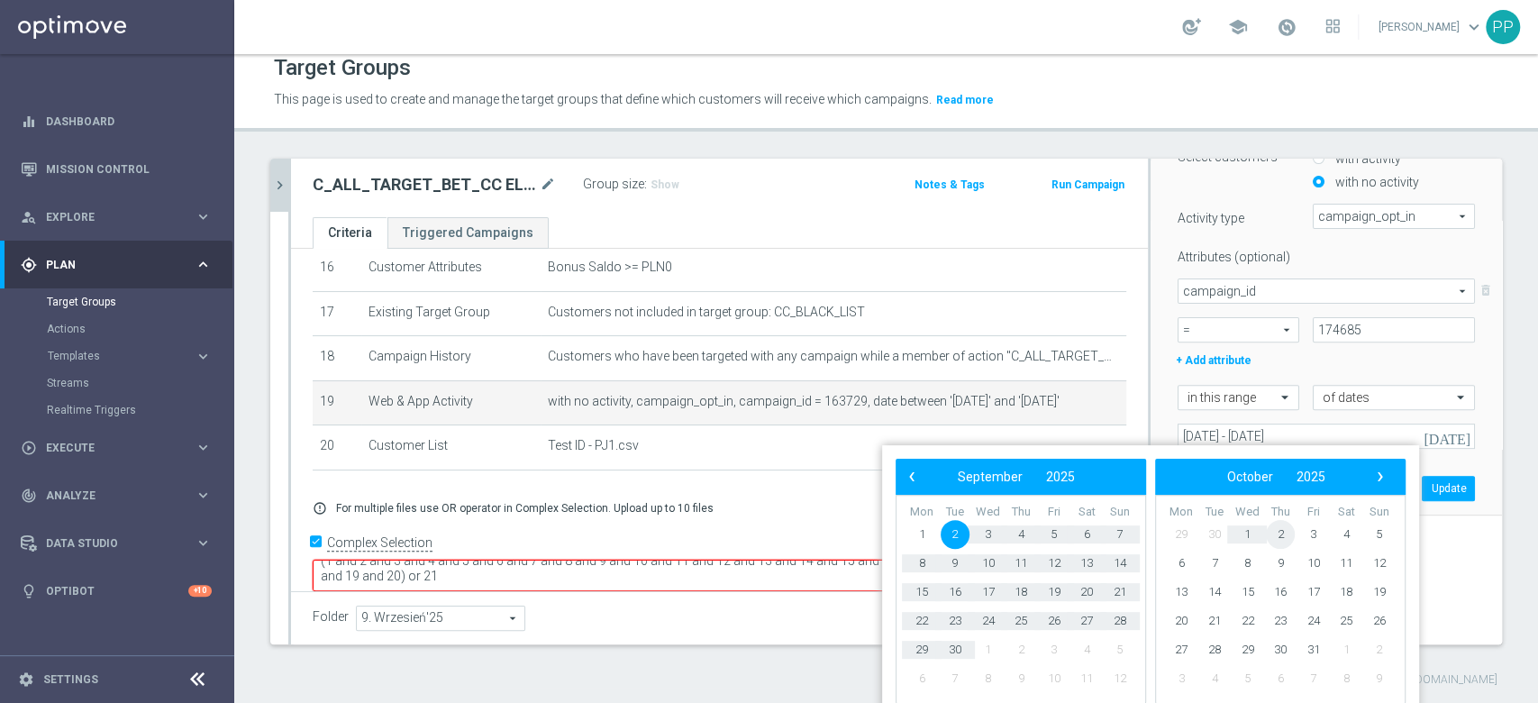
click at [1273, 532] on span "2" at bounding box center [1280, 534] width 29 height 29
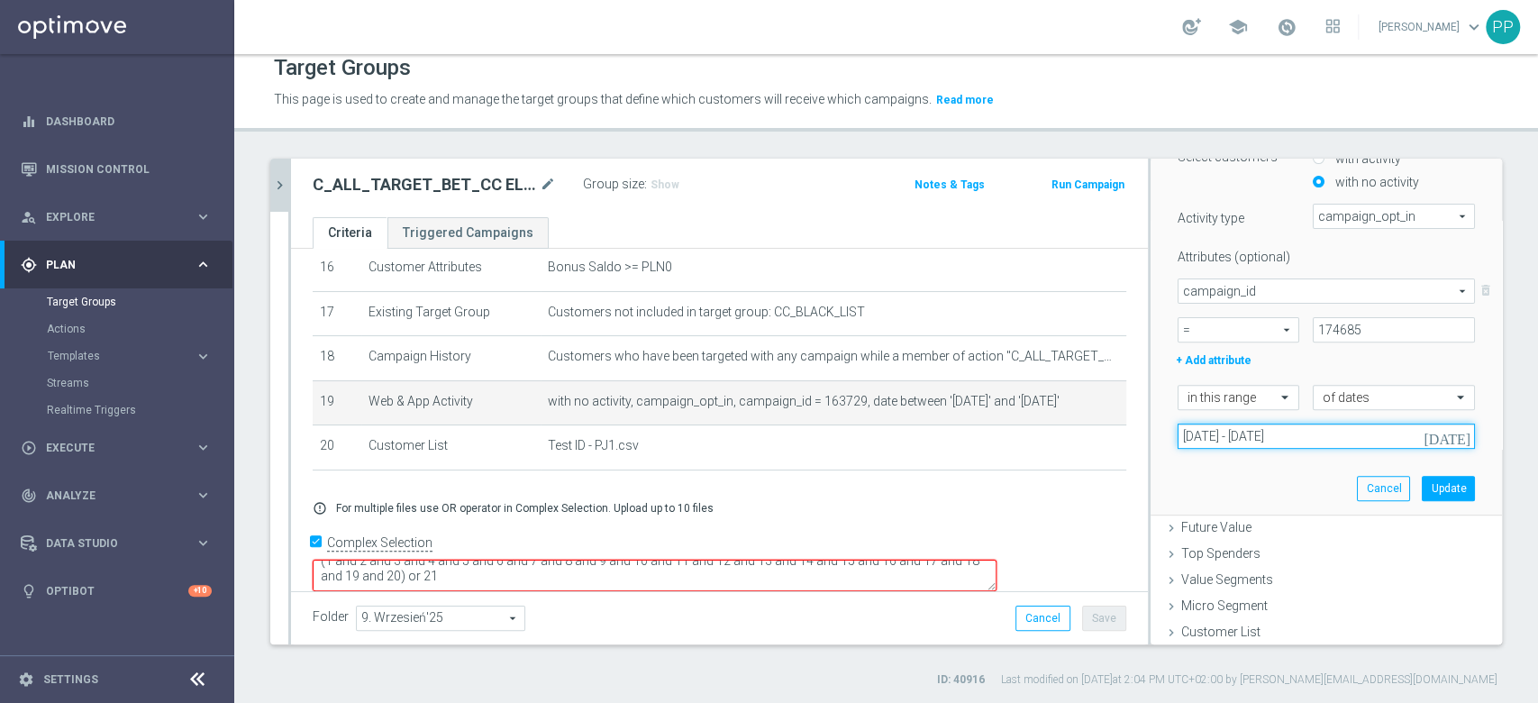
click at [1253, 433] on input "[DATE] - [DATE]" at bounding box center [1326, 436] width 297 height 25
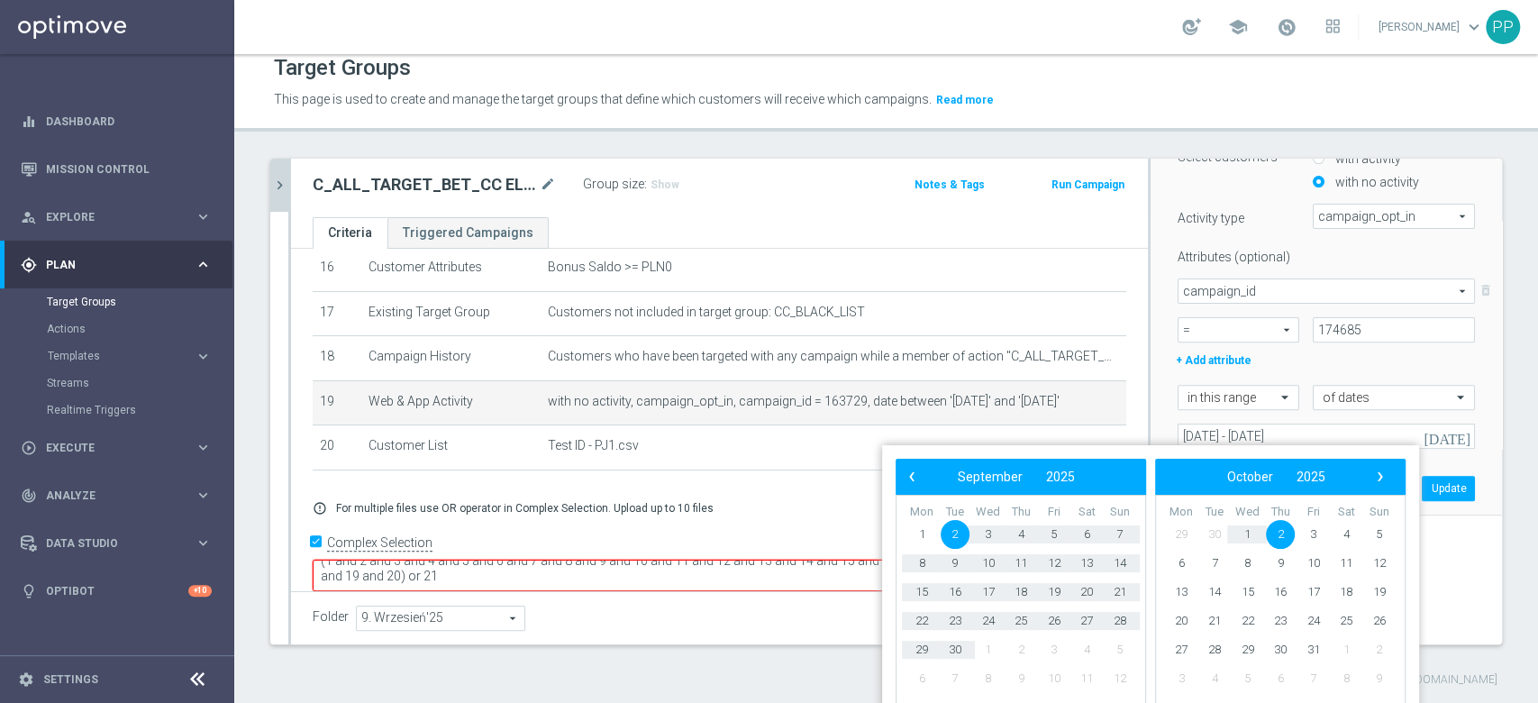
click at [955, 540] on span "2" at bounding box center [955, 534] width 29 height 29
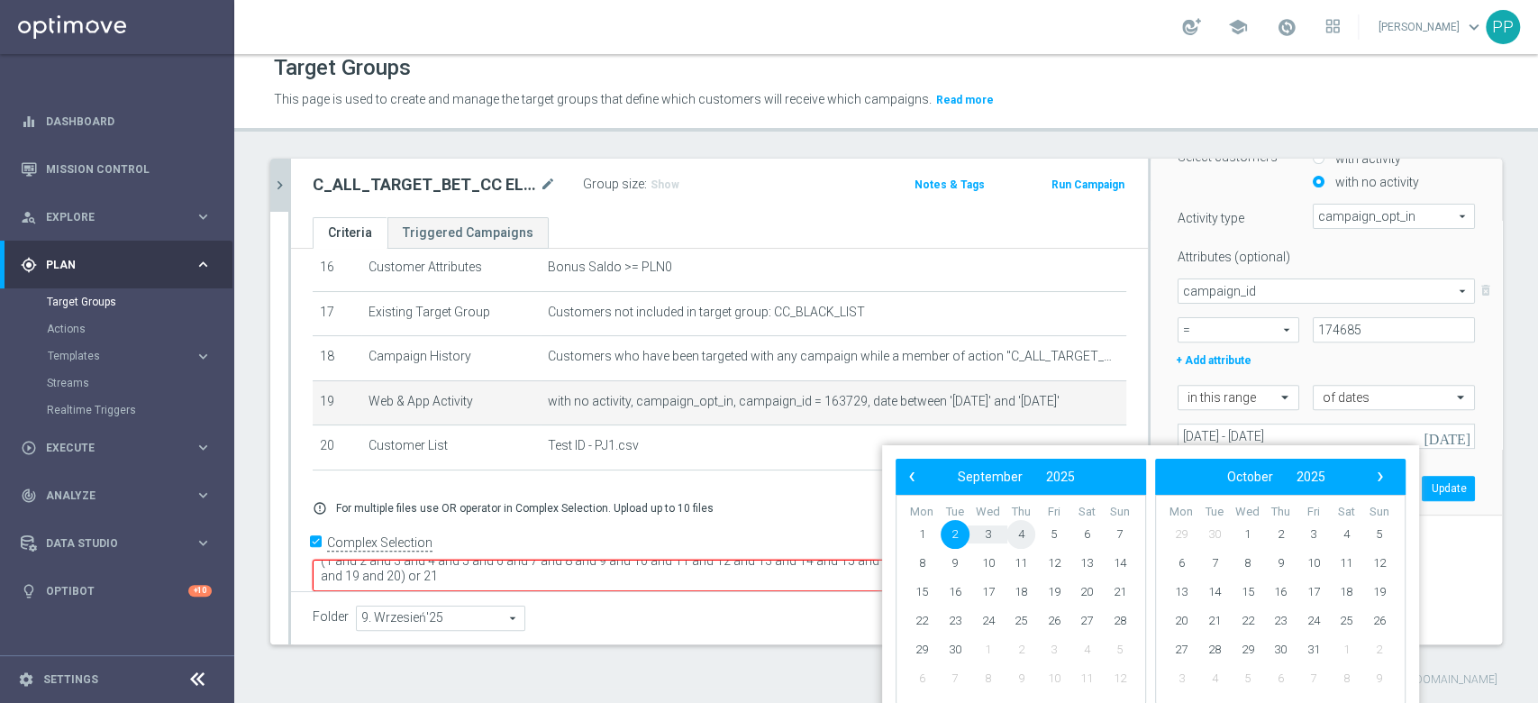
click at [1021, 533] on span "4" at bounding box center [1021, 534] width 29 height 29
type input "[DATE] - [DATE]"
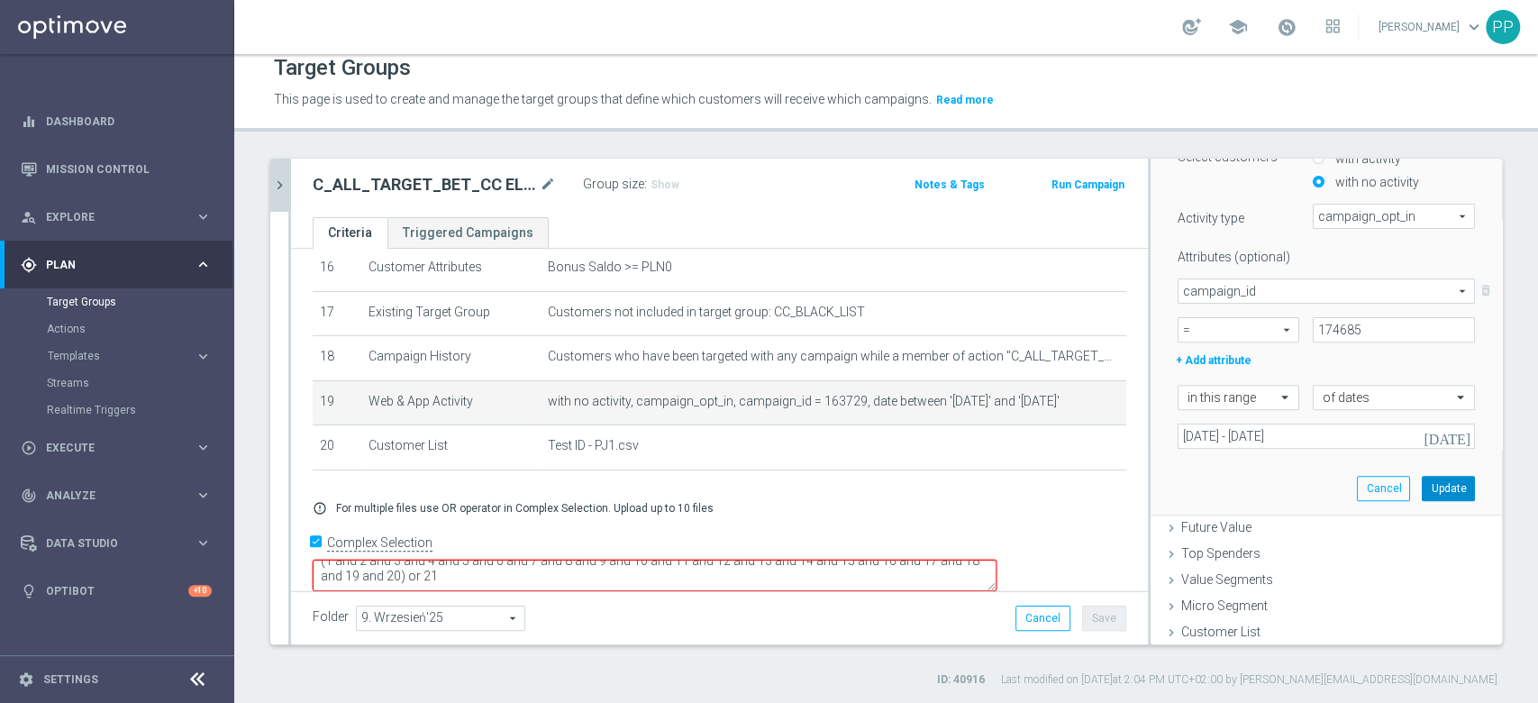
click at [1422, 488] on button "Update" at bounding box center [1448, 488] width 53 height 25
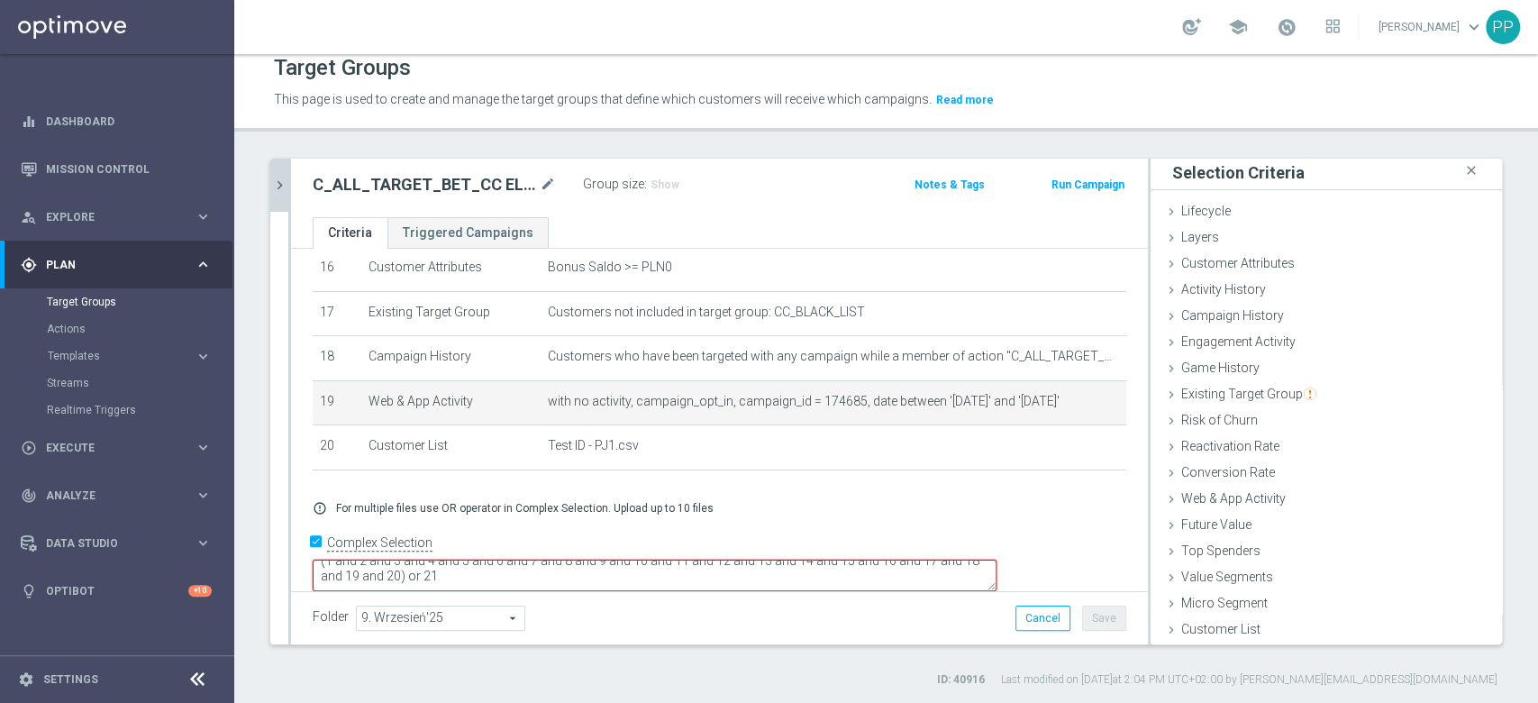
scroll to position [2, 0]
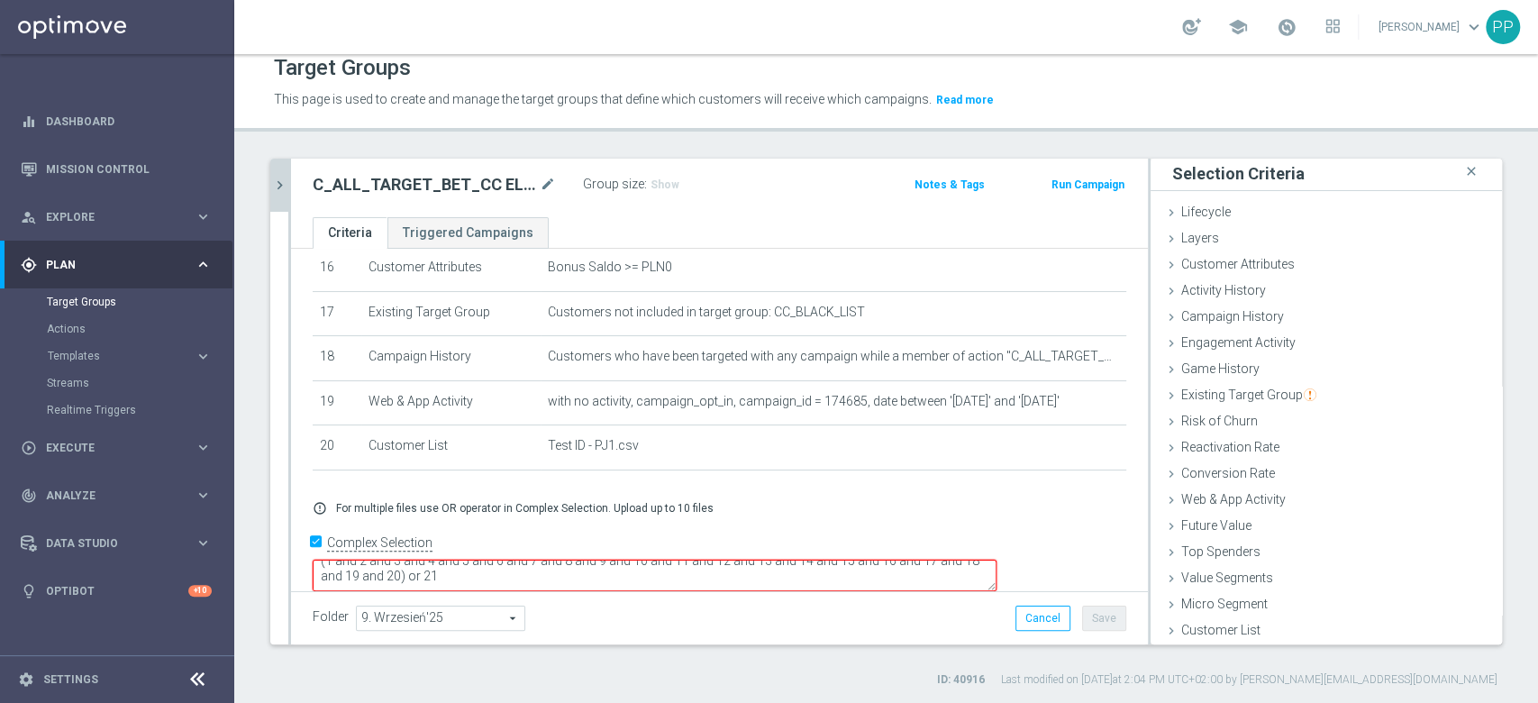
click at [619, 560] on textarea "(1 and 2 and 3 and 4 and 5 and 6 and 7 and 8 and 9 and 10 and 11 and 12 and 13 …" at bounding box center [655, 576] width 684 height 32
click at [567, 560] on textarea "(1 and 2 and 3 and 4 and 5 and 6 and 7 and 8 and 9 and 10 and 11 and 12 and 13 …" at bounding box center [655, 576] width 684 height 32
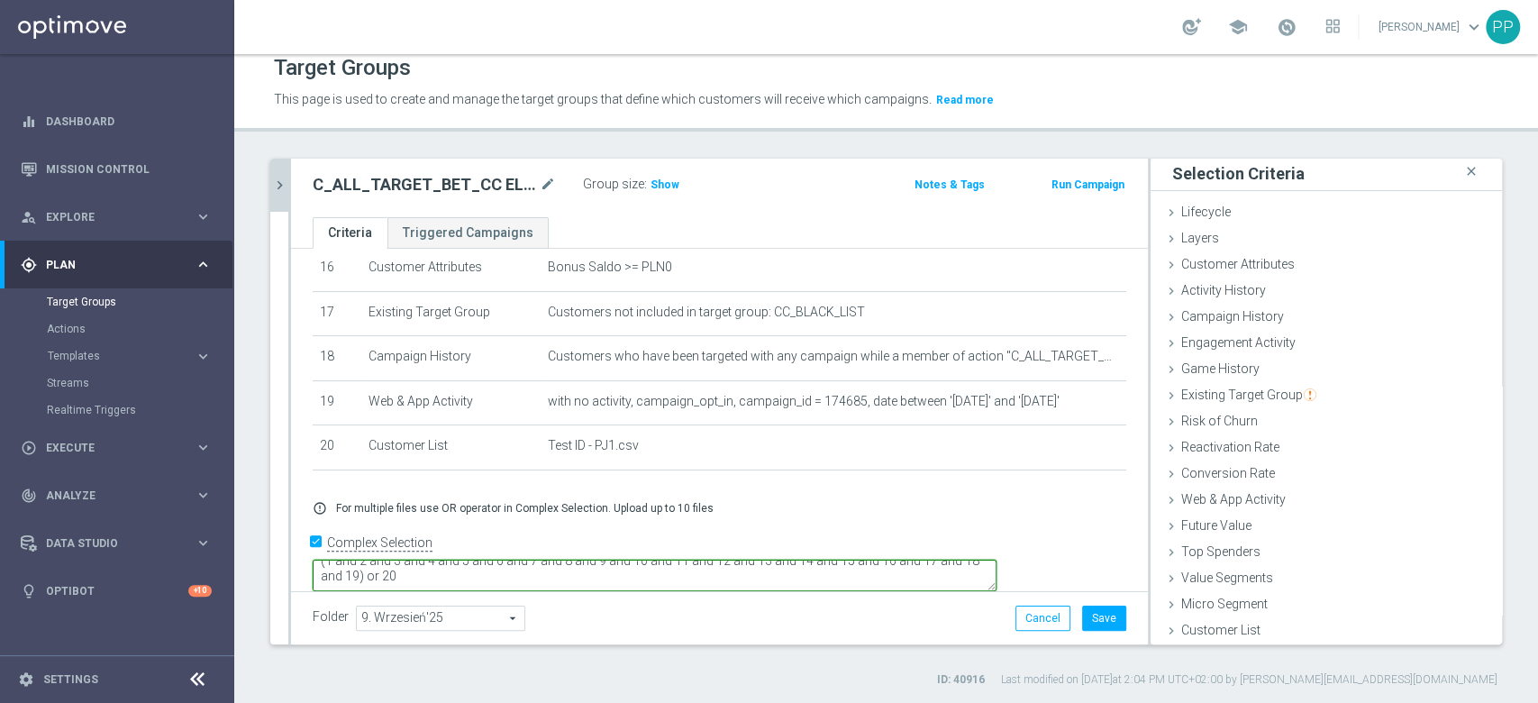
type textarea "(1 and 2 and 3 and 4 and 5 and 6 and 7 and 8 and 9 and 10 and 11 and 12 and 13 …"
drag, startPoint x: 646, startPoint y: 609, endPoint x: 783, endPoint y: 608, distance: 137.0
click at [648, 609] on div "Folder 9. Wrzesień'25 9. Wrzesień'25 arrow_drop_down search Cancel Save Saving.…" at bounding box center [720, 618] width 814 height 25
click at [1099, 620] on button "Save" at bounding box center [1104, 618] width 44 height 25
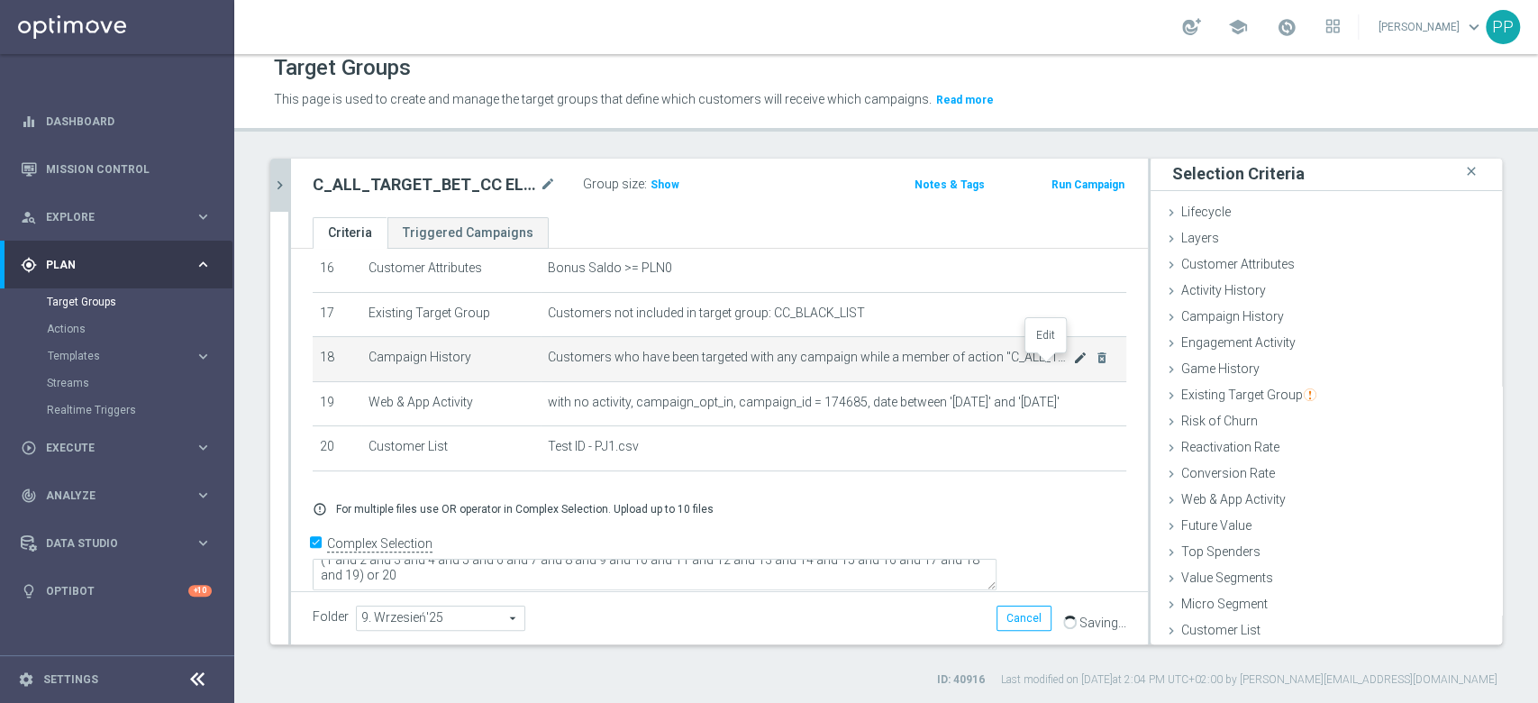
click at [1073, 365] on icon "mode_edit" at bounding box center [1080, 358] width 14 height 14
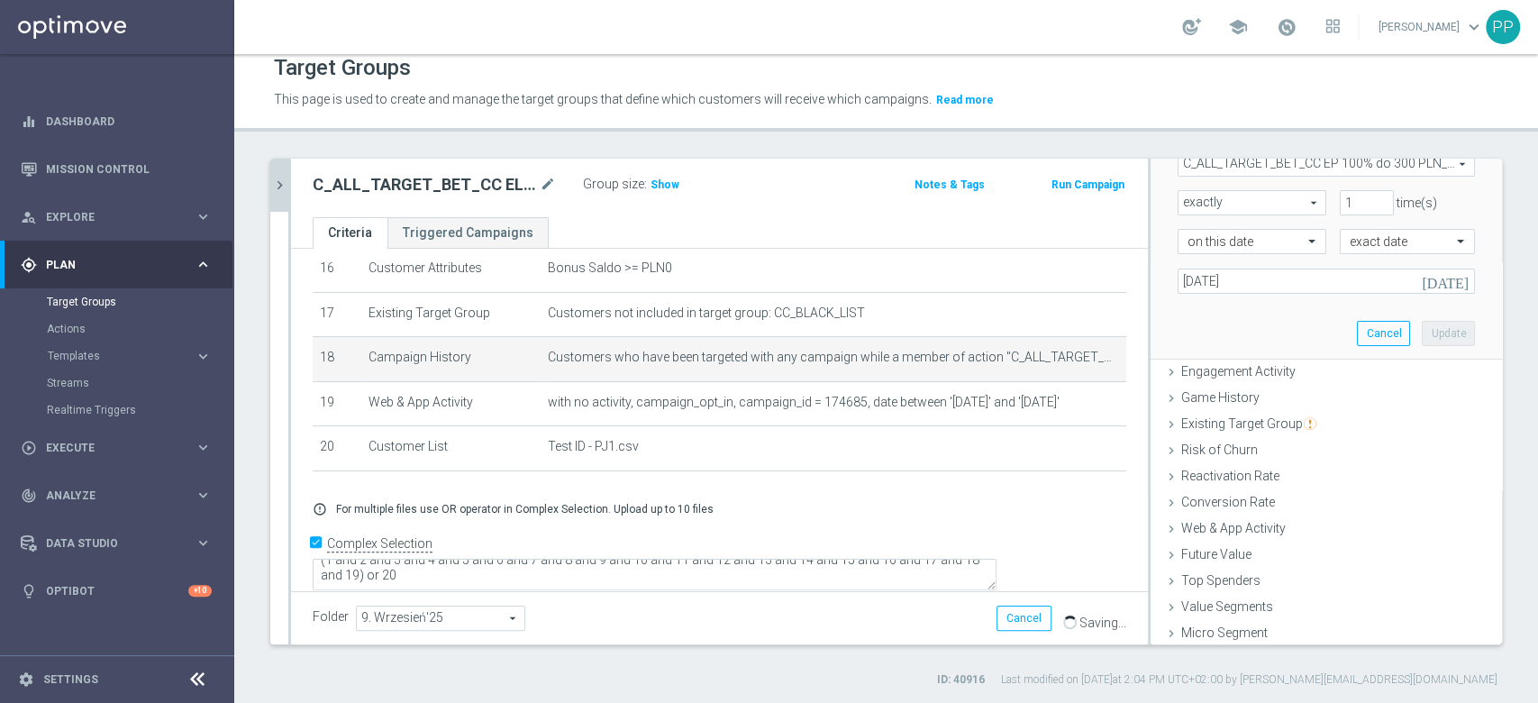
scroll to position [384, 0]
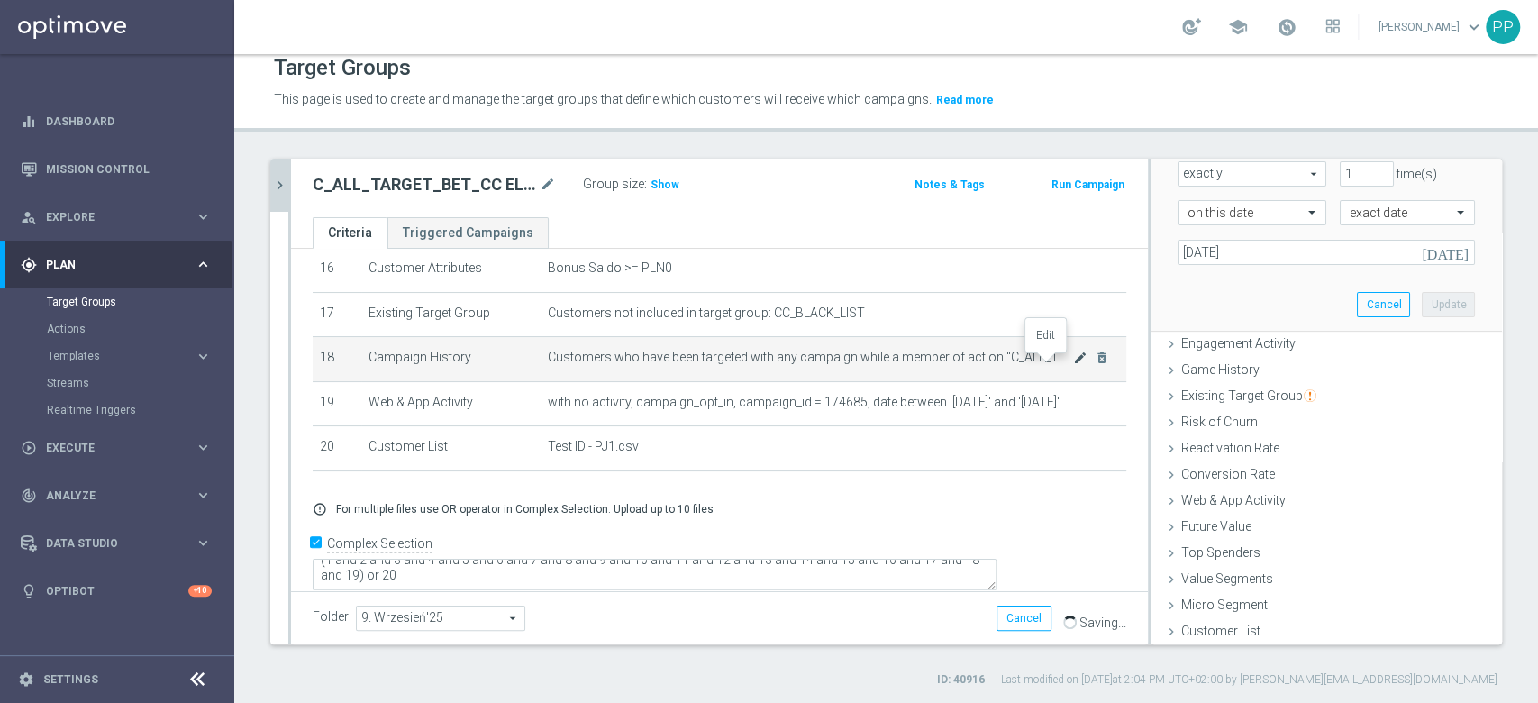
click at [1073, 364] on icon "mode_edit" at bounding box center [1080, 358] width 14 height 14
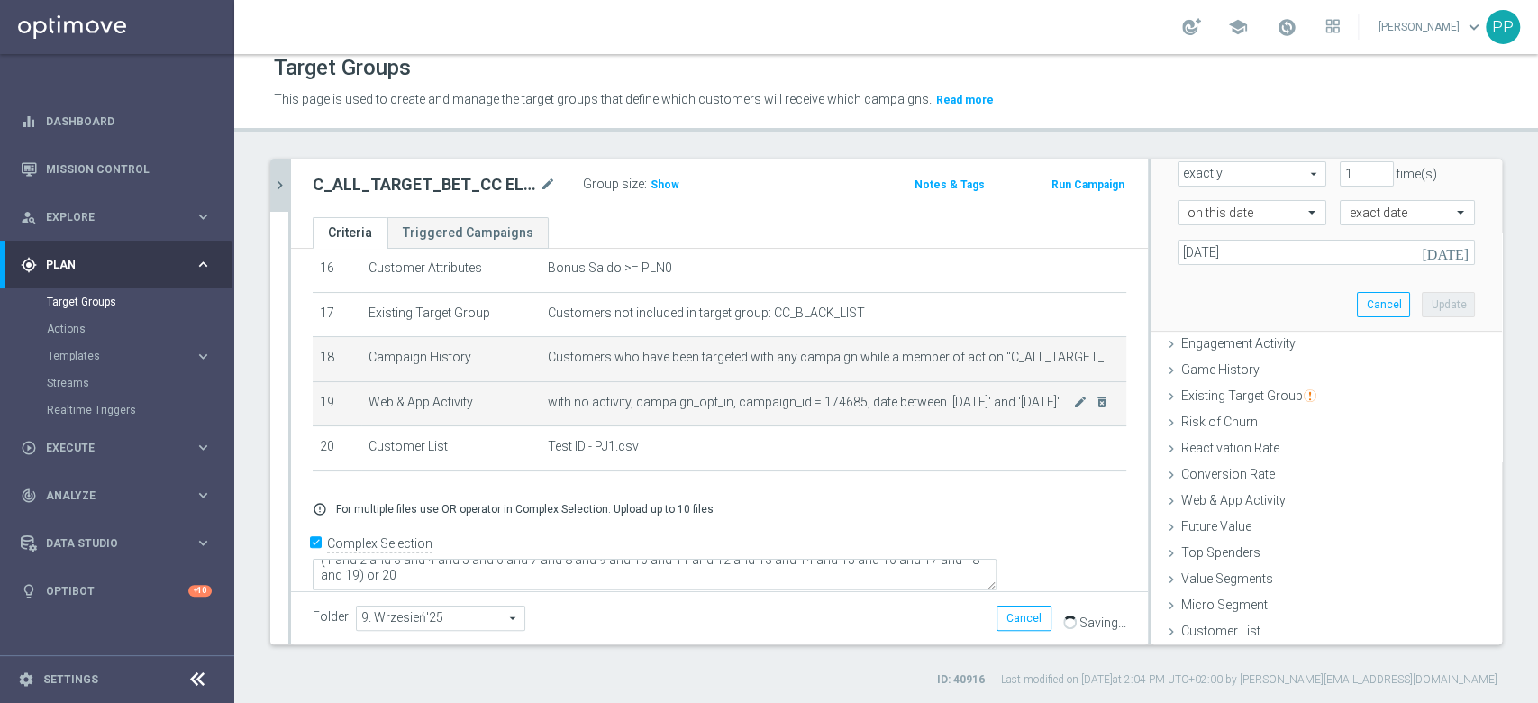
click at [928, 423] on td "with no activity, campaign_opt_in, campaign_id = 174685, date between '[DATE]' …" at bounding box center [834, 403] width 586 height 45
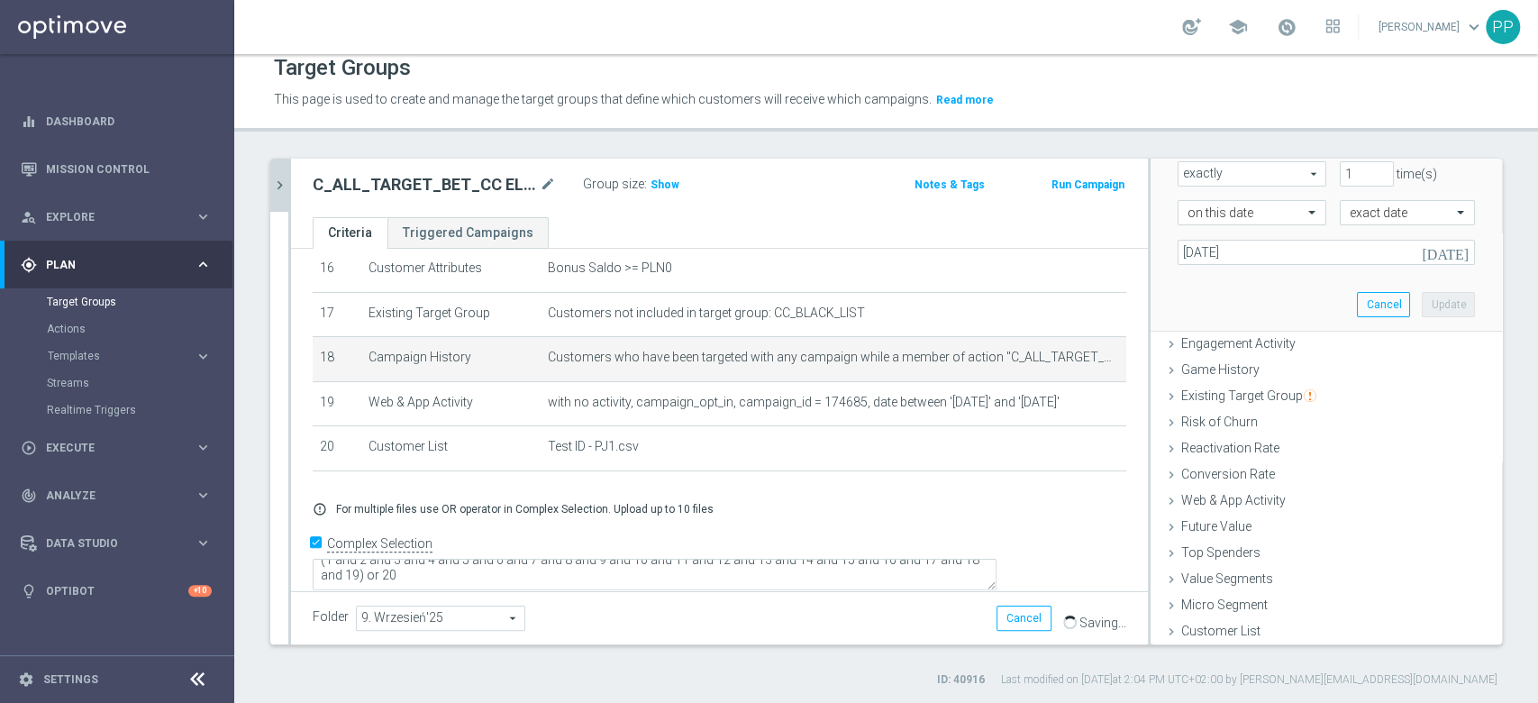
click at [1315, 299] on div "Scenario Custom Custom arrow_drop_down search Select all customers who were hav…" at bounding box center [1326, 140] width 324 height 381
click at [1357, 293] on button "Cancel" at bounding box center [1383, 304] width 53 height 25
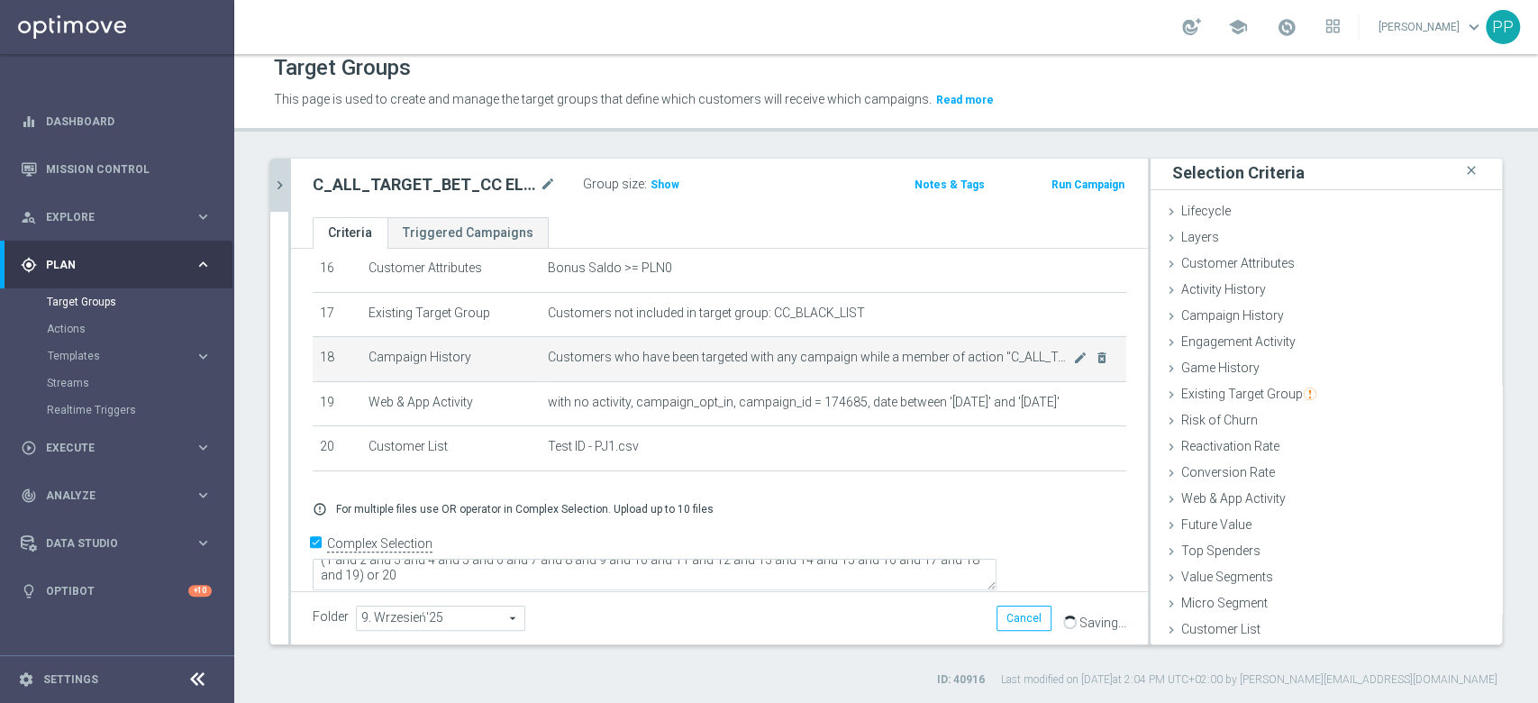
scroll to position [2, 0]
click at [1073, 365] on icon "mode_edit" at bounding box center [1080, 358] width 14 height 14
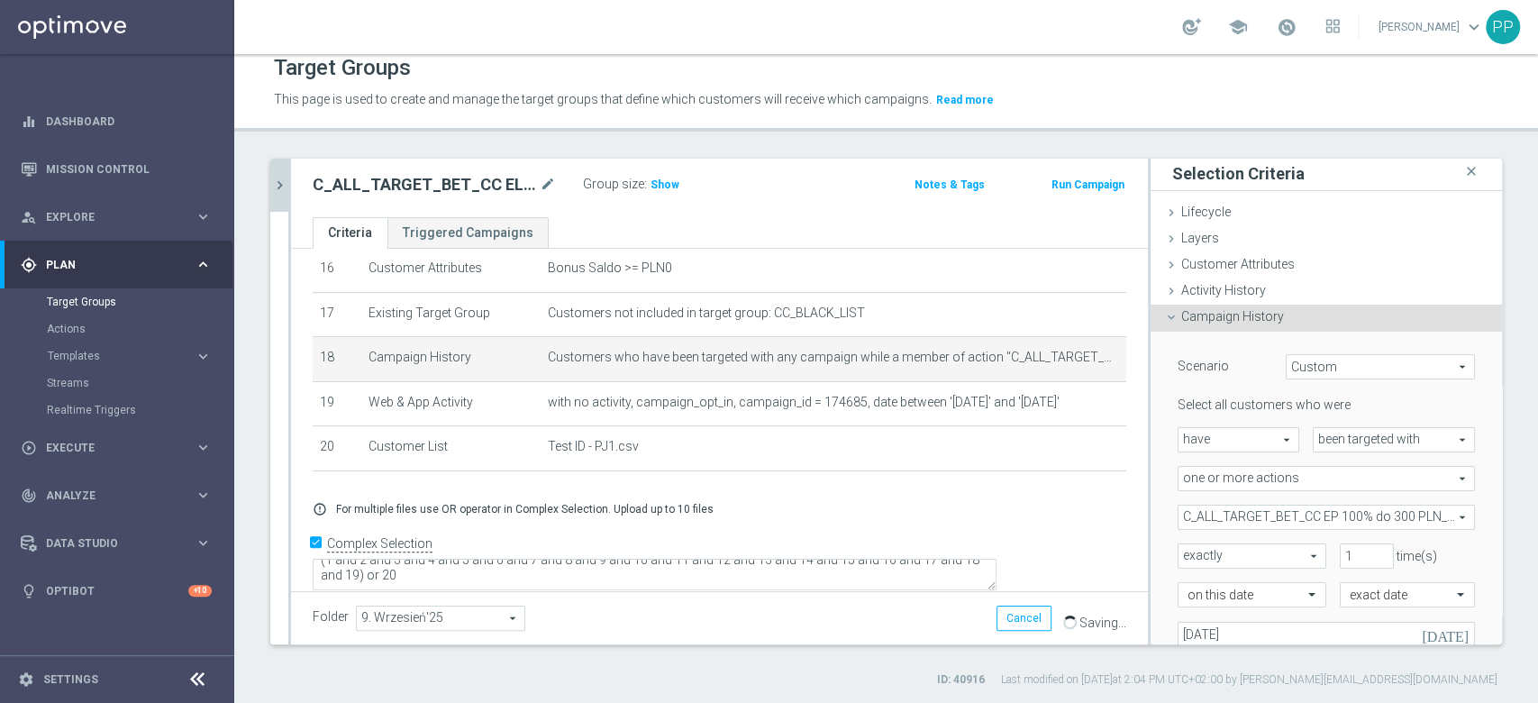
click at [1258, 521] on span "C_ALL_TARGET_BET_CC EP 100% do 300 PLN_040825" at bounding box center [1327, 517] width 296 height 23
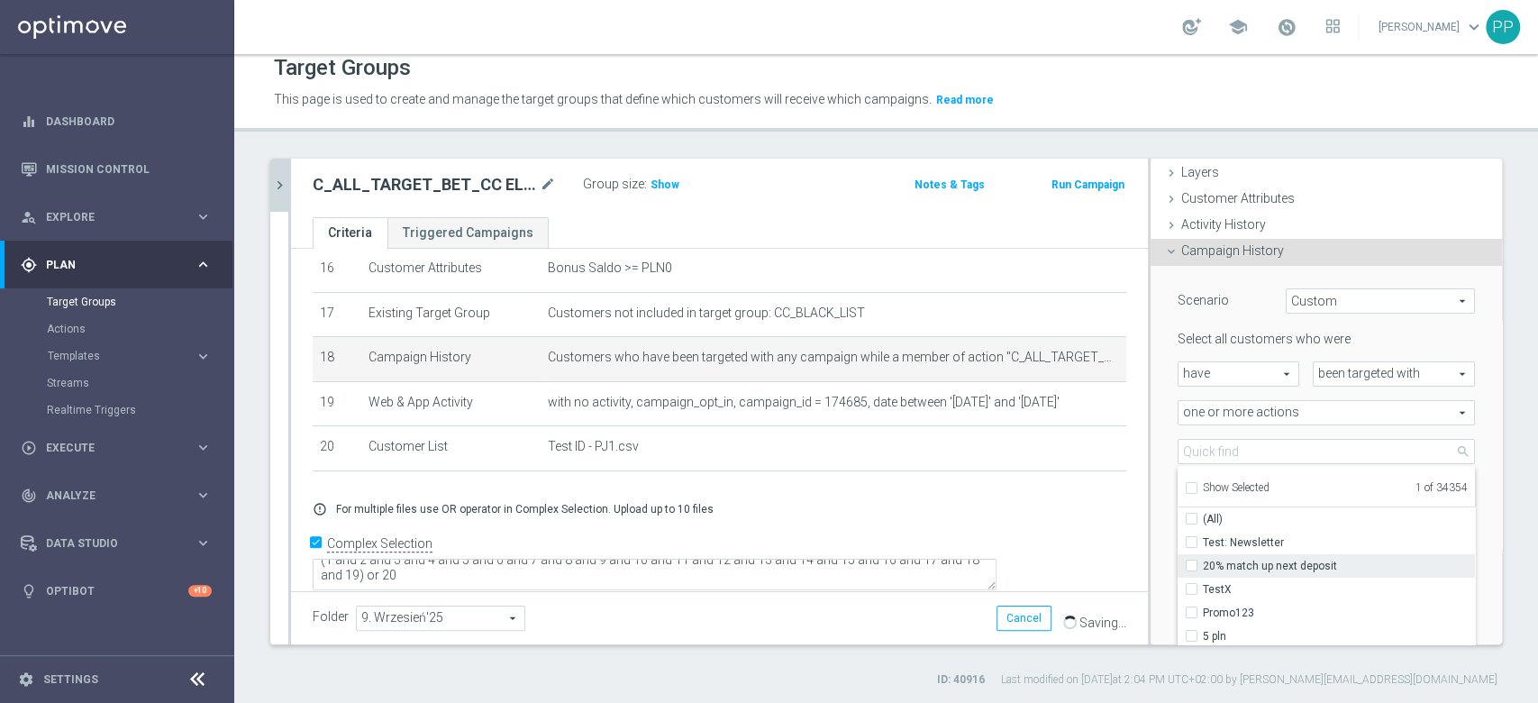
scroll to position [123, 0]
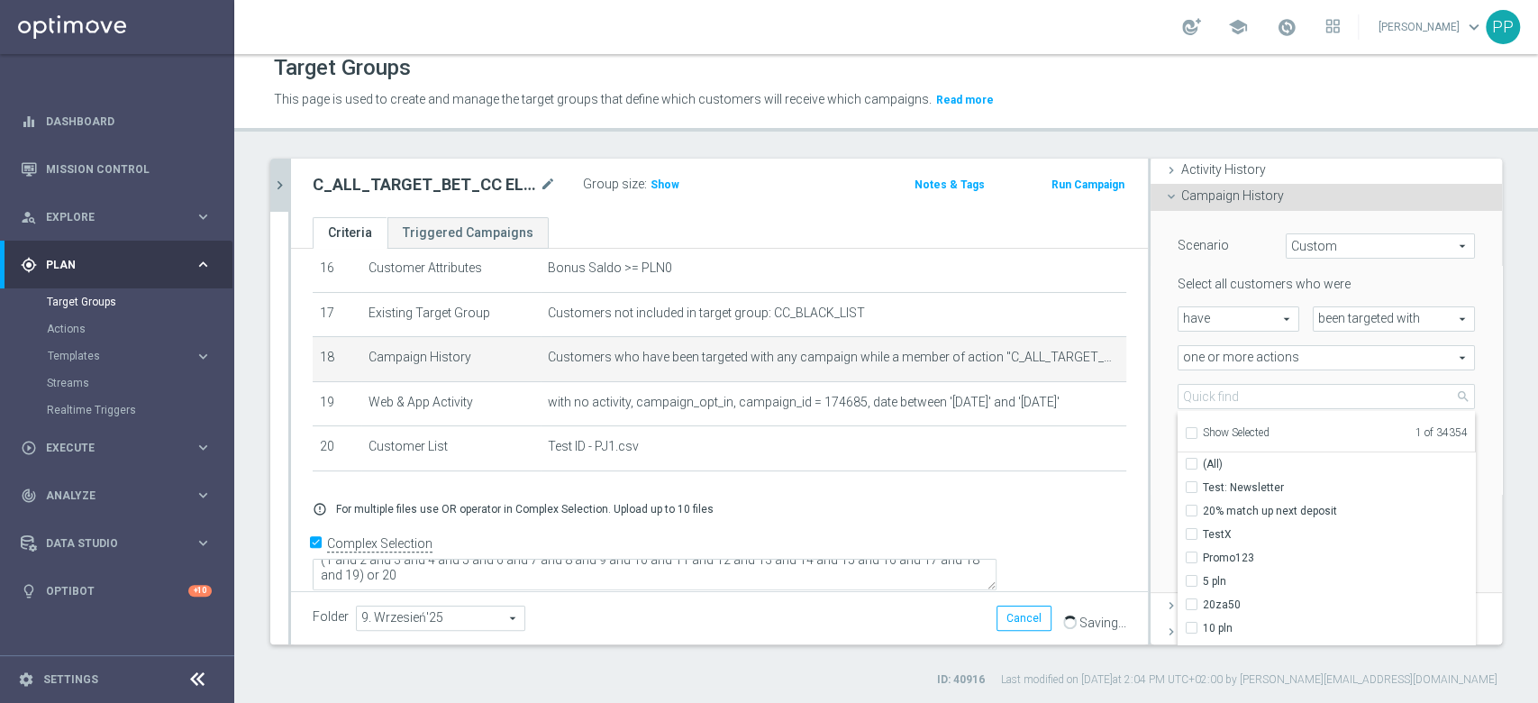
click at [1185, 434] on input "Show Selected" at bounding box center [1191, 436] width 12 height 12
checkbox input "true"
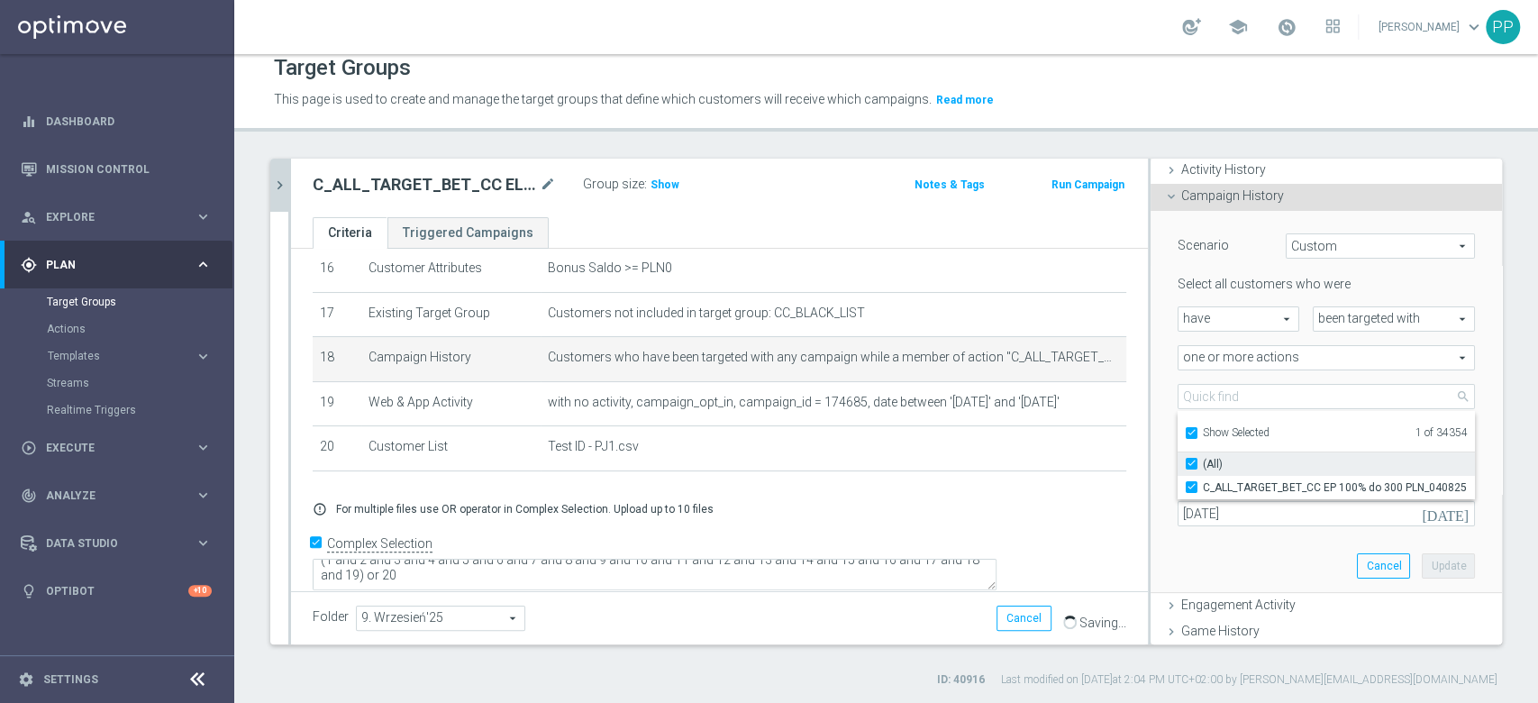
click at [1191, 463] on input "(All)" at bounding box center [1197, 464] width 12 height 12
checkbox input "false"
type input "Select Action"
checkbox input "false"
drag, startPoint x: 1172, startPoint y: 436, endPoint x: 1173, endPoint y: 406, distance: 30.7
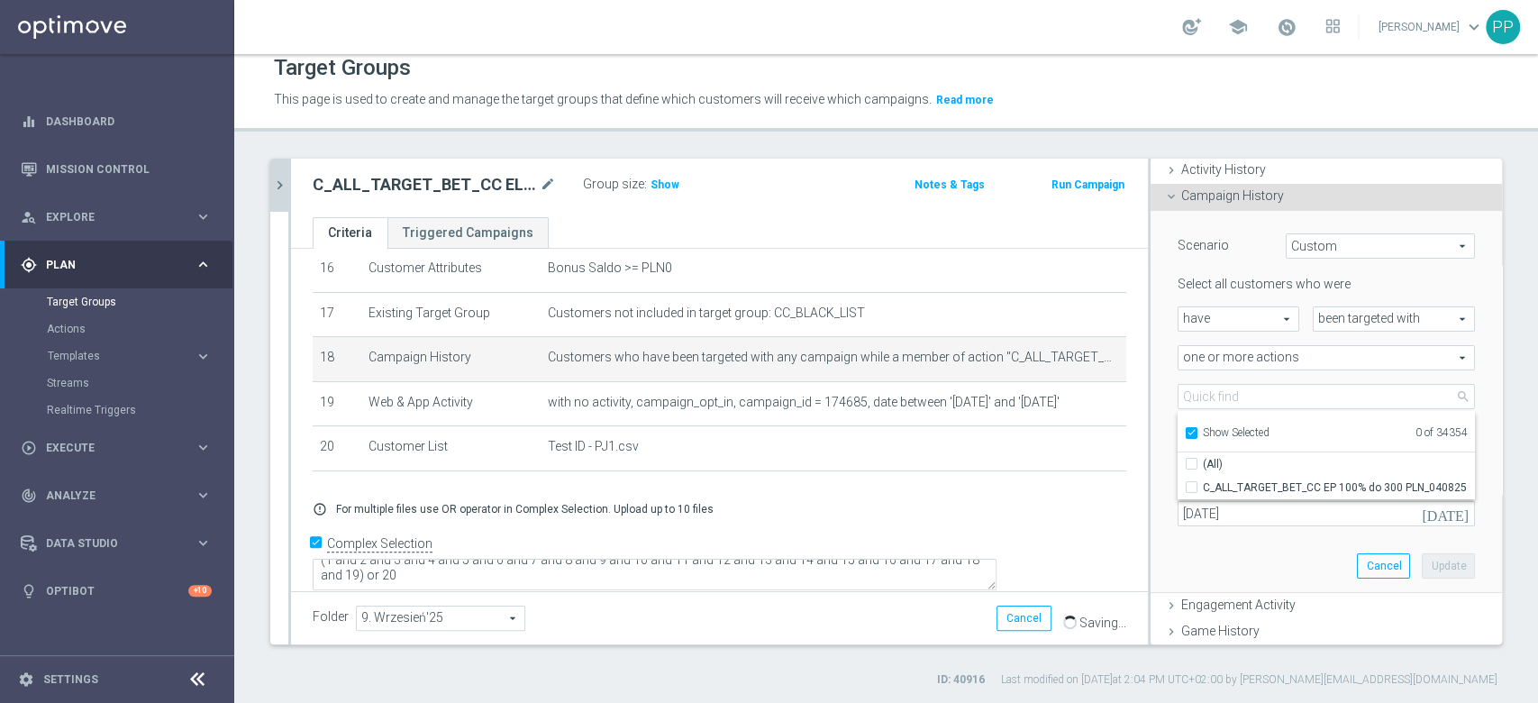
click at [1185, 434] on input "Show Selected" at bounding box center [1191, 436] width 12 height 12
checkbox input "false"
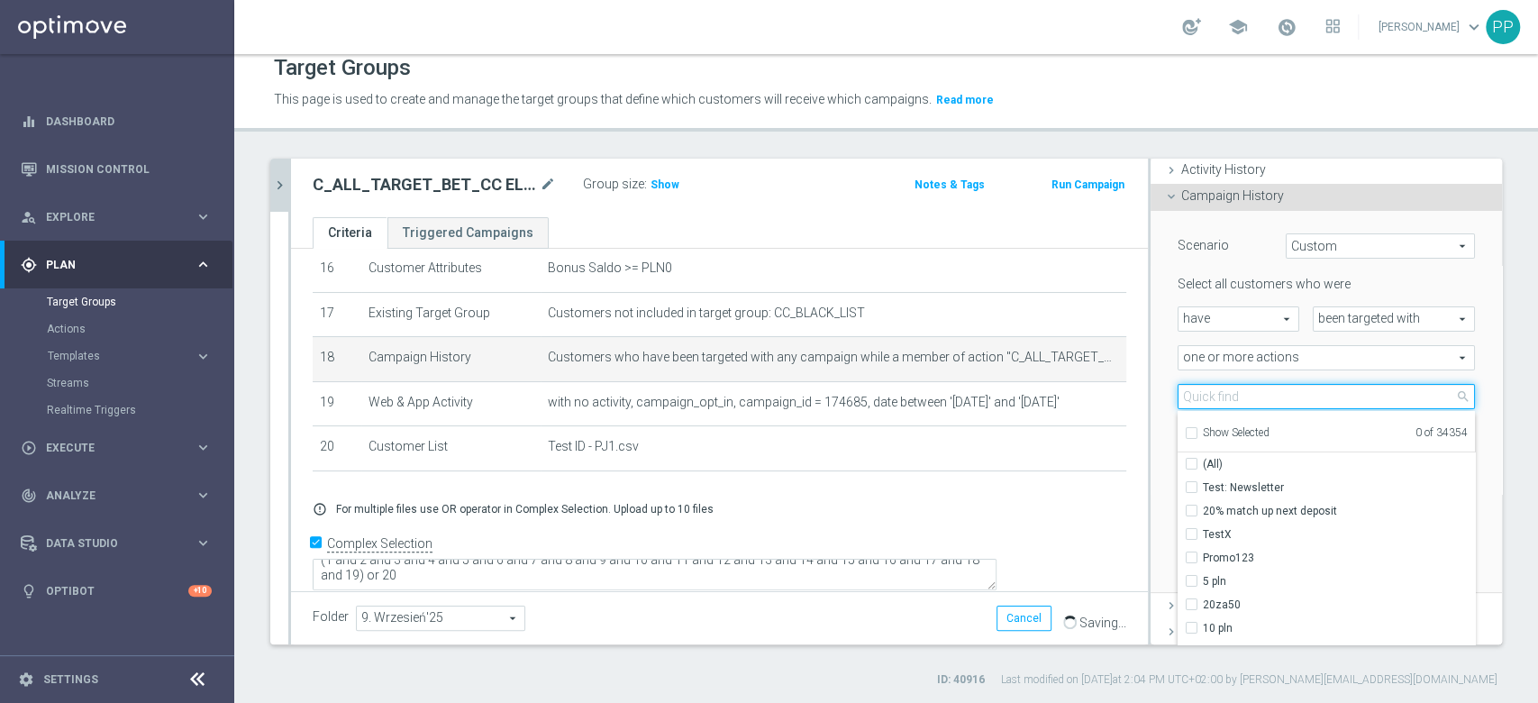
click at [1178, 398] on input "search" at bounding box center [1326, 396] width 297 height 25
paste input "C_ALL_TARGET_BET_CC EL MS 100% do 300 PLN_020925"
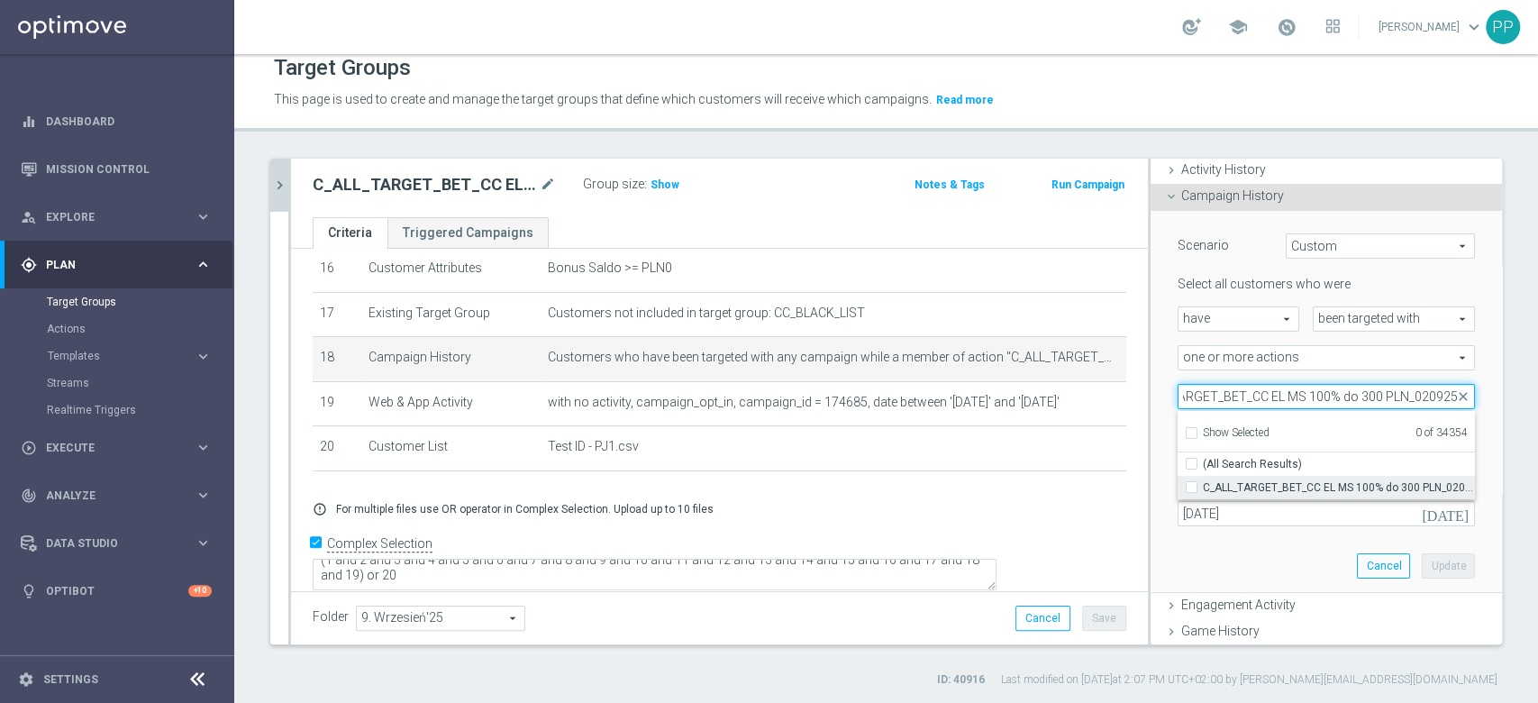
type input "C_ALL_TARGET_BET_CC EL MS 100% do 300 PLN_020925"
click at [1232, 487] on span "C_ALL_TARGET_BET_CC EL MS 100% do 300 PLN_020925" at bounding box center [1339, 487] width 272 height 14
click at [1203, 487] on input "C_ALL_TARGET_BET_CC EL MS 100% do 300 PLN_020925" at bounding box center [1197, 487] width 12 height 12
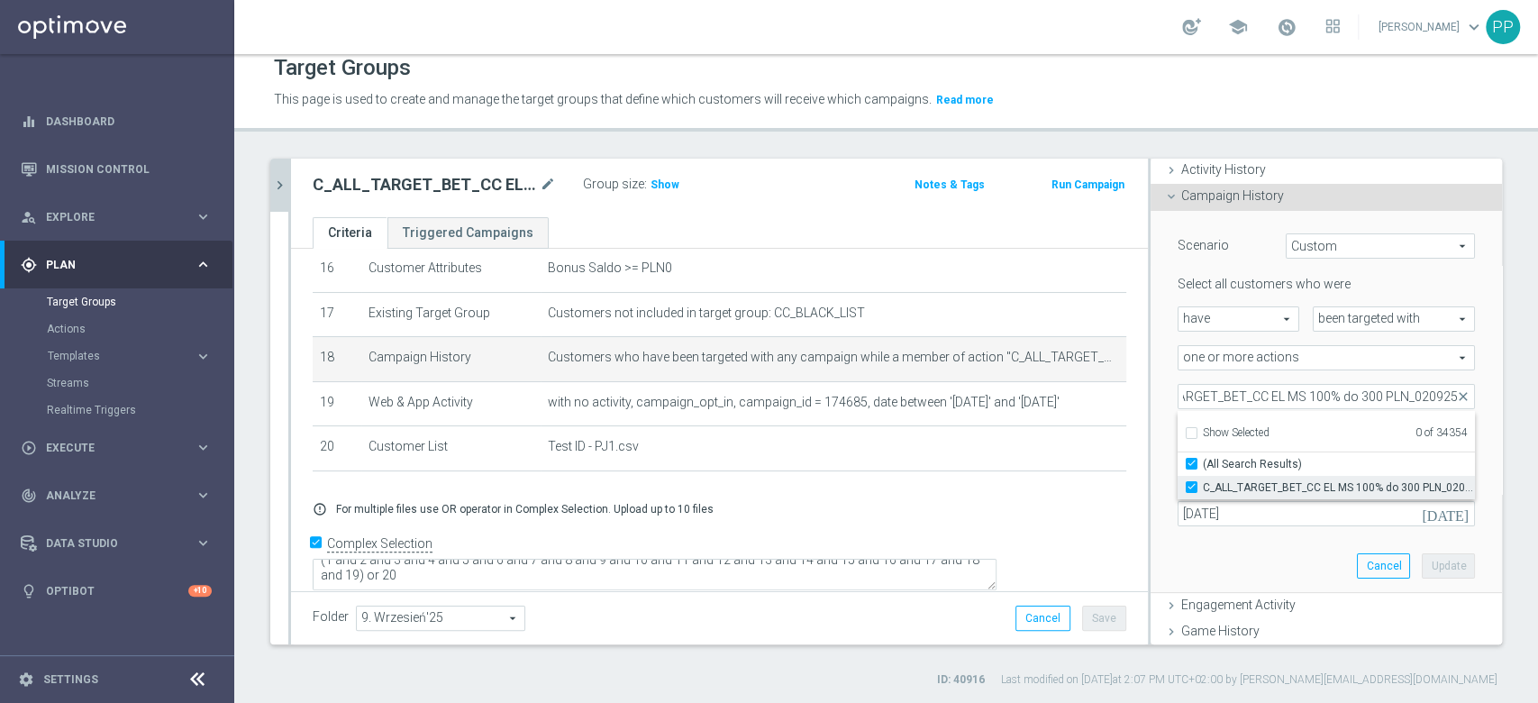
checkbox input "true"
type input "C_ALL_TARGET_BET_CC EL MS 100% do 300 PLN_020925"
checkbox input "true"
click at [1164, 384] on div "C_ALL_TARGET_BET_CC EL MS 100% do 300 PLN_020925 C_ALL_TARGET_BET_CC EL MS 100%…" at bounding box center [1326, 396] width 324 height 25
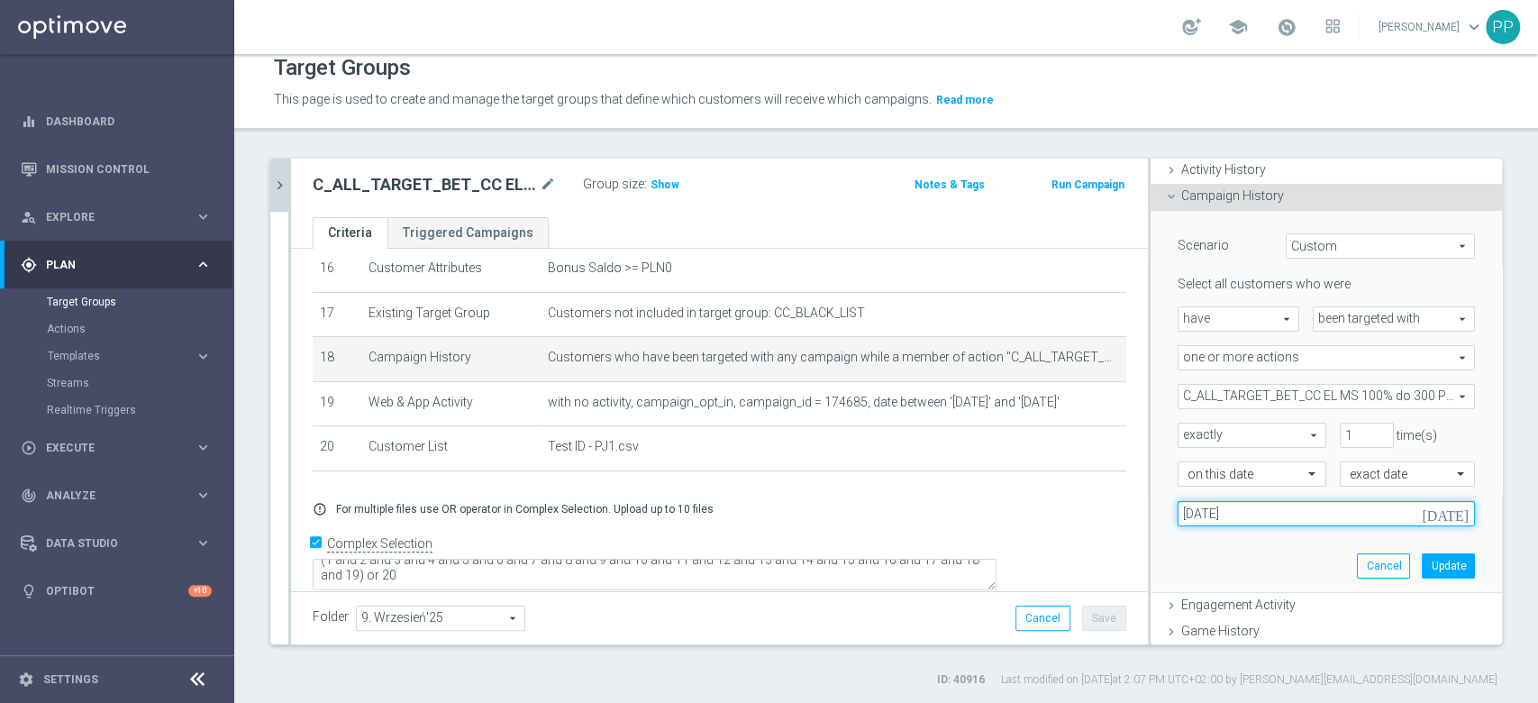
click at [1272, 517] on input "[DATE]" at bounding box center [1326, 513] width 297 height 25
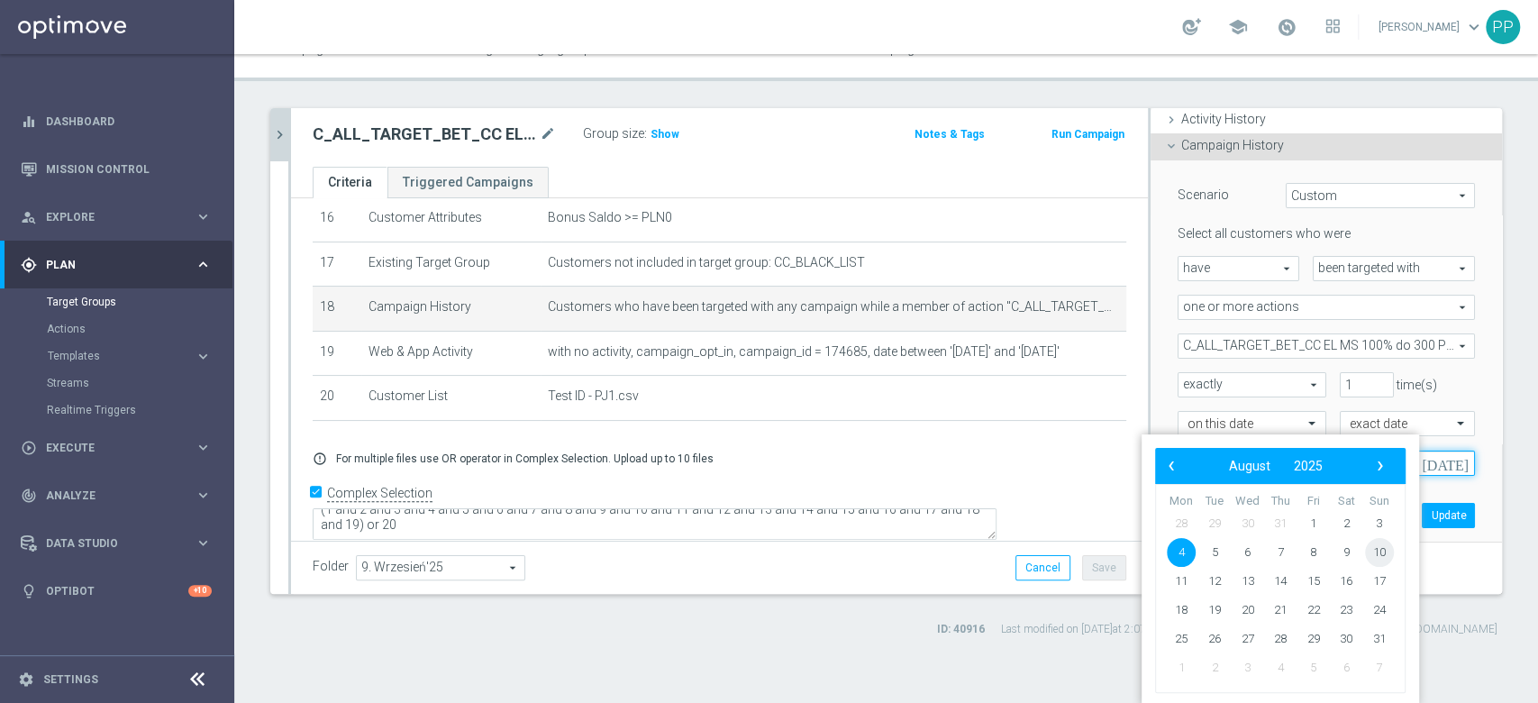
scroll to position [42, 0]
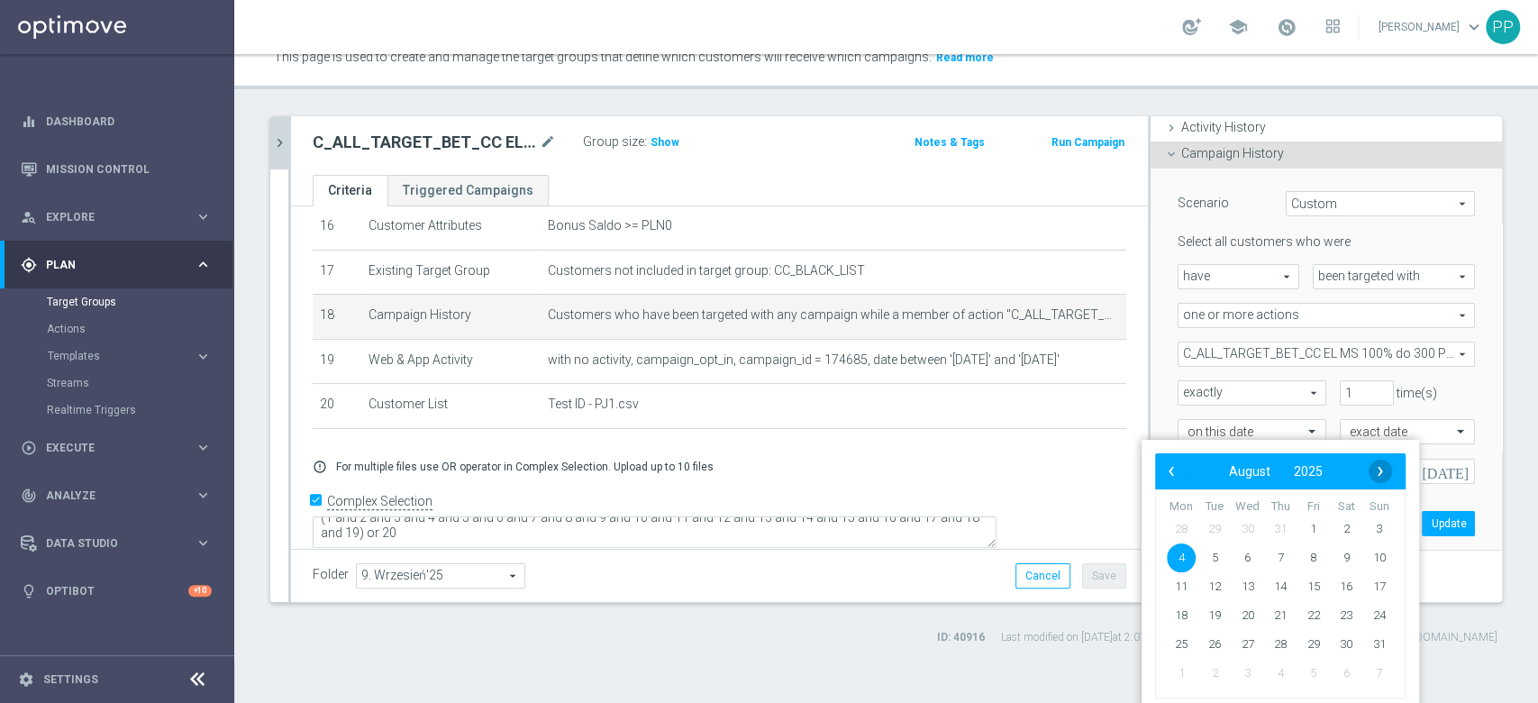
click at [1377, 479] on span "›" at bounding box center [1380, 471] width 23 height 23
click at [1214, 530] on span "2" at bounding box center [1214, 529] width 29 height 29
type input "[DATE]"
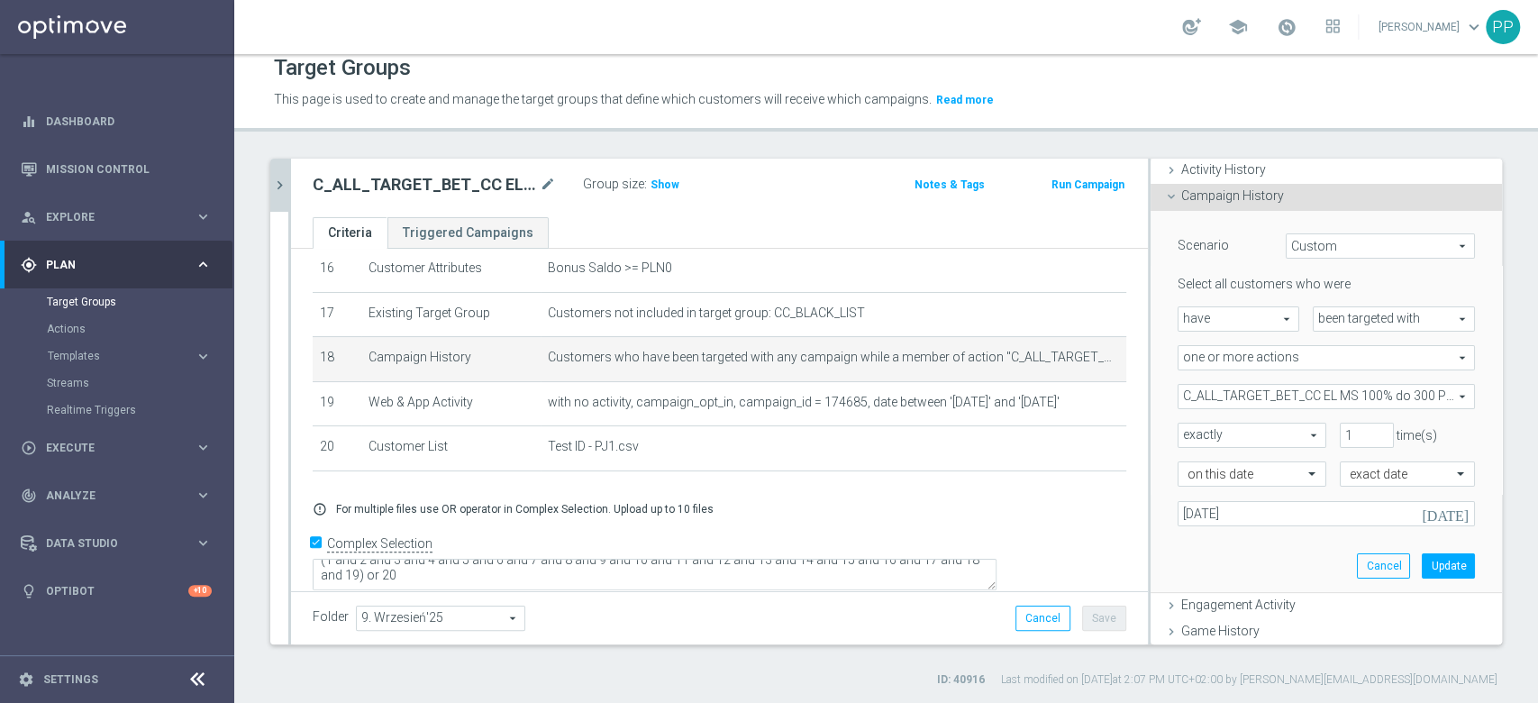
scroll to position [0, 0]
click at [1422, 565] on button "Update" at bounding box center [1448, 565] width 53 height 25
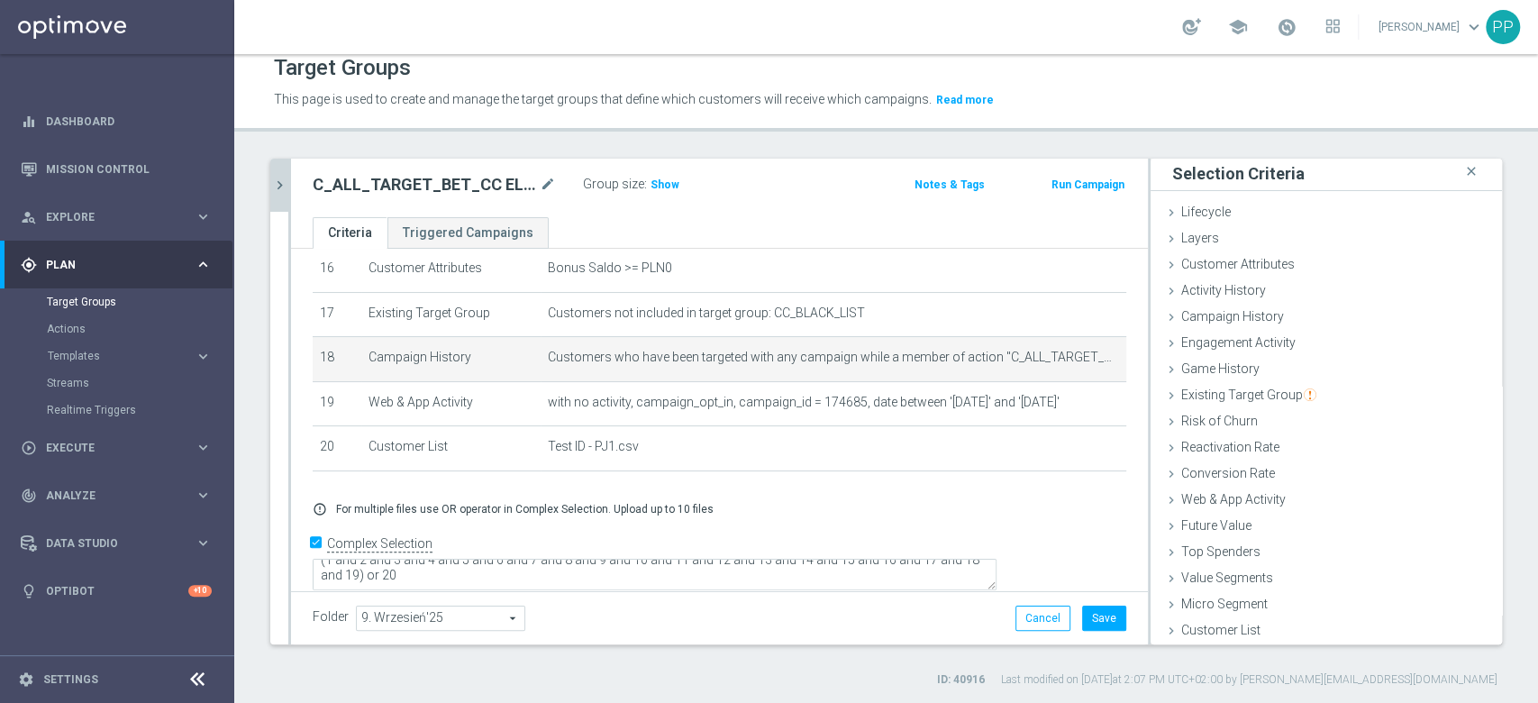
scroll to position [734, 0]
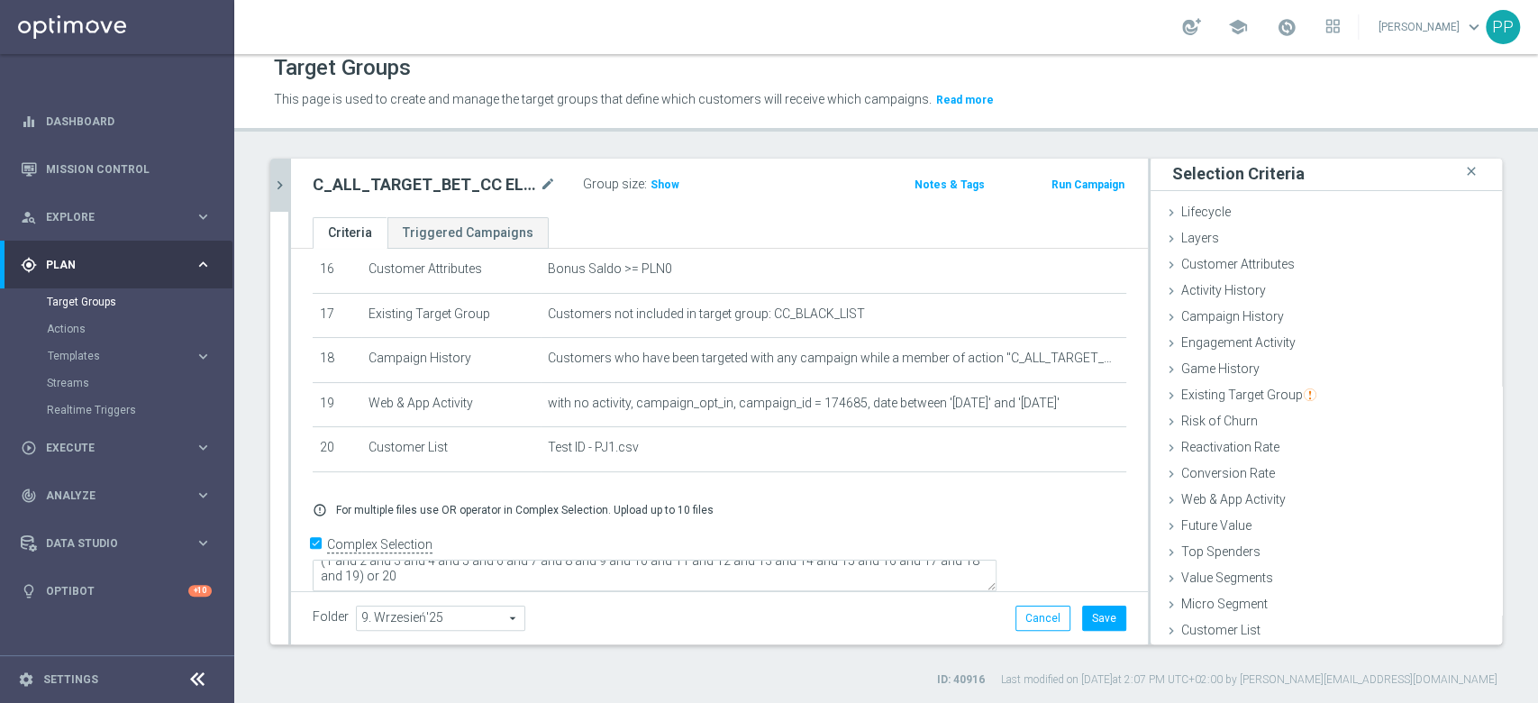
click at [242, 397] on div "search more_vert Prioritize Customer Target Groups library_add create_new_folde…" at bounding box center [886, 423] width 1304 height 529
drag, startPoint x: 1074, startPoint y: 616, endPoint x: 1054, endPoint y: 607, distance: 21.4
click at [1082, 615] on button "Save" at bounding box center [1104, 618] width 44 height 25
click at [278, 181] on icon "chevron_right" at bounding box center [279, 185] width 17 height 17
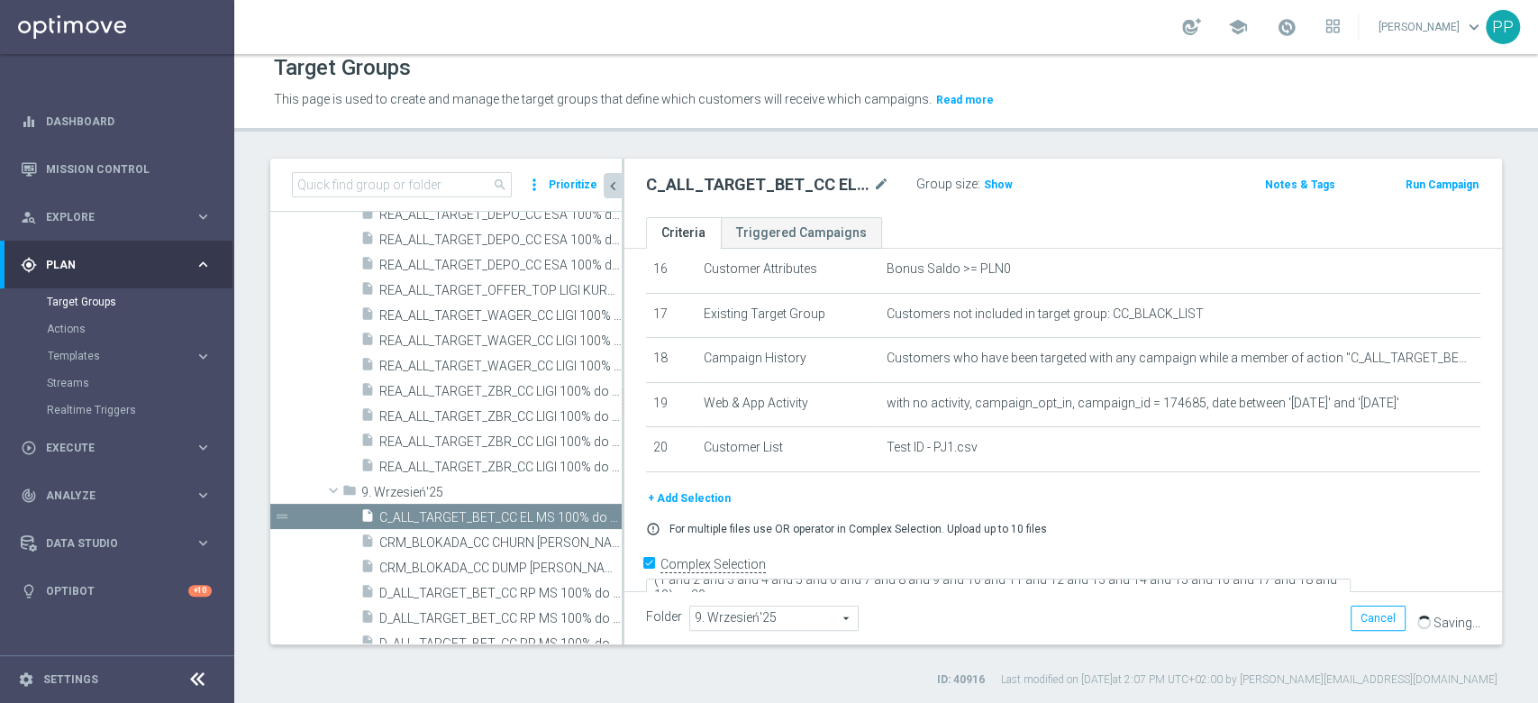
scroll to position [36, 0]
click at [604, 513] on icon "more_vert" at bounding box center [611, 517] width 14 height 14
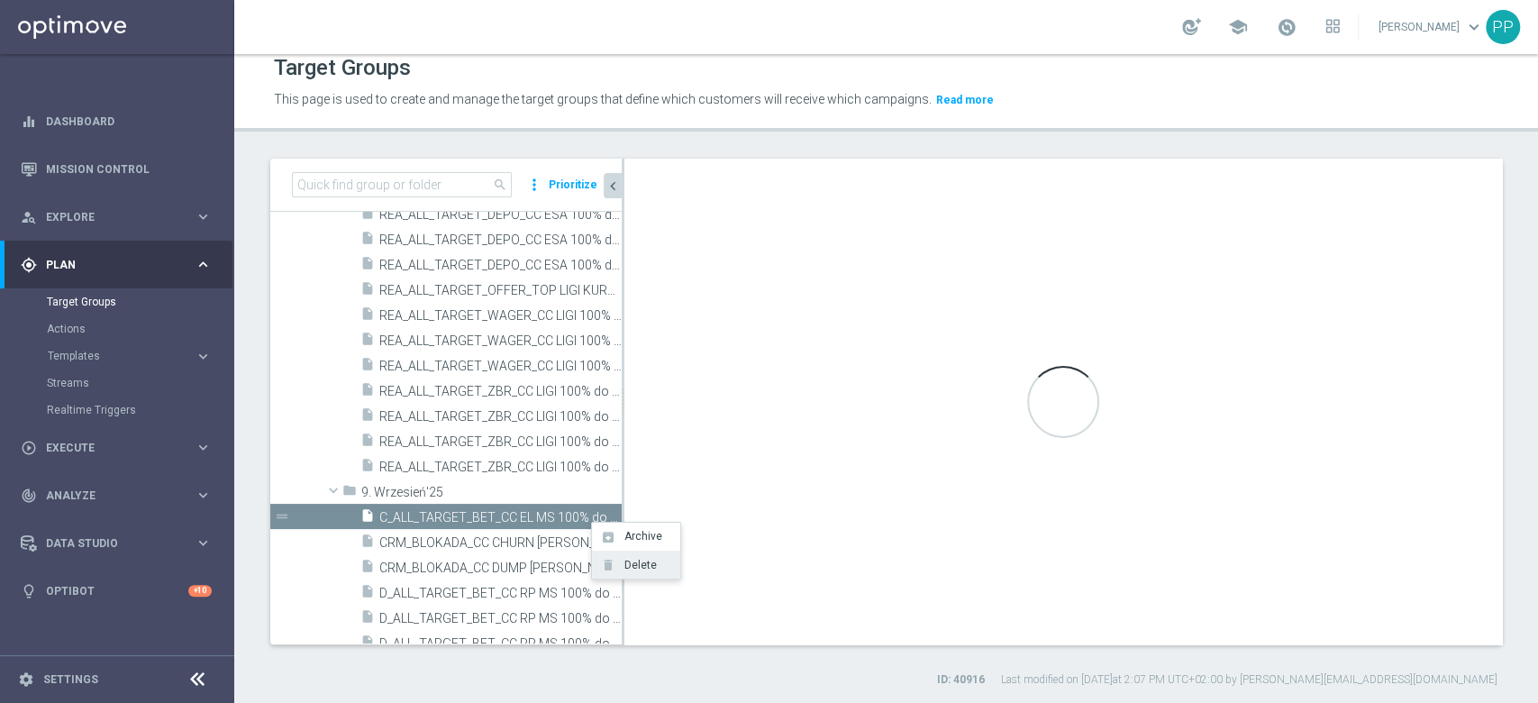
click at [627, 561] on span "Delete" at bounding box center [637, 565] width 39 height 13
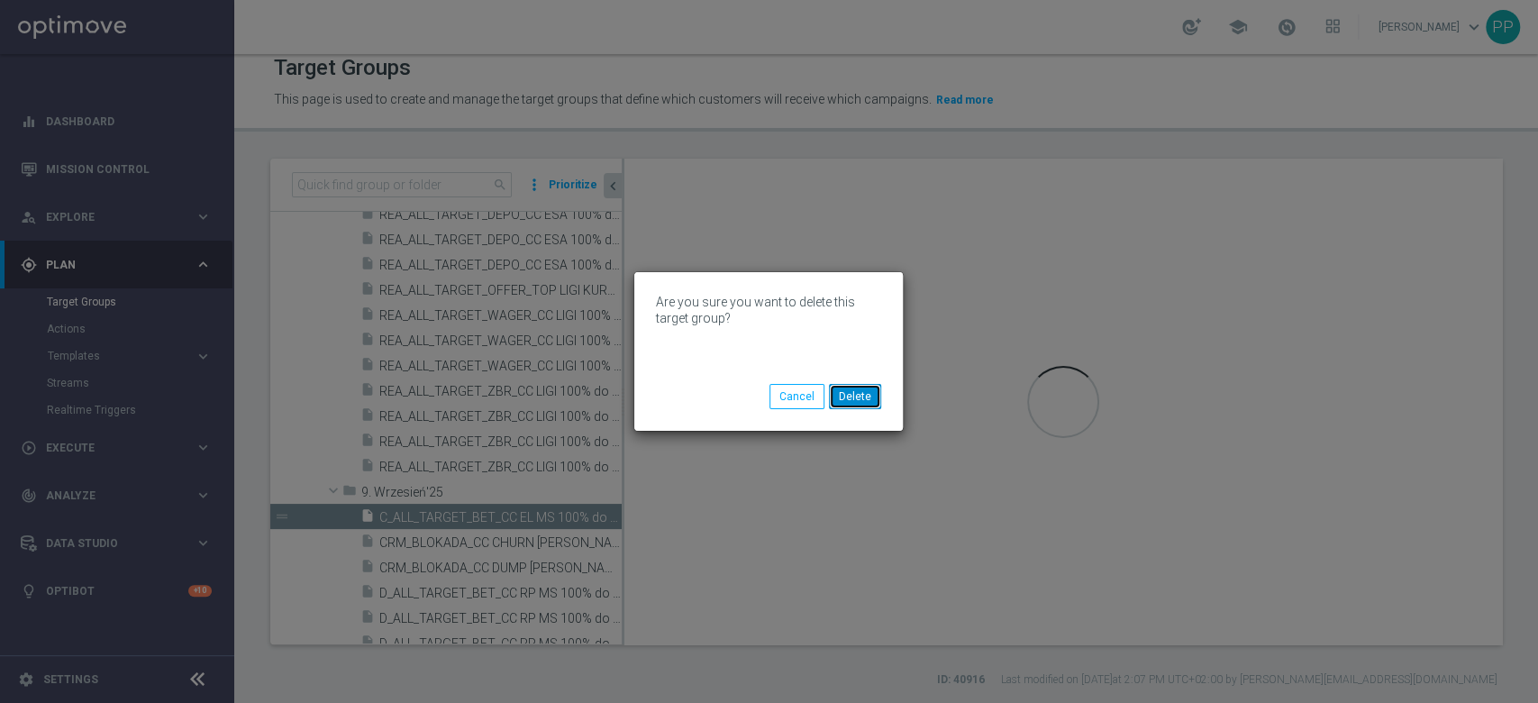
click at [851, 398] on button "Delete" at bounding box center [855, 396] width 52 height 25
